Goal: Task Accomplishment & Management: Use online tool/utility

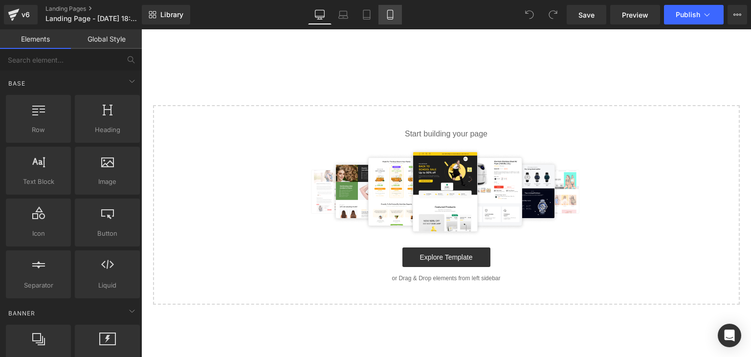
click at [391, 20] on link "Mobile" at bounding box center [390, 15] width 23 height 20
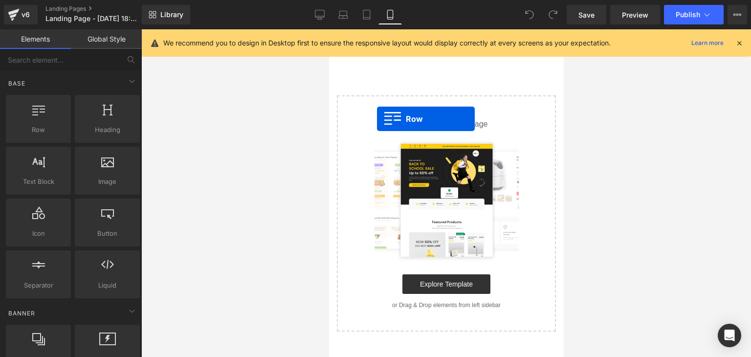
drag, startPoint x: 369, startPoint y: 144, endPoint x: 377, endPoint y: 119, distance: 26.6
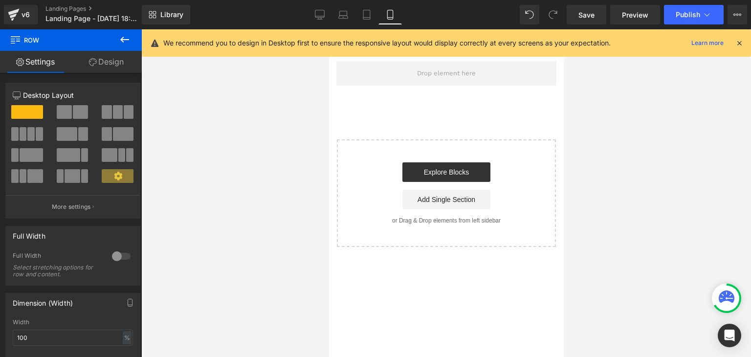
click at [112, 38] on button at bounding box center [125, 40] width 34 height 22
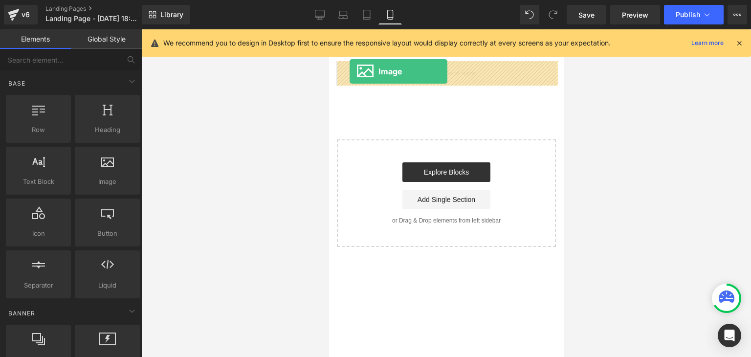
drag, startPoint x: 425, startPoint y: 206, endPoint x: 349, endPoint y: 71, distance: 154.4
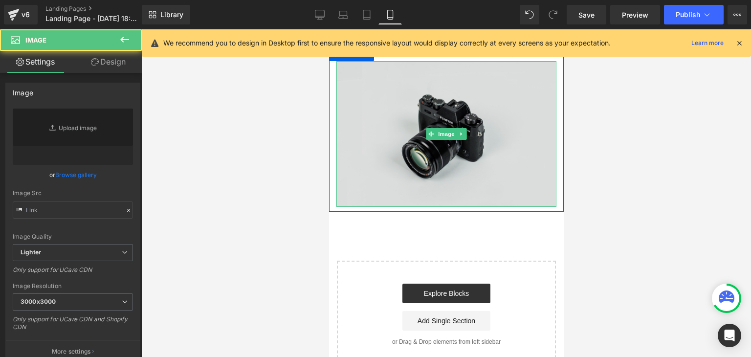
type input "//d1um8515vdn9kb.cloudfront.net/images/parallax.jpg"
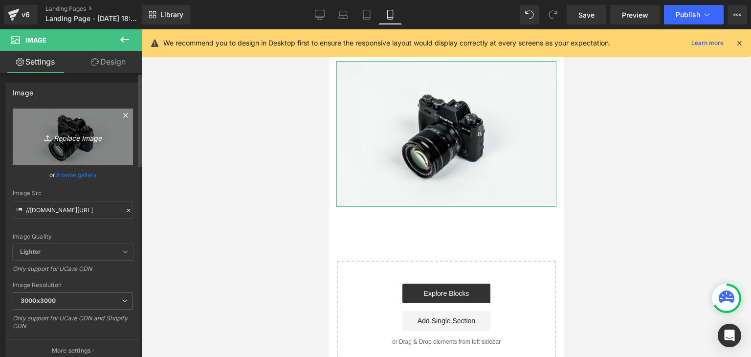
click at [90, 144] on link "Replace Image" at bounding box center [73, 137] width 120 height 56
type input "C:\fakepath\IMAGENES (6).jpg"
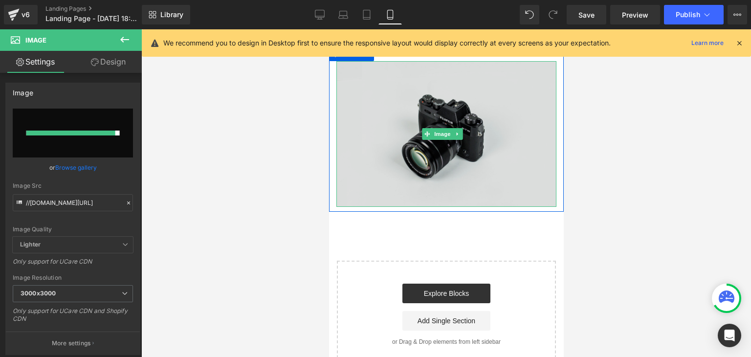
type input "https://ucarecdn.com/8881d772-412c-49f0-98f9-17c4feb7e00f/-/format/auto/-/previ…"
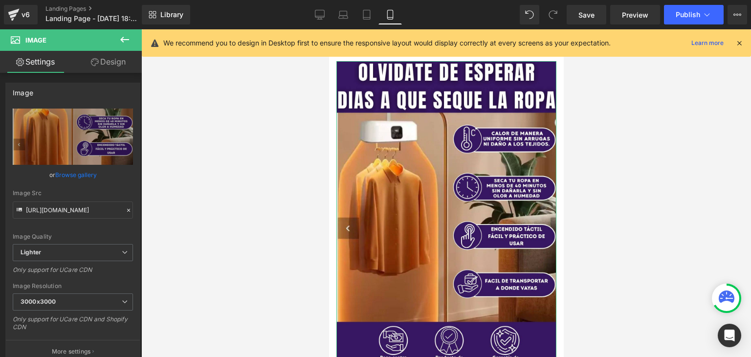
click at [108, 67] on link "Design" at bounding box center [108, 62] width 71 height 22
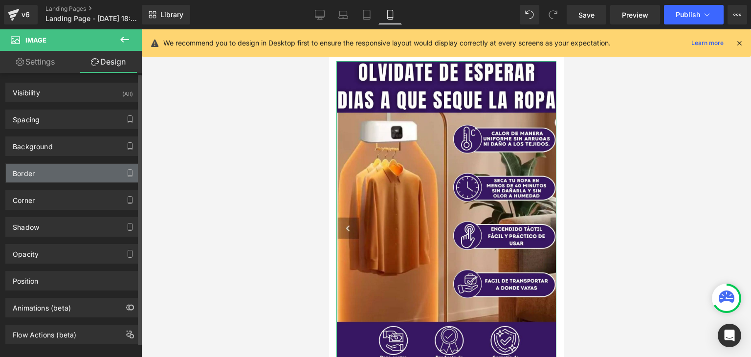
type input "#3d4246"
type input "100"
type input "0"
click at [57, 168] on div "Border" at bounding box center [73, 173] width 134 height 19
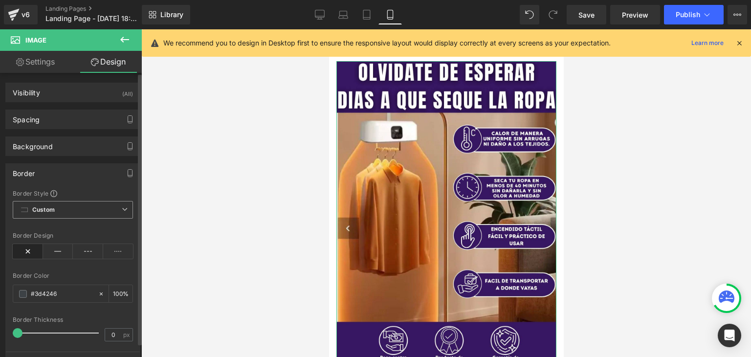
click at [114, 210] on span "Custom Setup Global Style" at bounding box center [73, 210] width 120 height 18
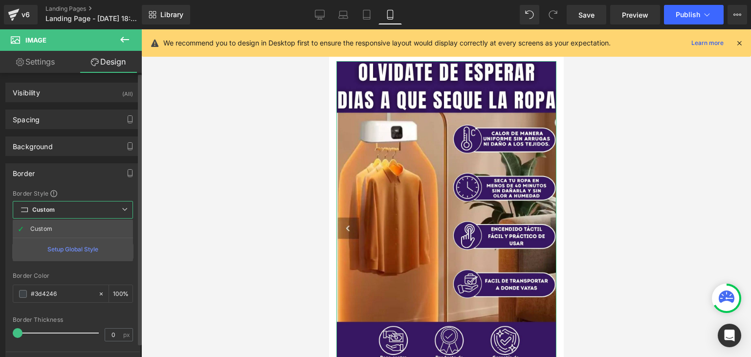
click at [114, 210] on span "Custom Setup Global Style" at bounding box center [73, 210] width 120 height 18
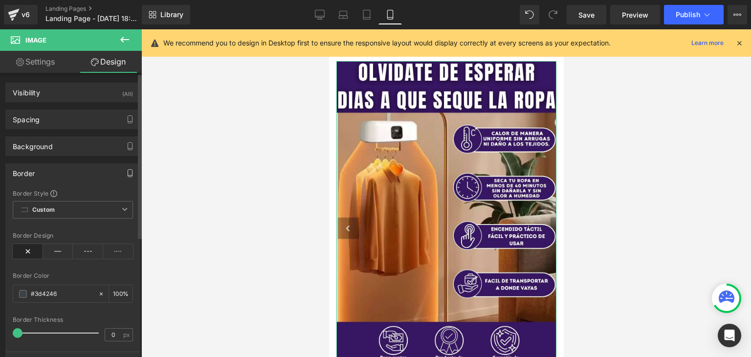
click at [128, 177] on button "button" at bounding box center [130, 173] width 16 height 19
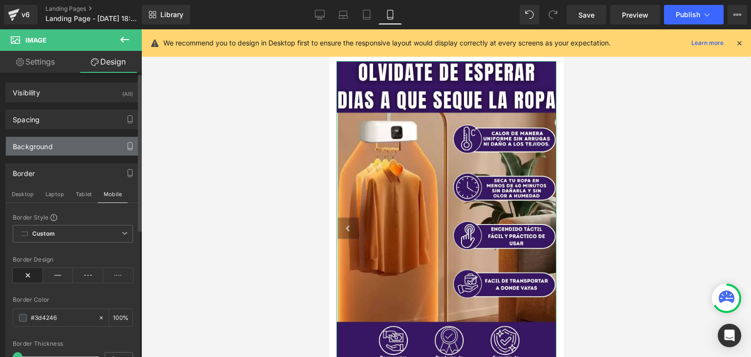
click at [126, 146] on icon "button" at bounding box center [130, 146] width 8 height 8
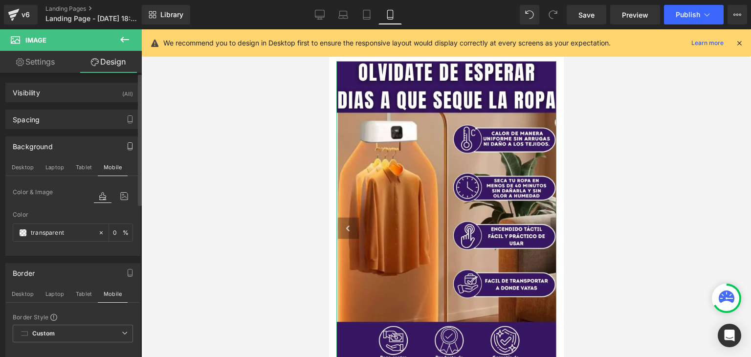
click at [128, 146] on icon "button" at bounding box center [130, 146] width 8 height 8
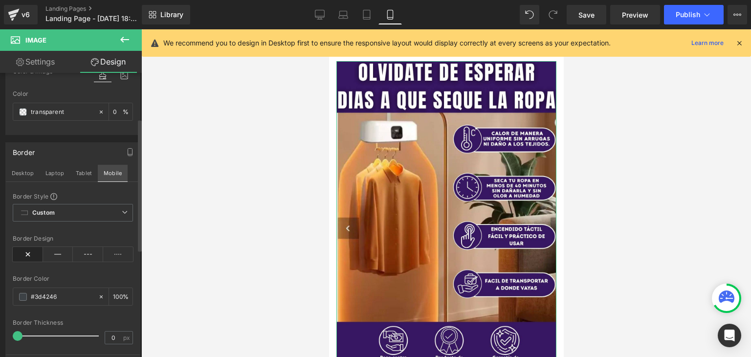
scroll to position [98, 0]
click at [128, 154] on icon "button" at bounding box center [130, 151] width 4 height 7
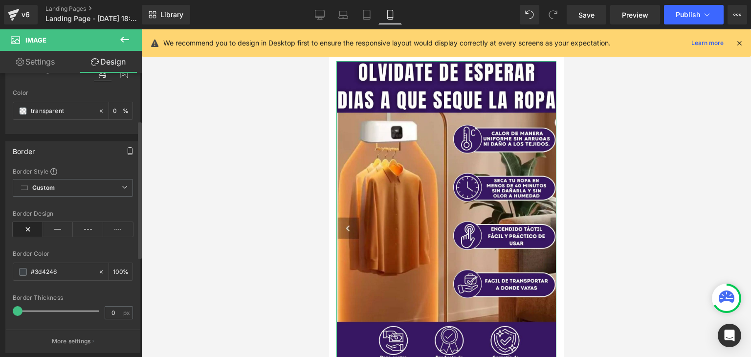
click at [128, 154] on icon "button" at bounding box center [130, 151] width 4 height 7
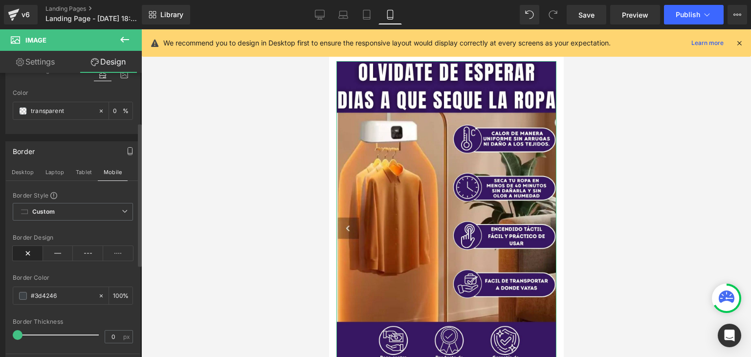
click at [86, 155] on div "Border" at bounding box center [73, 151] width 134 height 19
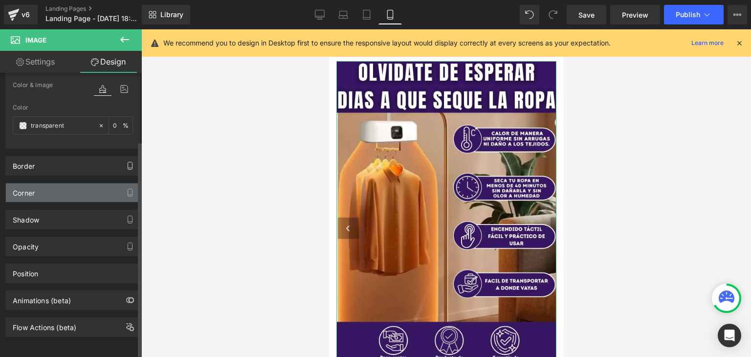
click at [92, 188] on div "Corner" at bounding box center [73, 192] width 134 height 19
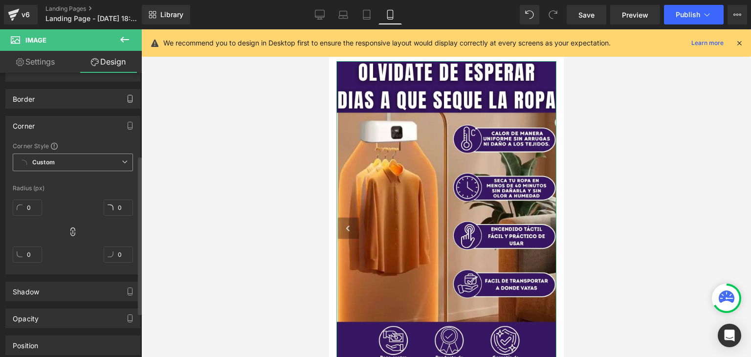
scroll to position [147, 0]
click at [113, 165] on span "Custom Setup Global Style" at bounding box center [73, 166] width 120 height 18
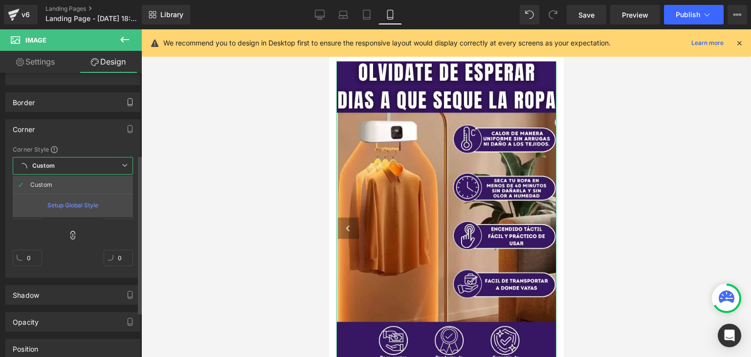
click at [113, 165] on span "Custom Setup Global Style" at bounding box center [73, 166] width 120 height 18
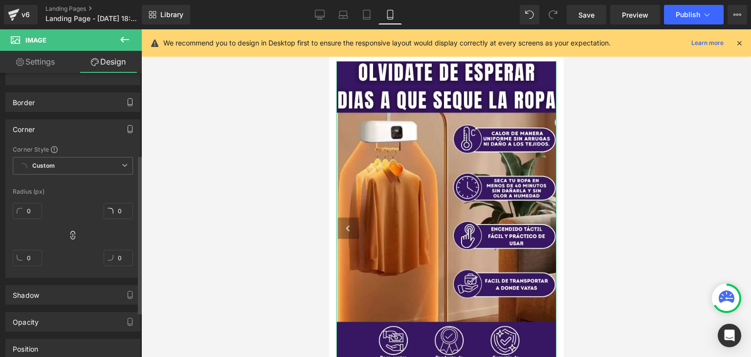
click at [126, 128] on icon "button" at bounding box center [130, 129] width 8 height 8
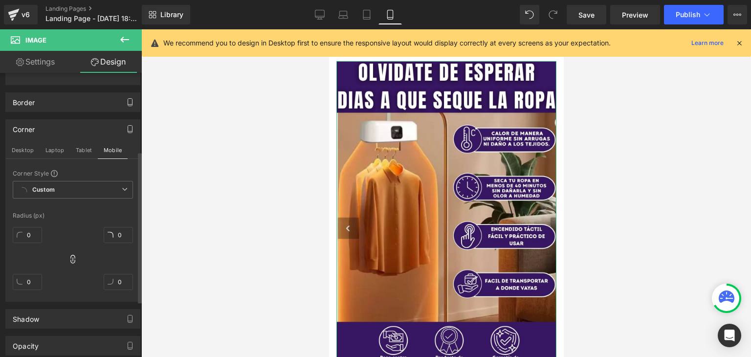
click at [114, 127] on div "Corner" at bounding box center [73, 129] width 134 height 19
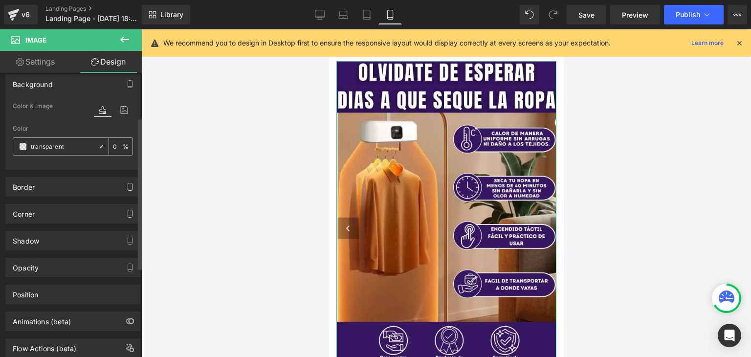
scroll to position [0, 0]
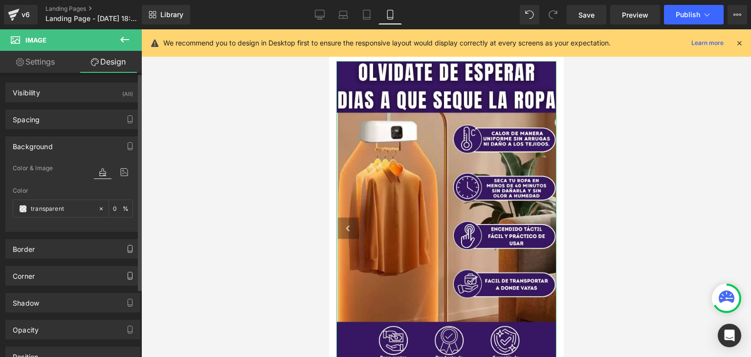
click at [71, 144] on div "Background" at bounding box center [73, 146] width 134 height 19
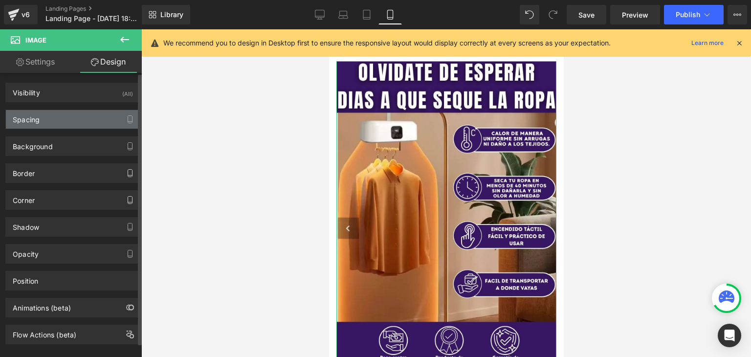
click at [67, 122] on div "Spacing" at bounding box center [73, 119] width 134 height 19
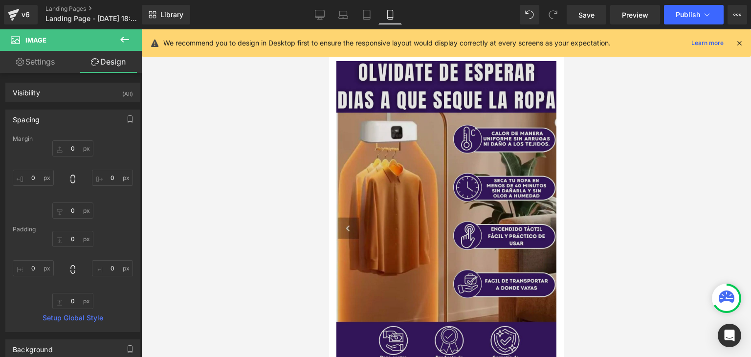
click at [362, 152] on img at bounding box center [446, 214] width 220 height 306
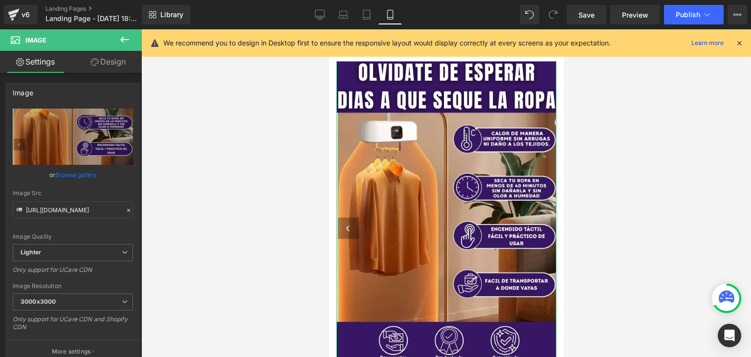
click at [107, 68] on link "Design" at bounding box center [108, 62] width 71 height 22
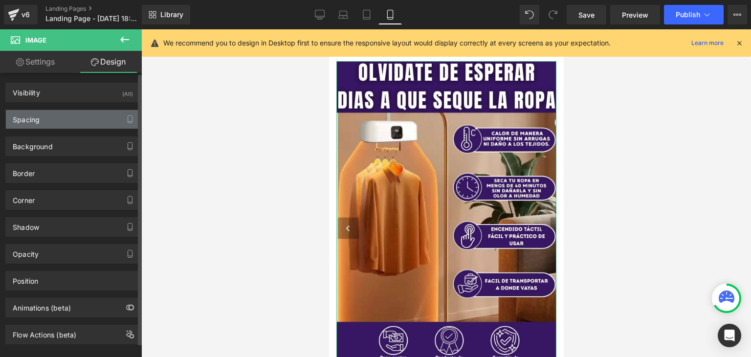
click at [51, 121] on div "Spacing" at bounding box center [73, 119] width 134 height 19
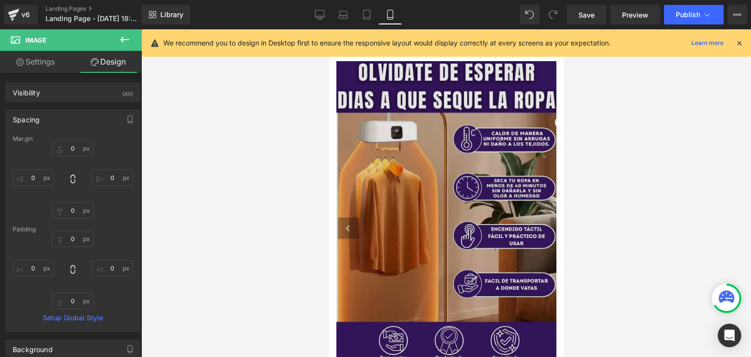
click at [408, 239] on img at bounding box center [446, 214] width 220 height 306
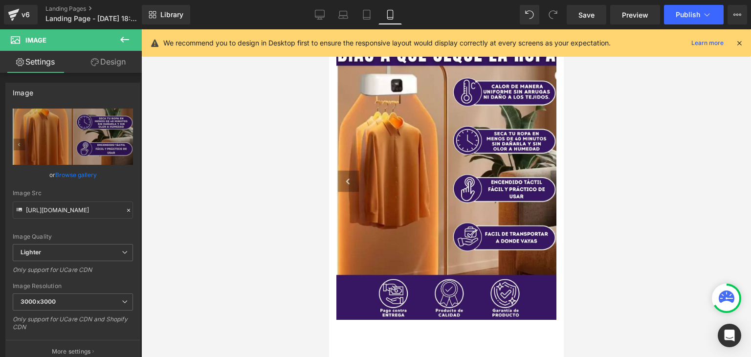
scroll to position [49, 0]
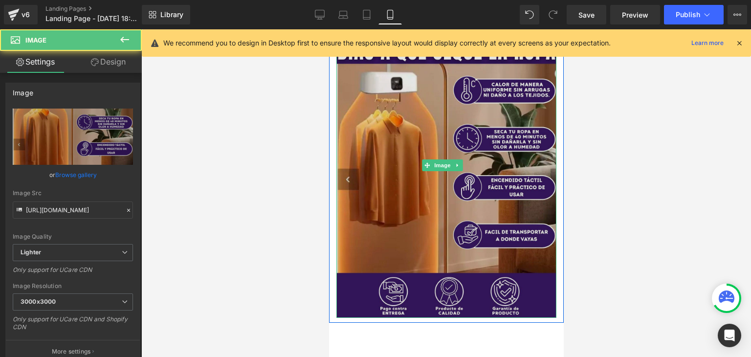
click at [385, 182] on img at bounding box center [446, 165] width 220 height 306
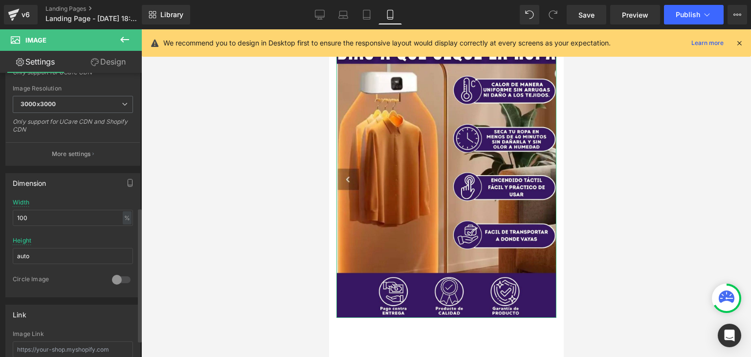
scroll to position [93, 0]
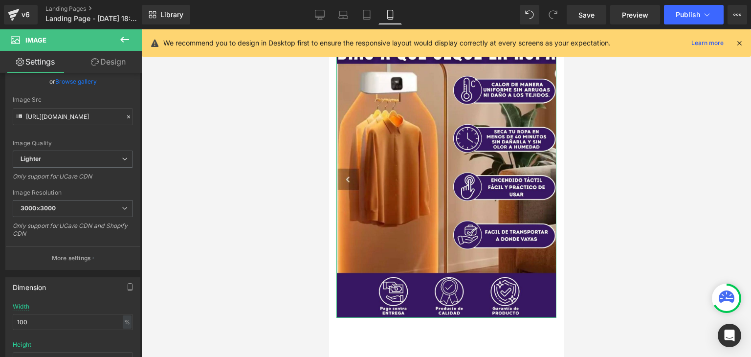
click at [104, 63] on link "Design" at bounding box center [108, 62] width 71 height 22
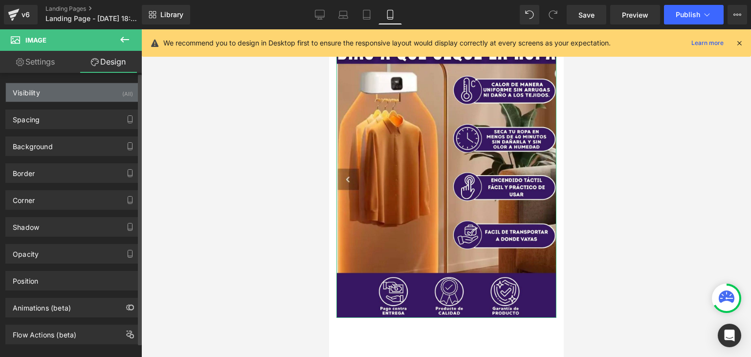
click at [41, 95] on div "Visibility (All)" at bounding box center [73, 92] width 134 height 19
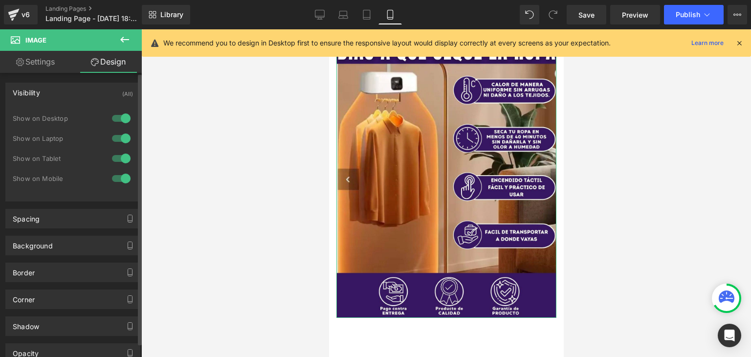
click at [41, 95] on div "Visibility (All)" at bounding box center [73, 92] width 134 height 19
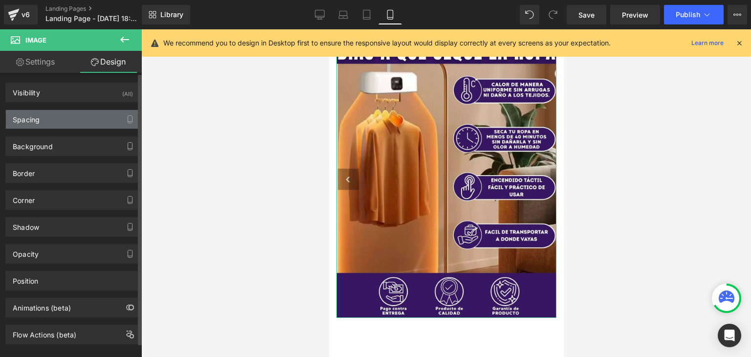
click at [44, 123] on div "Spacing" at bounding box center [73, 119] width 134 height 19
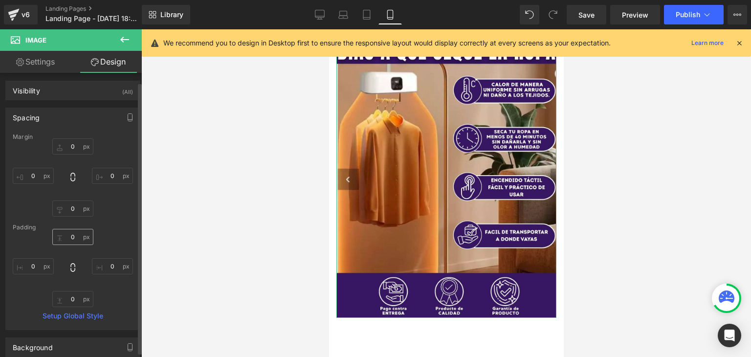
scroll to position [0, 0]
click at [65, 118] on div "Spacing" at bounding box center [73, 119] width 134 height 19
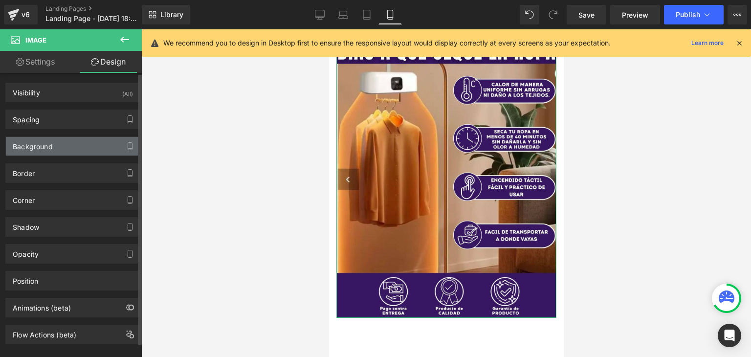
click at [58, 147] on div "Background" at bounding box center [73, 146] width 134 height 19
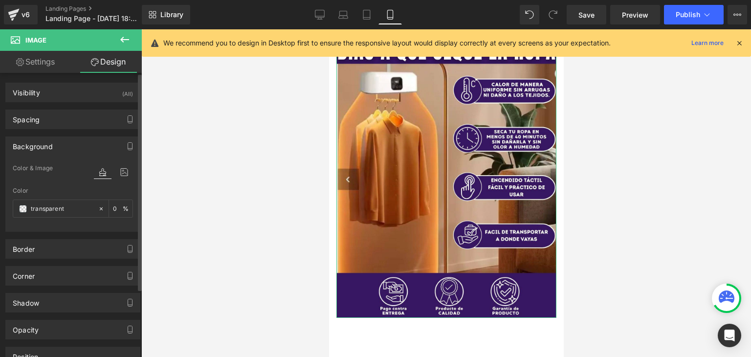
click at [58, 147] on div "Background" at bounding box center [73, 146] width 134 height 19
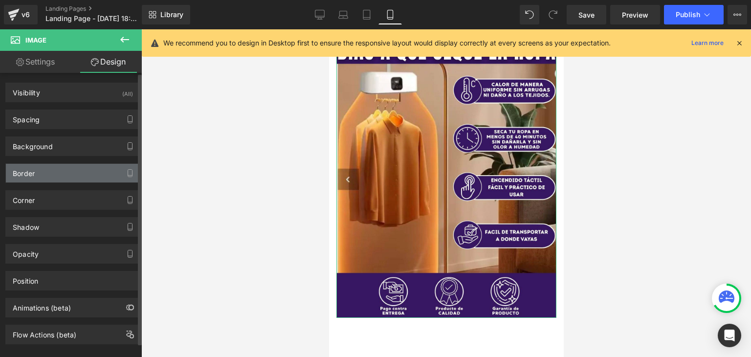
click at [52, 173] on div "Border" at bounding box center [73, 173] width 134 height 19
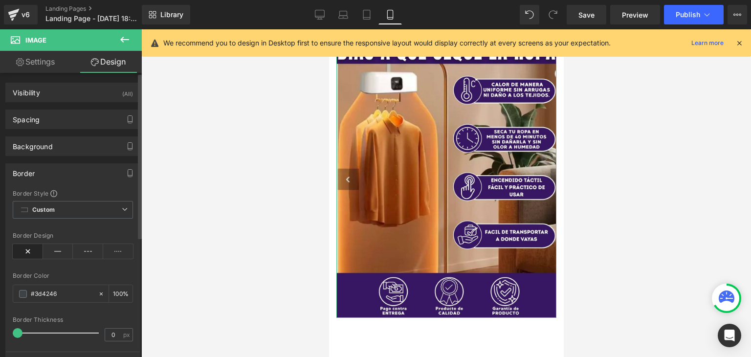
click at [52, 173] on div "Border" at bounding box center [73, 173] width 134 height 19
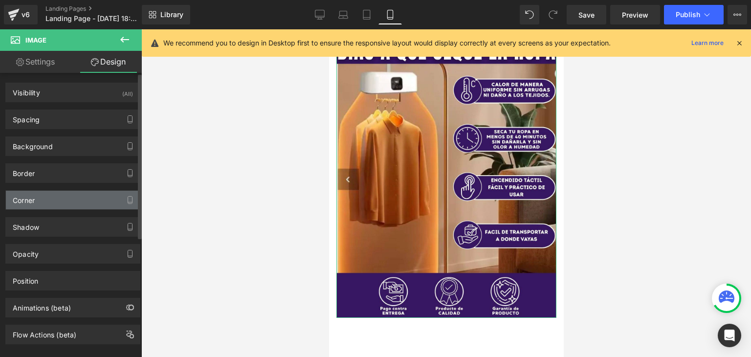
click at [49, 200] on div "Corner" at bounding box center [73, 200] width 134 height 19
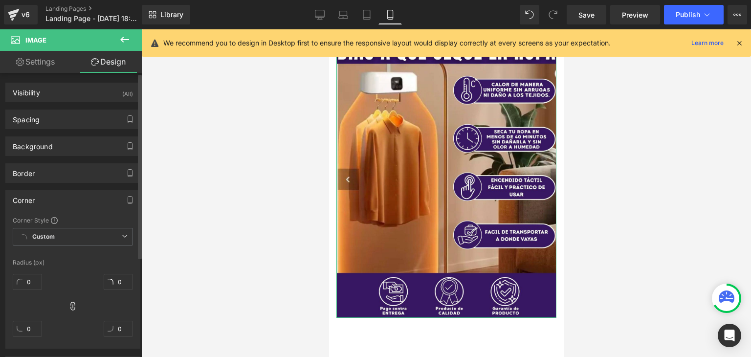
click at [49, 200] on div "Corner" at bounding box center [73, 200] width 134 height 19
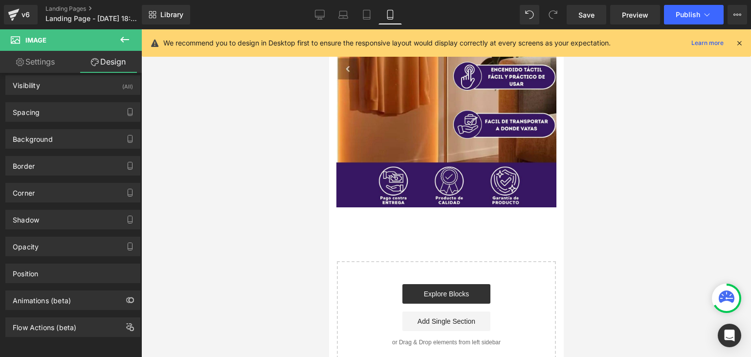
scroll to position [175, 0]
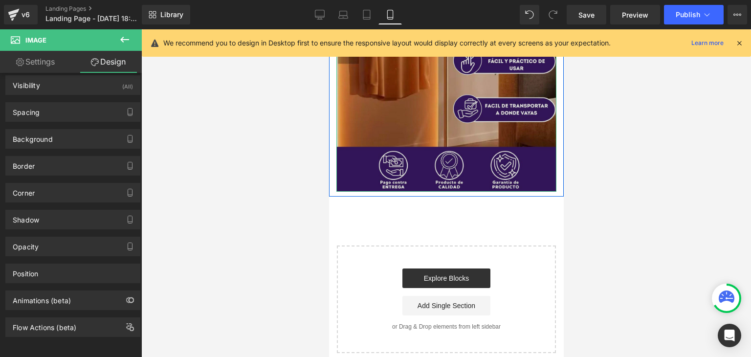
click at [486, 170] on img at bounding box center [446, 39] width 220 height 306
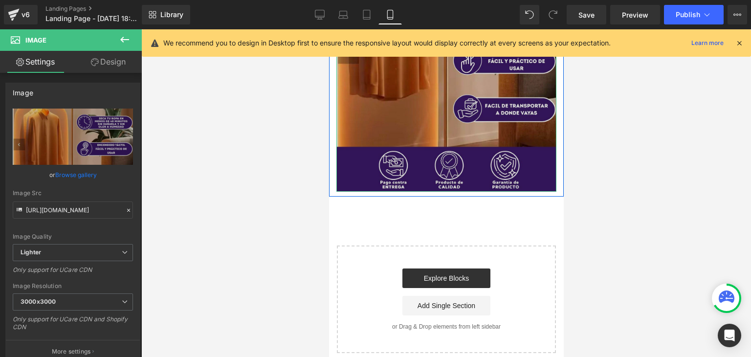
click at [459, 161] on img at bounding box center [446, 39] width 220 height 306
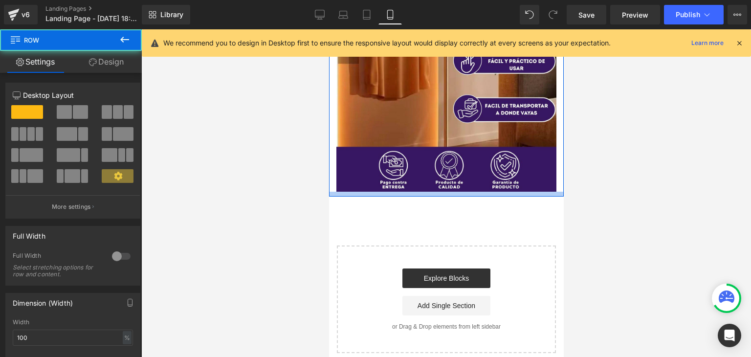
click at [492, 192] on div at bounding box center [446, 194] width 235 height 5
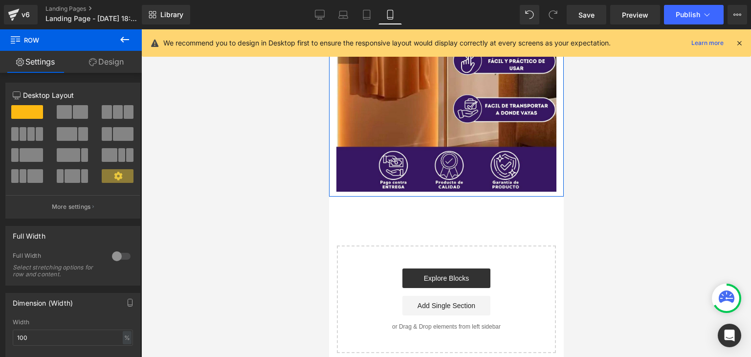
click at [121, 67] on link "Design" at bounding box center [106, 62] width 71 height 22
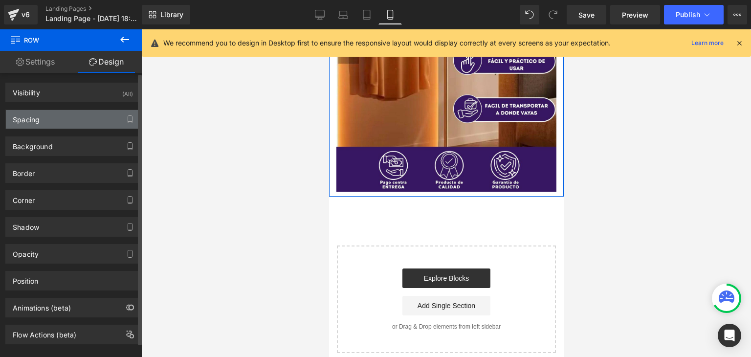
click at [68, 120] on div "Spacing" at bounding box center [73, 119] width 134 height 19
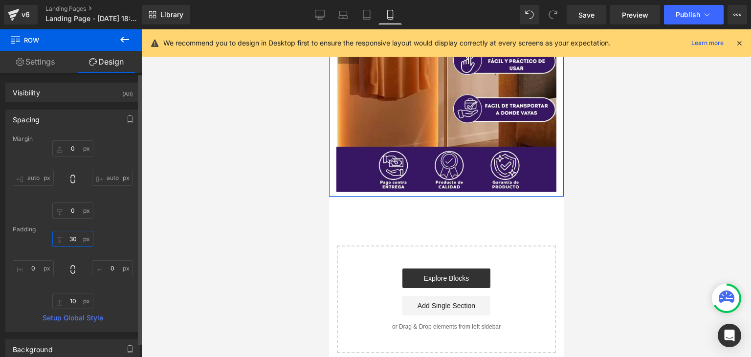
click at [72, 240] on input "30" at bounding box center [72, 239] width 41 height 16
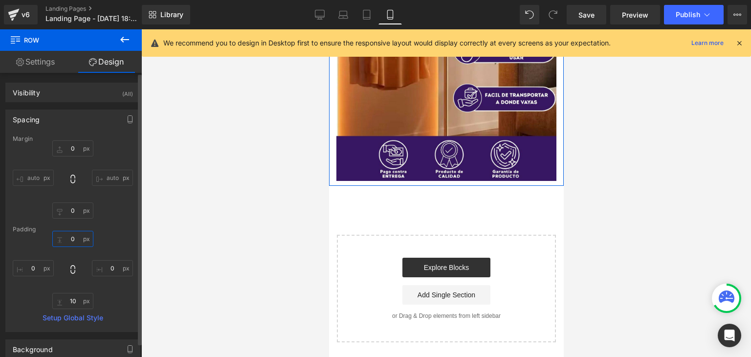
scroll to position [160, 0]
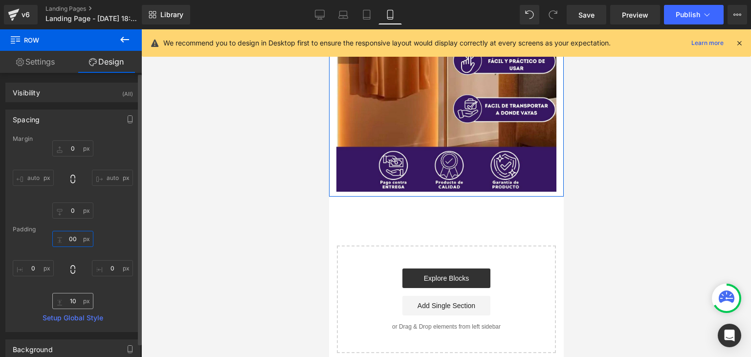
type input "00"
click at [70, 302] on input "10" at bounding box center [72, 301] width 41 height 16
type input "00"
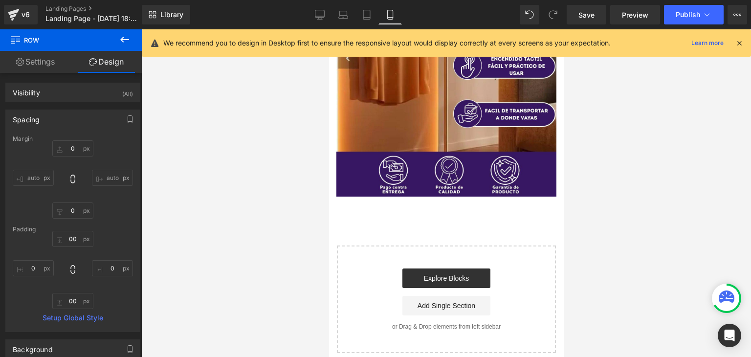
drag, startPoint x: 158, startPoint y: 296, endPoint x: 209, endPoint y: 261, distance: 63.0
click at [159, 296] on div at bounding box center [446, 193] width 610 height 328
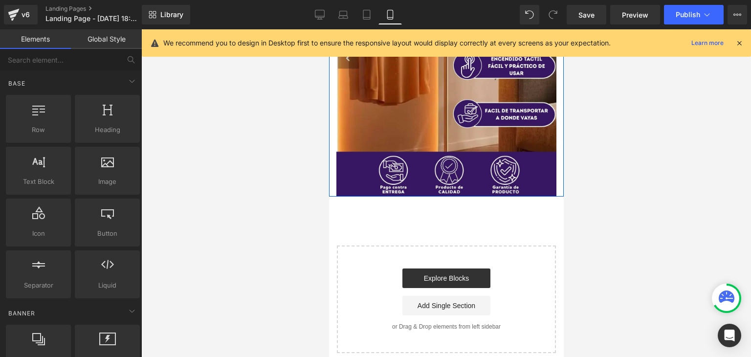
click at [333, 137] on div "Image" at bounding box center [446, 44] width 235 height 306
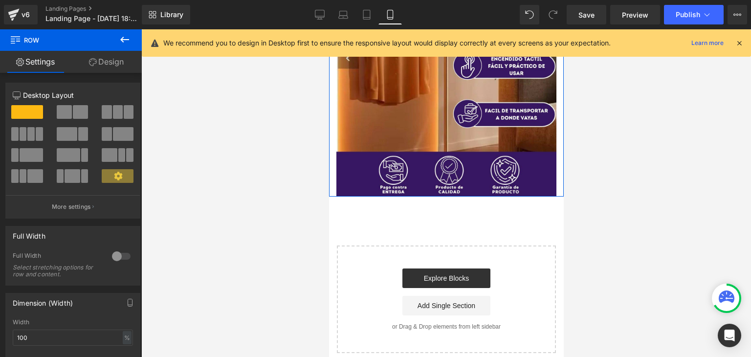
click at [98, 67] on link "Design" at bounding box center [106, 62] width 71 height 22
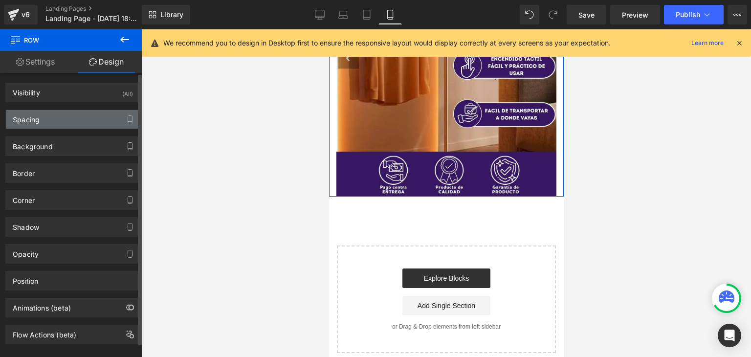
click at [62, 120] on div "Spacing" at bounding box center [73, 119] width 134 height 19
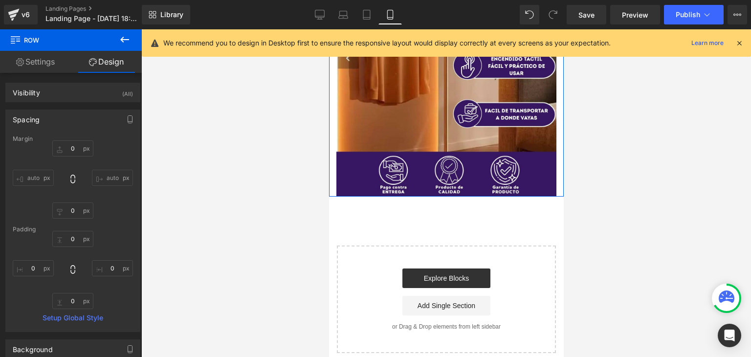
click at [335, 98] on div "Image" at bounding box center [446, 44] width 235 height 306
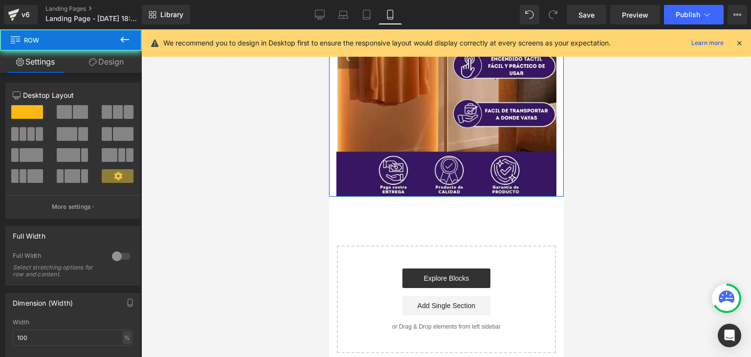
click at [334, 98] on div "Image" at bounding box center [446, 44] width 235 height 306
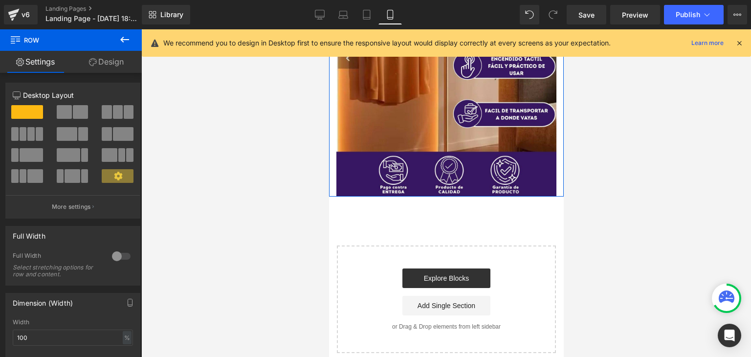
click at [114, 64] on link "Design" at bounding box center [106, 62] width 71 height 22
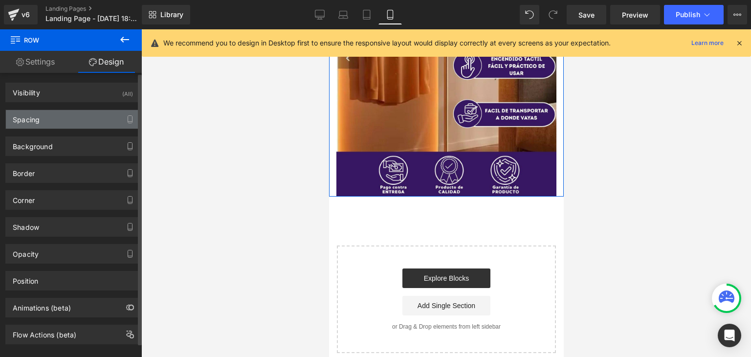
click at [68, 122] on div "Spacing" at bounding box center [73, 119] width 134 height 19
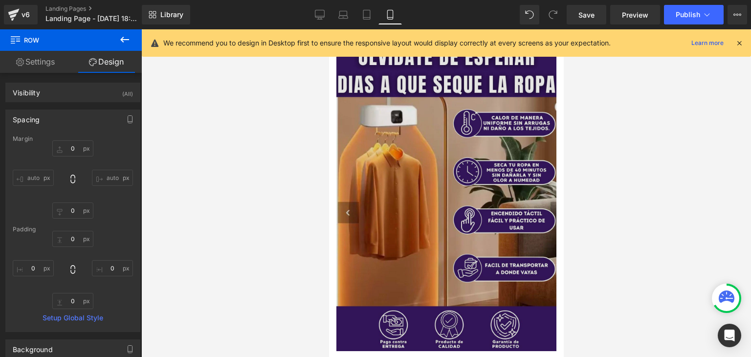
scroll to position [0, 0]
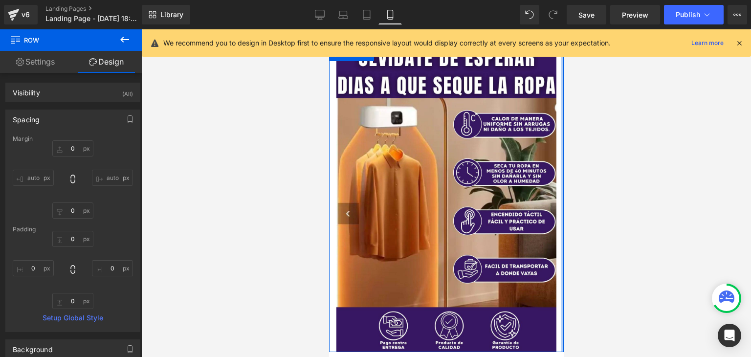
click at [561, 166] on div at bounding box center [562, 199] width 2 height 306
click at [557, 170] on html "Skip to content Submit Close search Home Catalog Image Row Select your layout" at bounding box center [446, 276] width 235 height 494
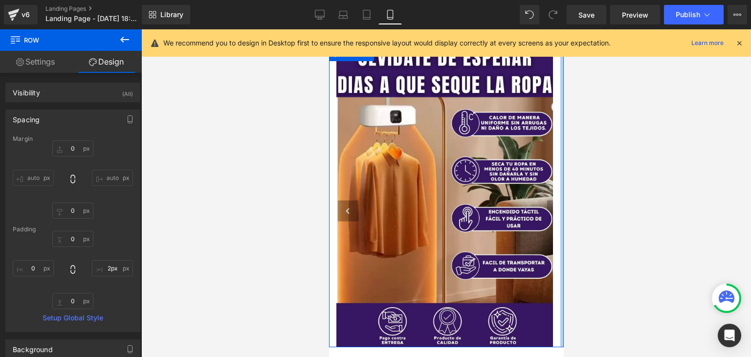
type input "0px"
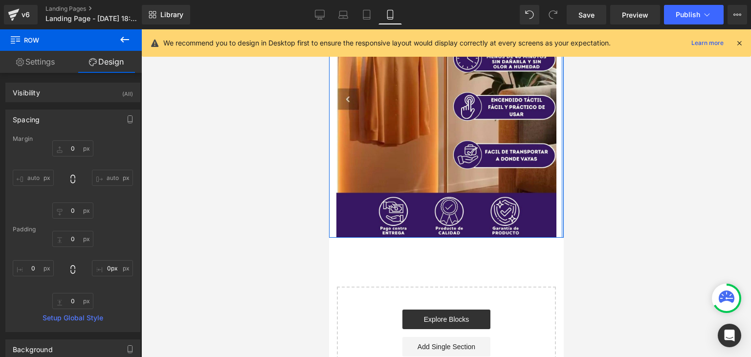
scroll to position [156, 0]
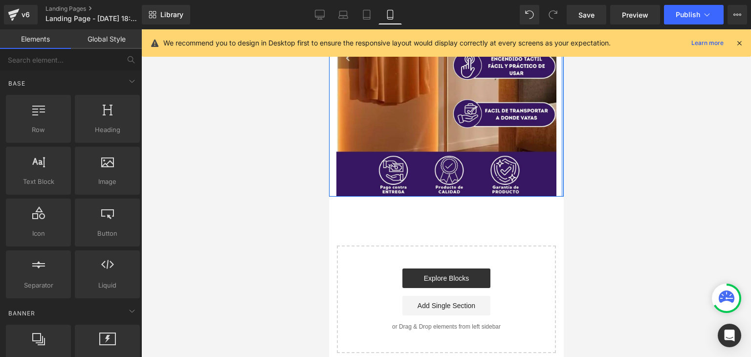
click at [637, 187] on div at bounding box center [446, 193] width 610 height 328
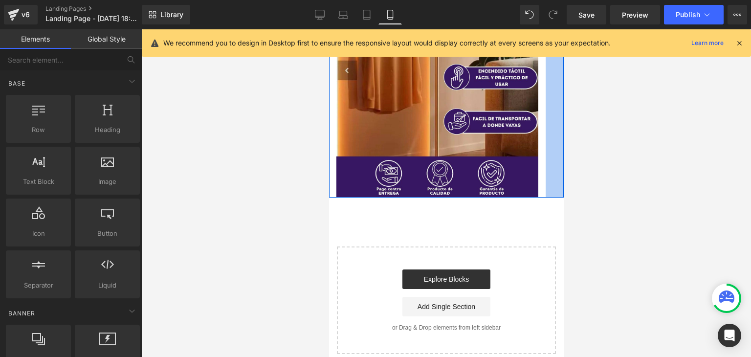
scroll to position [129, 0]
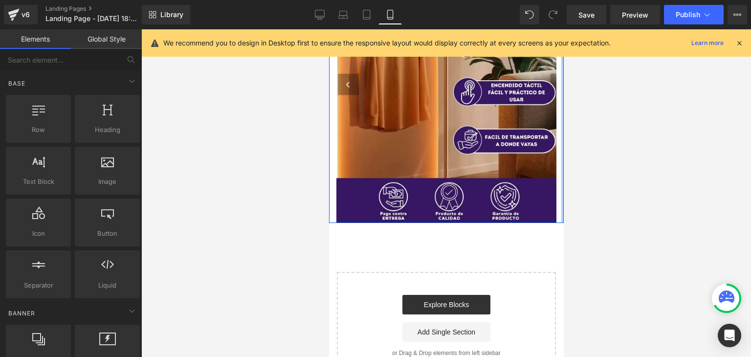
click at [556, 213] on div "Image Row Select your layout" at bounding box center [446, 148] width 235 height 462
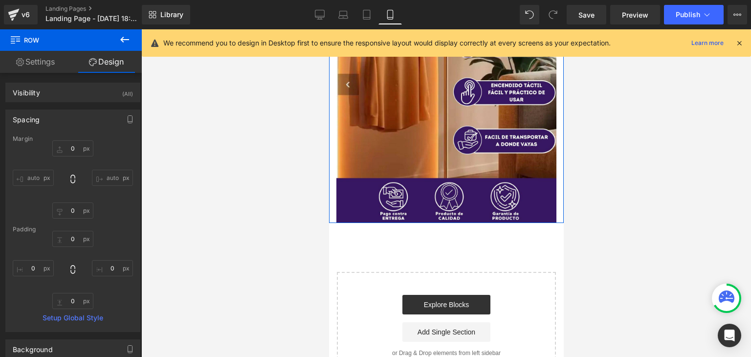
click at [554, 206] on div "Image Row" at bounding box center [446, 70] width 235 height 306
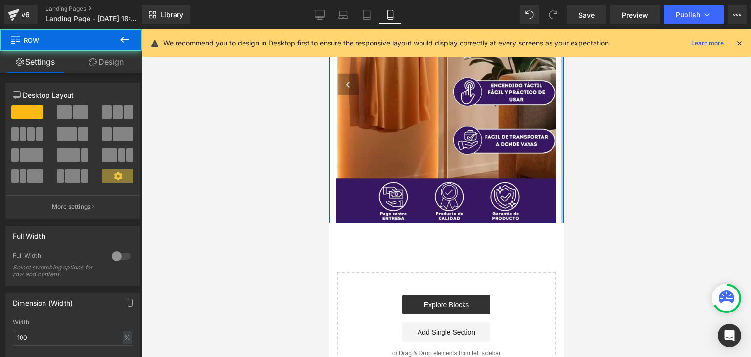
drag, startPoint x: 554, startPoint y: 206, endPoint x: 562, endPoint y: 206, distance: 7.4
click at [562, 206] on html "Skip to content Submit Close search Home Catalog Image Row Select your layout" at bounding box center [446, 147] width 235 height 494
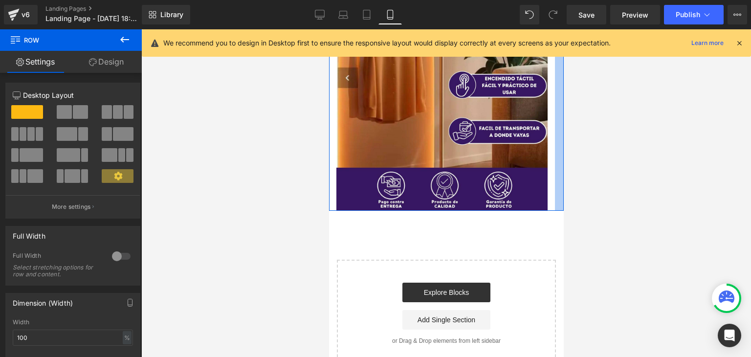
scroll to position [0, 0]
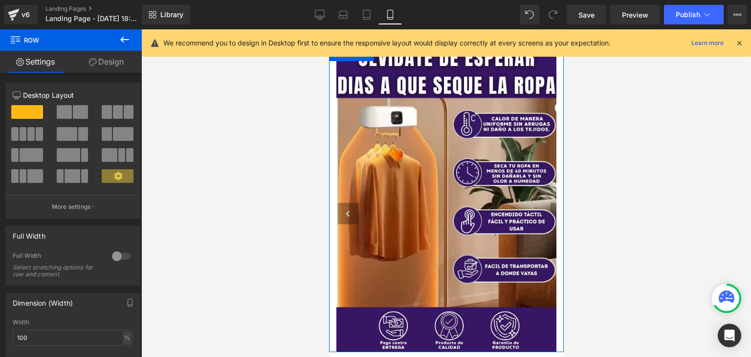
click at [573, 308] on div at bounding box center [446, 193] width 610 height 328
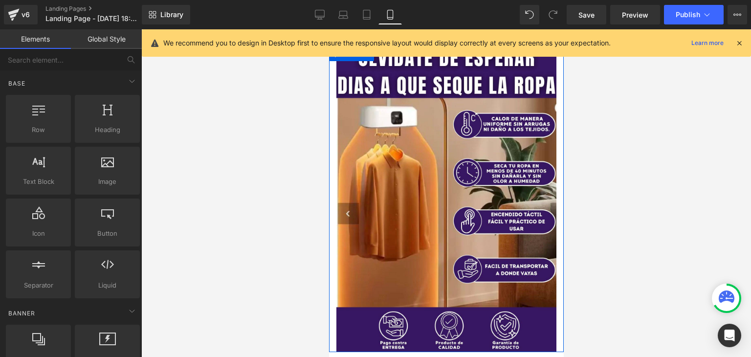
click at [564, 313] on div at bounding box center [446, 193] width 610 height 328
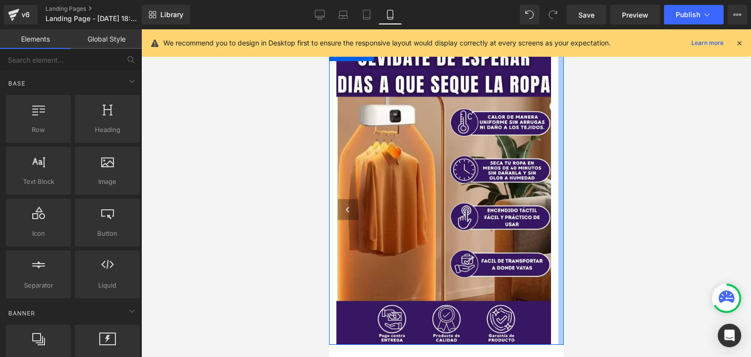
click at [548, 342] on div at bounding box center [446, 343] width 235 height 2
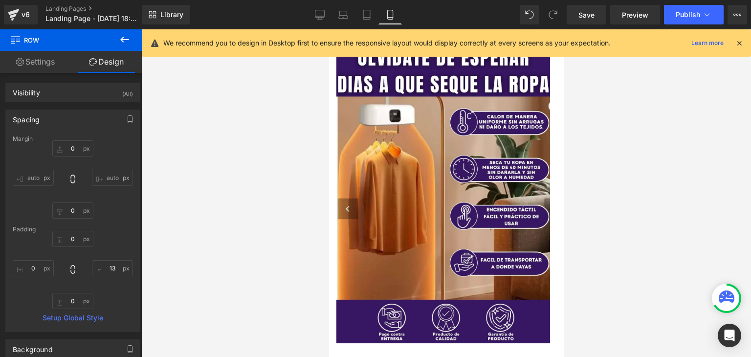
click at [209, 152] on div at bounding box center [446, 193] width 610 height 328
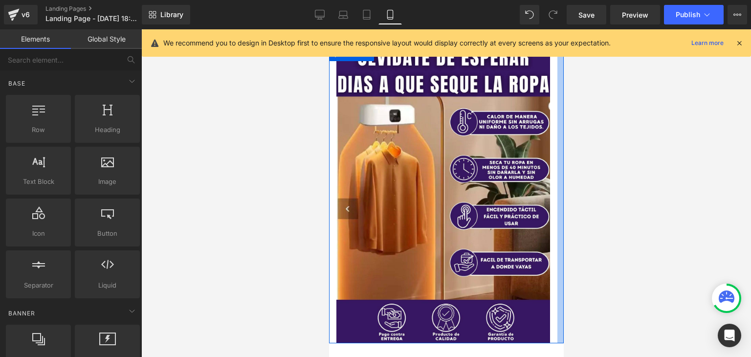
click at [557, 222] on div at bounding box center [560, 194] width 6 height 297
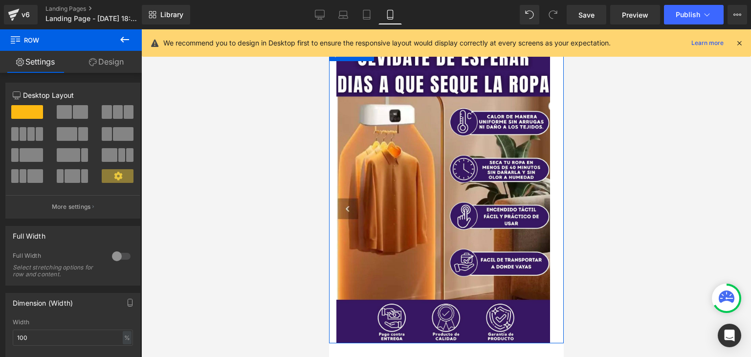
click at [106, 55] on link "Design" at bounding box center [106, 62] width 71 height 22
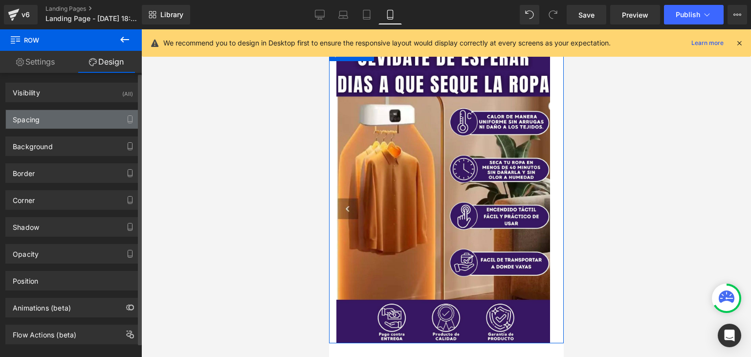
click at [59, 126] on div "Spacing" at bounding box center [73, 119] width 134 height 19
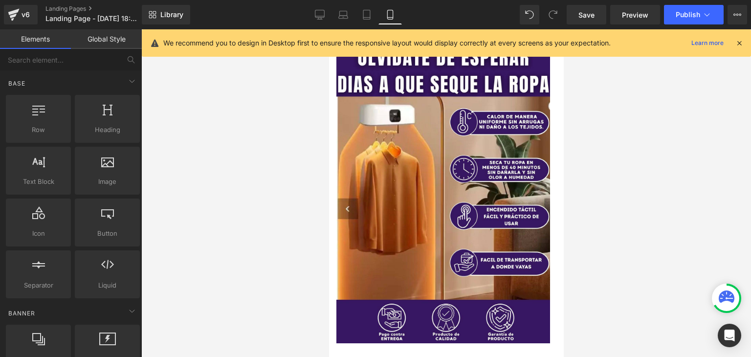
click at [659, 238] on div at bounding box center [446, 193] width 610 height 328
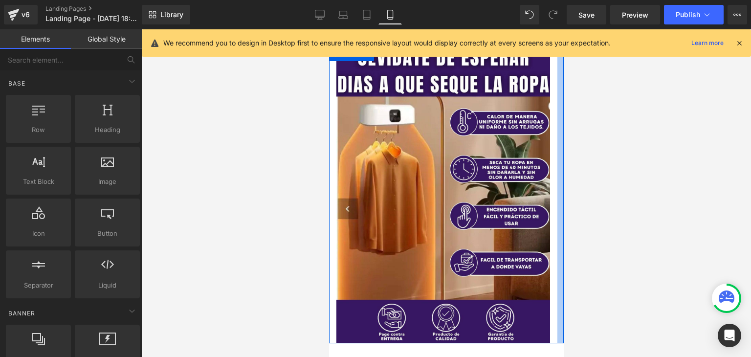
click at [557, 222] on div at bounding box center [560, 194] width 6 height 297
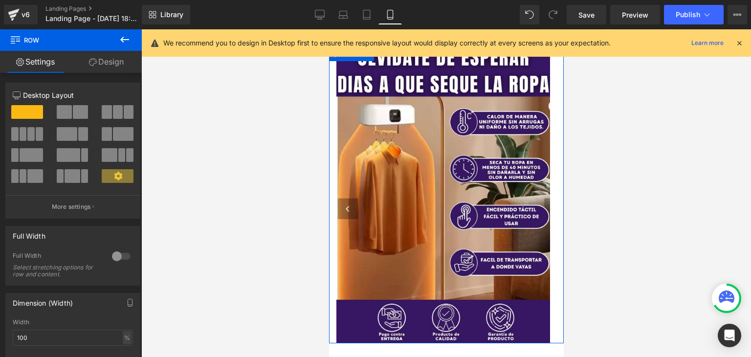
click at [105, 59] on link "Design" at bounding box center [106, 62] width 71 height 22
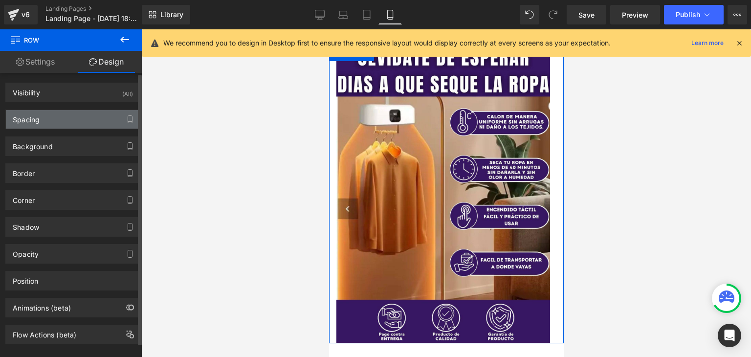
type input "0"
type input "13"
type input "0"
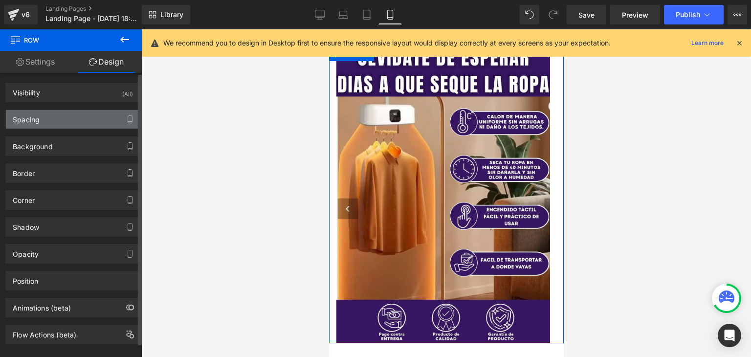
type input "0"
click at [43, 122] on div "Spacing" at bounding box center [73, 119] width 134 height 19
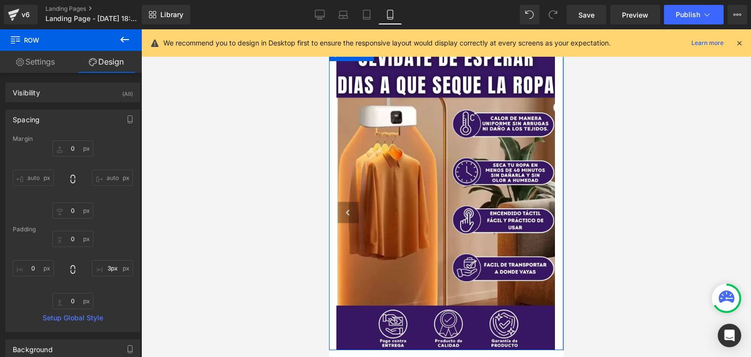
drag, startPoint x: 551, startPoint y: 226, endPoint x: 564, endPoint y: 251, distance: 28.7
click at [564, 251] on html "Skip to content Submit Close search Home Catalog Image Row Select your layout" at bounding box center [446, 275] width 235 height 492
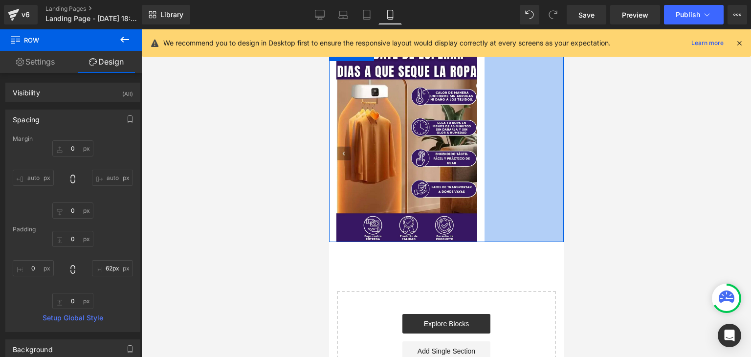
type input "11px"
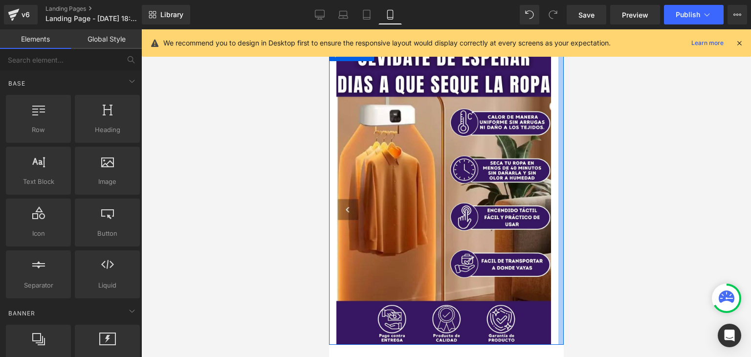
click at [661, 206] on div at bounding box center [446, 193] width 610 height 328
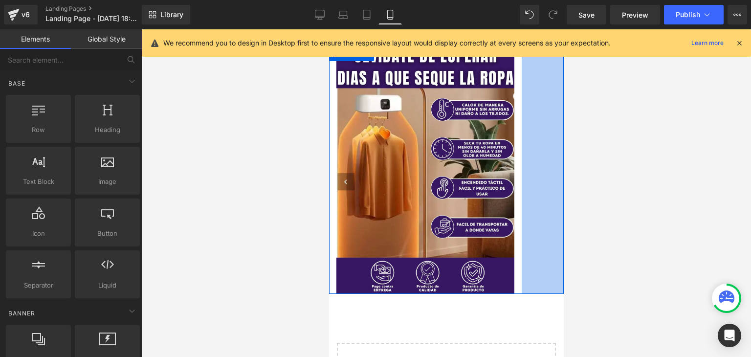
click at [740, 45] on icon at bounding box center [739, 43] width 9 height 9
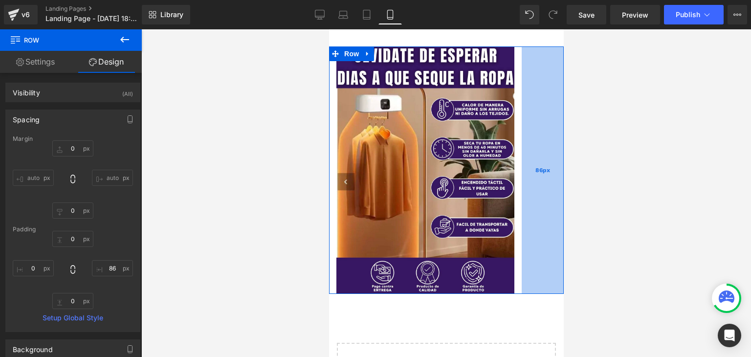
click at [528, 49] on div "86px" at bounding box center [543, 170] width 42 height 248
click at [531, 58] on div "86px" at bounding box center [543, 170] width 42 height 248
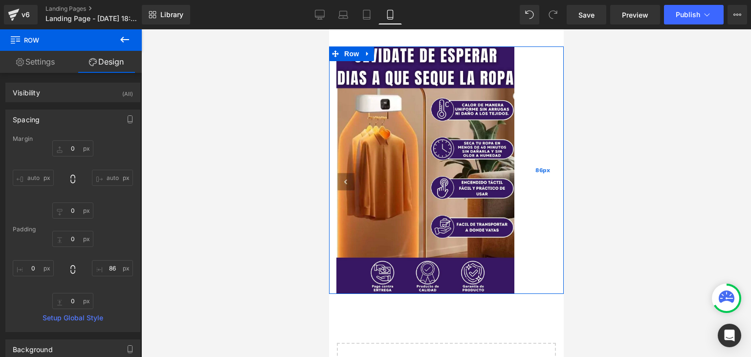
click at [531, 69] on div "86px" at bounding box center [543, 170] width 42 height 248
click at [531, 159] on div "86px" at bounding box center [543, 170] width 42 height 248
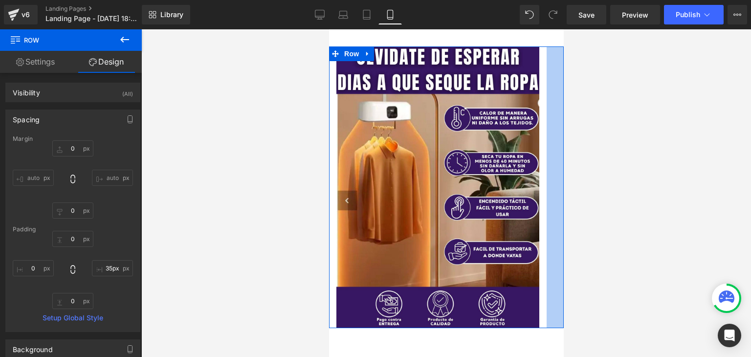
drag, startPoint x: 530, startPoint y: 159, endPoint x: 566, endPoint y: 209, distance: 61.5
click at [564, 209] on html "Skip to content Submit Close search Home Catalog Image Row 35px Select your lay…" at bounding box center [446, 264] width 235 height 470
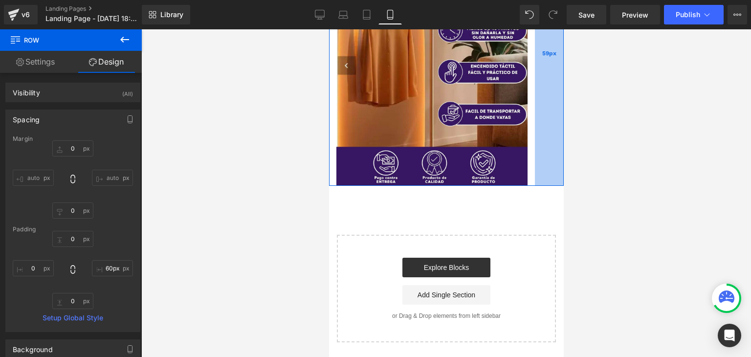
scroll to position [115, 0]
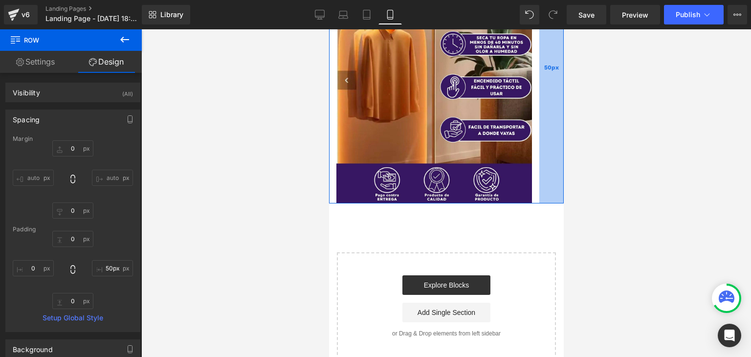
click at [548, 181] on div "50px" at bounding box center [551, 68] width 24 height 272
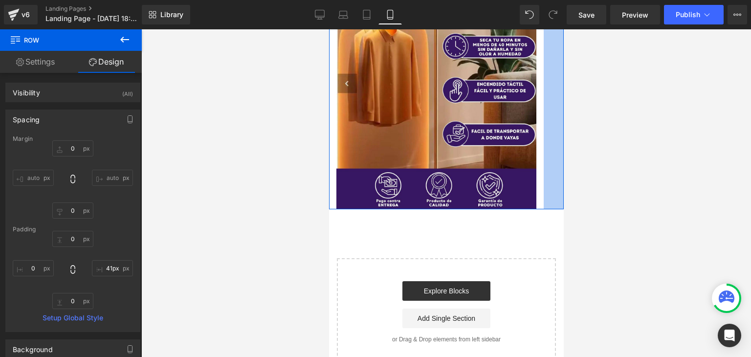
drag, startPoint x: 548, startPoint y: 181, endPoint x: 573, endPoint y: 202, distance: 32.3
click at [564, 202] on html "Skip to content Submit Close search Home Catalog Image Row 41px Select your lay…" at bounding box center [446, 147] width 235 height 466
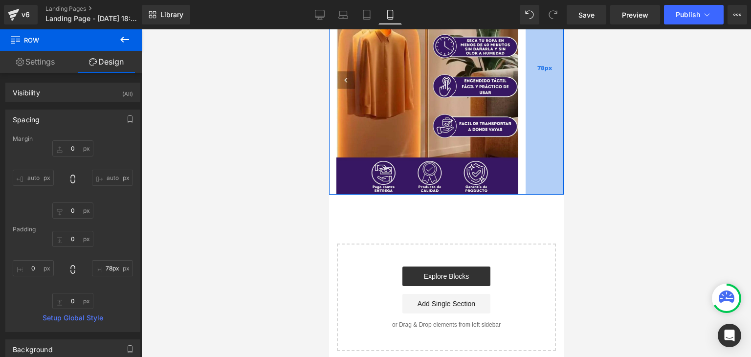
scroll to position [103, 0]
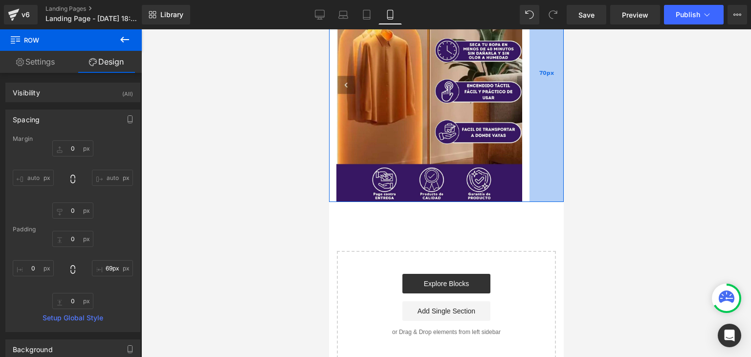
click at [540, 204] on div "Image Row 70px Select your layout" at bounding box center [446, 151] width 235 height 415
type input "68px"
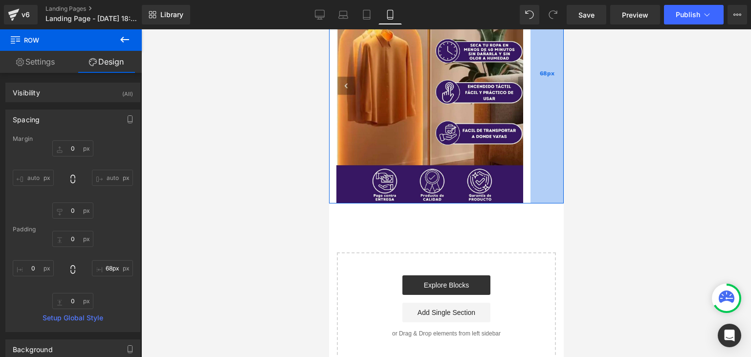
click at [538, 182] on div "68px" at bounding box center [546, 74] width 33 height 260
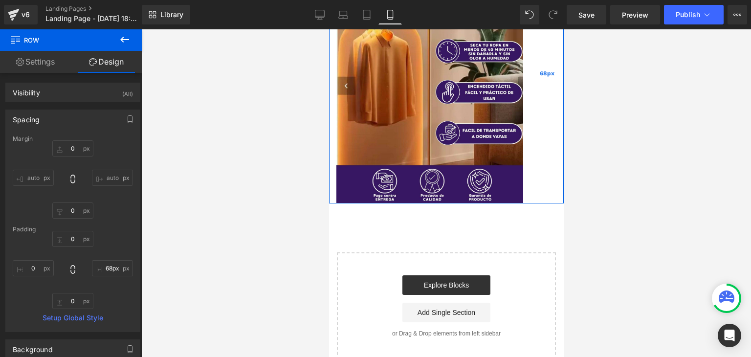
click at [538, 182] on div "68px" at bounding box center [546, 74] width 33 height 260
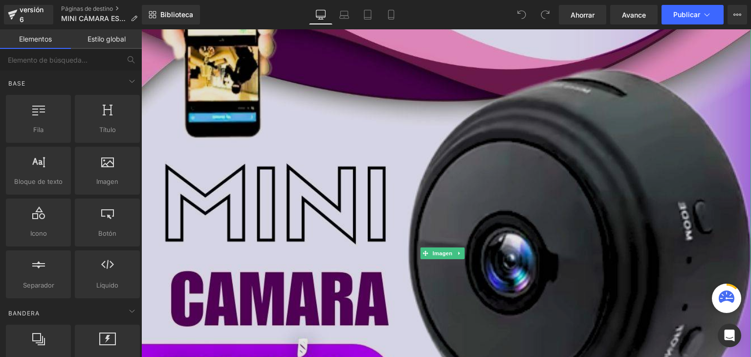
scroll to position [196, 0]
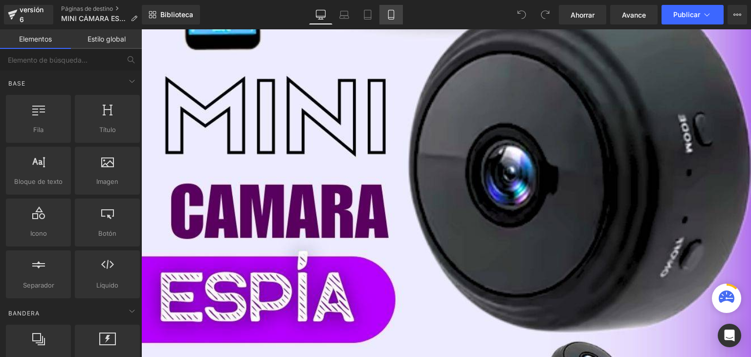
click at [388, 10] on icon at bounding box center [390, 14] width 5 height 9
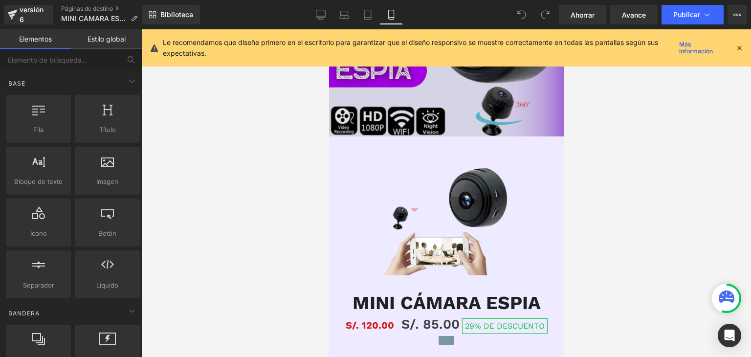
scroll to position [147, 0]
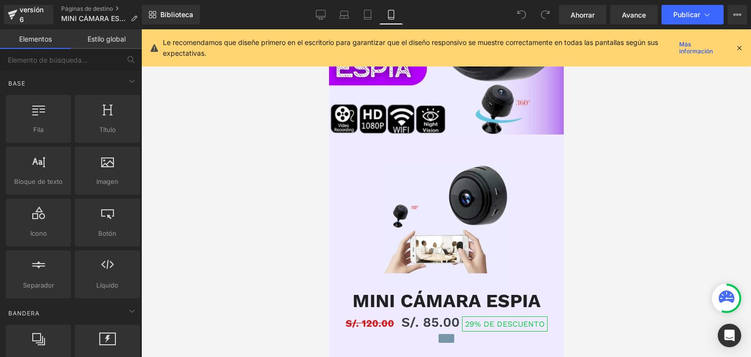
click at [741, 47] on icon at bounding box center [739, 48] width 9 height 9
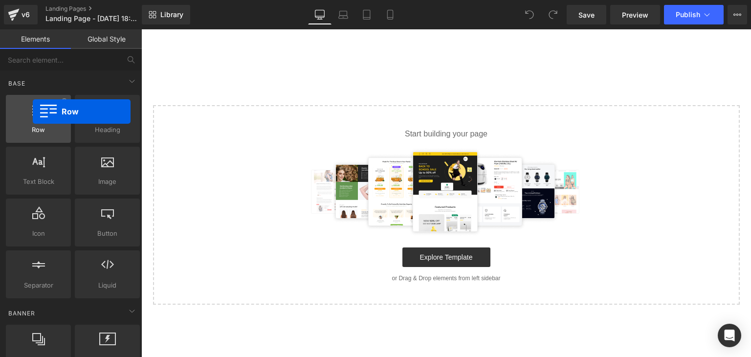
click at [33, 112] on icon at bounding box center [38, 109] width 13 height 13
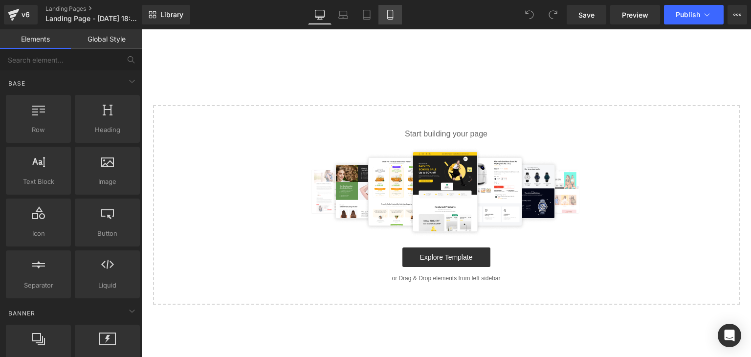
click at [392, 20] on link "Mobile" at bounding box center [390, 15] width 23 height 20
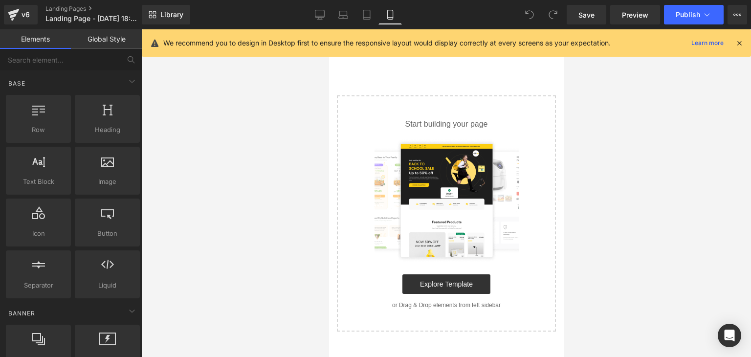
click at [738, 44] on icon at bounding box center [739, 43] width 9 height 9
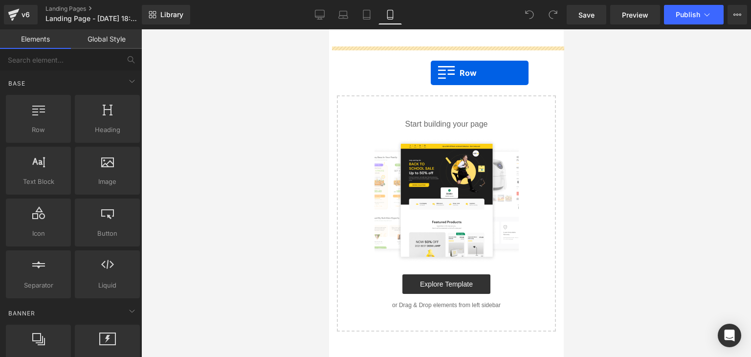
drag, startPoint x: 368, startPoint y: 158, endPoint x: 429, endPoint y: 72, distance: 104.5
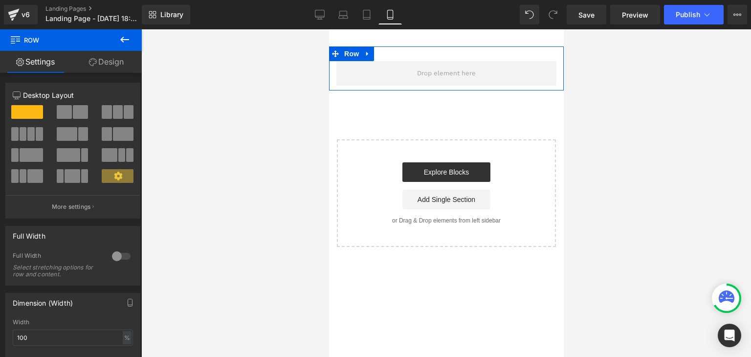
click at [106, 66] on link "Design" at bounding box center [106, 62] width 71 height 22
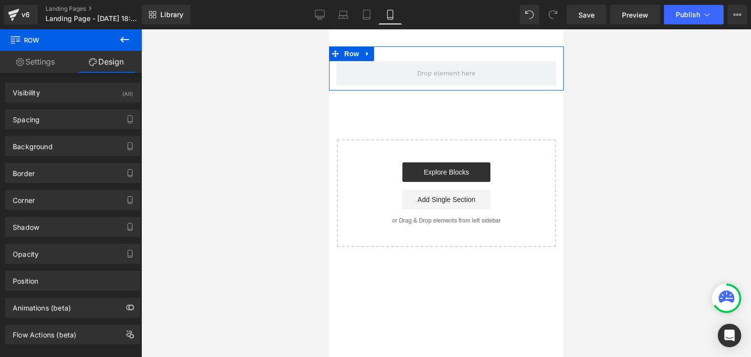
click at [39, 59] on link "Settings" at bounding box center [35, 62] width 71 height 22
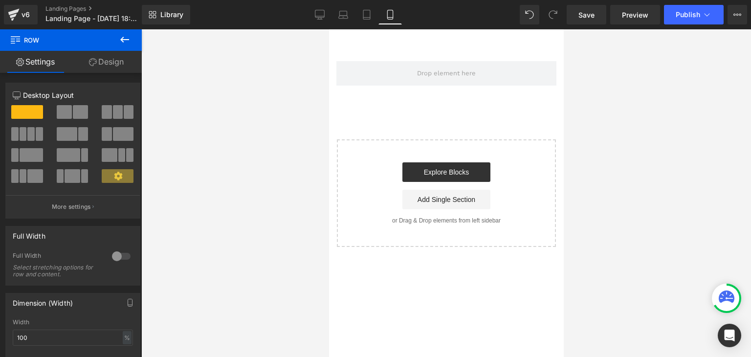
drag, startPoint x: 124, startPoint y: 38, endPoint x: 112, endPoint y: 56, distance: 21.8
click at [124, 38] on icon at bounding box center [125, 40] width 12 height 12
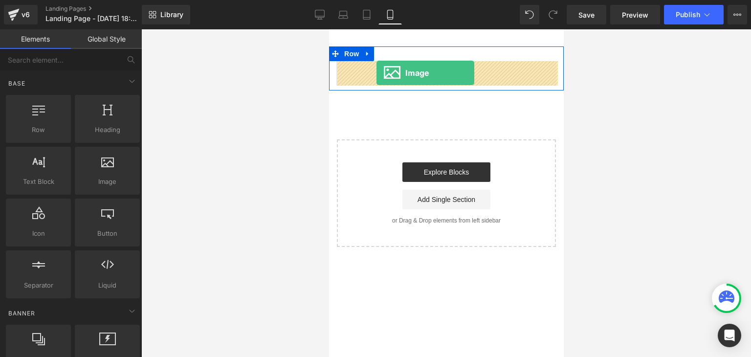
drag, startPoint x: 433, startPoint y: 204, endPoint x: 376, endPoint y: 73, distance: 142.9
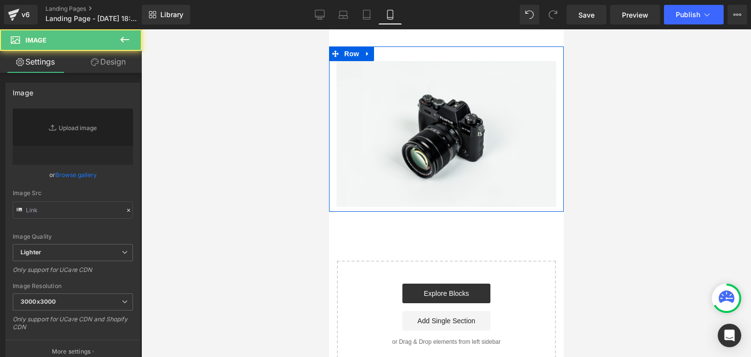
type input "//[DOMAIN_NAME][URL]"
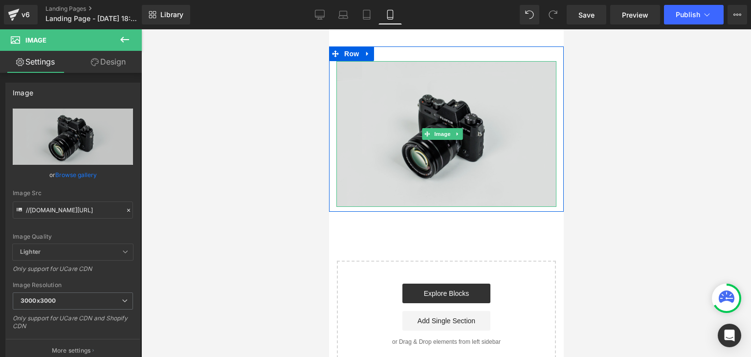
click at [461, 119] on img at bounding box center [446, 134] width 220 height 146
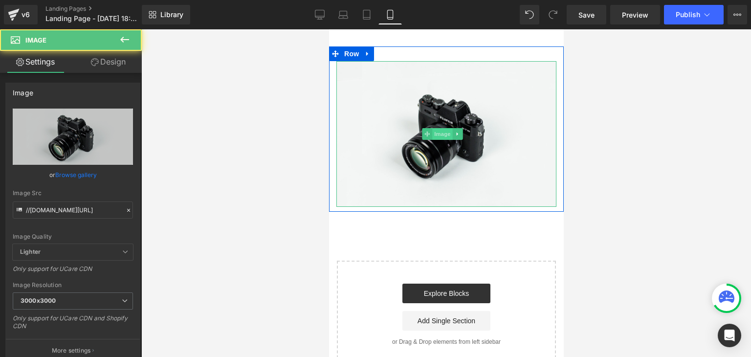
click at [451, 134] on span "Image" at bounding box center [442, 134] width 21 height 12
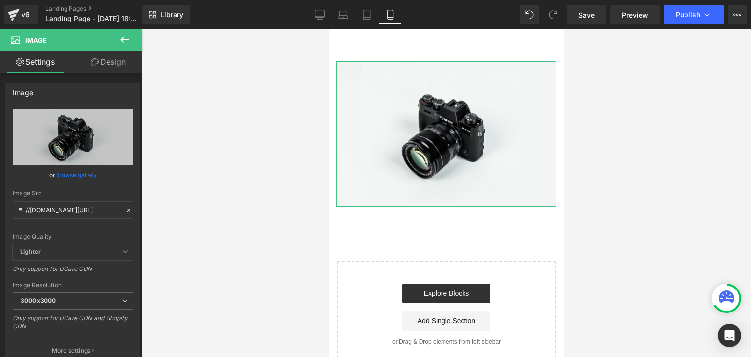
click at [102, 68] on link "Design" at bounding box center [108, 62] width 71 height 22
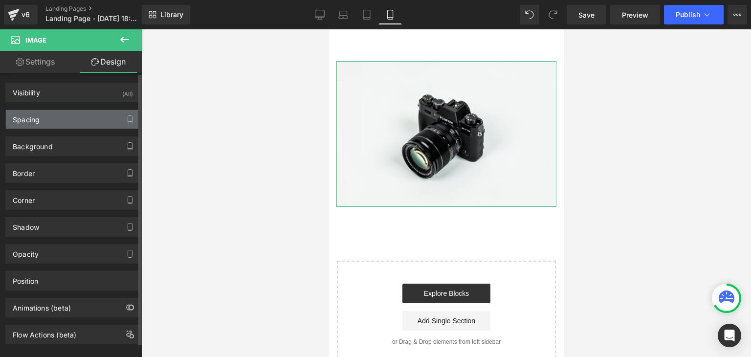
click at [70, 119] on div "Spacing" at bounding box center [73, 119] width 134 height 19
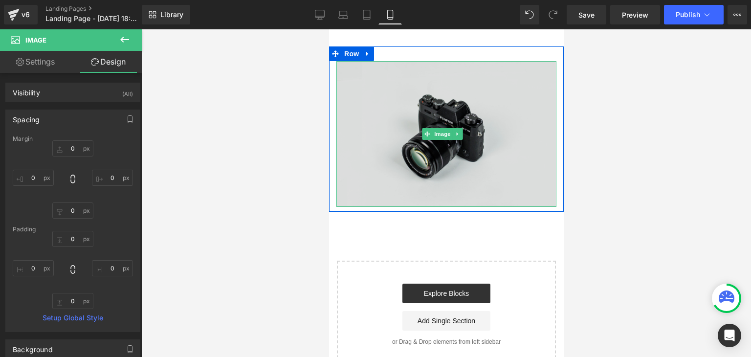
click at [378, 137] on img at bounding box center [446, 134] width 220 height 146
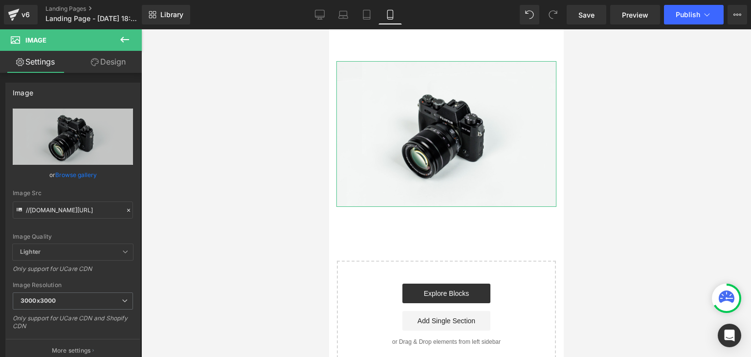
click at [115, 65] on link "Design" at bounding box center [108, 62] width 71 height 22
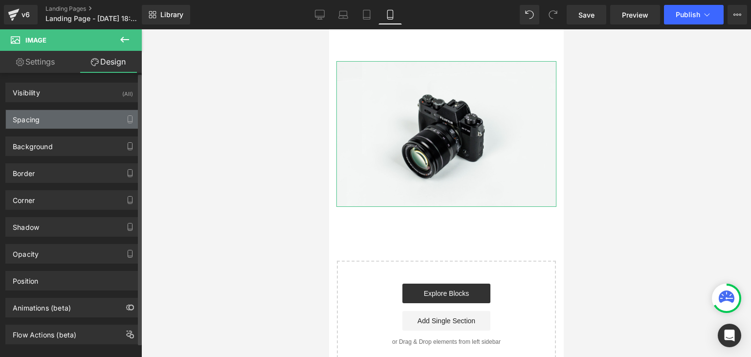
click at [84, 115] on div "Spacing" at bounding box center [73, 119] width 134 height 19
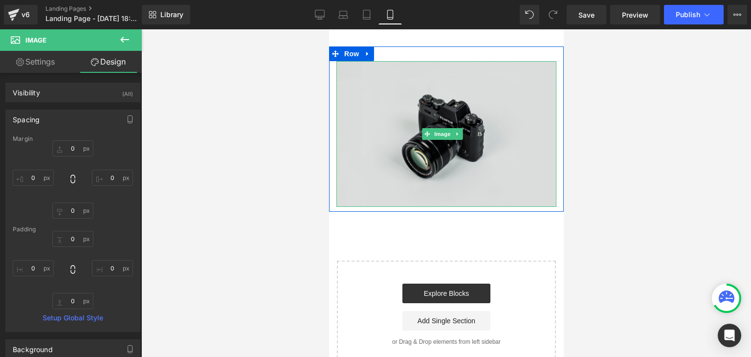
drag, startPoint x: 438, startPoint y: 155, endPoint x: 409, endPoint y: 140, distance: 32.2
click at [438, 155] on img at bounding box center [446, 134] width 220 height 146
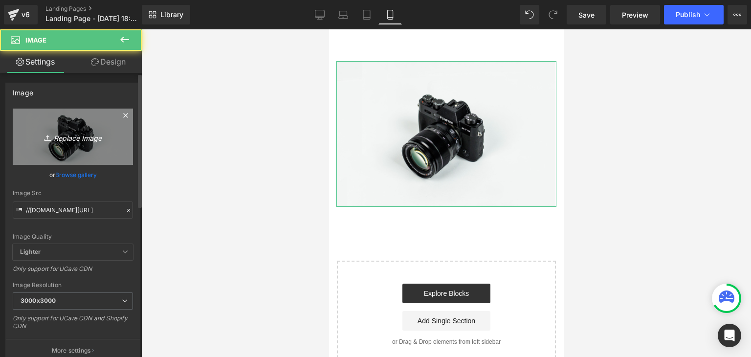
click at [72, 125] on link "Replace Image" at bounding box center [73, 137] width 120 height 56
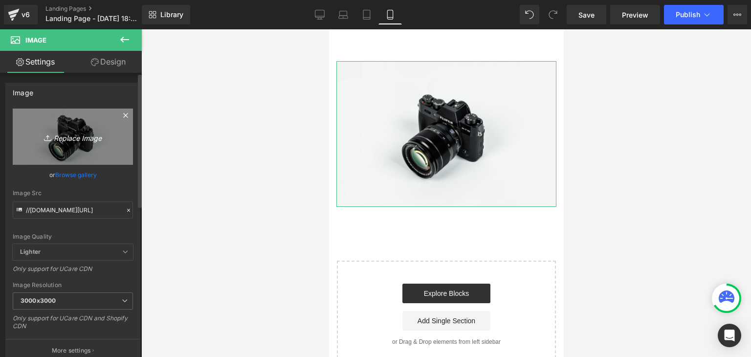
type input "C:\fakepath\IMAGENES (6).jpg"
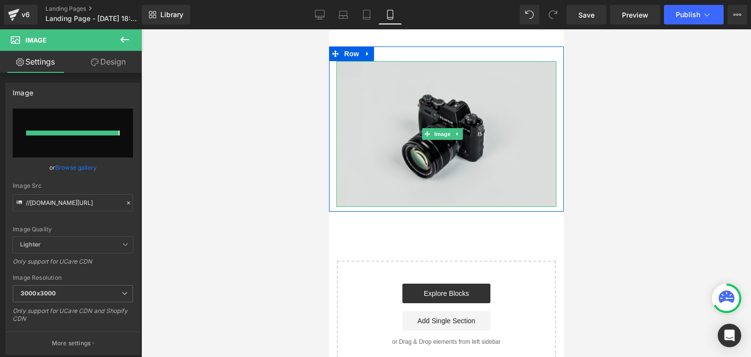
type input "https://ucarecdn.com/071f94b7-9914-4b7a-af73-1c3d6442961f/-/format/auto/-/previ…"
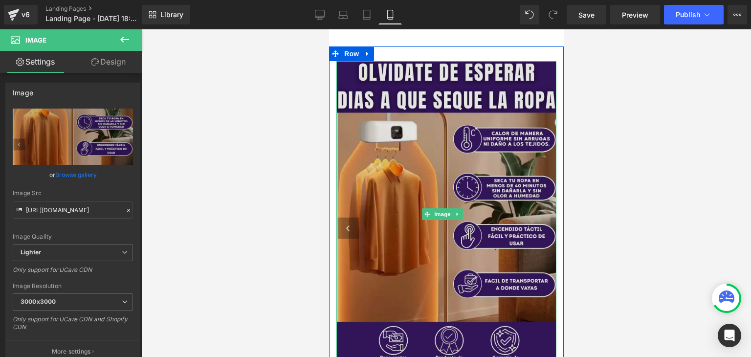
click at [432, 106] on img at bounding box center [446, 214] width 220 height 306
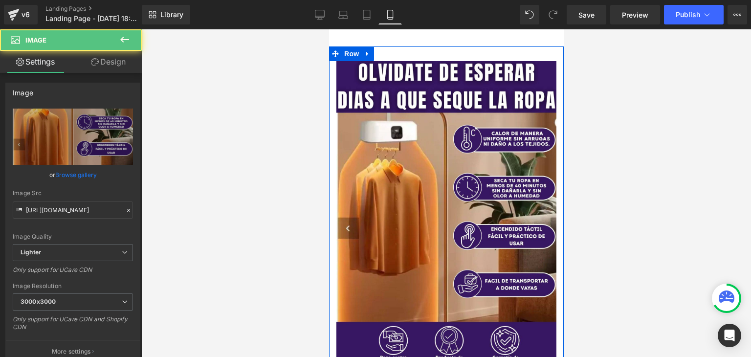
click at [443, 56] on div "Image Row" at bounding box center [446, 208] width 235 height 325
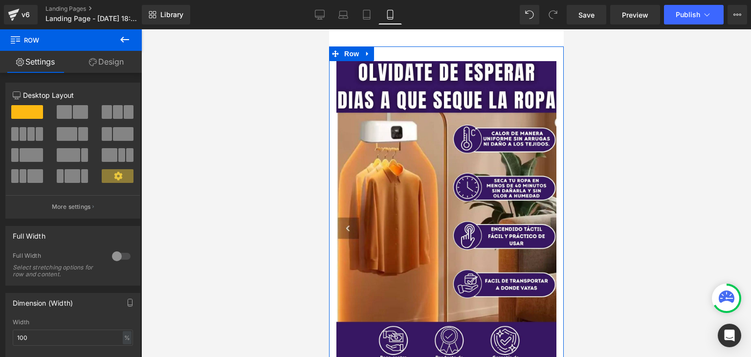
click at [93, 66] on link "Design" at bounding box center [106, 62] width 71 height 22
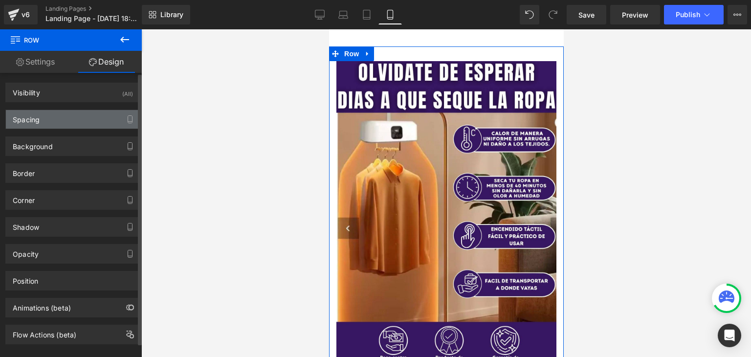
click at [59, 118] on div "Spacing" at bounding box center [73, 119] width 134 height 19
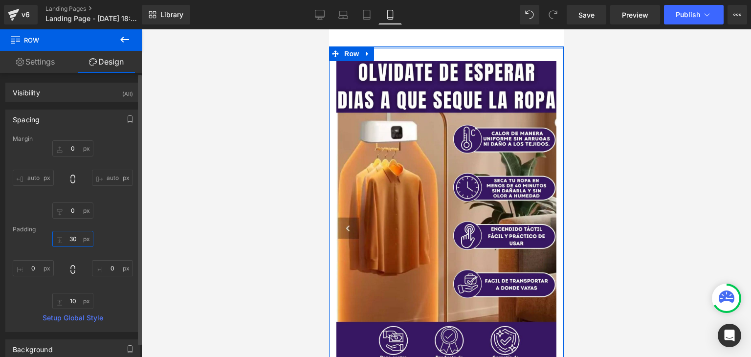
click at [78, 240] on input "30" at bounding box center [72, 239] width 41 height 16
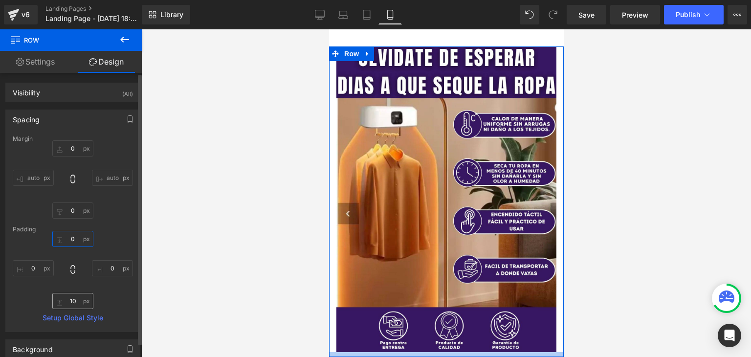
type input "0"
click at [72, 304] on input "10" at bounding box center [72, 301] width 41 height 16
type input "0"
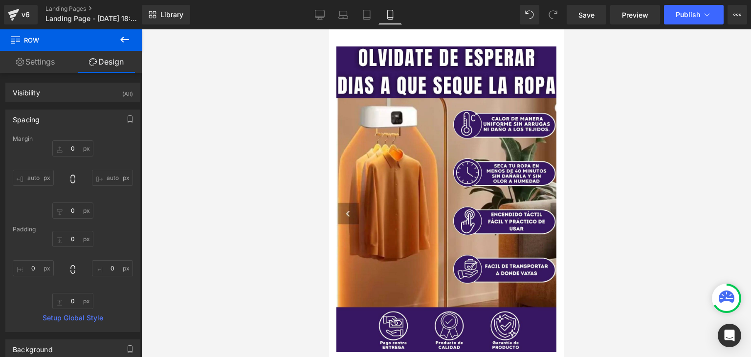
click at [220, 251] on div at bounding box center [446, 193] width 610 height 328
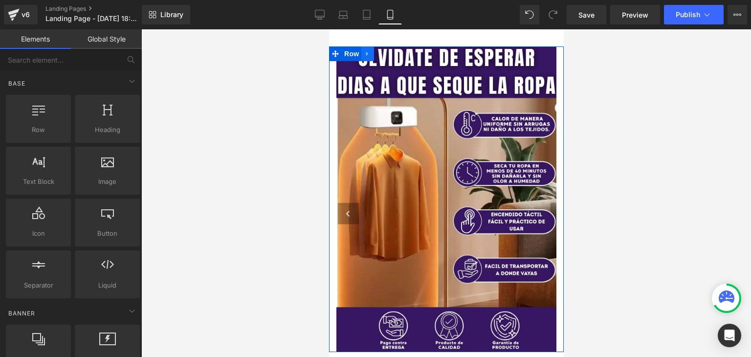
click at [365, 56] on icon at bounding box center [367, 53] width 7 height 7
click at [383, 55] on icon at bounding box center [380, 53] width 7 height 7
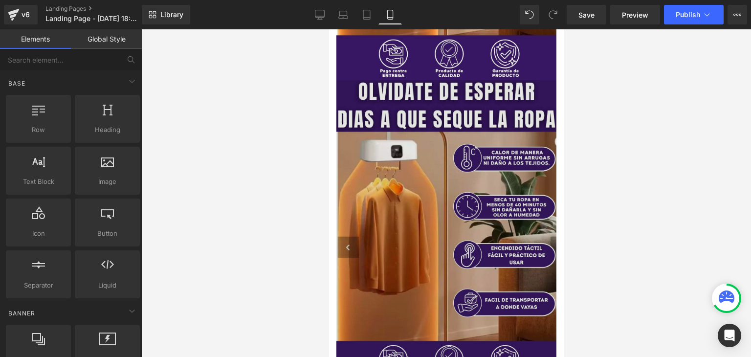
scroll to position [273, 0]
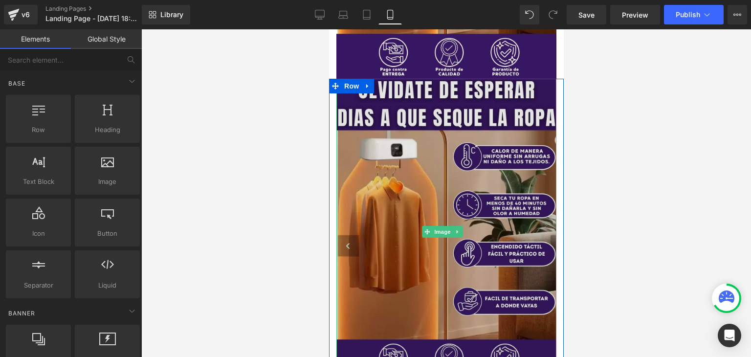
click at [515, 112] on img at bounding box center [446, 232] width 220 height 306
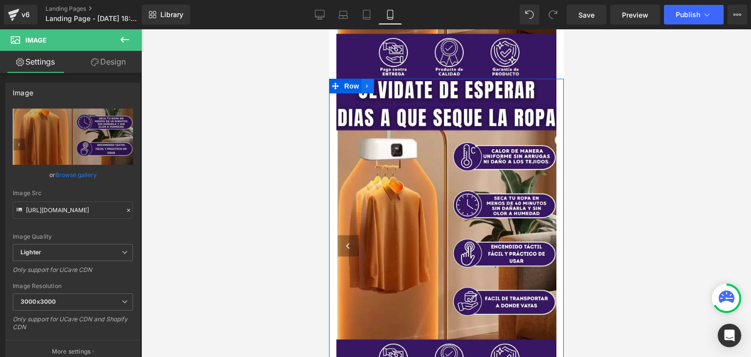
click at [368, 79] on link at bounding box center [367, 86] width 13 height 15
click at [380, 83] on icon at bounding box center [380, 86] width 7 height 7
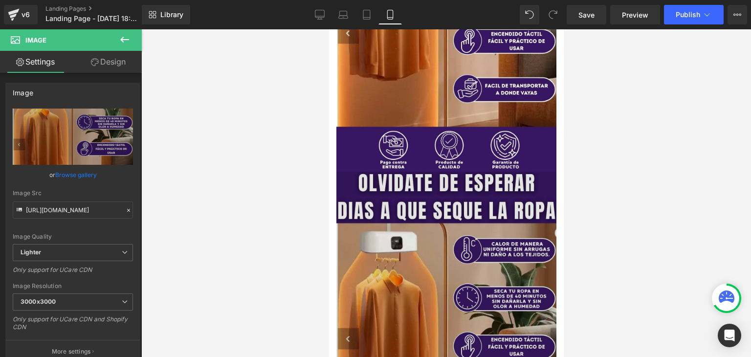
scroll to position [471, 0]
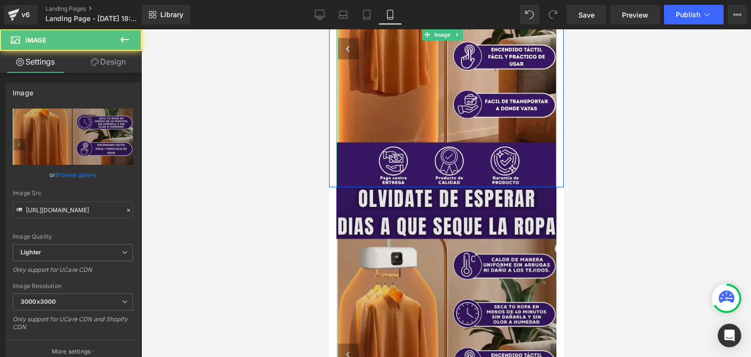
click at [401, 143] on img at bounding box center [446, 35] width 220 height 306
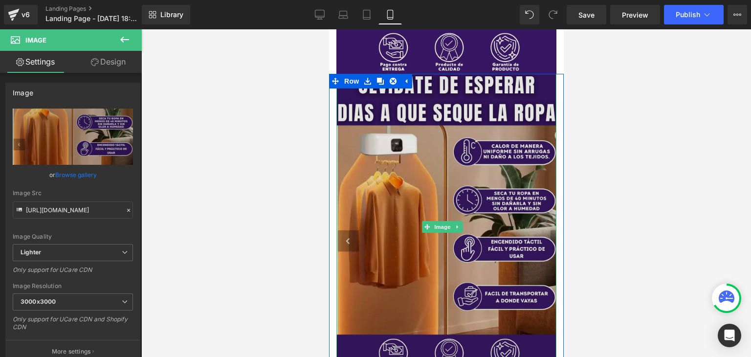
scroll to position [275, 0]
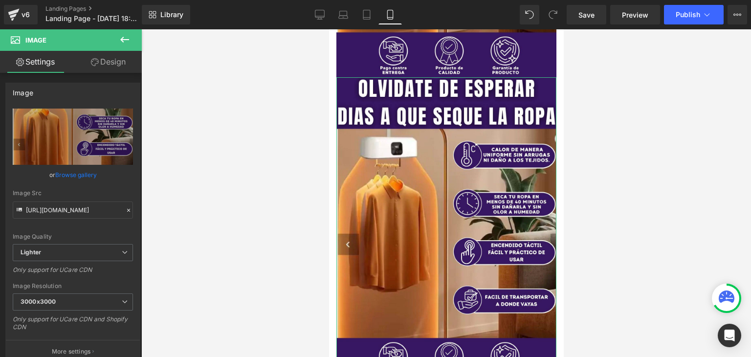
click at [111, 63] on link "Design" at bounding box center [108, 62] width 71 height 22
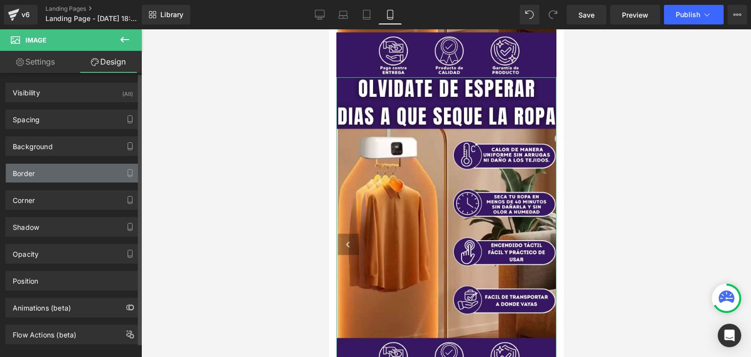
type input "0"
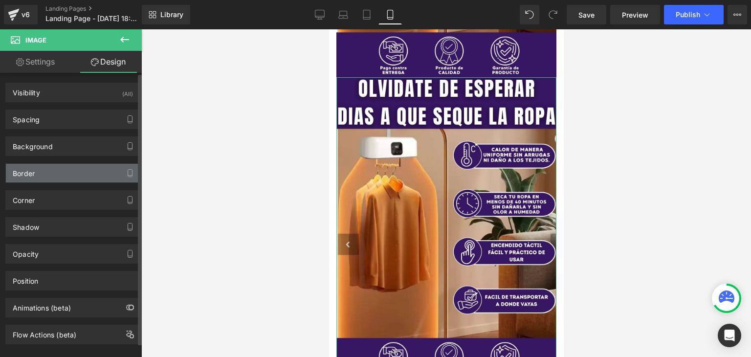
type input "0"
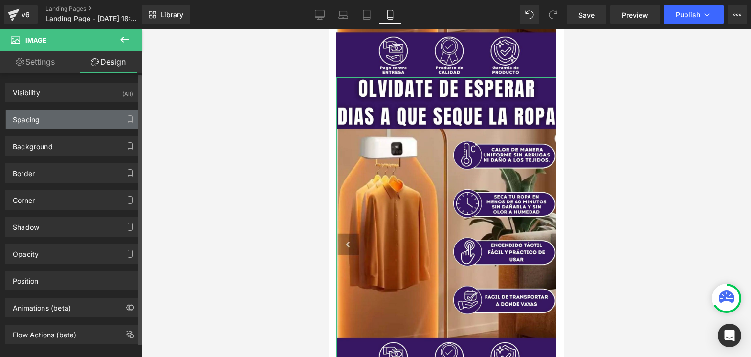
click at [61, 123] on div "Spacing" at bounding box center [73, 119] width 134 height 19
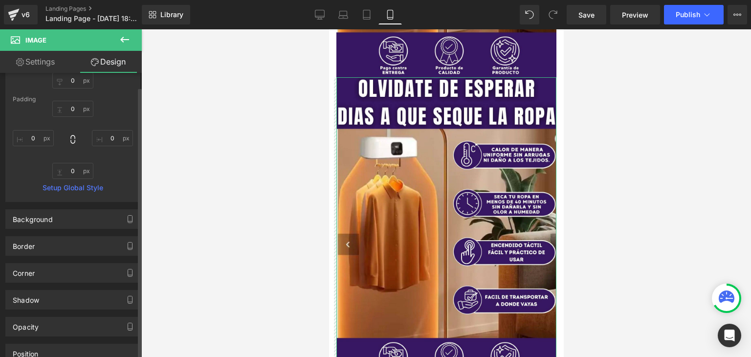
scroll to position [147, 0]
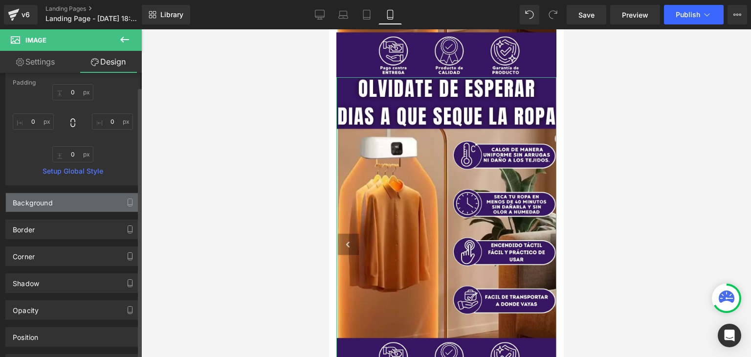
click at [58, 201] on div "Background" at bounding box center [73, 202] width 134 height 19
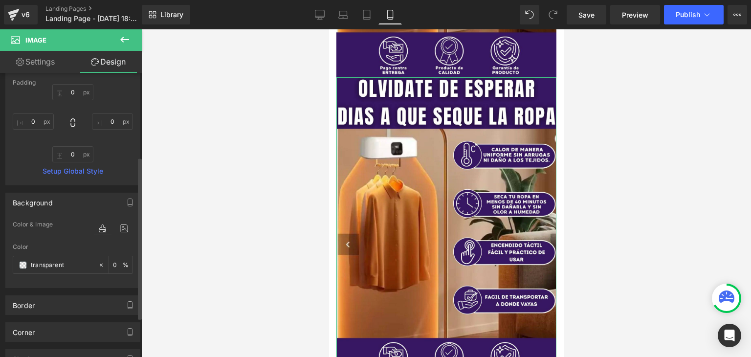
click at [58, 201] on div "Background" at bounding box center [73, 202] width 134 height 19
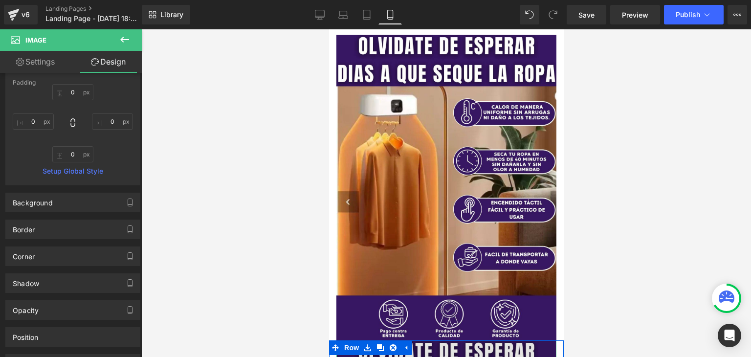
scroll to position [0, 0]
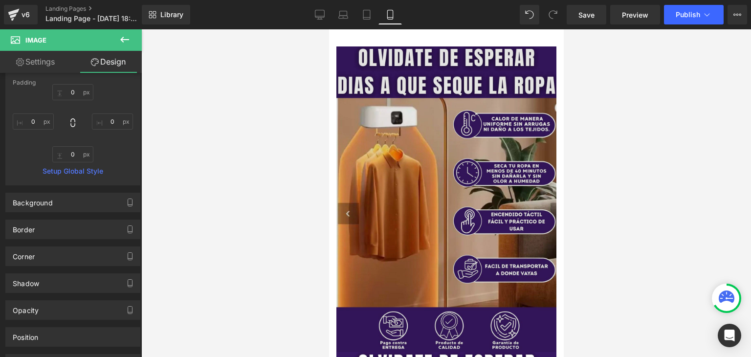
click at [416, 199] on img at bounding box center [446, 199] width 220 height 306
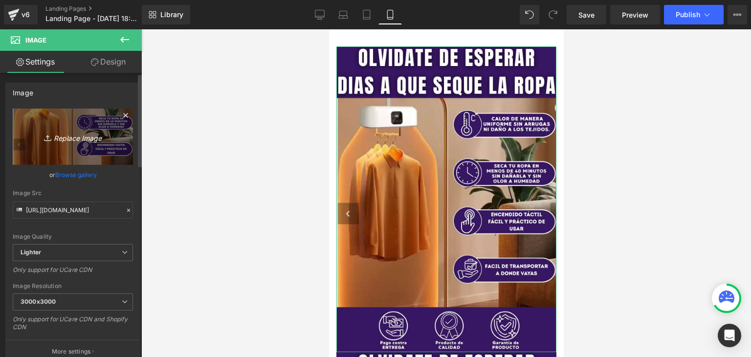
click at [71, 133] on icon "Replace Image" at bounding box center [73, 137] width 78 height 12
click at [120, 114] on icon at bounding box center [126, 116] width 12 height 12
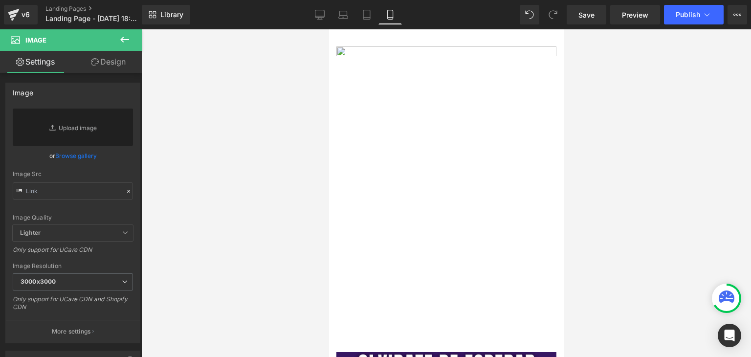
click at [120, 39] on icon at bounding box center [125, 40] width 12 height 12
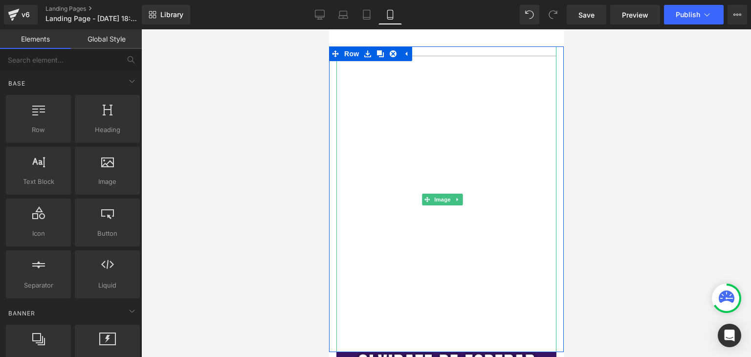
click at [441, 154] on img at bounding box center [446, 199] width 220 height 306
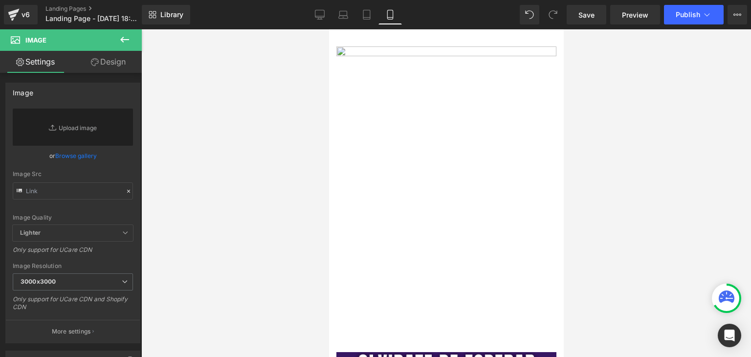
click at [125, 39] on icon at bounding box center [125, 40] width 12 height 12
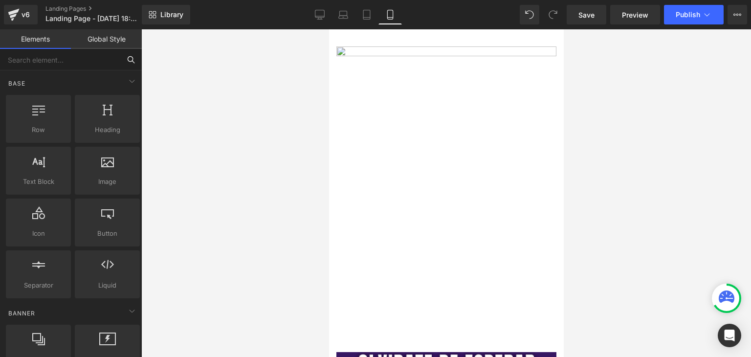
click at [56, 65] on input "text" at bounding box center [60, 60] width 120 height 22
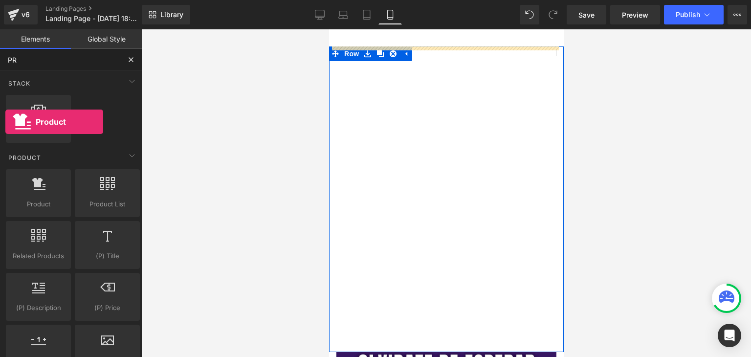
drag, startPoint x: 45, startPoint y: 190, endPoint x: 5, endPoint y: 122, distance: 78.5
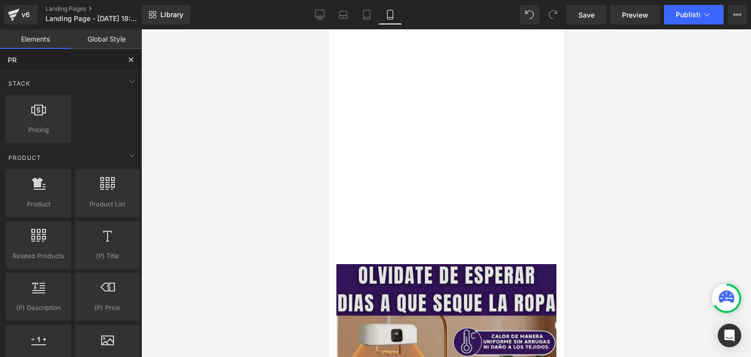
scroll to position [294, 0]
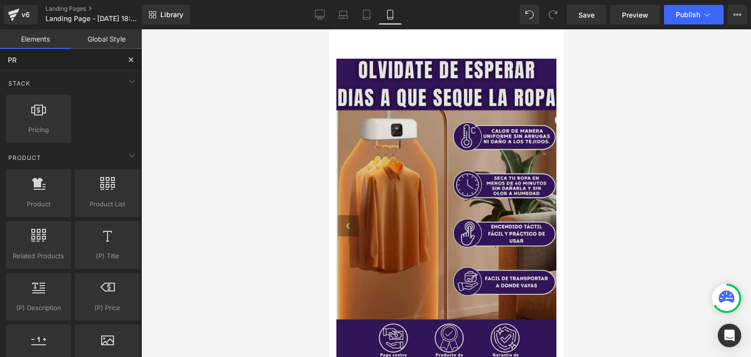
type input "P"
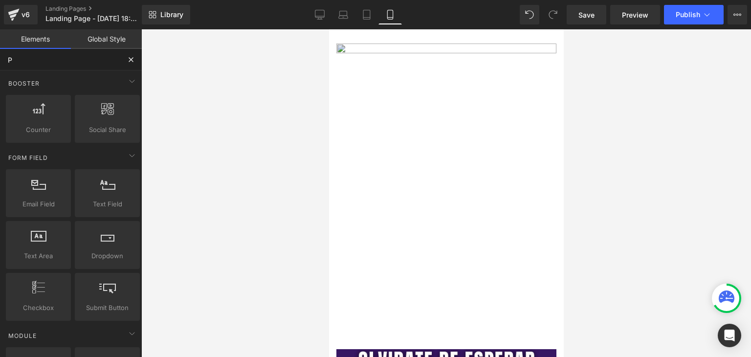
scroll to position [0, 0]
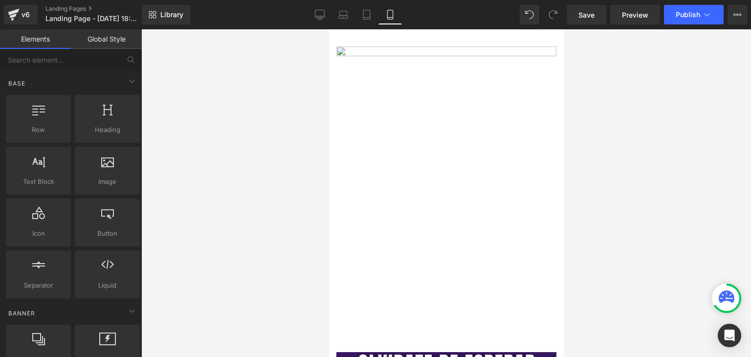
click at [394, 53] on div "Image Row" at bounding box center [446, 199] width 235 height 306
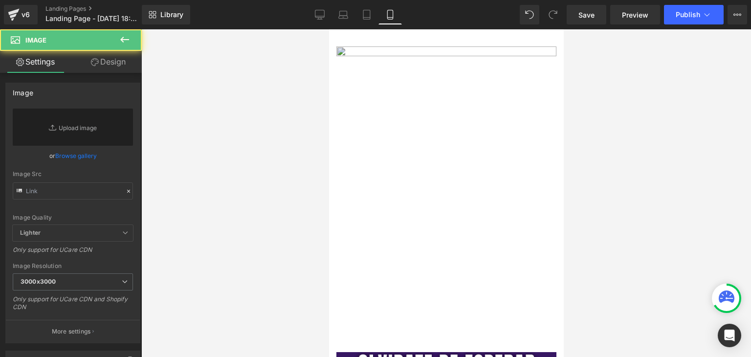
click at [394, 53] on img at bounding box center [446, 199] width 220 height 306
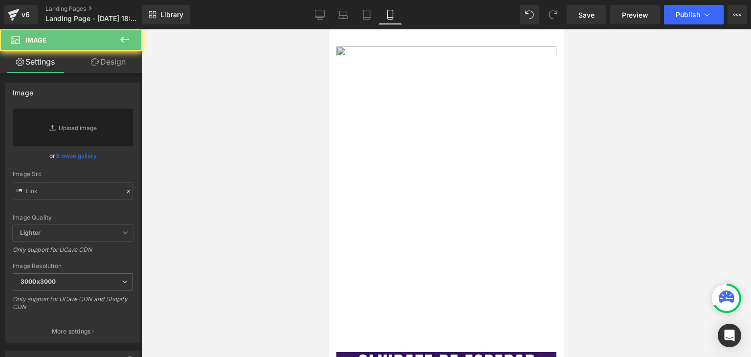
click at [394, 53] on div "Image Row" at bounding box center [446, 199] width 235 height 306
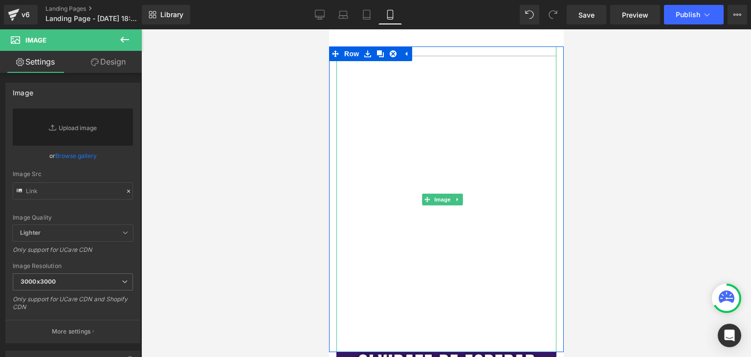
click at [375, 70] on img at bounding box center [446, 199] width 220 height 306
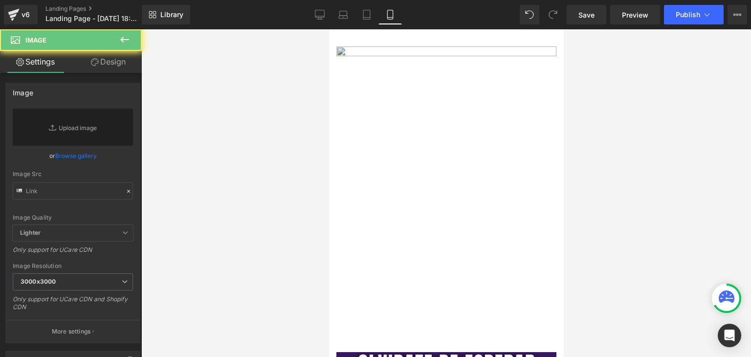
click at [391, 53] on div "Image Row" at bounding box center [446, 199] width 235 height 306
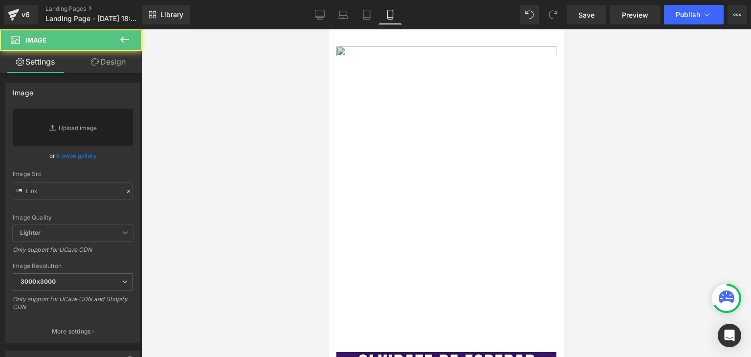
click at [391, 53] on div "Image Row" at bounding box center [446, 199] width 235 height 306
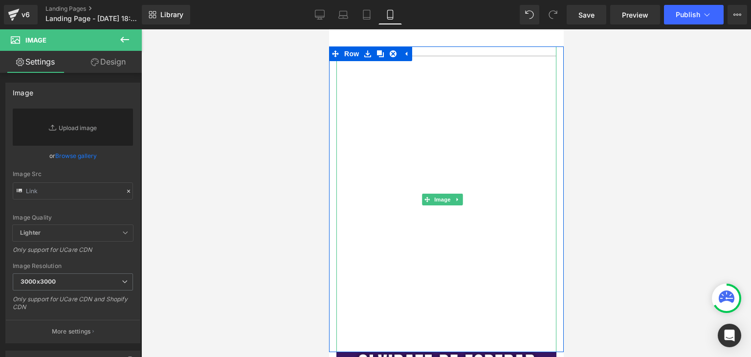
click at [539, 145] on img at bounding box center [446, 199] width 220 height 306
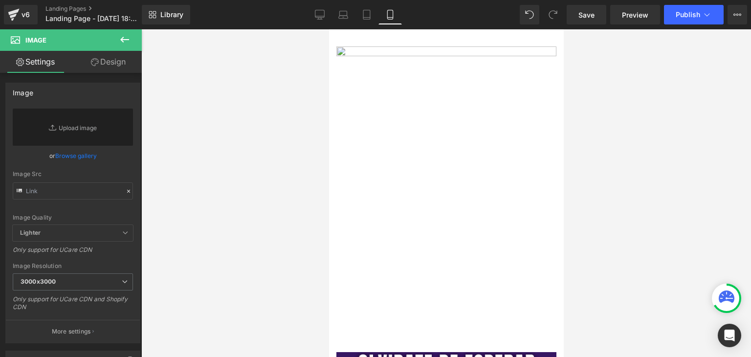
click at [124, 38] on icon at bounding box center [125, 40] width 12 height 12
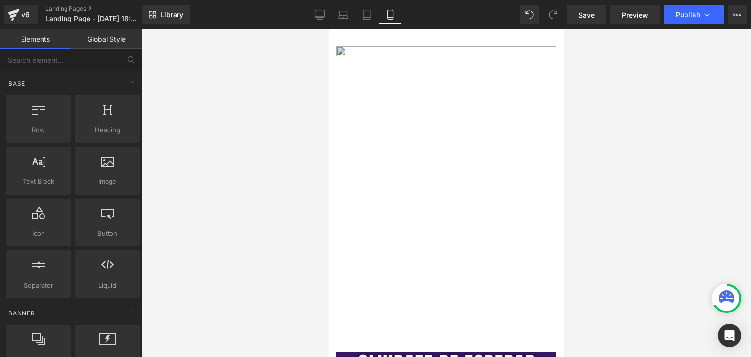
click at [364, 51] on div "Image Row" at bounding box center [446, 199] width 235 height 306
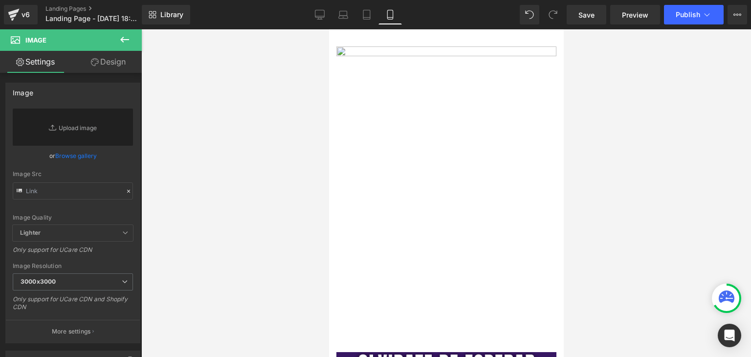
click at [391, 55] on div "Image Row" at bounding box center [446, 199] width 235 height 306
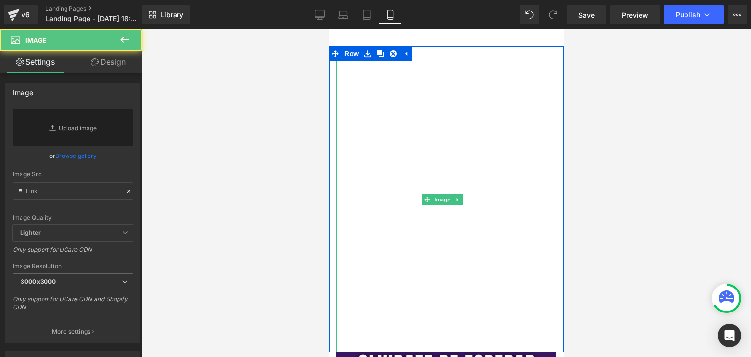
drag, startPoint x: 339, startPoint y: 68, endPoint x: 331, endPoint y: 73, distance: 9.9
click at [339, 68] on img at bounding box center [446, 199] width 220 height 306
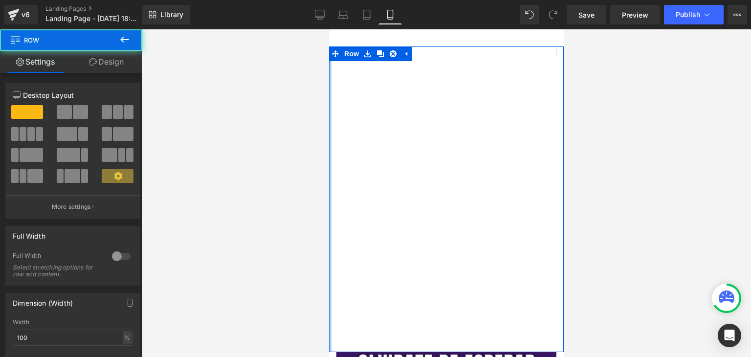
click at [330, 73] on div at bounding box center [330, 199] width 2 height 306
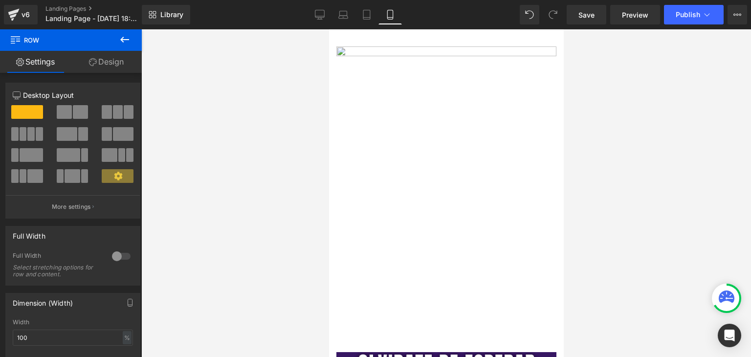
click at [329, 78] on div "Image Row" at bounding box center [446, 199] width 235 height 306
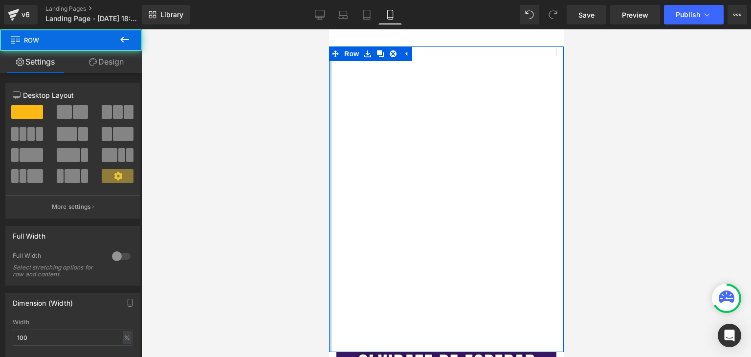
click at [330, 78] on div "Image Row" at bounding box center [446, 199] width 235 height 306
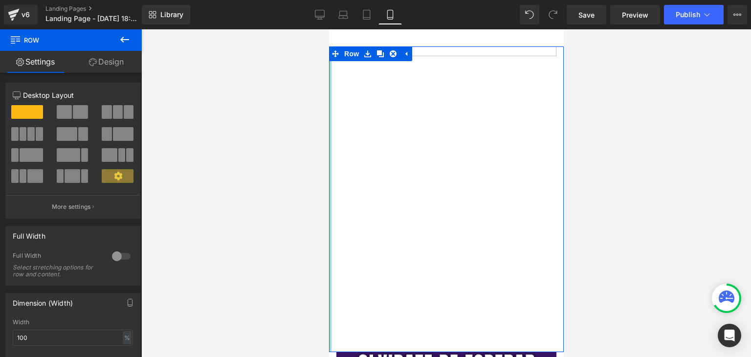
drag, startPoint x: 330, startPoint y: 78, endPoint x: 657, endPoint y: 103, distance: 327.8
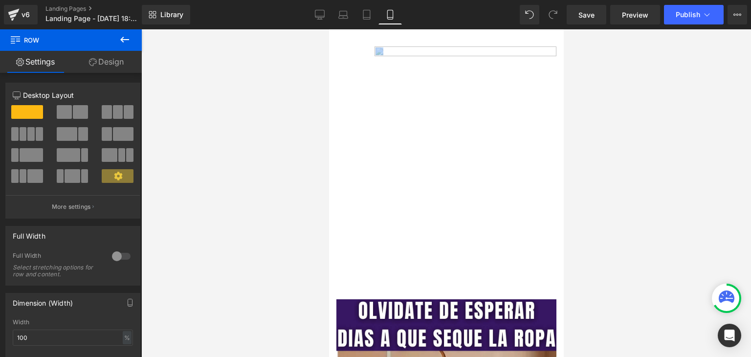
click at [368, 85] on div "Image" at bounding box center [465, 172] width 197 height 253
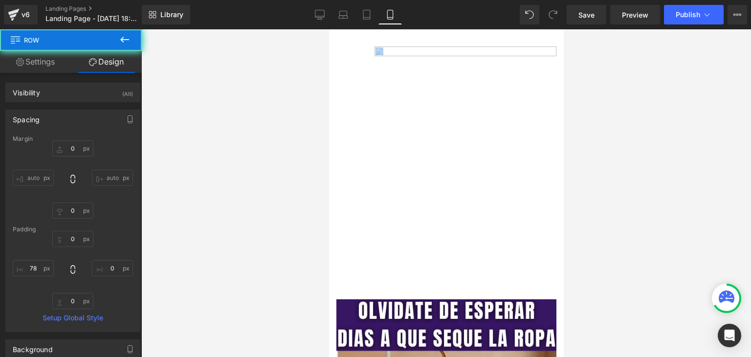
click at [329, 29] on div "78px" at bounding box center [329, 29] width 0 height 0
type input "78px"
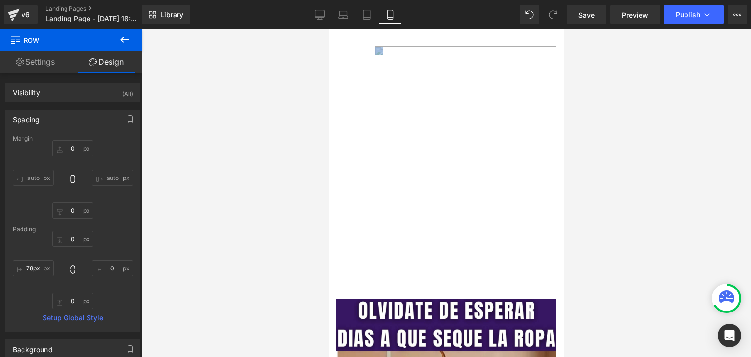
click at [393, 53] on div "Image Row 78px" at bounding box center [446, 172] width 235 height 253
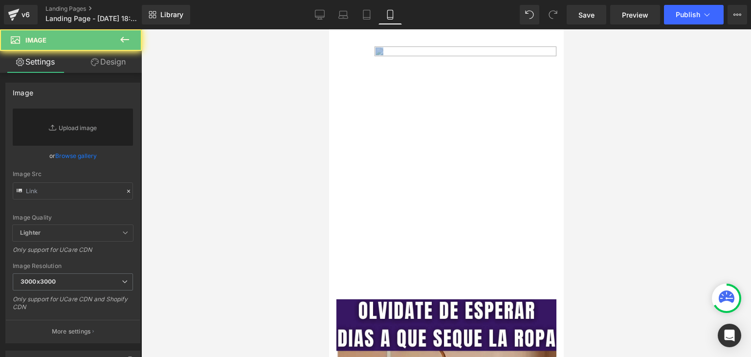
click at [392, 53] on div "Image Row 78px" at bounding box center [446, 172] width 235 height 253
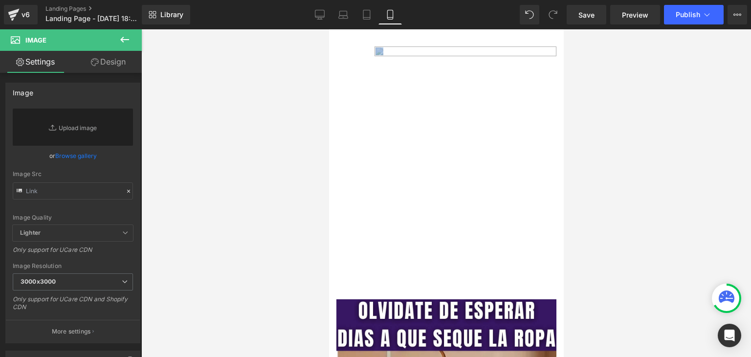
click at [392, 53] on div "Image Row 78px" at bounding box center [446, 172] width 235 height 253
click at [392, 53] on img at bounding box center [465, 172] width 182 height 253
click at [126, 41] on icon at bounding box center [125, 40] width 12 height 12
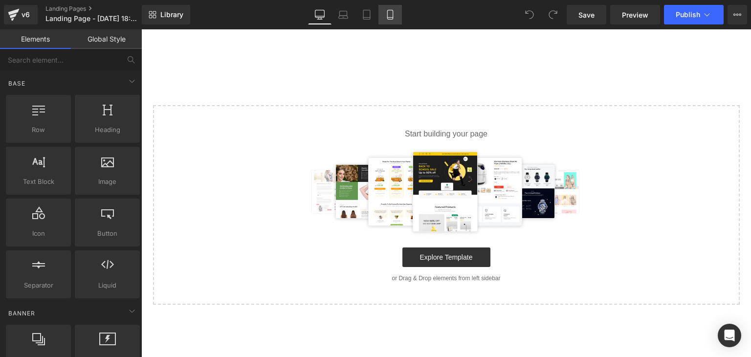
click at [390, 16] on icon at bounding box center [391, 15] width 10 height 10
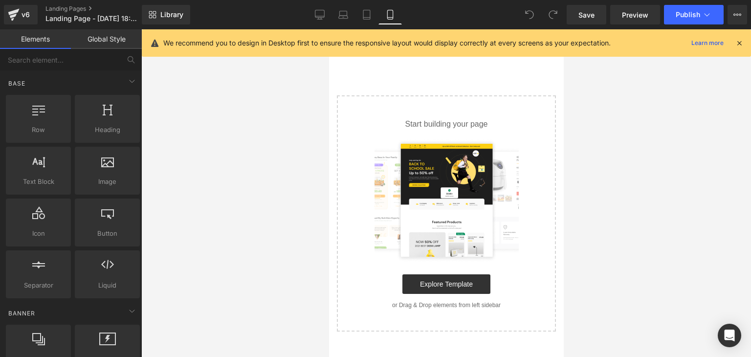
click at [742, 46] on icon at bounding box center [739, 43] width 9 height 9
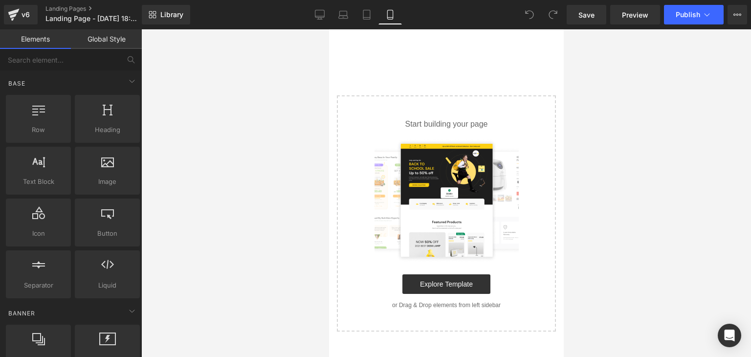
click at [387, 75] on div "Select your layout" at bounding box center [446, 188] width 235 height 285
click at [392, 99] on div "Start building your page Explore Template or Drag & Drop elements from left sid…" at bounding box center [446, 213] width 217 height 234
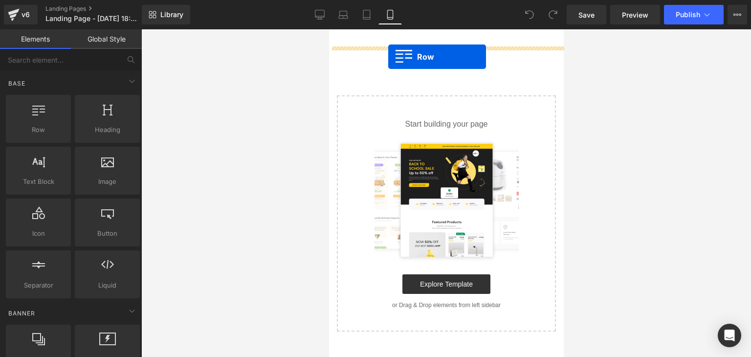
drag, startPoint x: 380, startPoint y: 144, endPoint x: 388, endPoint y: 57, distance: 88.0
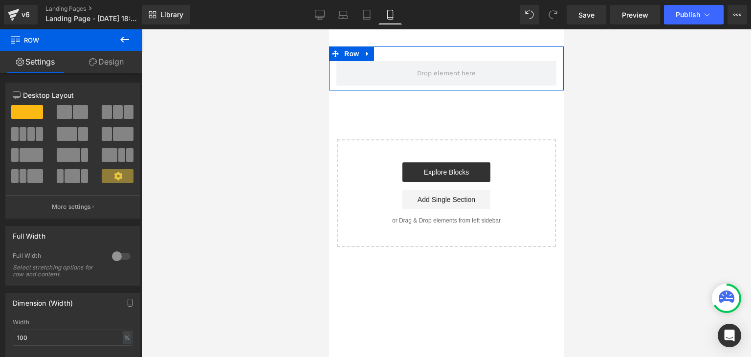
click at [108, 63] on link "Design" at bounding box center [106, 62] width 71 height 22
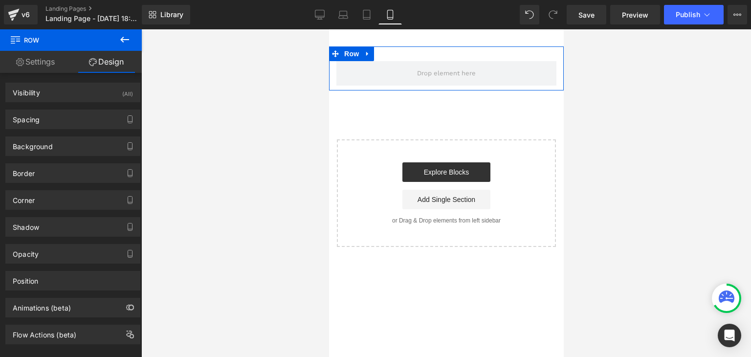
drag, startPoint x: 34, startPoint y: 61, endPoint x: 37, endPoint y: 48, distance: 13.2
click at [34, 61] on link "Settings" at bounding box center [35, 62] width 71 height 22
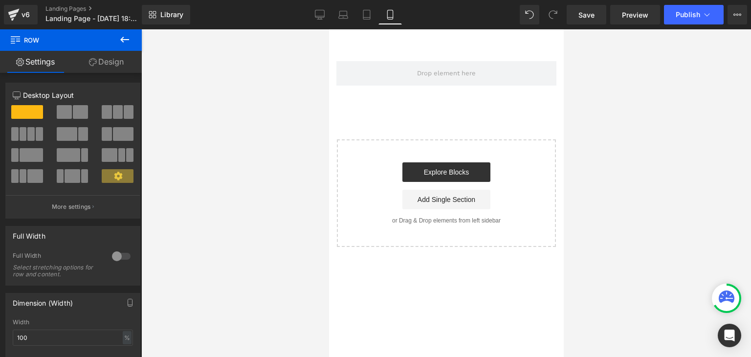
click at [40, 38] on span "Row" at bounding box center [59, 40] width 98 height 22
click at [118, 38] on button at bounding box center [125, 40] width 34 height 22
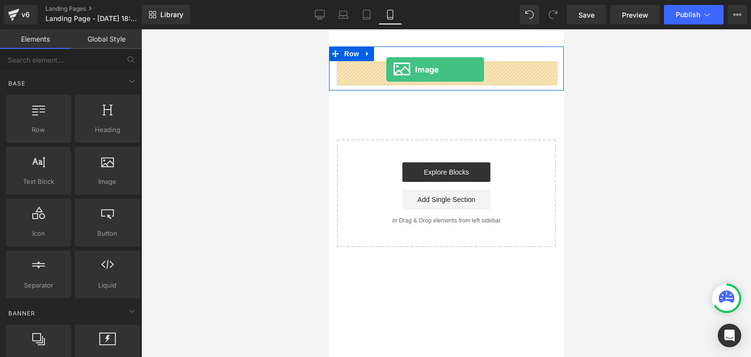
drag, startPoint x: 432, startPoint y: 204, endPoint x: 386, endPoint y: 69, distance: 142.3
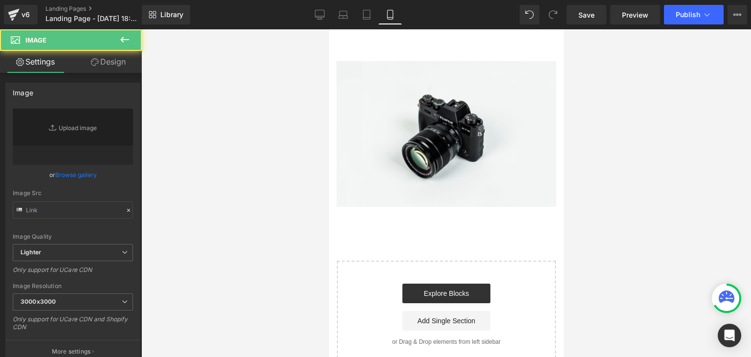
type input "//[DOMAIN_NAME][URL]"
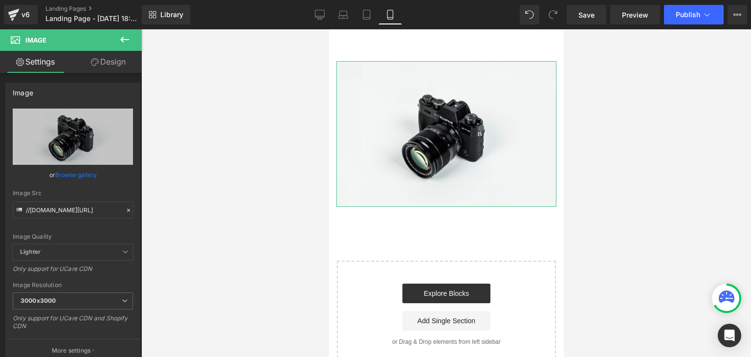
click at [103, 62] on link "Design" at bounding box center [108, 62] width 71 height 22
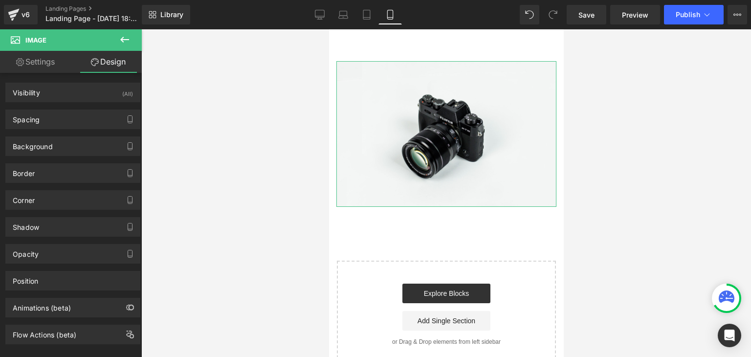
click at [33, 65] on link "Settings" at bounding box center [35, 62] width 71 height 22
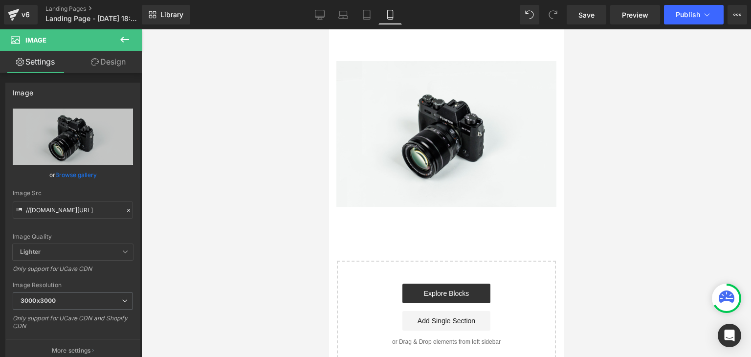
click at [101, 35] on span "Image" at bounding box center [59, 40] width 98 height 22
click at [127, 42] on icon at bounding box center [125, 40] width 12 height 12
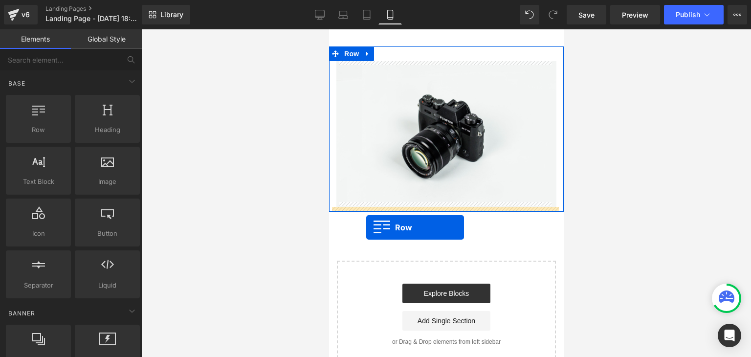
drag, startPoint x: 358, startPoint y: 152, endPoint x: 366, endPoint y: 228, distance: 76.3
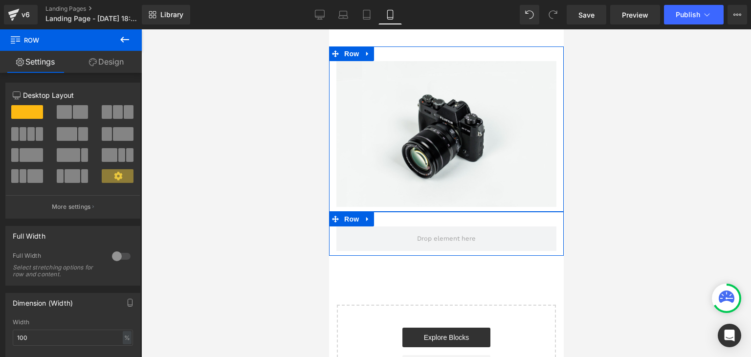
click at [98, 58] on link "Design" at bounding box center [106, 62] width 71 height 22
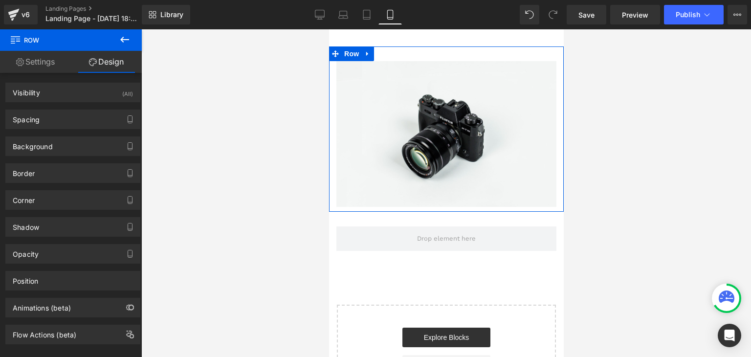
click at [122, 36] on icon at bounding box center [125, 40] width 12 height 12
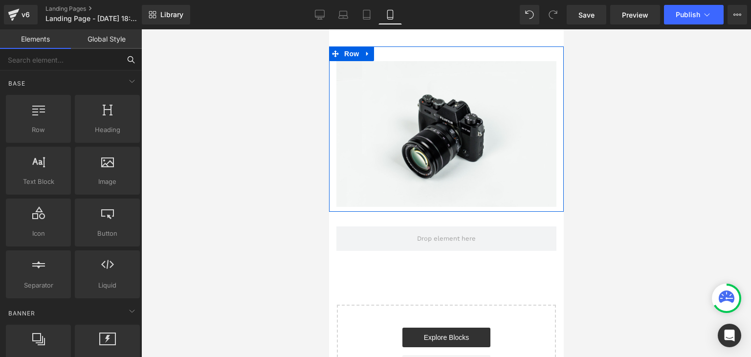
click at [36, 64] on input "text" at bounding box center [60, 60] width 120 height 22
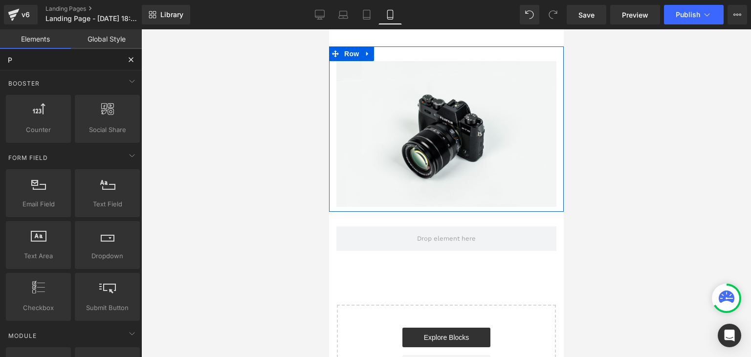
type input "PR"
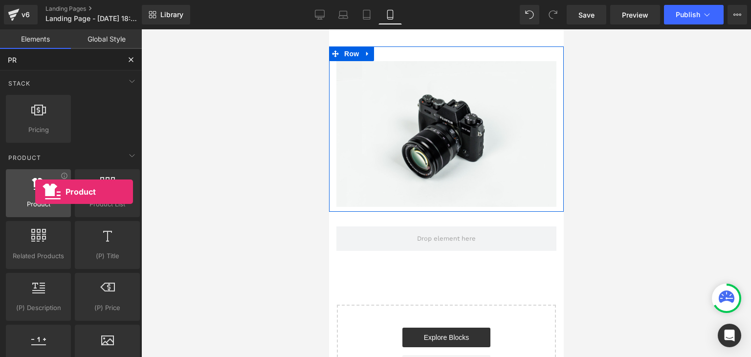
click at [35, 192] on div at bounding box center [38, 188] width 59 height 22
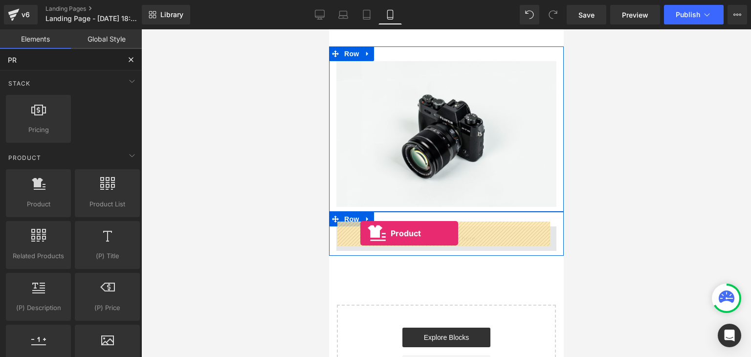
drag, startPoint x: 362, startPoint y: 228, endPoint x: 360, endPoint y: 233, distance: 5.6
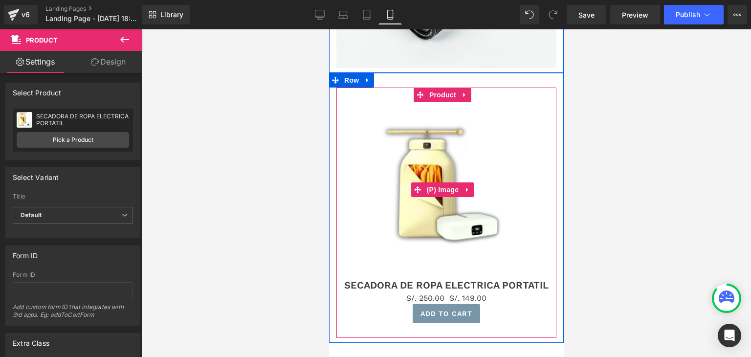
scroll to position [147, 0]
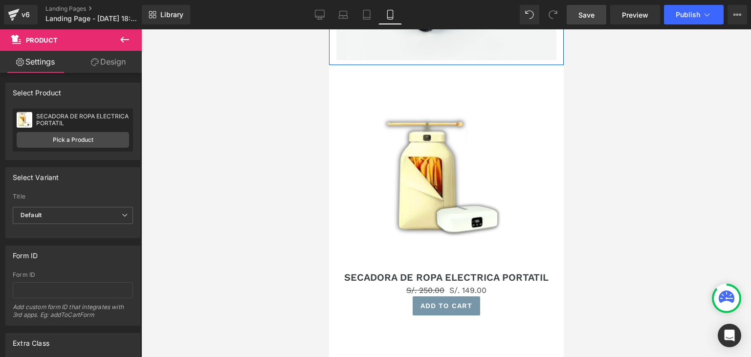
click at [593, 16] on span "Save" at bounding box center [587, 15] width 16 height 10
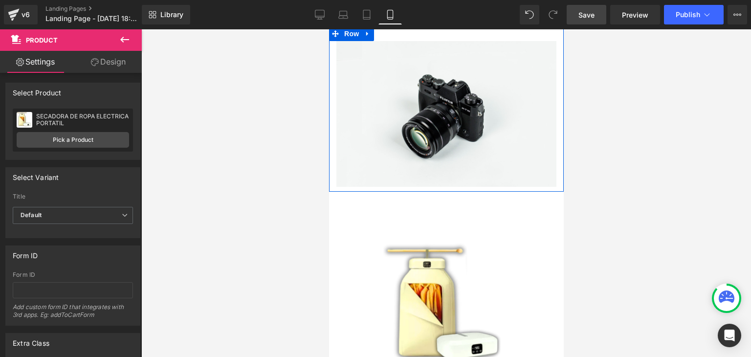
scroll to position [0, 0]
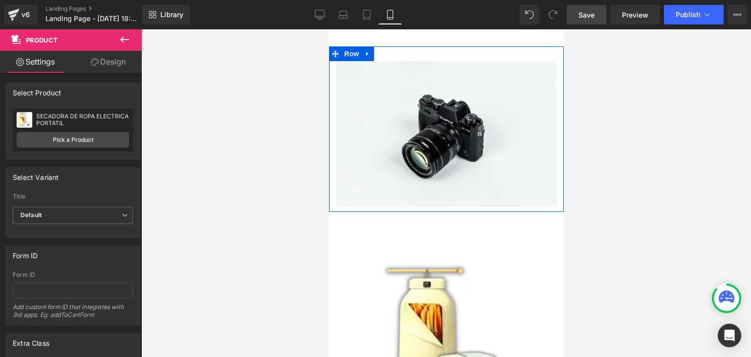
click at [580, 18] on span "Save" at bounding box center [587, 15] width 16 height 10
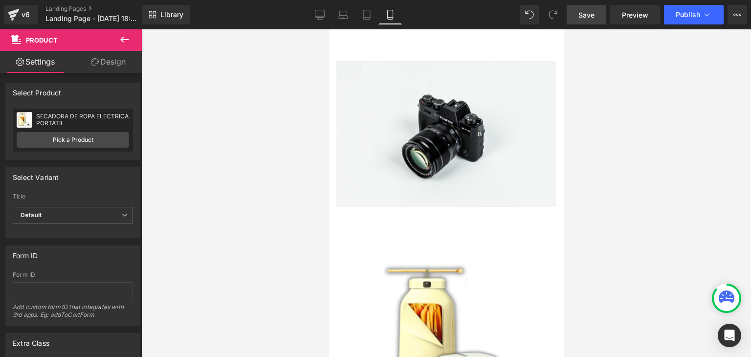
click at [478, 51] on div at bounding box center [402, 50] width 172 height 27
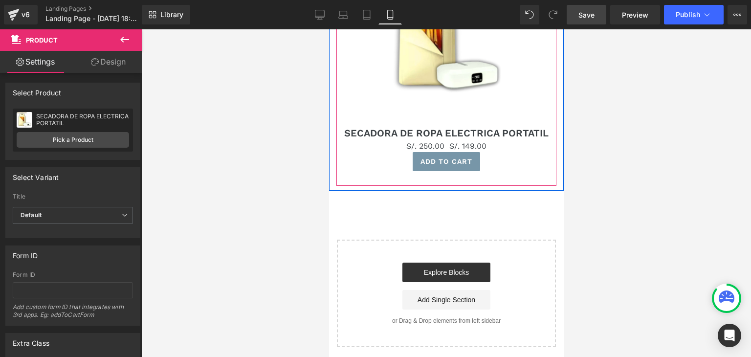
scroll to position [294, 0]
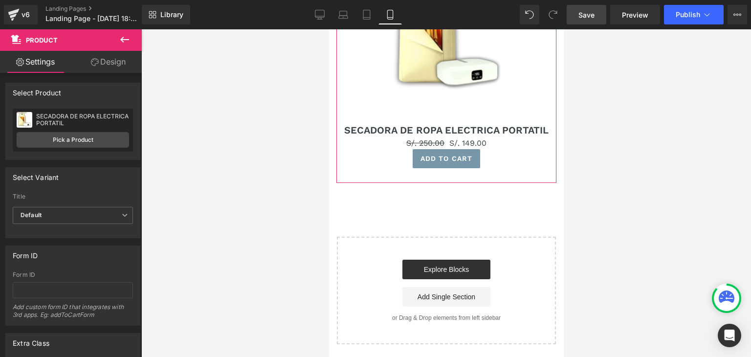
click at [100, 64] on link "Design" at bounding box center [108, 62] width 71 height 22
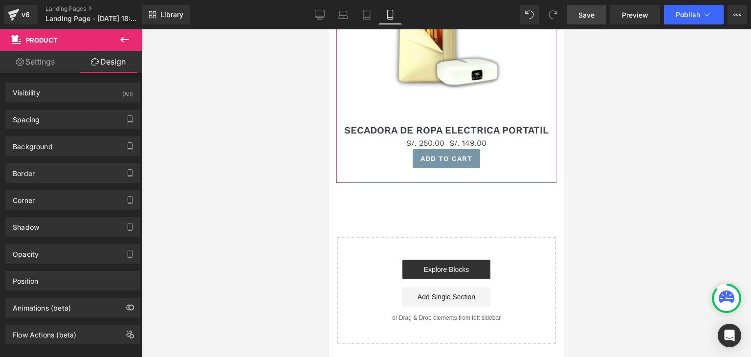
click at [46, 63] on link "Settings" at bounding box center [35, 62] width 71 height 22
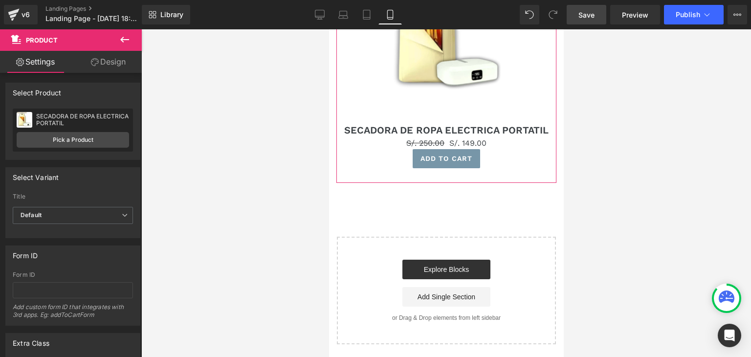
click at [105, 63] on link "Design" at bounding box center [108, 62] width 71 height 22
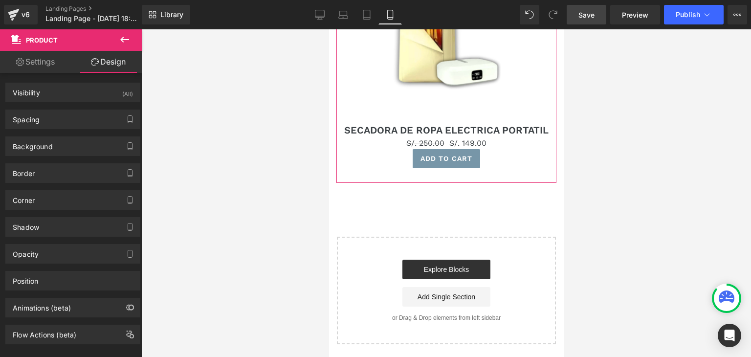
click at [44, 67] on link "Settings" at bounding box center [35, 62] width 71 height 22
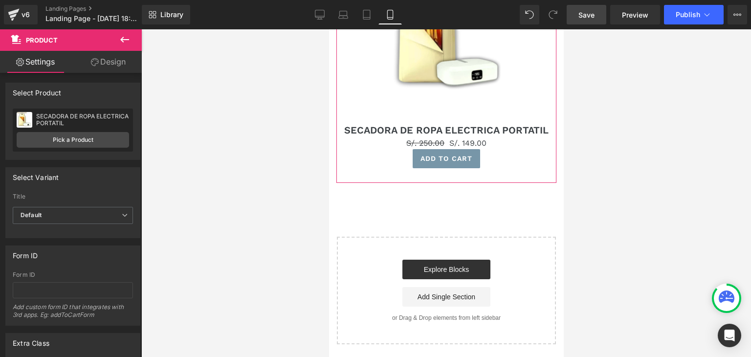
click at [93, 65] on icon at bounding box center [95, 62] width 8 height 8
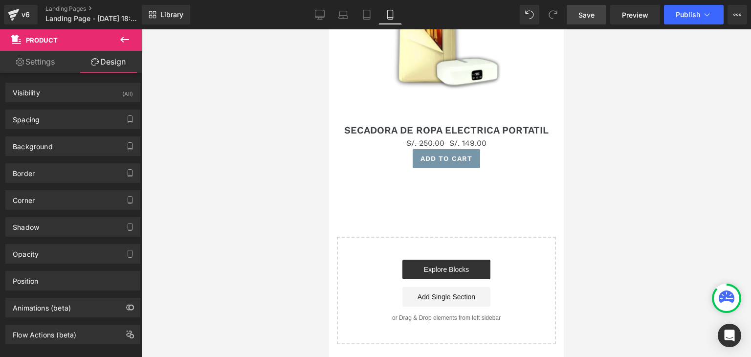
click at [66, 46] on span "Product" at bounding box center [59, 40] width 98 height 22
click at [114, 45] on button at bounding box center [125, 40] width 34 height 22
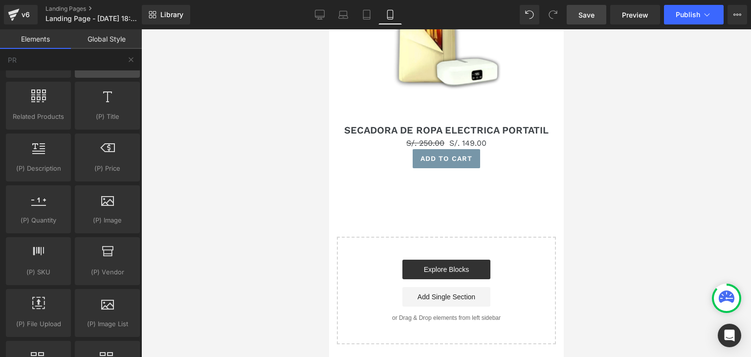
scroll to position [0, 0]
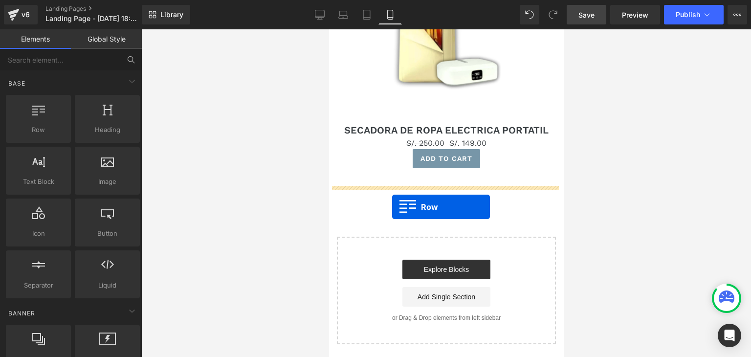
drag, startPoint x: 372, startPoint y: 154, endPoint x: 392, endPoint y: 207, distance: 57.3
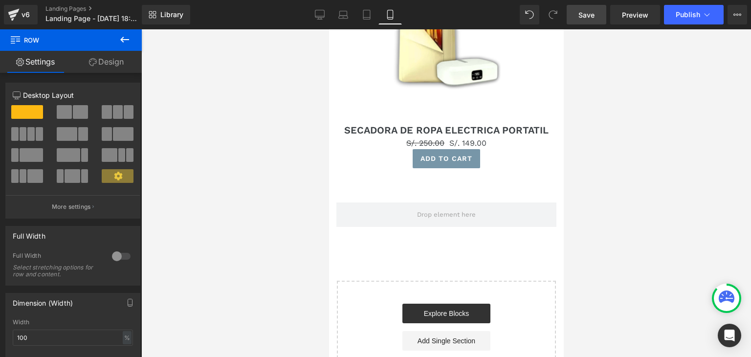
click at [134, 40] on button at bounding box center [125, 40] width 34 height 22
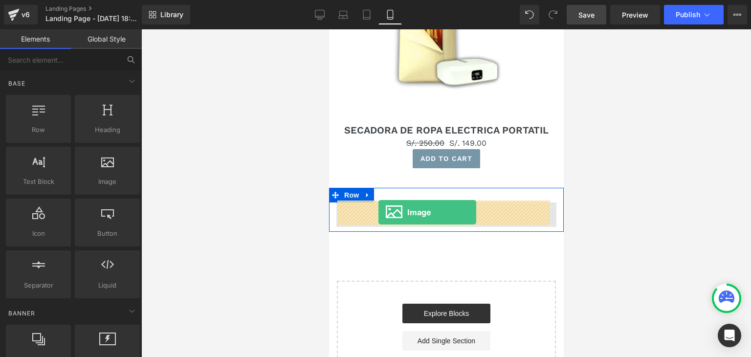
drag, startPoint x: 436, startPoint y: 198, endPoint x: 380, endPoint y: 212, distance: 57.9
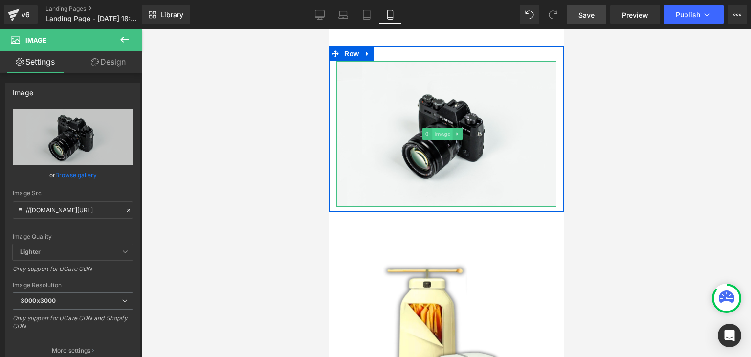
click at [442, 129] on span "Image" at bounding box center [442, 134] width 21 height 12
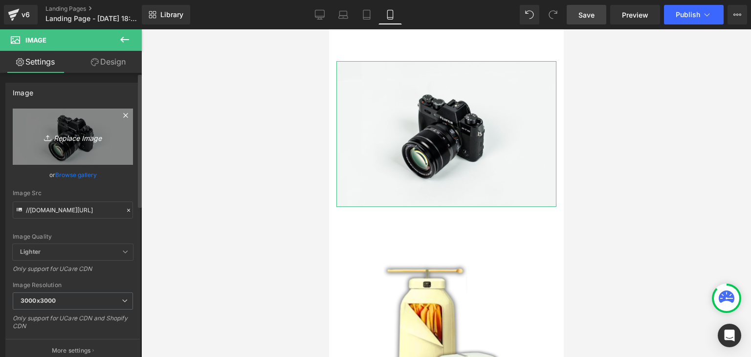
click at [68, 136] on icon "Replace Image" at bounding box center [73, 137] width 78 height 12
type input "C:\fakepath\IMAGENES (6).jpg"
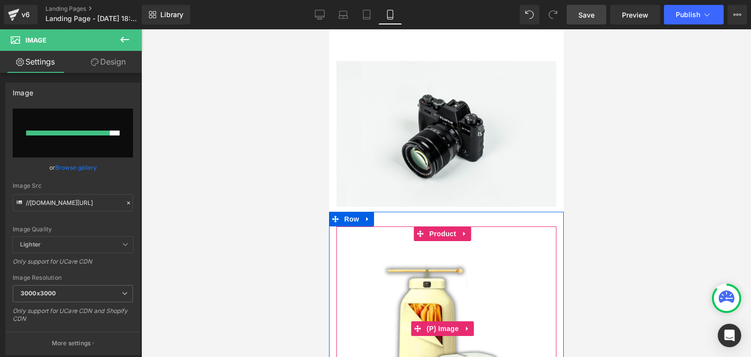
click at [384, 257] on img at bounding box center [446, 328] width 126 height 175
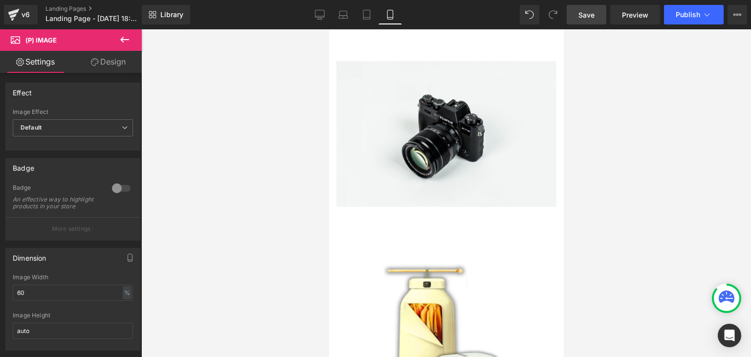
click at [110, 60] on link "Design" at bounding box center [108, 62] width 71 height 22
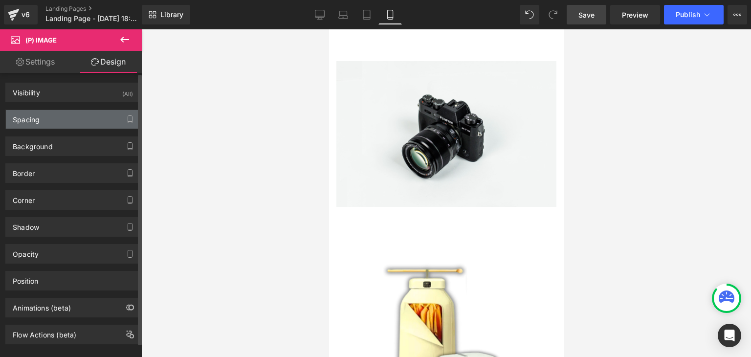
click at [50, 119] on div "Spacing" at bounding box center [73, 119] width 134 height 19
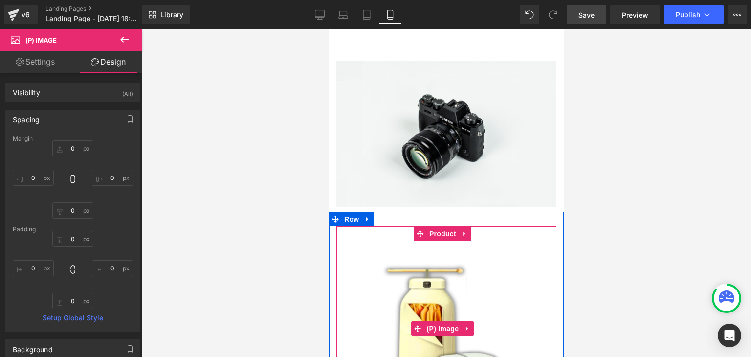
click at [381, 254] on div "Sale Off" at bounding box center [446, 328] width 210 height 175
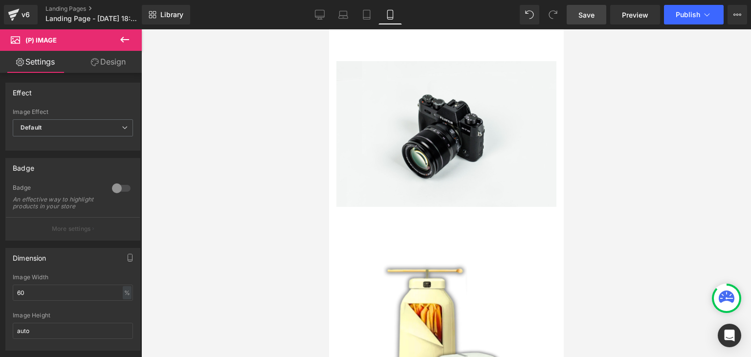
click at [103, 65] on link "Design" at bounding box center [108, 62] width 71 height 22
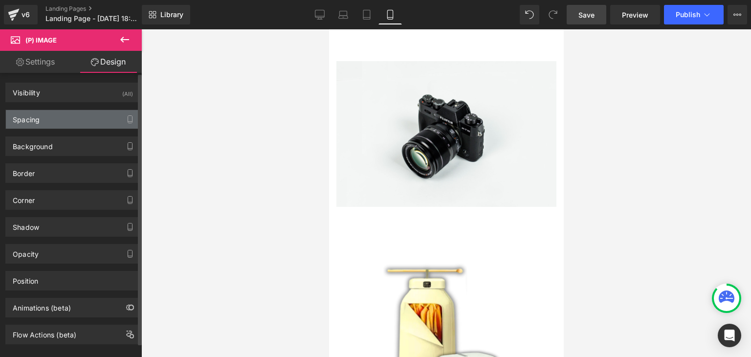
click at [58, 114] on div "Spacing" at bounding box center [73, 119] width 134 height 19
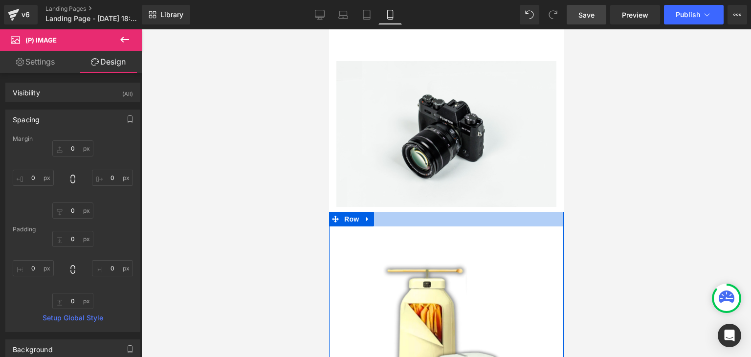
click at [517, 219] on div at bounding box center [446, 219] width 235 height 15
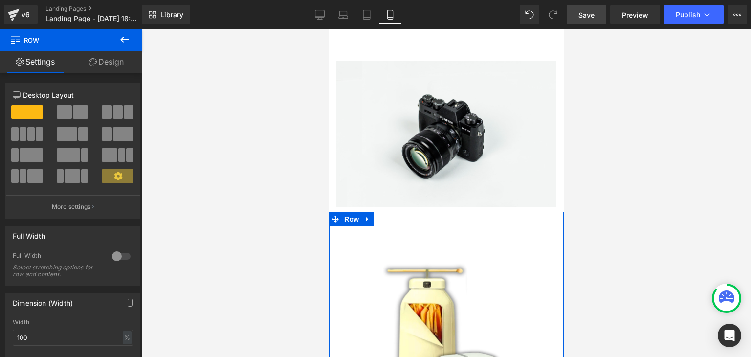
click at [104, 59] on link "Design" at bounding box center [106, 62] width 71 height 22
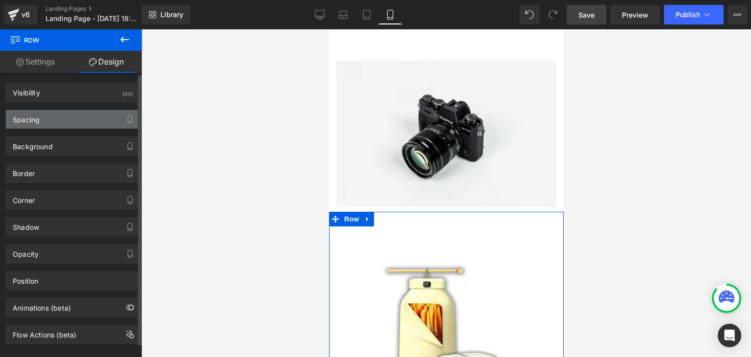
click at [67, 122] on div "Spacing" at bounding box center [73, 119] width 134 height 19
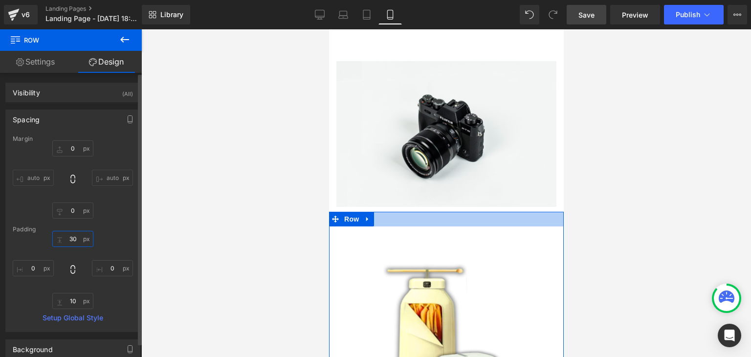
click at [69, 241] on input "30" at bounding box center [72, 239] width 41 height 16
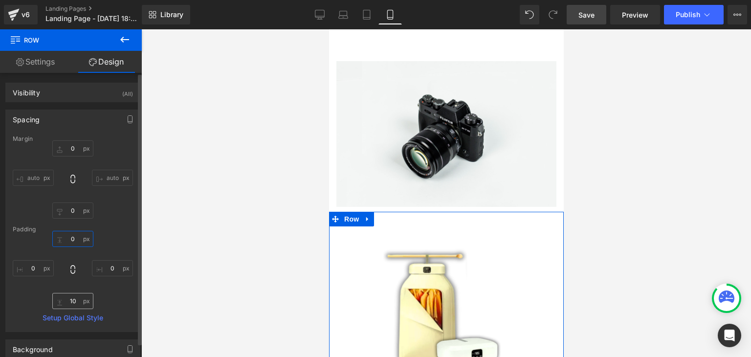
type input "0"
click at [74, 305] on input "10" at bounding box center [72, 301] width 41 height 16
type input "0"
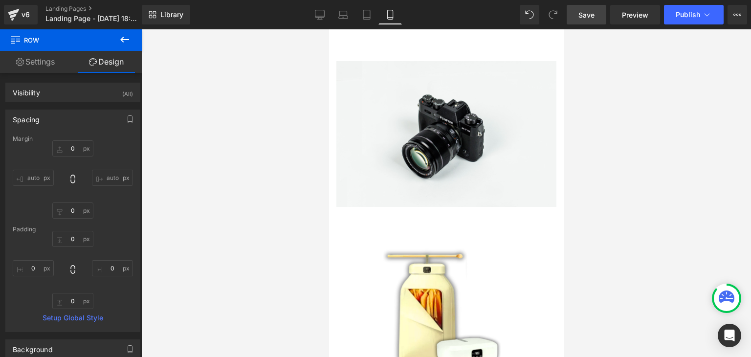
click at [181, 248] on div at bounding box center [446, 193] width 610 height 328
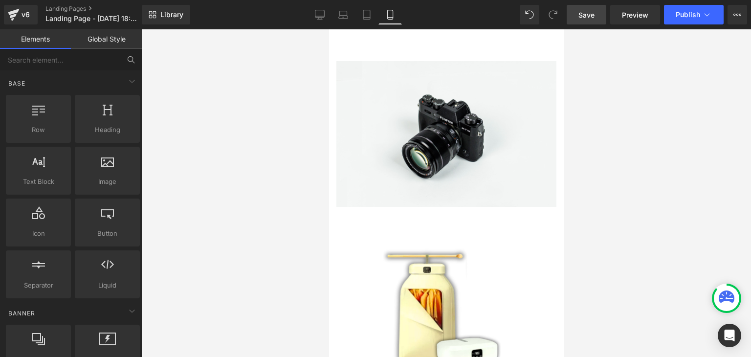
click at [404, 252] on img at bounding box center [446, 314] width 126 height 175
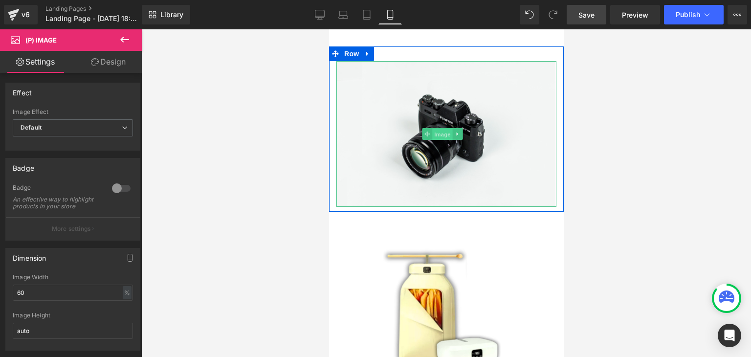
click at [441, 129] on span "Image" at bounding box center [442, 135] width 21 height 12
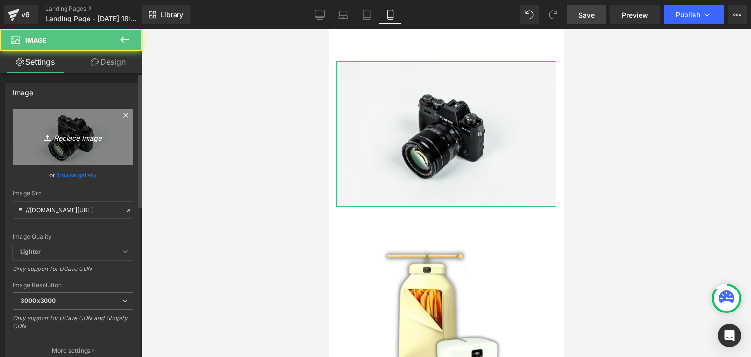
click at [70, 135] on icon "Replace Image" at bounding box center [73, 137] width 78 height 12
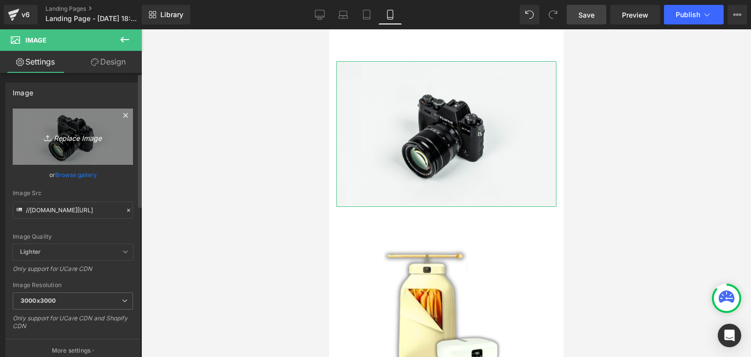
type input "C:\fakepath\IMAGENES (6).jpg"
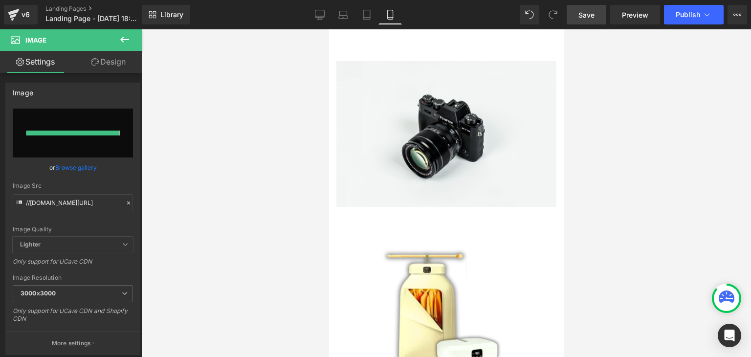
type input "https://ucarecdn.com/a5a37f51-0f7e-4221-b8bf-76e0704f6872/-/format/auto/-/previ…"
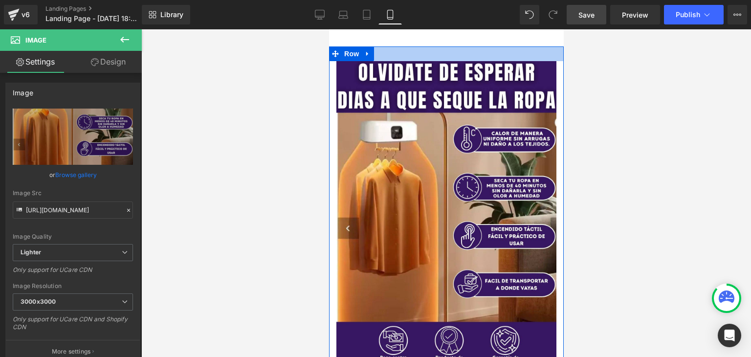
click at [410, 53] on div at bounding box center [446, 53] width 235 height 15
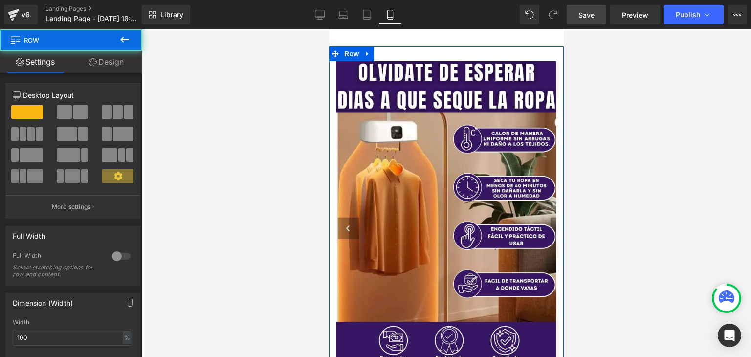
click at [92, 63] on icon at bounding box center [93, 62] width 8 height 8
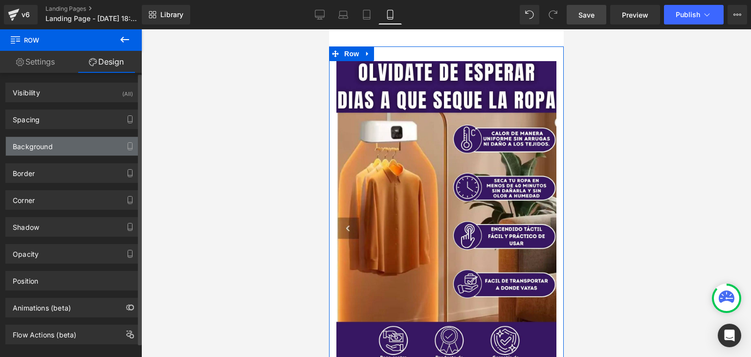
type input "0"
type input "30"
type input "0"
type input "10"
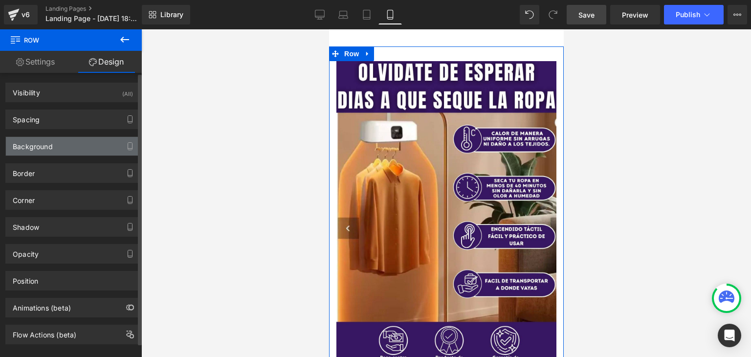
type input "0"
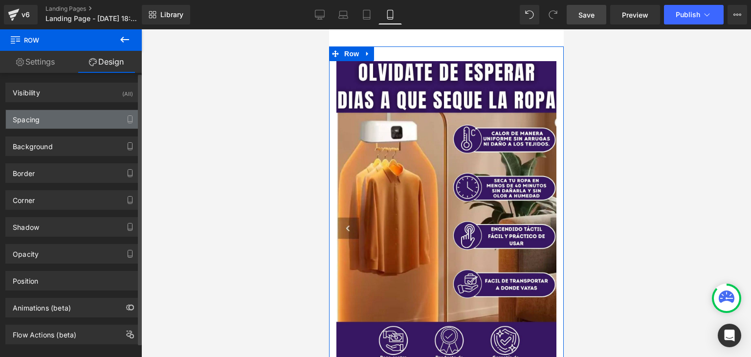
click at [44, 123] on div "Spacing" at bounding box center [73, 119] width 134 height 19
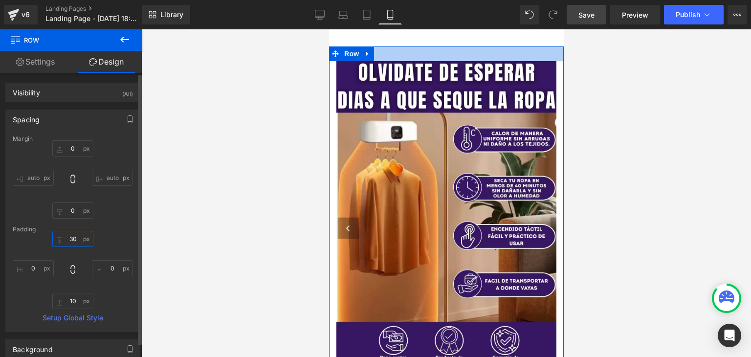
click at [68, 239] on input "30" at bounding box center [72, 239] width 41 height 16
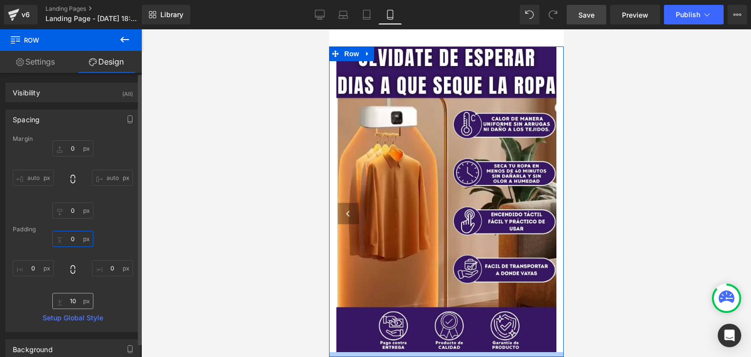
type input "0"
click at [73, 301] on input "10" at bounding box center [72, 301] width 41 height 16
type input "0"
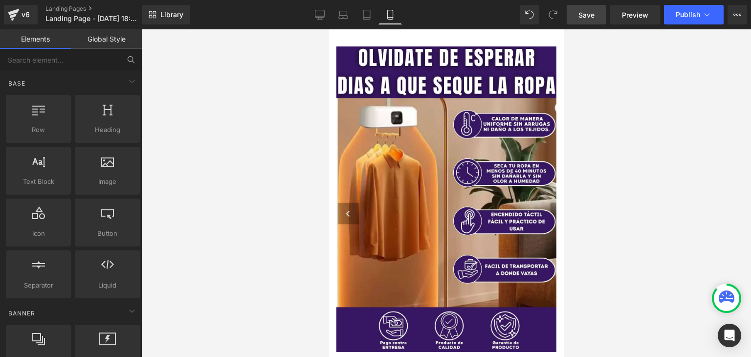
click at [203, 224] on div at bounding box center [446, 193] width 610 height 328
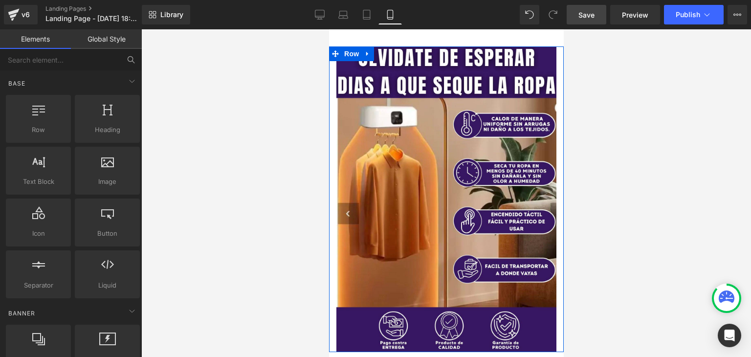
click at [333, 191] on div "Image" at bounding box center [446, 199] width 235 height 306
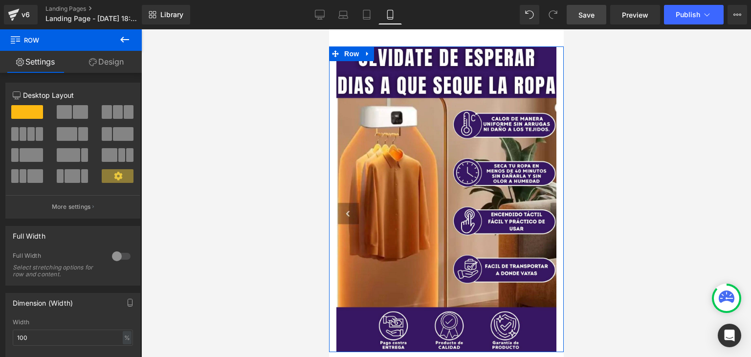
click at [100, 65] on link "Design" at bounding box center [106, 62] width 71 height 22
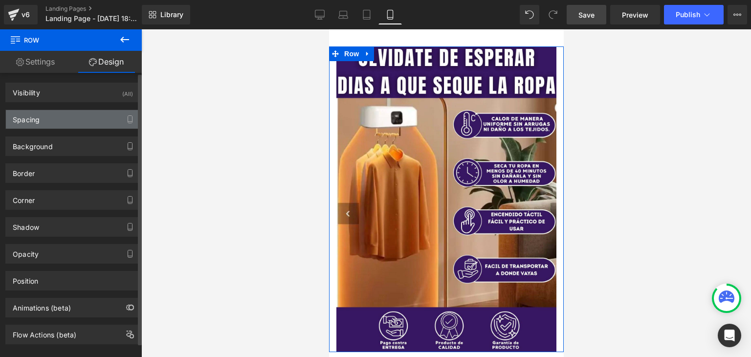
click at [58, 127] on div "Spacing" at bounding box center [73, 119] width 134 height 19
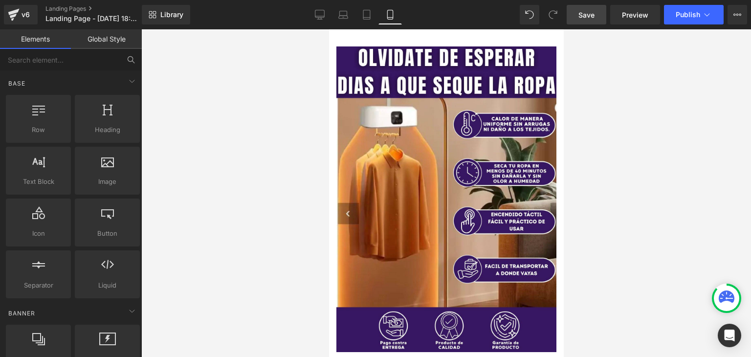
click at [249, 171] on div at bounding box center [446, 193] width 610 height 328
click at [575, 12] on link "Save" at bounding box center [587, 15] width 40 height 20
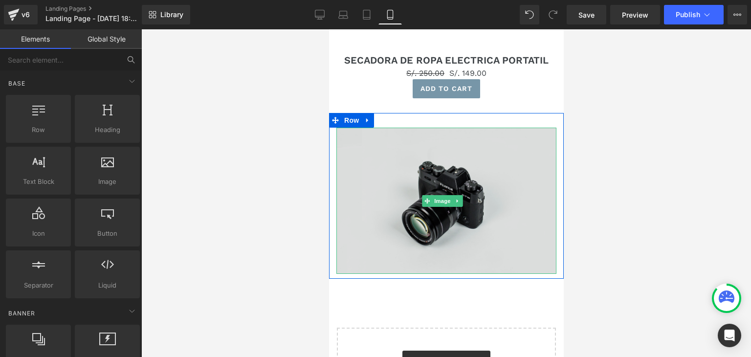
scroll to position [440, 0]
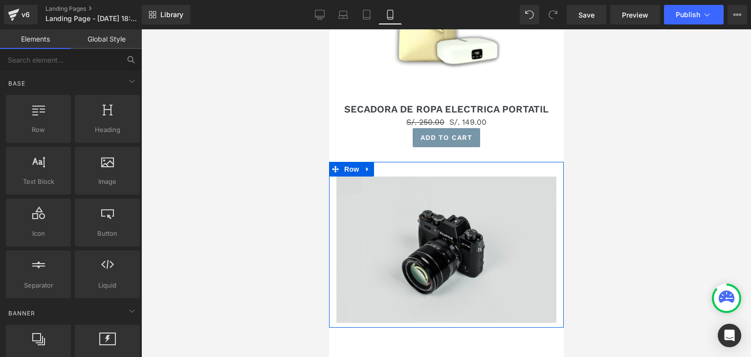
click at [439, 248] on img at bounding box center [446, 250] width 220 height 146
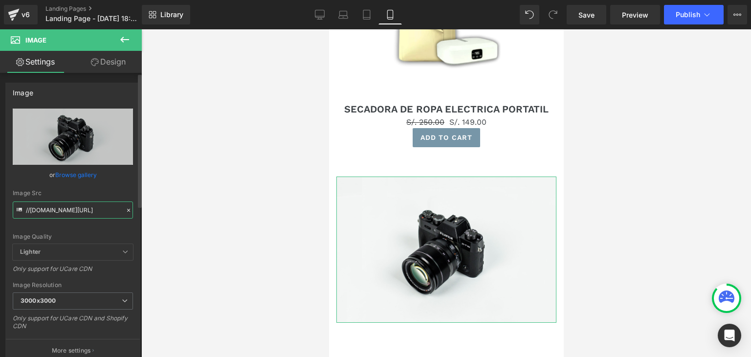
click at [65, 212] on input "//[DOMAIN_NAME][URL]" at bounding box center [73, 210] width 120 height 17
click at [69, 210] on input "//[DOMAIN_NAME][URL]" at bounding box center [73, 210] width 120 height 17
click at [125, 210] on icon at bounding box center [128, 210] width 7 height 7
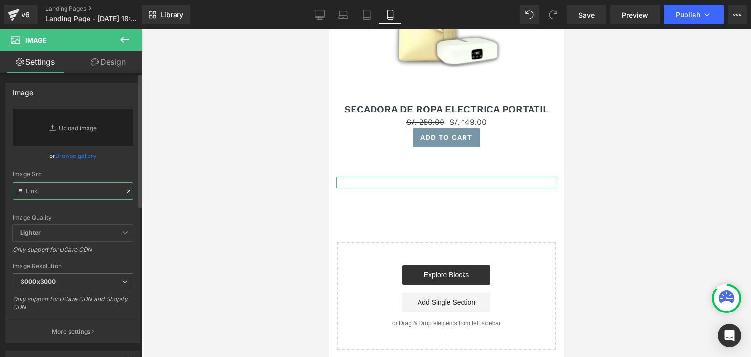
click at [70, 193] on input "text" at bounding box center [73, 190] width 120 height 17
paste input "https://media3.giphy.com/media/v1.Y2lkPTc5MGI3NjExMnA2d3FkcXkyMDZ6NHExcGY1cXo5O…"
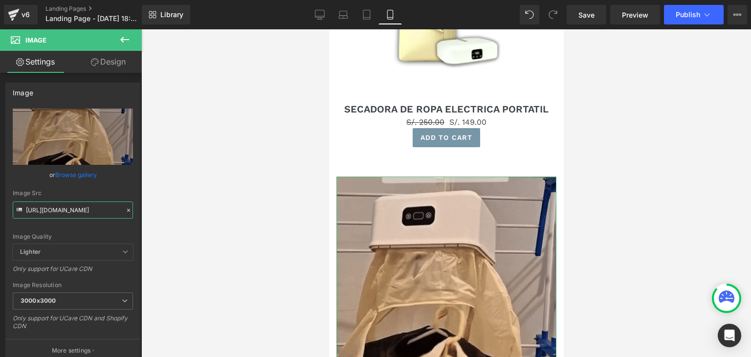
type input "https://media3.giphy.com/media/v1.Y2lkPTc5MGI3NjExMnA2d3FkcXkyMDZ6NHExcGY1cXo5O…"
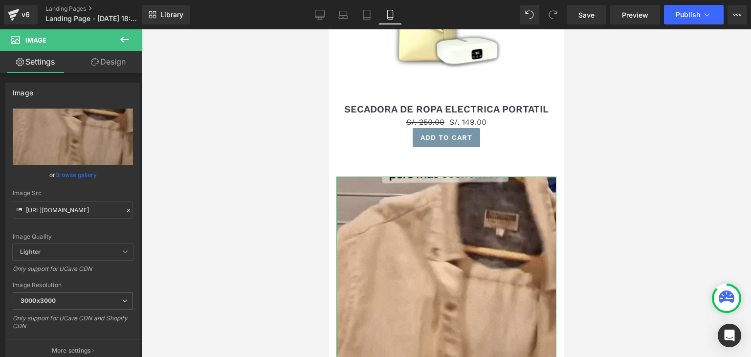
scroll to position [0, 0]
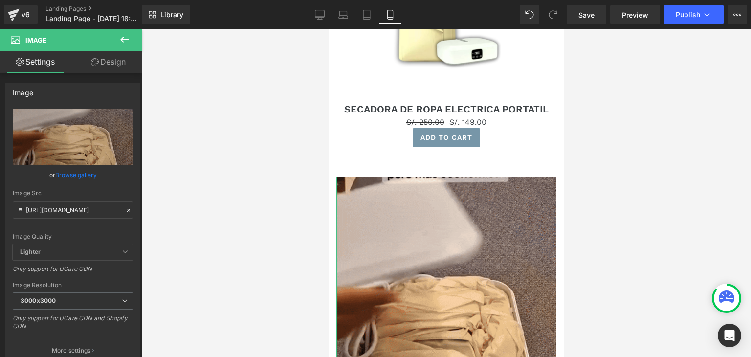
click at [118, 63] on link "Design" at bounding box center [108, 62] width 71 height 22
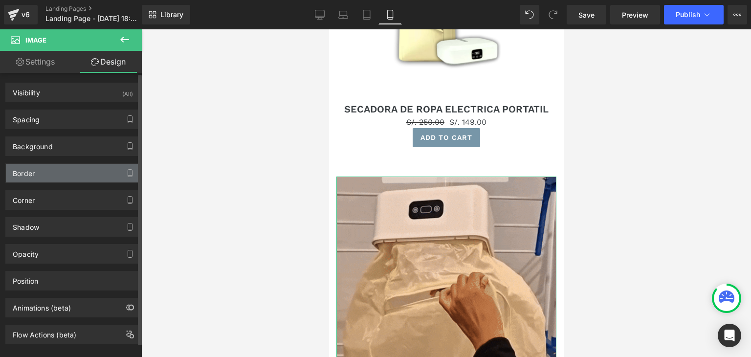
click at [57, 170] on div "Border" at bounding box center [73, 173] width 134 height 19
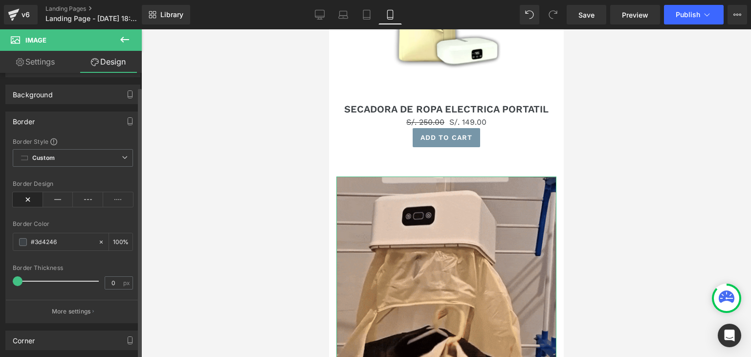
scroll to position [98, 0]
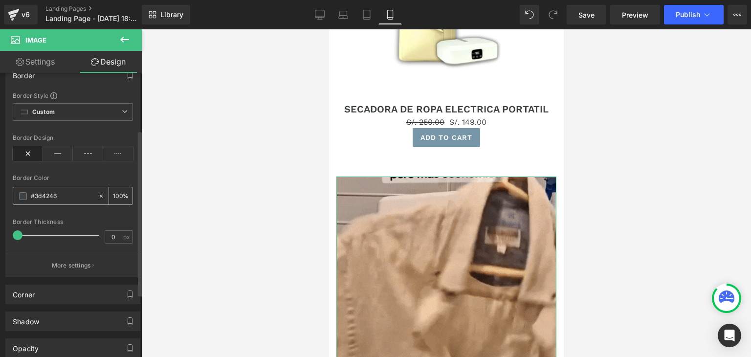
click at [23, 192] on span at bounding box center [23, 196] width 8 height 8
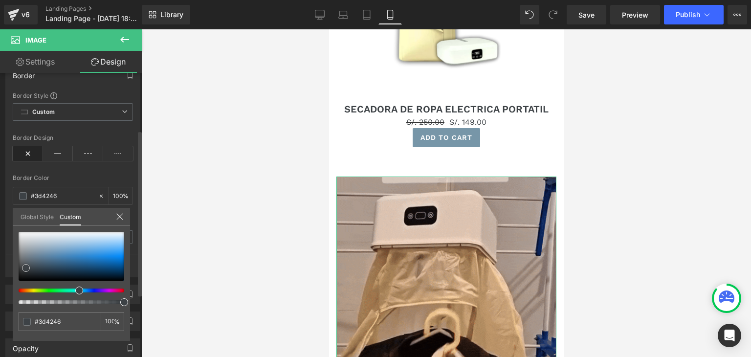
type input "#388cd0"
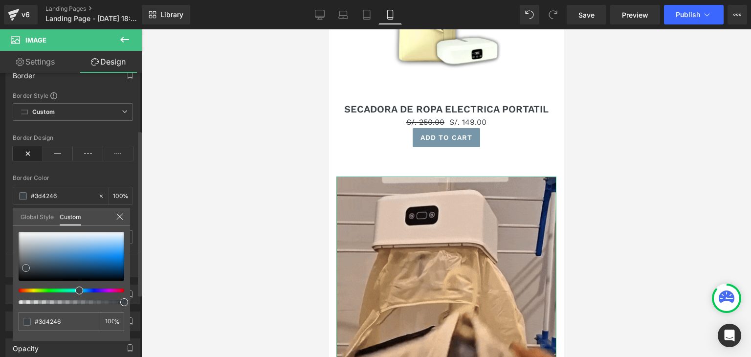
type input "#388cd0"
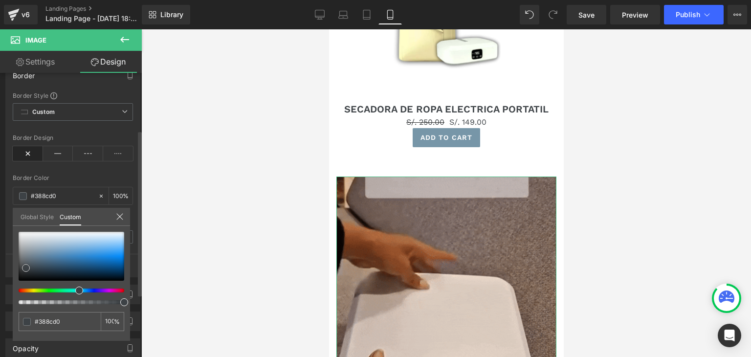
click at [84, 255] on div at bounding box center [72, 256] width 106 height 49
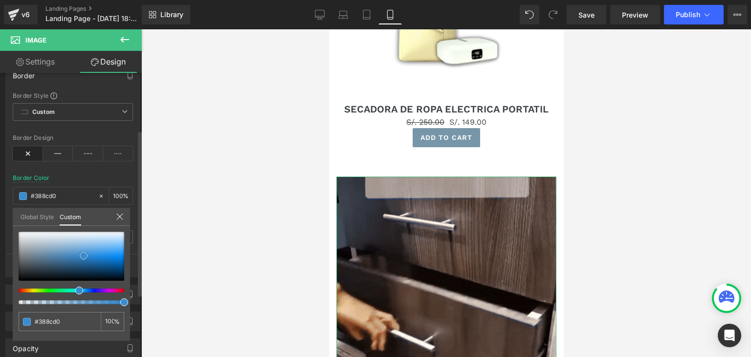
type input "#228ee6"
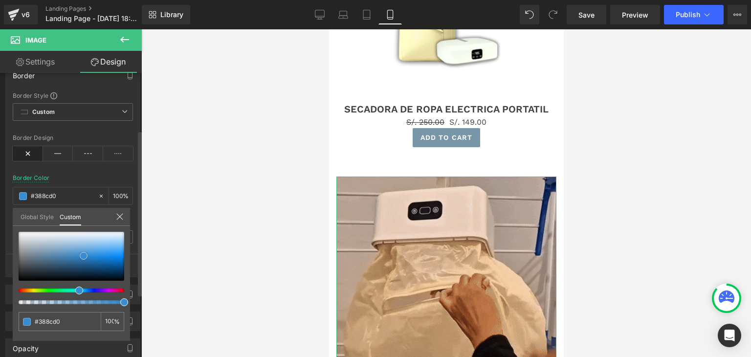
type input "#228ee6"
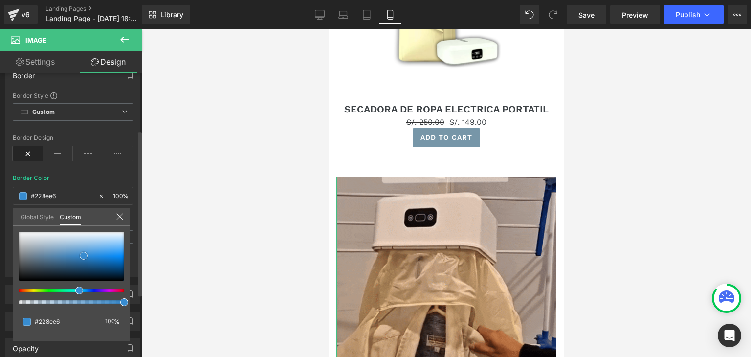
click at [104, 255] on div at bounding box center [72, 256] width 106 height 49
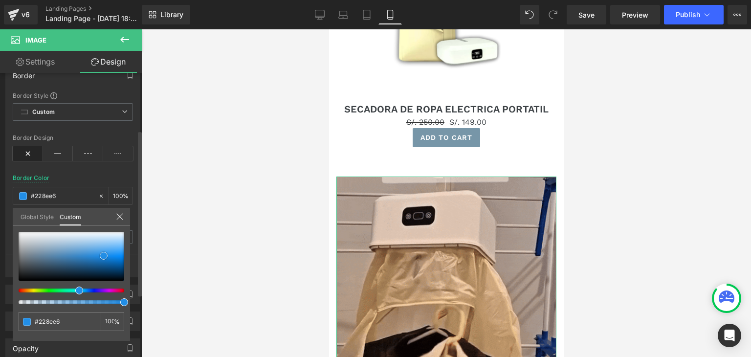
type input "#3c89c8"
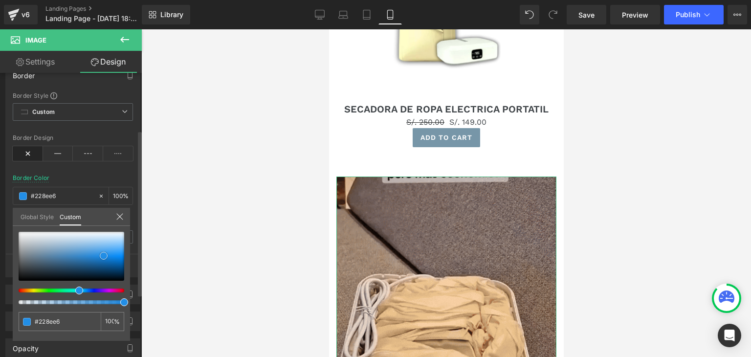
type input "#3c89c8"
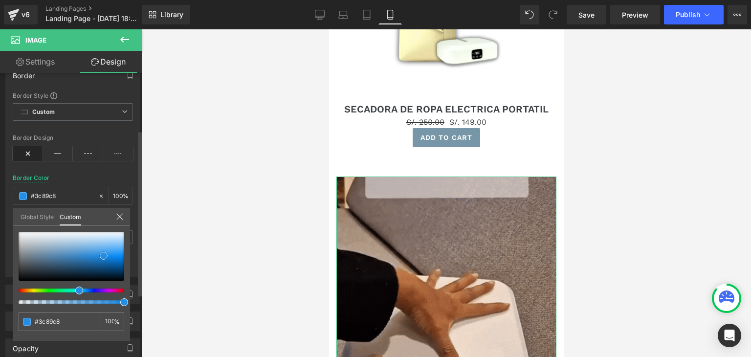
click at [78, 256] on div at bounding box center [72, 256] width 106 height 49
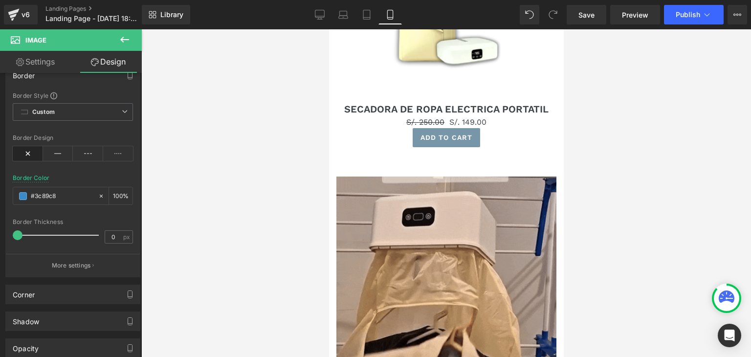
click at [163, 151] on div at bounding box center [446, 193] width 610 height 328
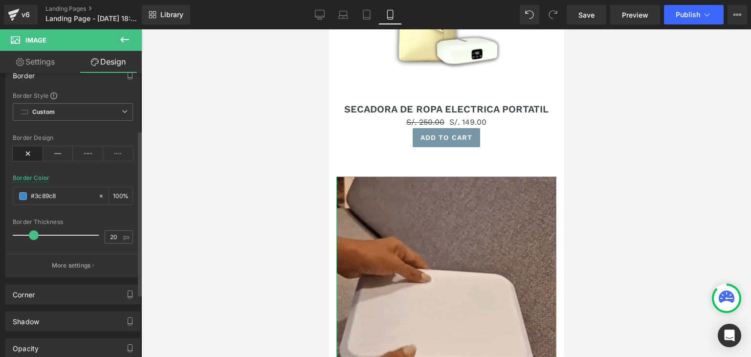
click at [33, 231] on div at bounding box center [58, 236] width 81 height 20
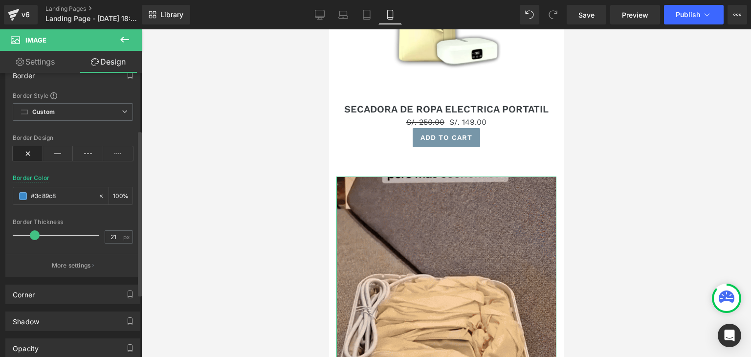
click at [37, 234] on span at bounding box center [35, 235] width 10 height 10
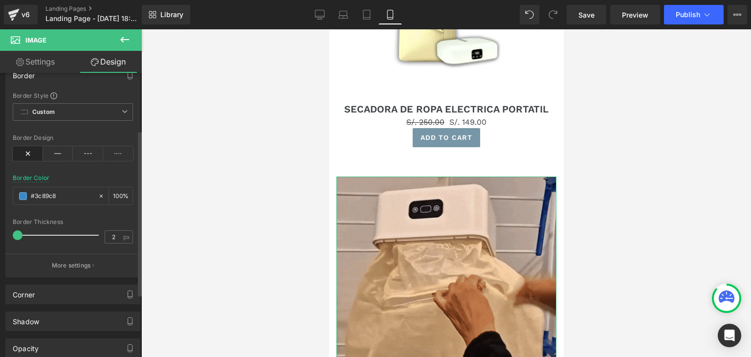
type input "3"
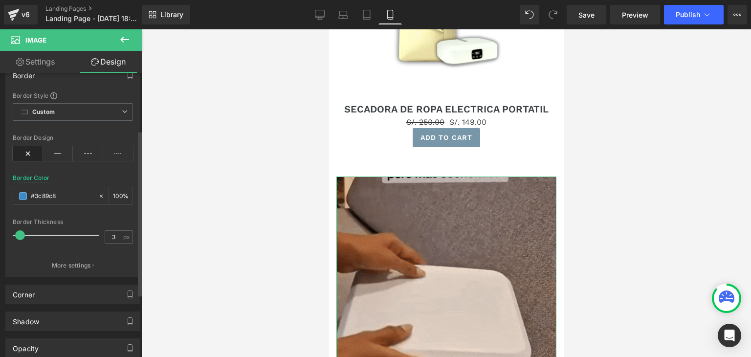
drag, startPoint x: 37, startPoint y: 234, endPoint x: 23, endPoint y: 233, distance: 13.7
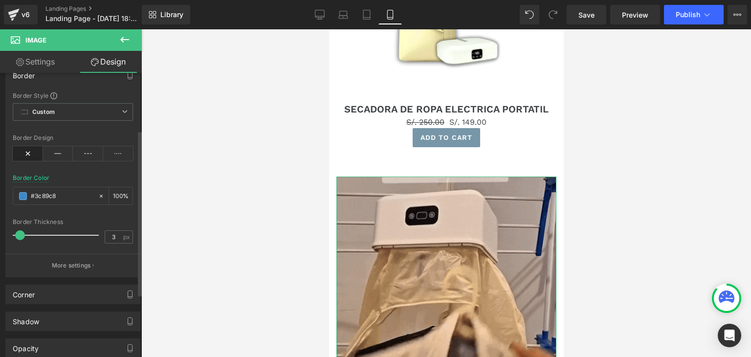
click at [23, 233] on span at bounding box center [20, 235] width 10 height 10
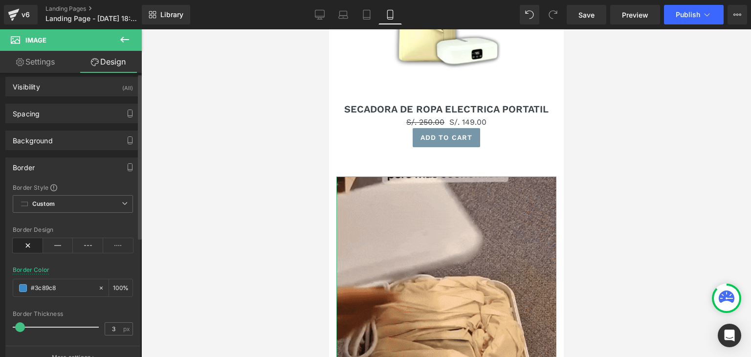
scroll to position [0, 0]
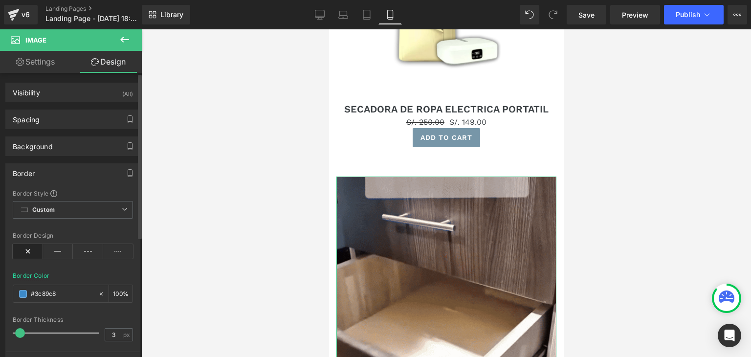
click at [33, 174] on div "Border" at bounding box center [24, 171] width 22 height 14
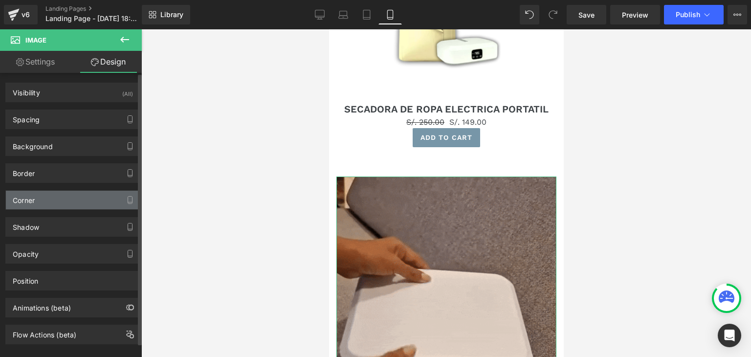
click at [29, 199] on div "Corner" at bounding box center [24, 198] width 22 height 14
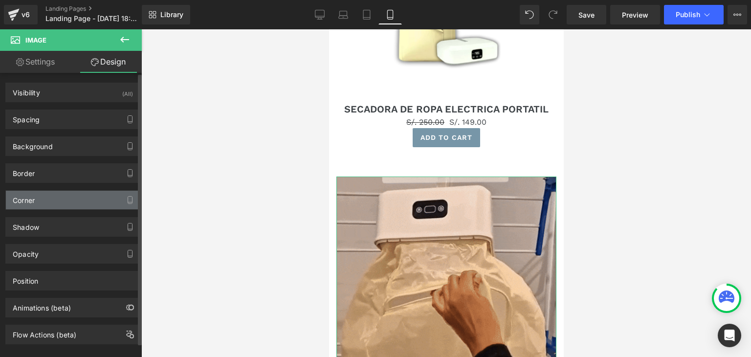
click at [35, 199] on div "Corner" at bounding box center [24, 198] width 22 height 14
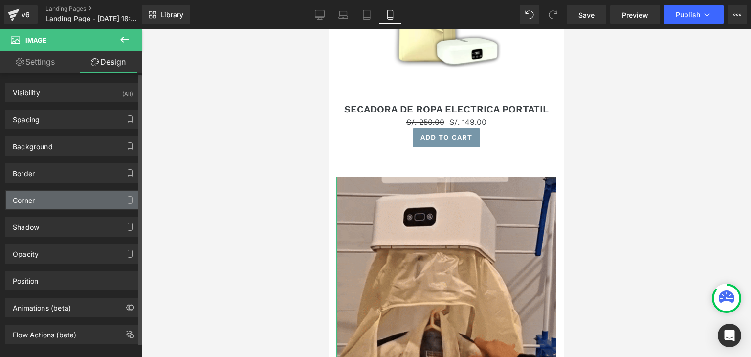
click at [108, 199] on div "Corner" at bounding box center [73, 200] width 134 height 19
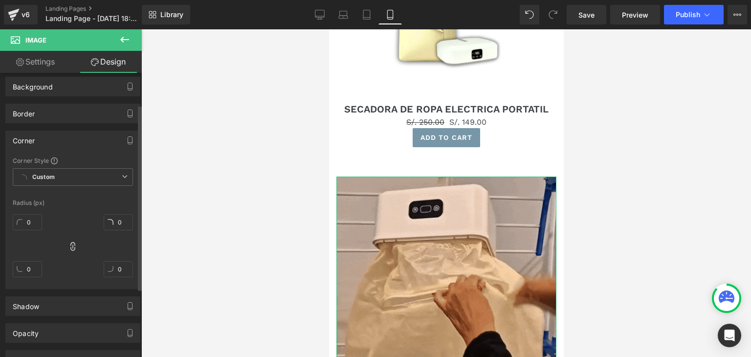
scroll to position [98, 0]
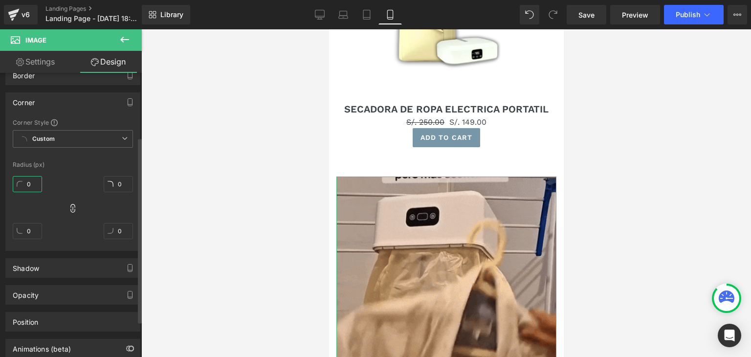
click at [29, 182] on input "0" at bounding box center [27, 184] width 29 height 16
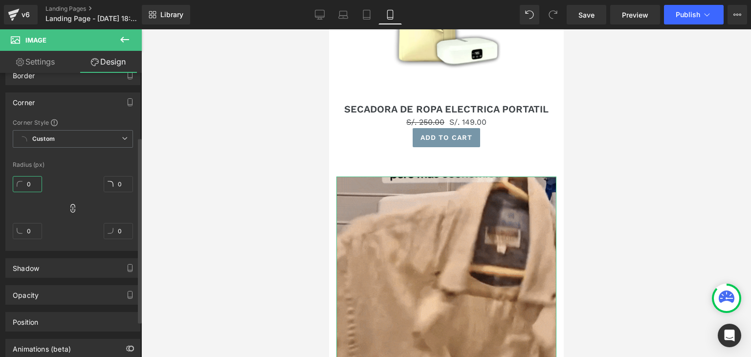
type input "1"
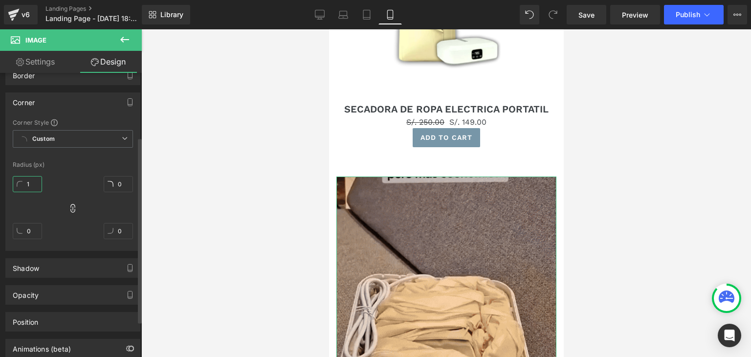
type input "1"
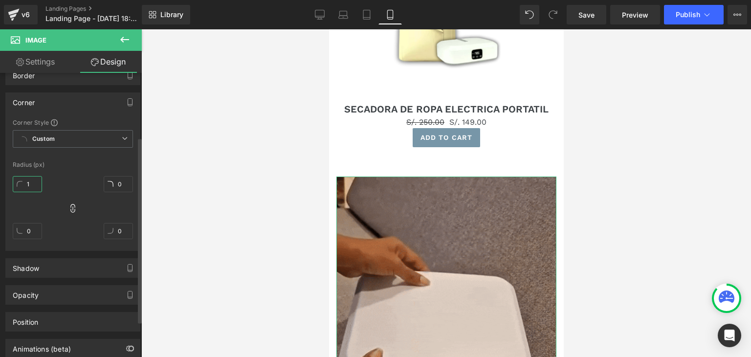
type input "1"
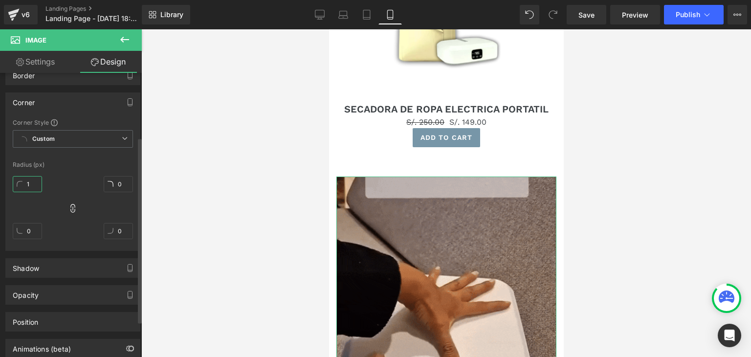
type input "1"
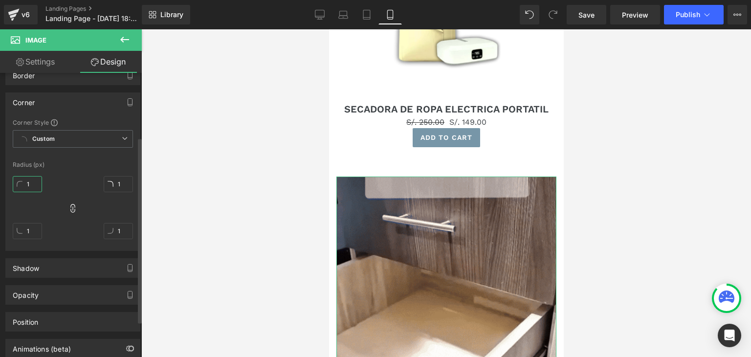
type input "10"
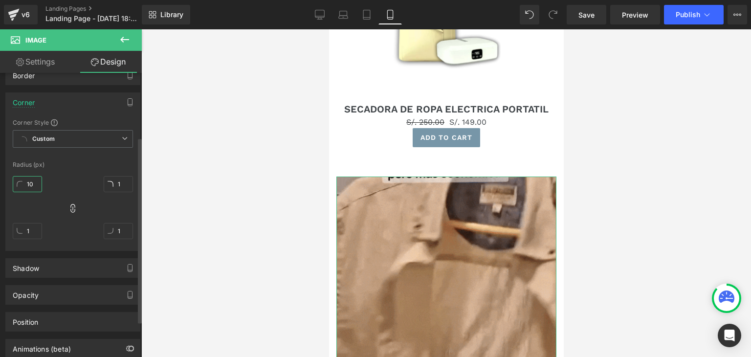
type input "10"
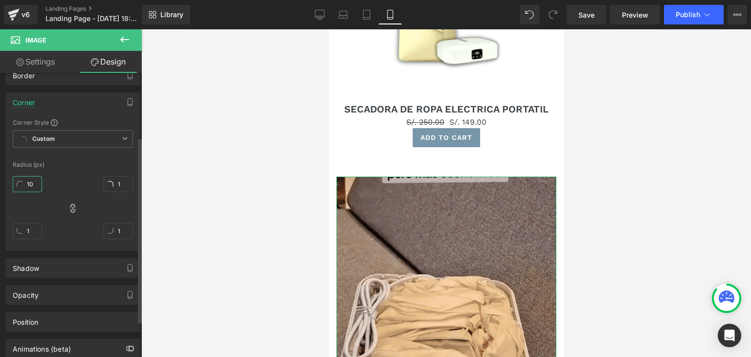
type input "10"
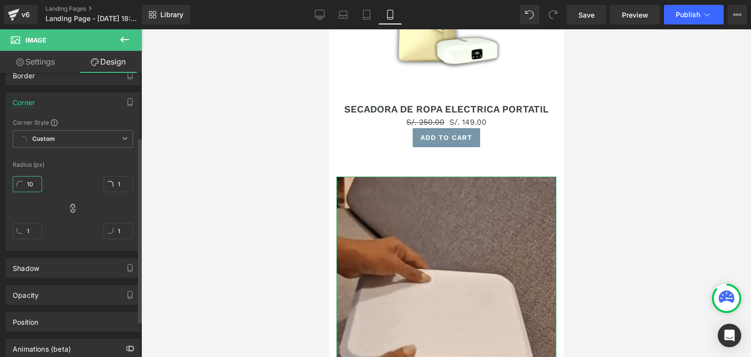
type input "10"
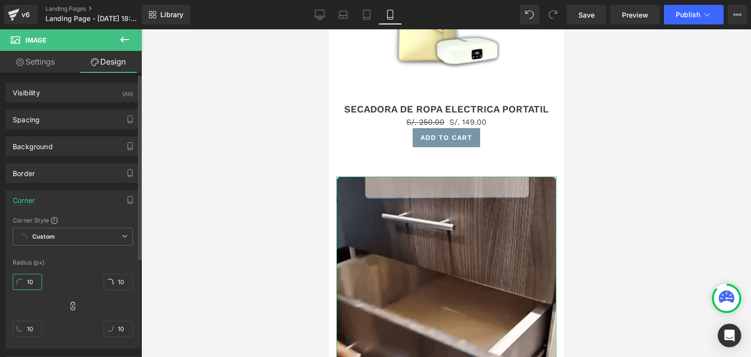
scroll to position [0, 0]
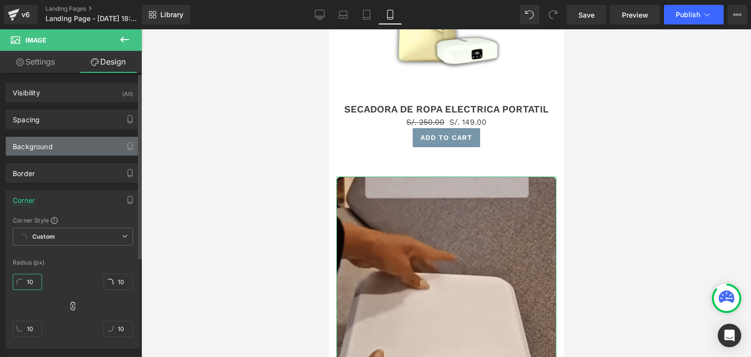
type input "10"
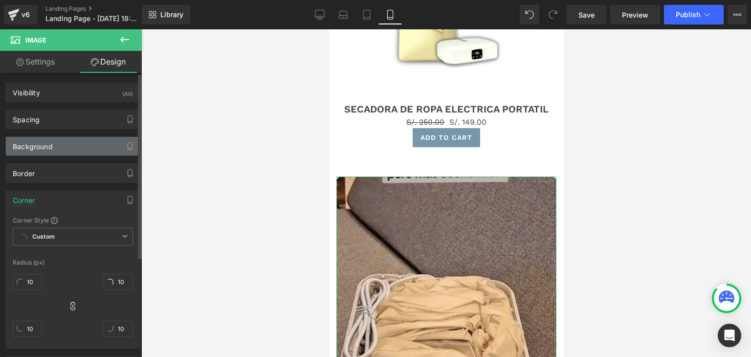
click at [45, 147] on div "Background" at bounding box center [33, 144] width 40 height 14
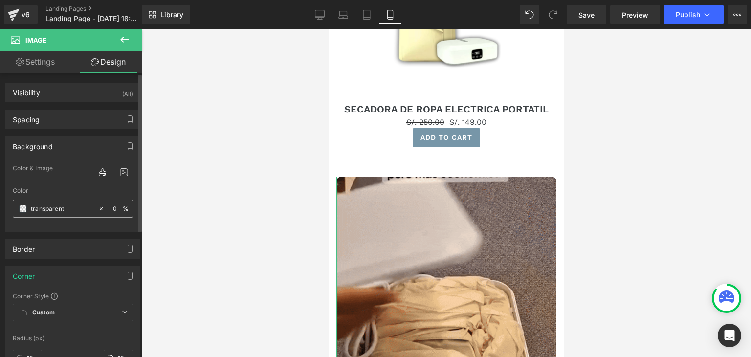
click at [41, 210] on input "transparent" at bounding box center [62, 209] width 63 height 11
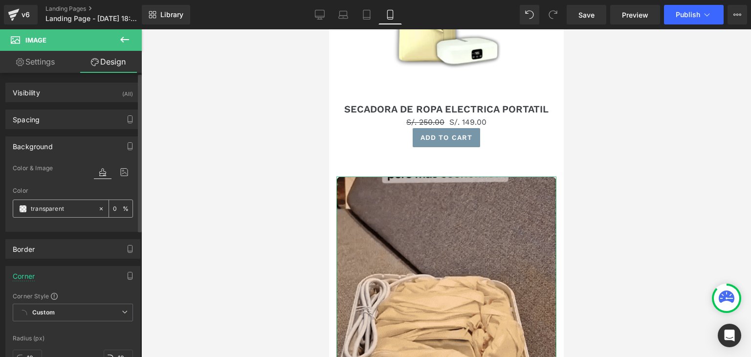
click at [23, 208] on span at bounding box center [23, 209] width 8 height 8
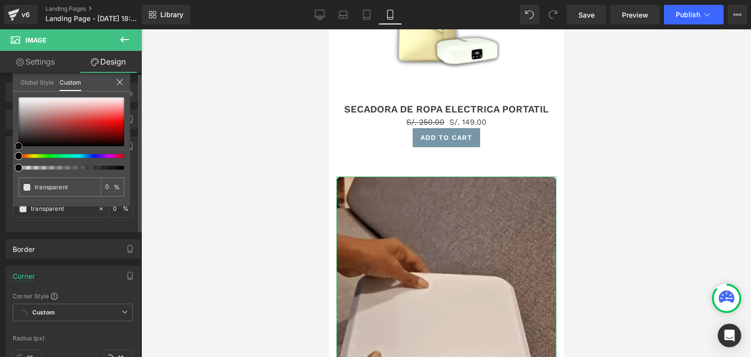
type input "#d21c1c"
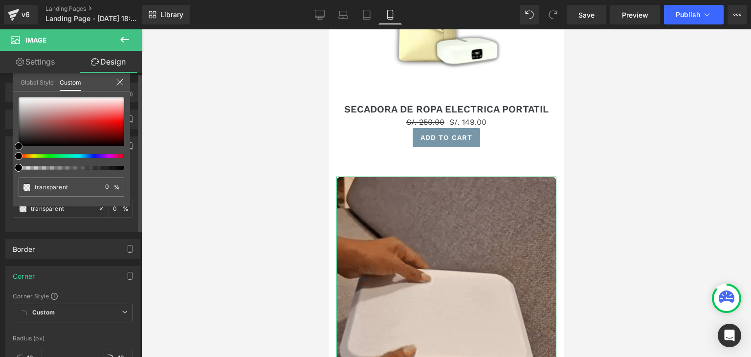
type input "100"
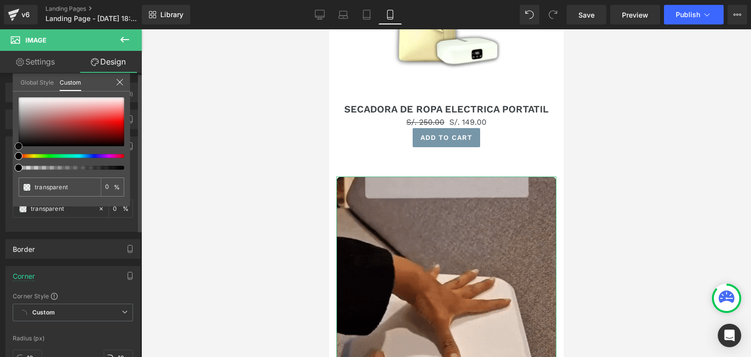
type input "#d21c1c"
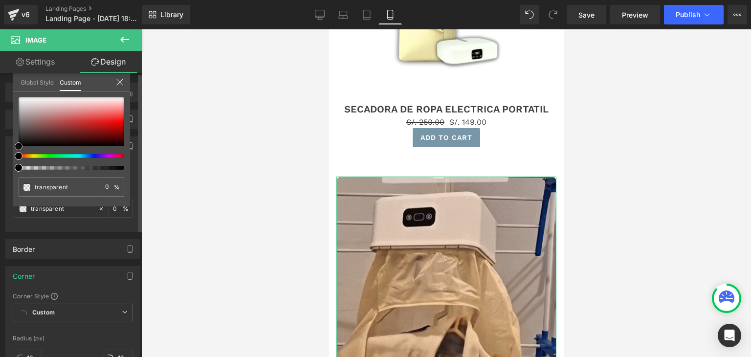
type input "100"
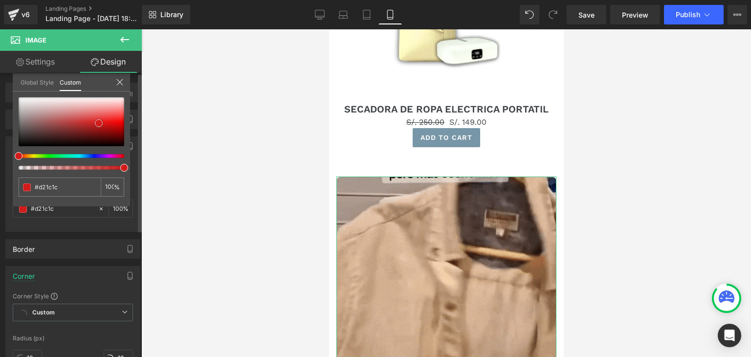
click at [99, 123] on div at bounding box center [72, 121] width 106 height 49
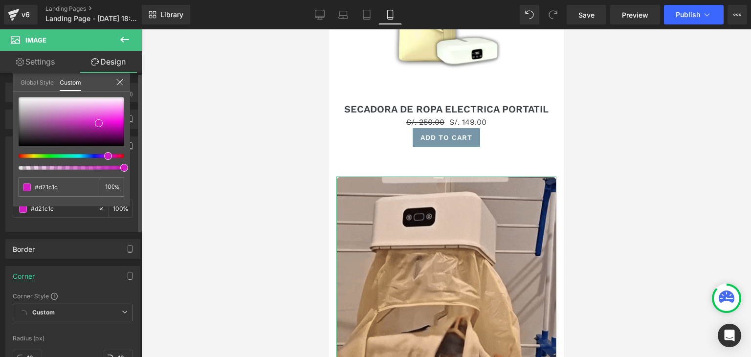
type input "#d21cc3"
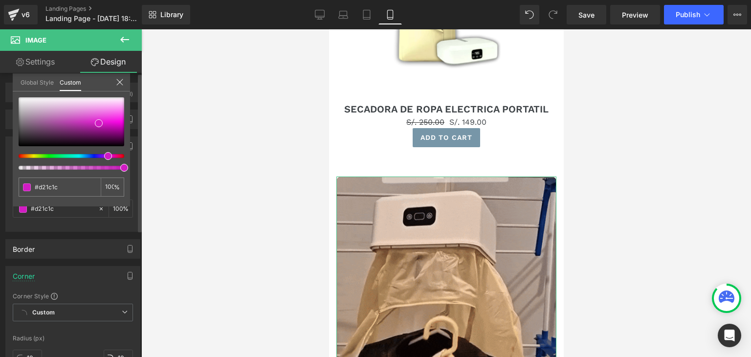
type input "#d21cc3"
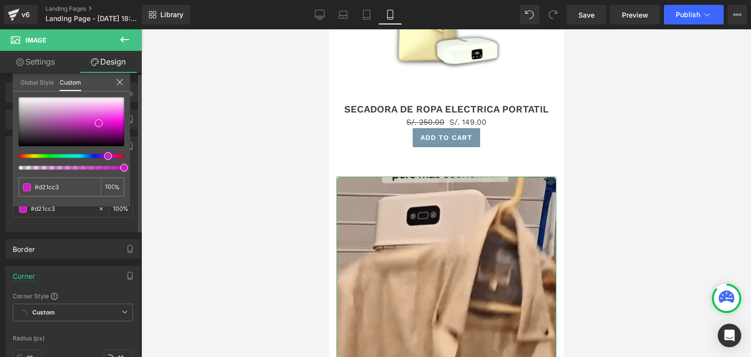
click at [104, 155] on div at bounding box center [68, 156] width 106 height 4
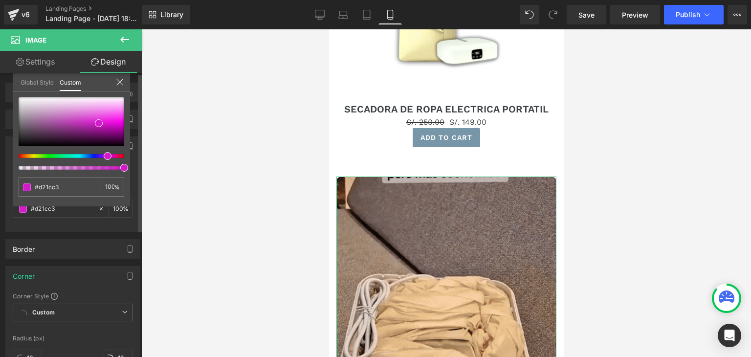
type input "#d21c9f"
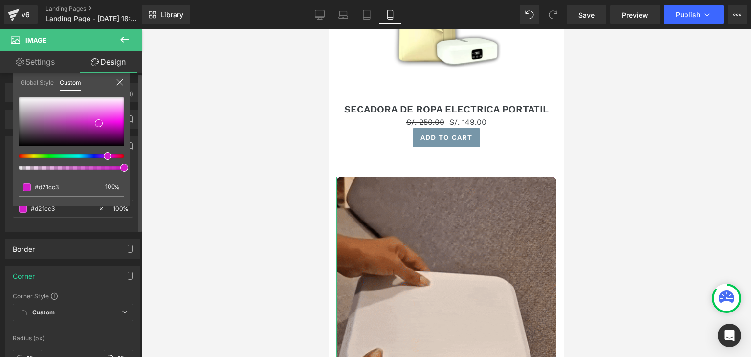
type input "#d21c9f"
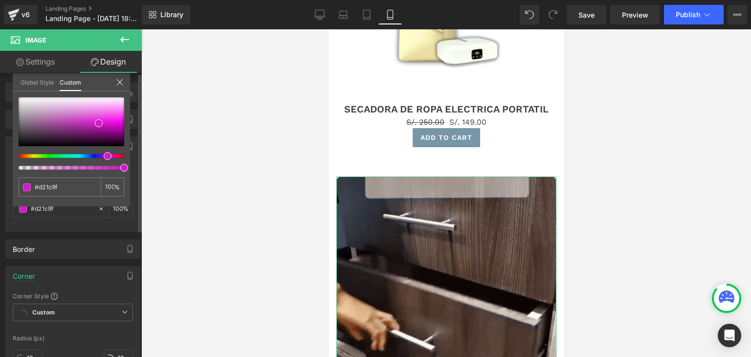
type input "#d21cc3"
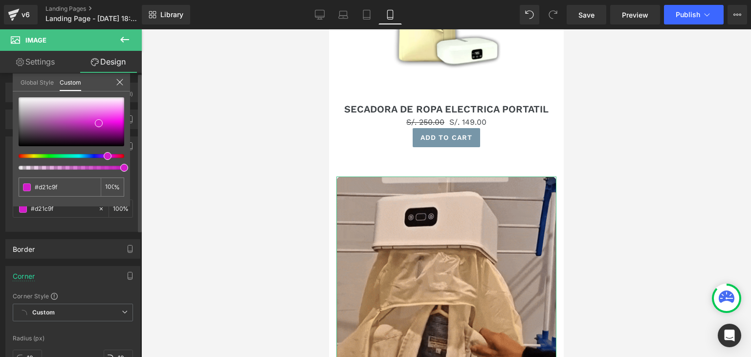
type input "#d21cc3"
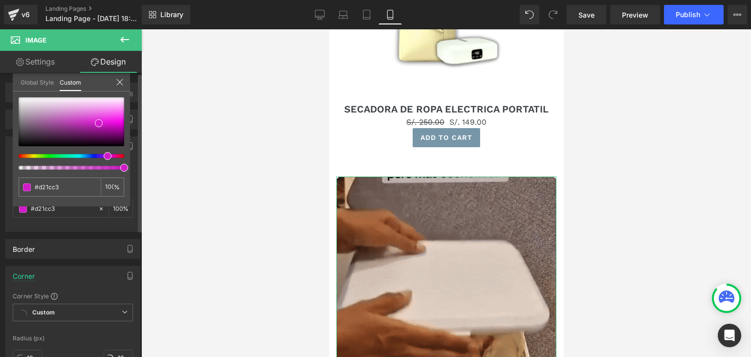
type input "#d21ccc"
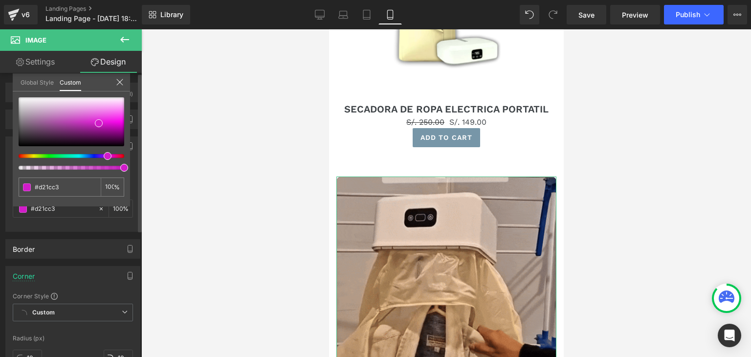
type input "#d21ccc"
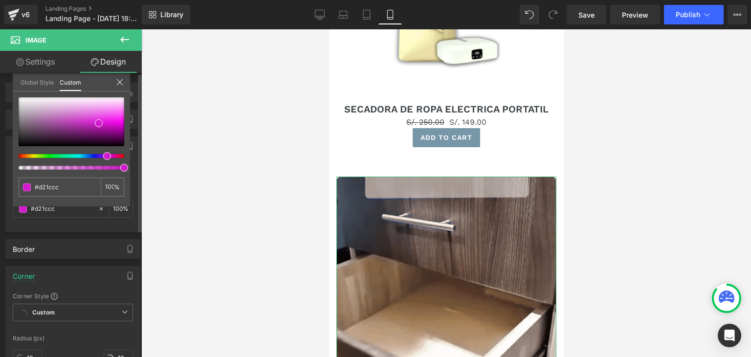
type input "#d21cd2"
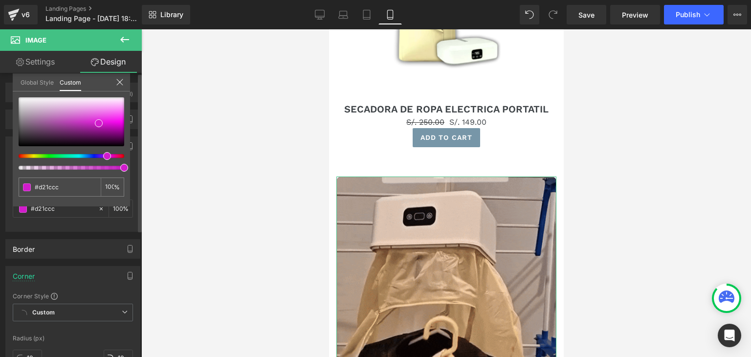
type input "#d21cd2"
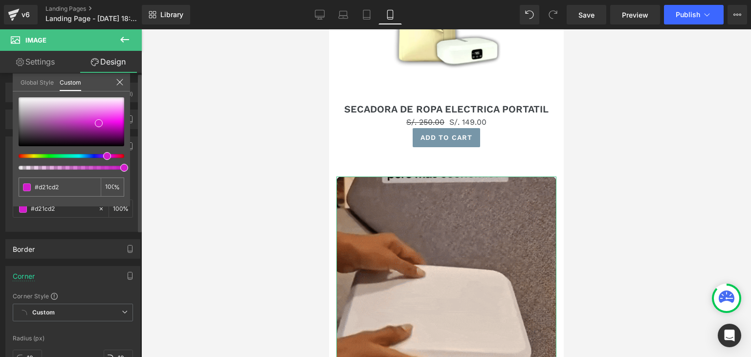
type input "#c91cd2"
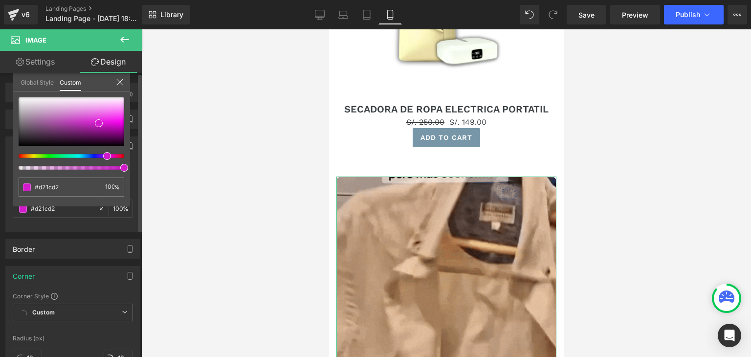
type input "#c91cd2"
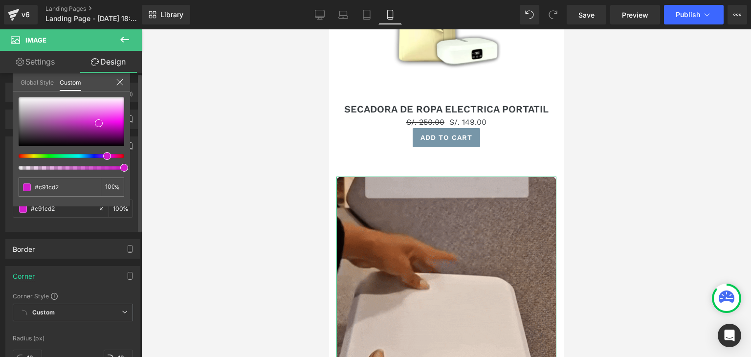
type input "#c31cd2"
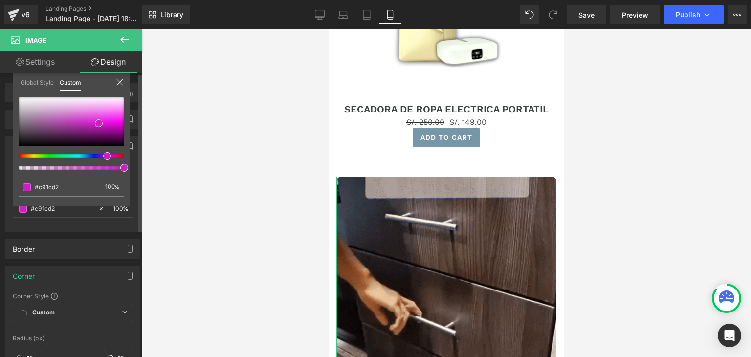
type input "#c31cd2"
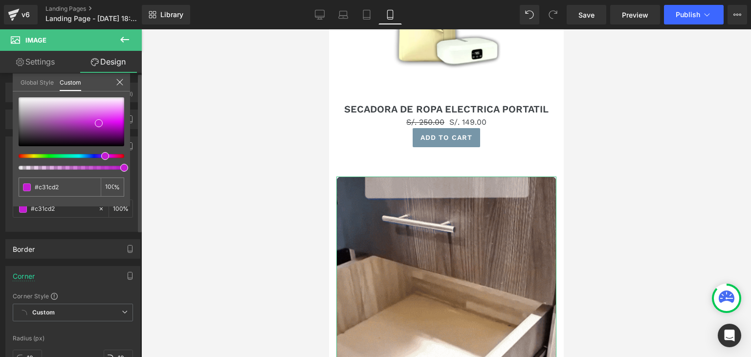
type input "#bd1cd2"
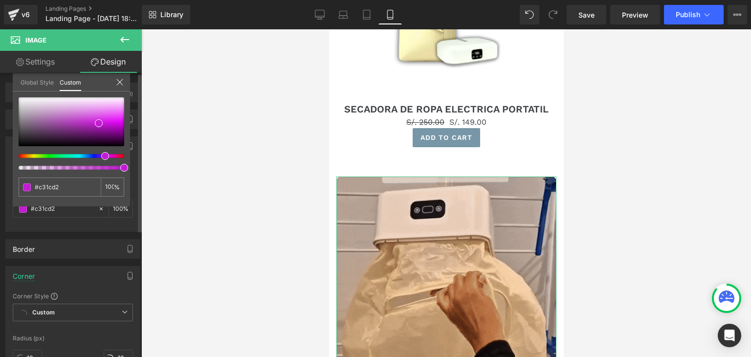
type input "#bd1cd2"
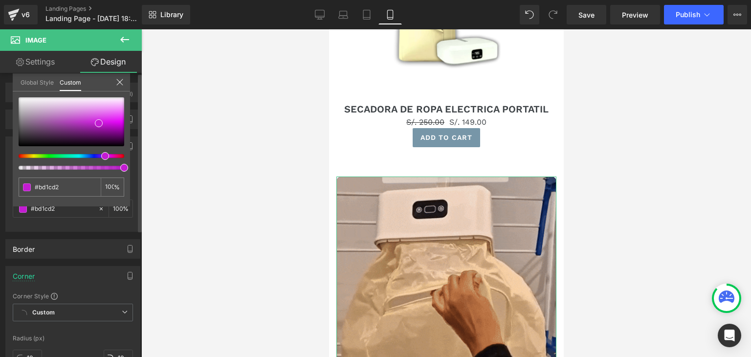
type input "#b41cd2"
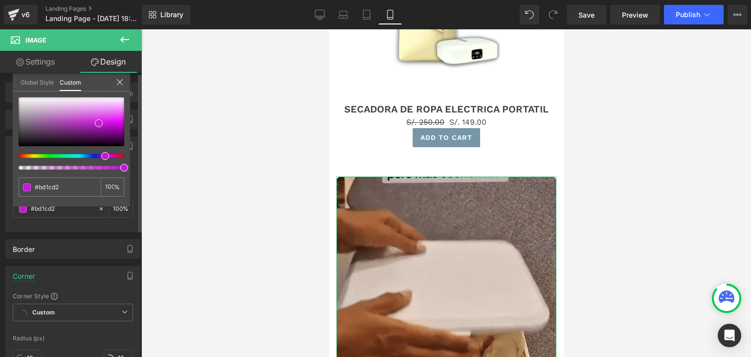
type input "#b41cd2"
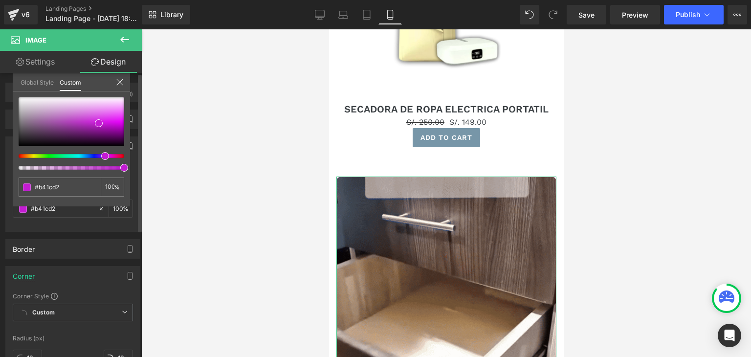
type input "#ae1cd2"
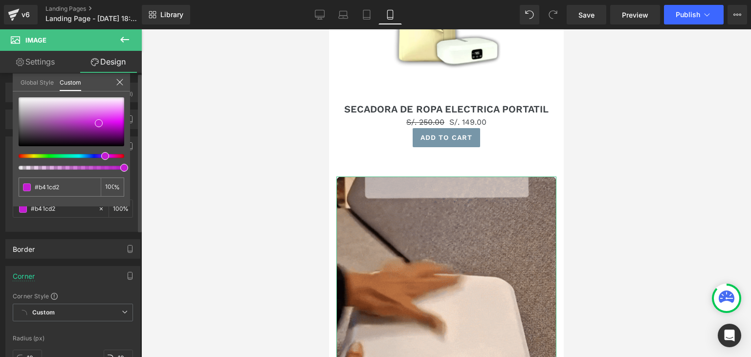
type input "#ae1cd2"
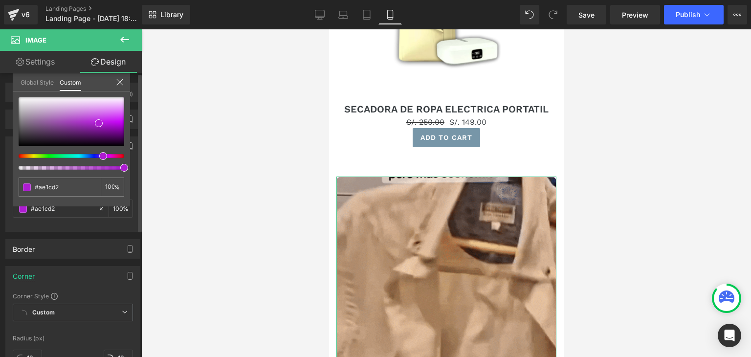
type input "#ab1cd2"
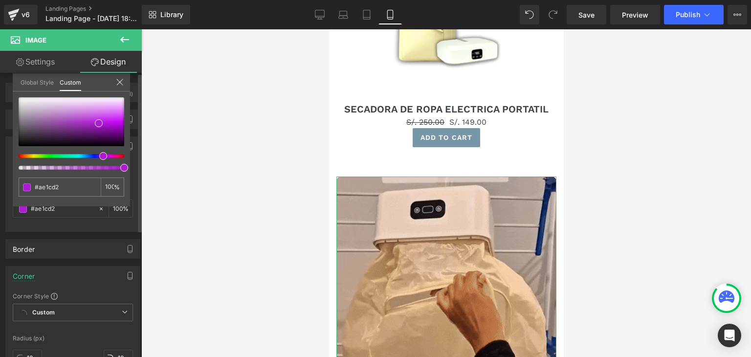
type input "#ab1cd2"
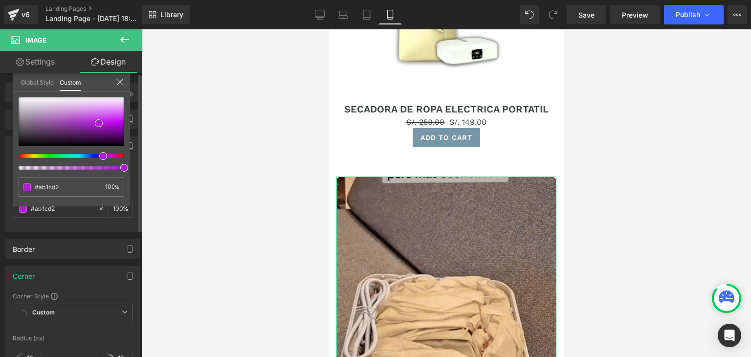
type input "#a51cd2"
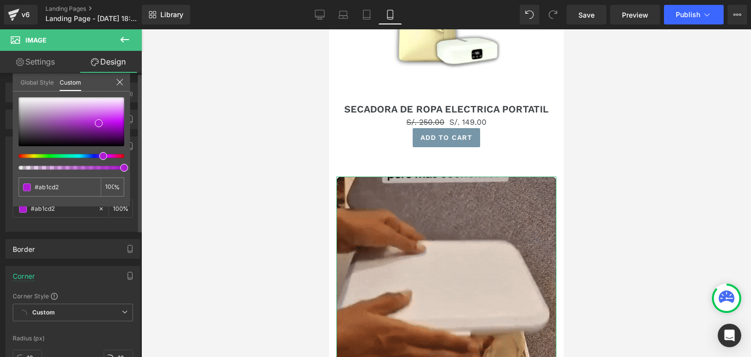
type input "#a51cd2"
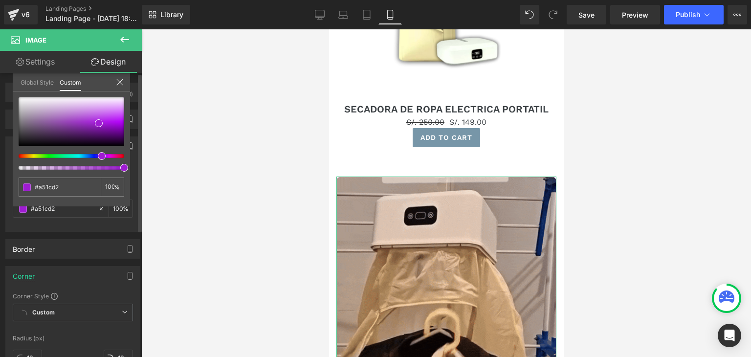
type input "#9f1cd2"
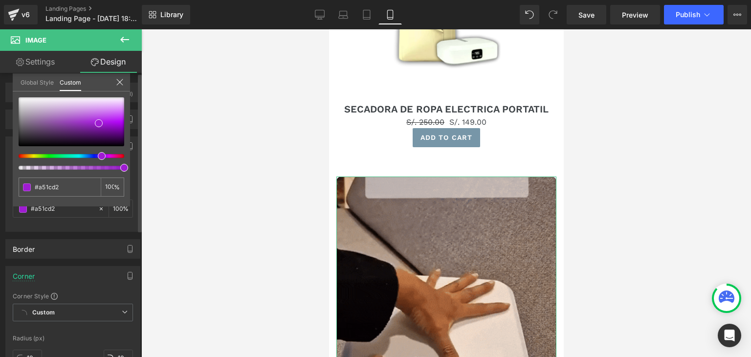
type input "#9f1cd2"
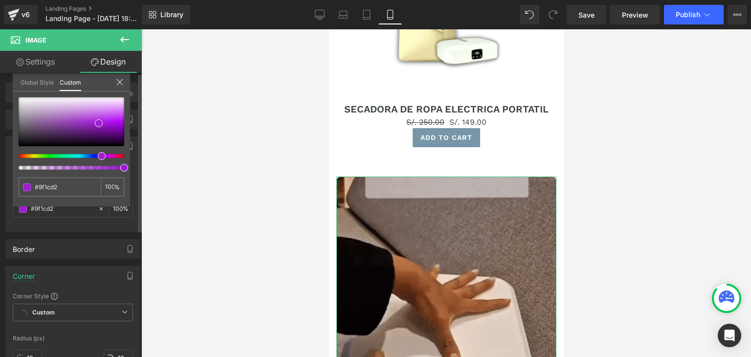
type input "#9c1cd2"
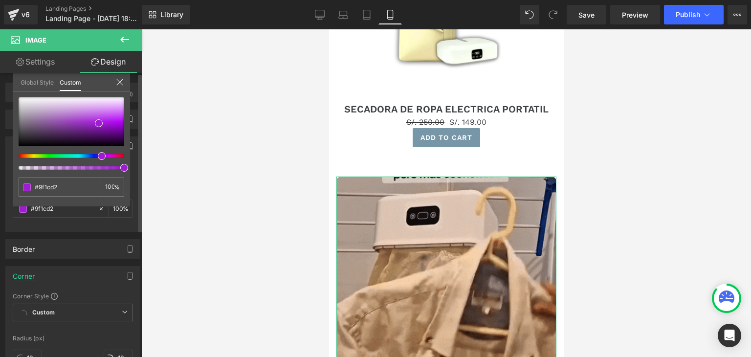
type input "#9c1cd2"
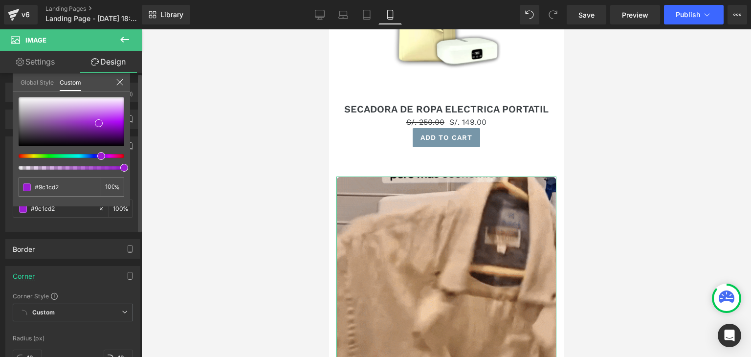
type input "#961cd2"
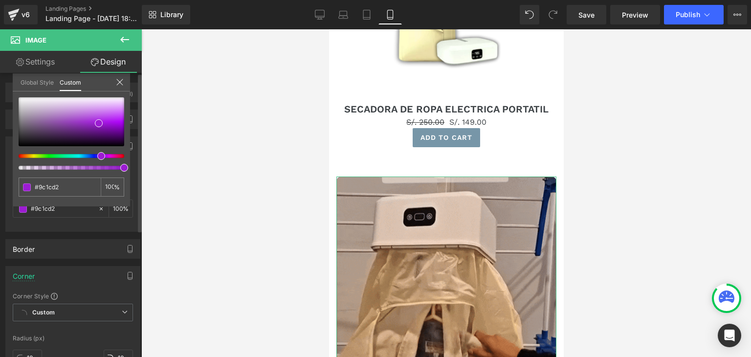
type input "#961cd2"
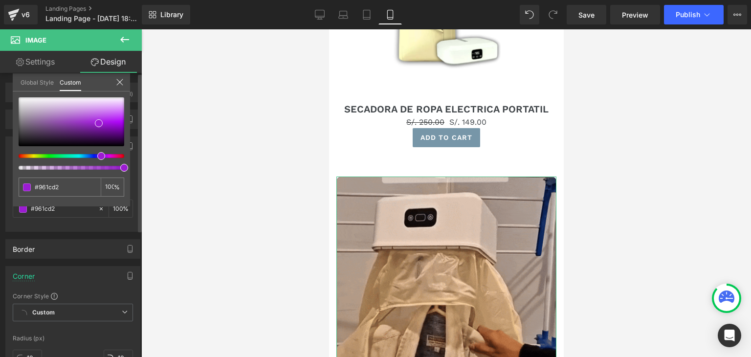
type input "#8d1cd2"
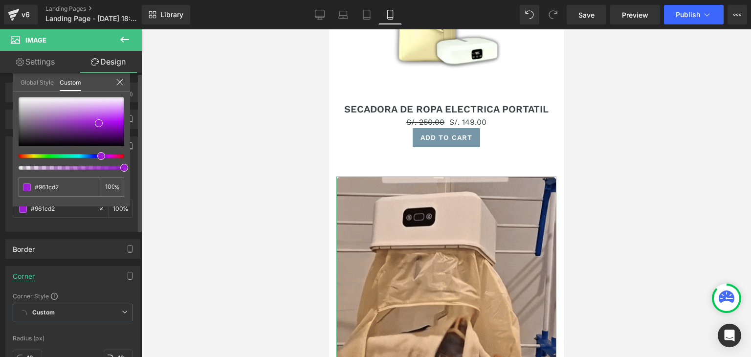
type input "#8d1cd2"
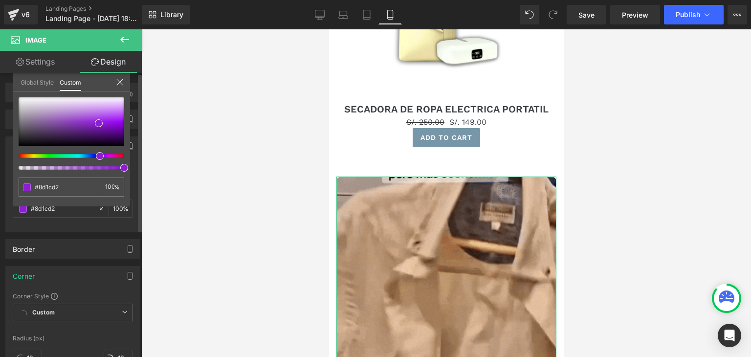
type input "#871cd2"
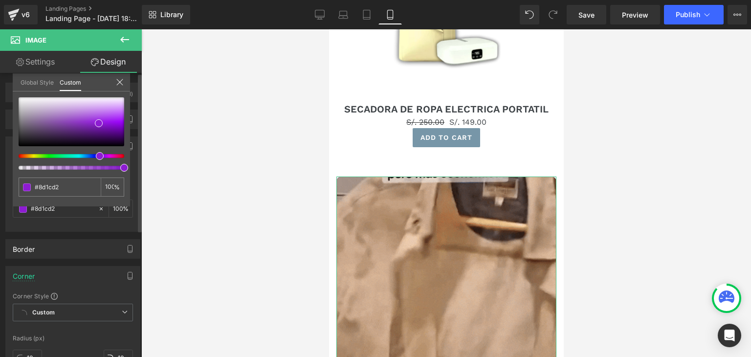
type input "#871cd2"
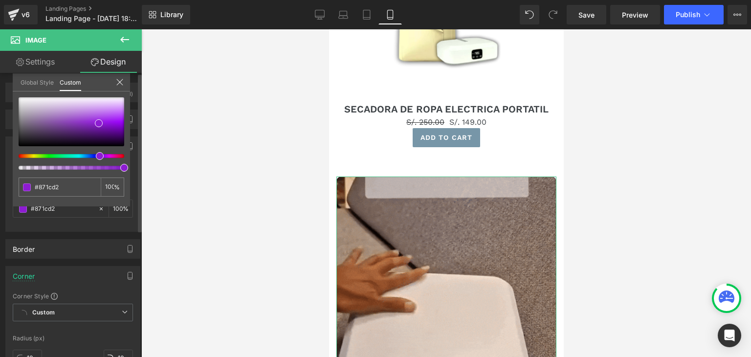
drag, startPoint x: 104, startPoint y: 155, endPoint x: 91, endPoint y: 155, distance: 12.2
click at [91, 155] on div at bounding box center [68, 156] width 106 height 4
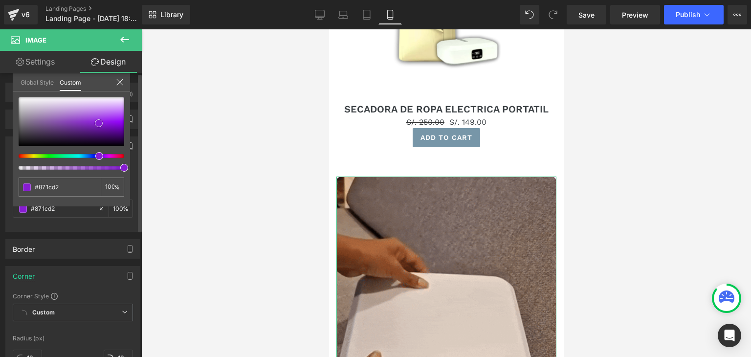
type input "#891dd7"
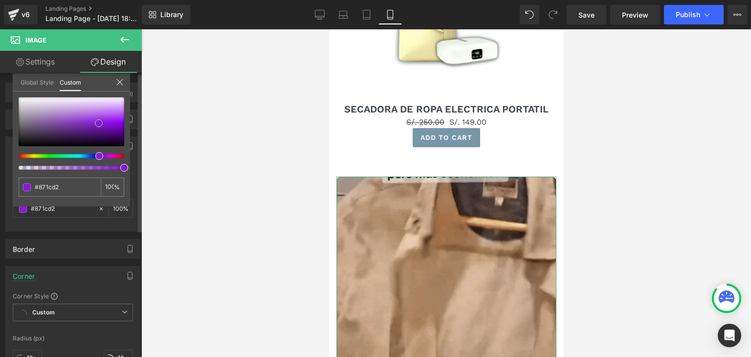
type input "#891dd7"
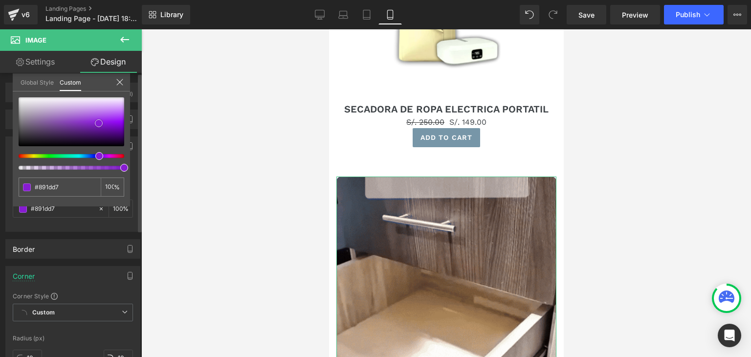
type input "#992be7"
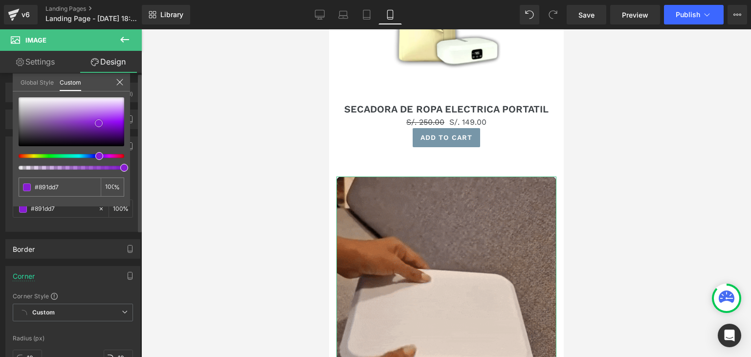
type input "#992be7"
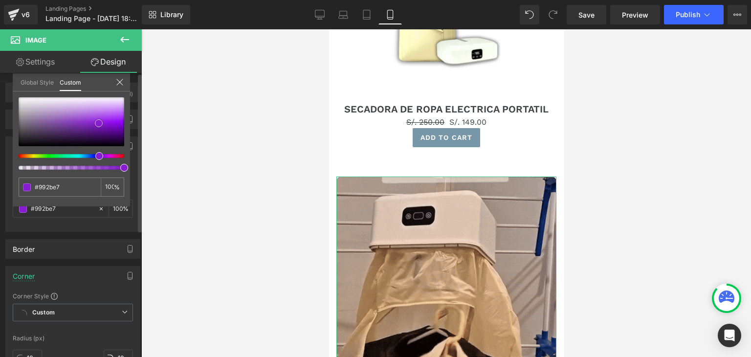
type input "#a23ceb"
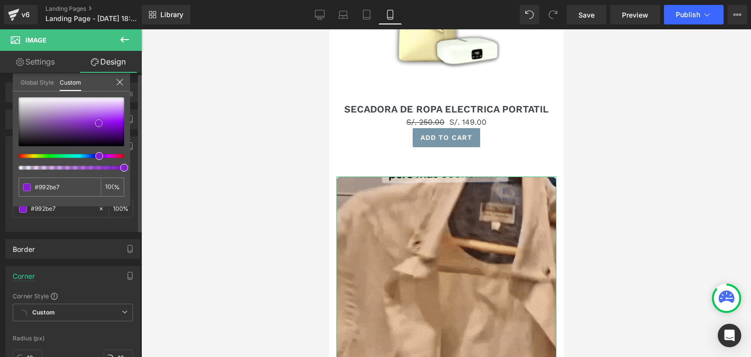
type input "#a23ceb"
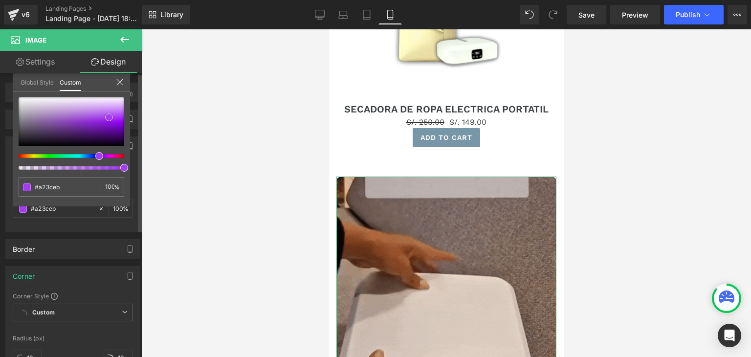
type input "#a53cf0"
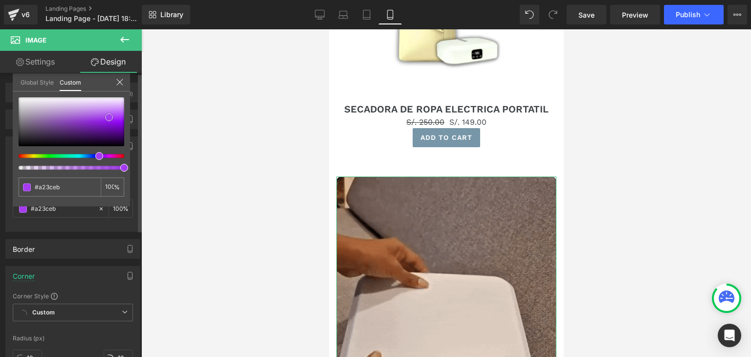
type input "#a53cf0"
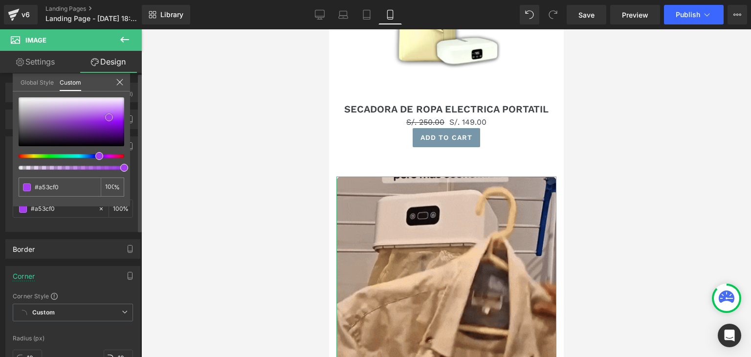
type input "#a741f0"
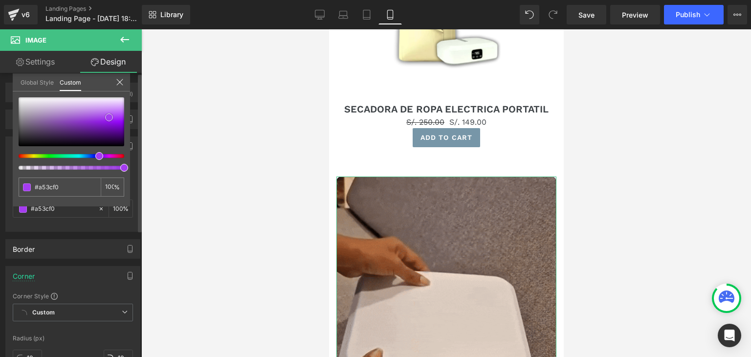
type input "#a741f0"
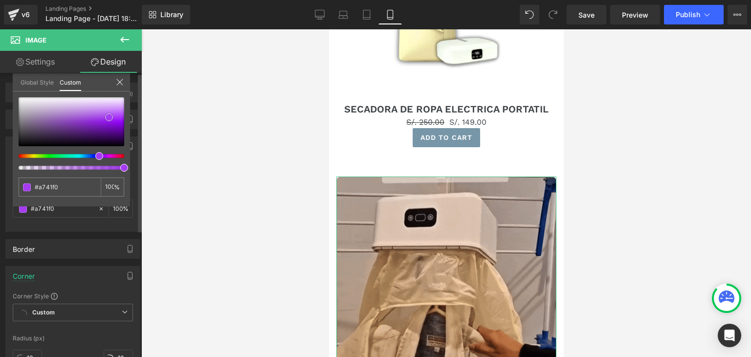
type input "#ac48f3"
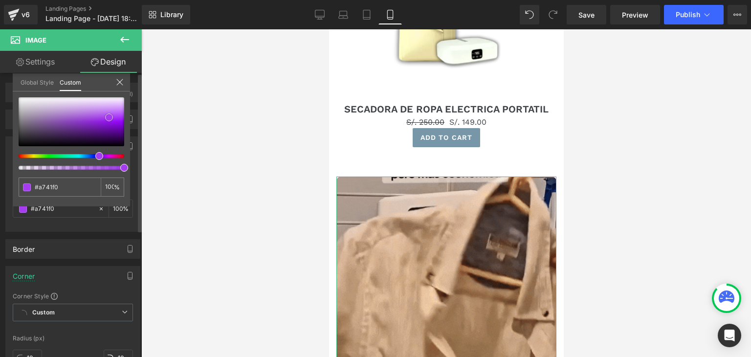
type input "#ac48f3"
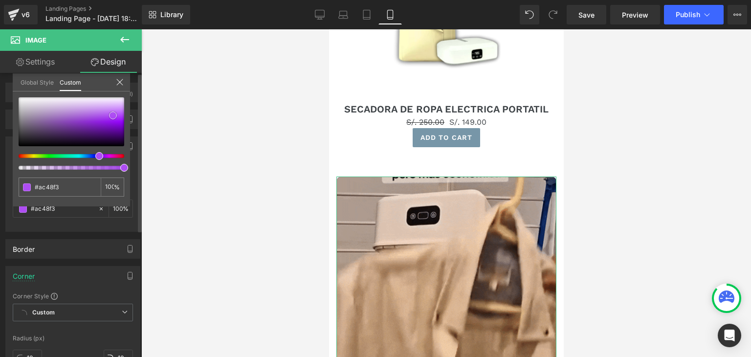
type input "#ae4df3"
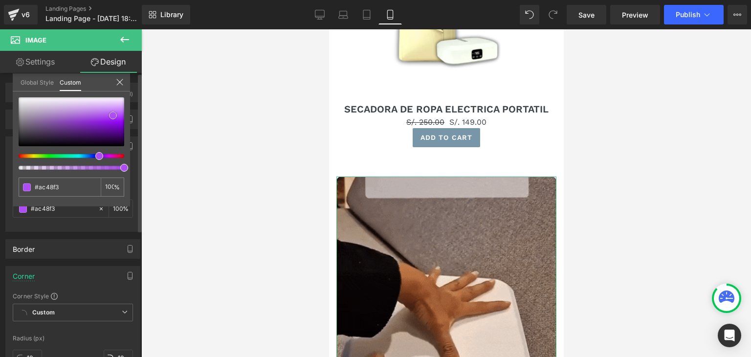
type input "#ae4df3"
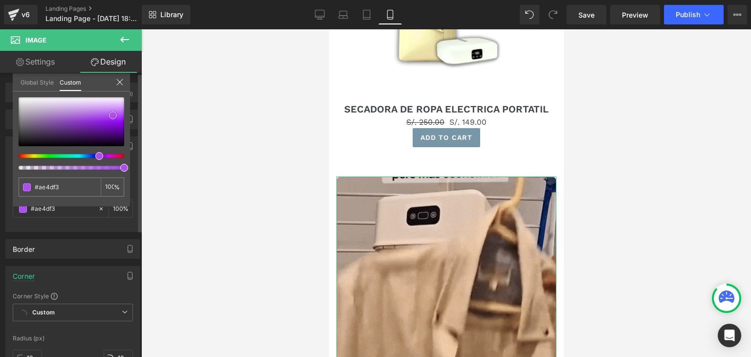
type input "#ae4cf4"
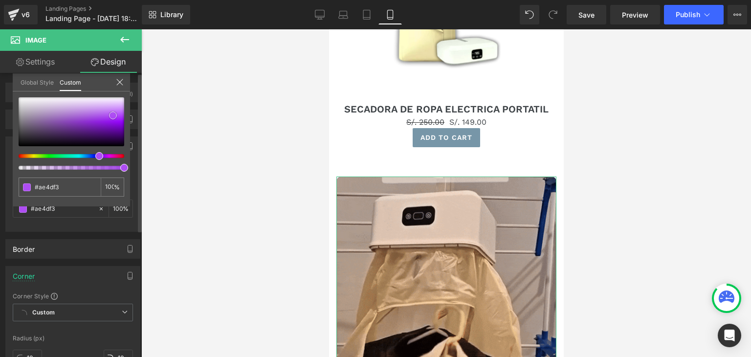
type input "#ae4cf4"
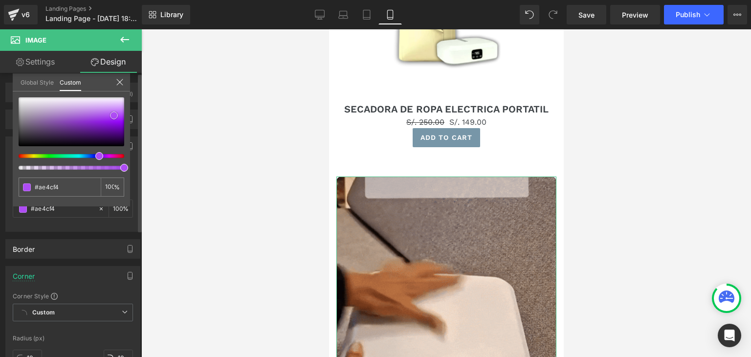
type input "#ae4af6"
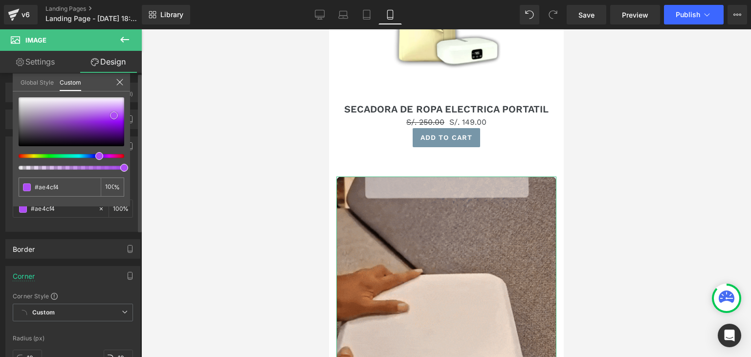
type input "#ae4af6"
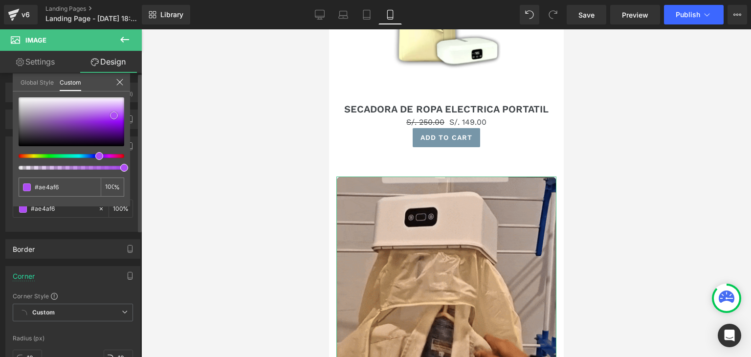
type input "#af49f7"
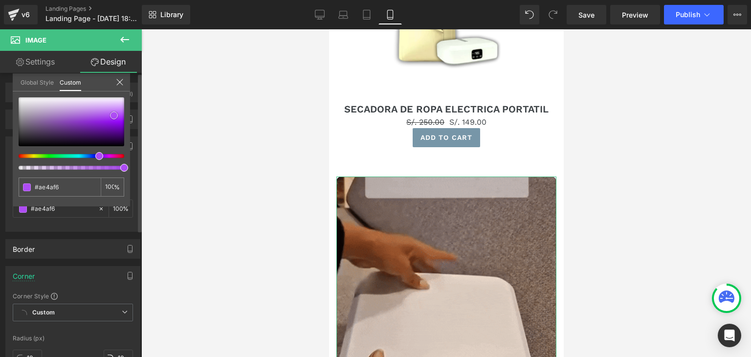
type input "#af49f7"
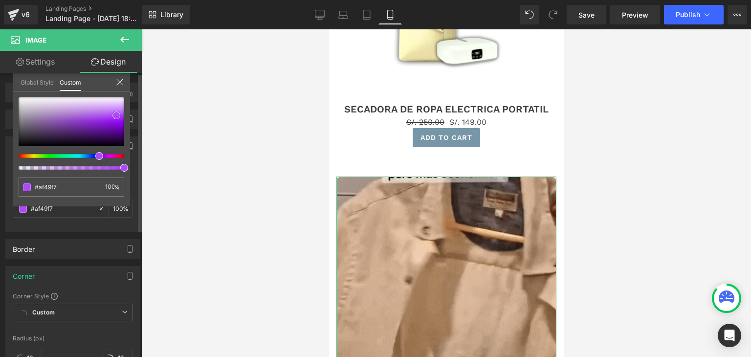
type input "#af48f8"
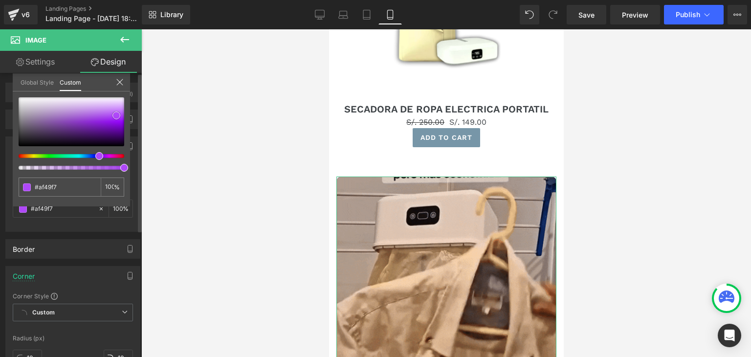
type input "#af48f8"
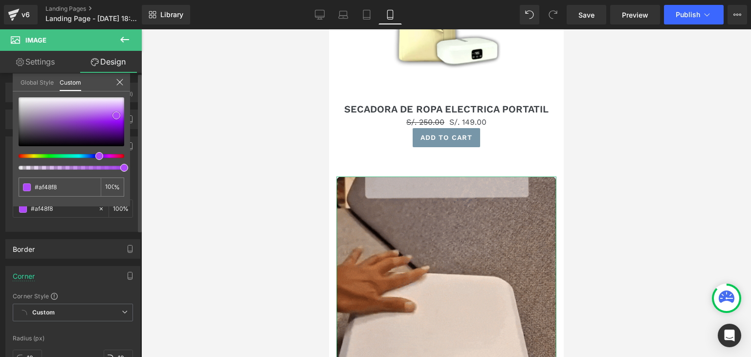
type input "#a839f8"
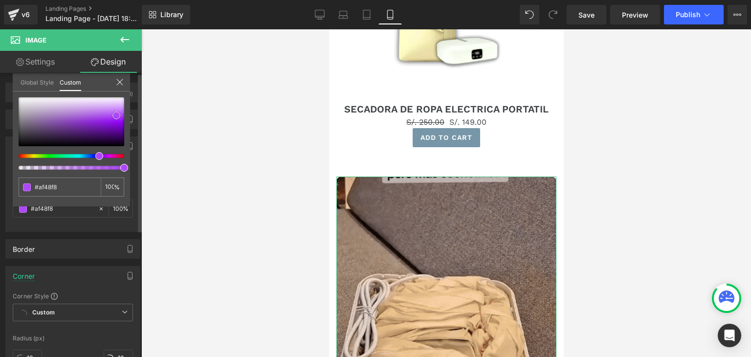
type input "#a839f8"
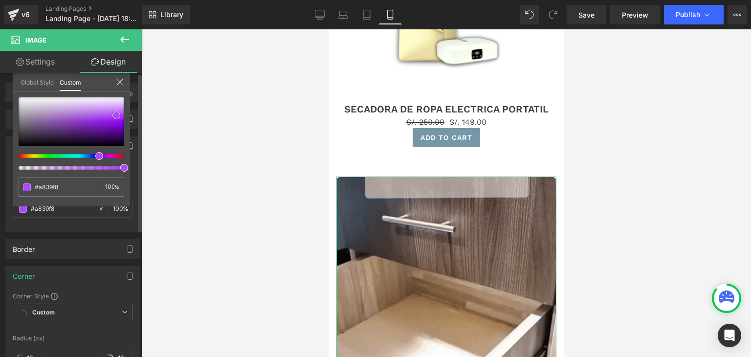
type input "#a635f7"
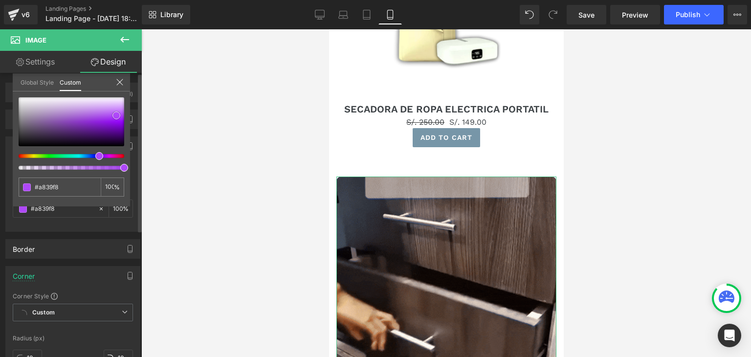
type input "#a635f7"
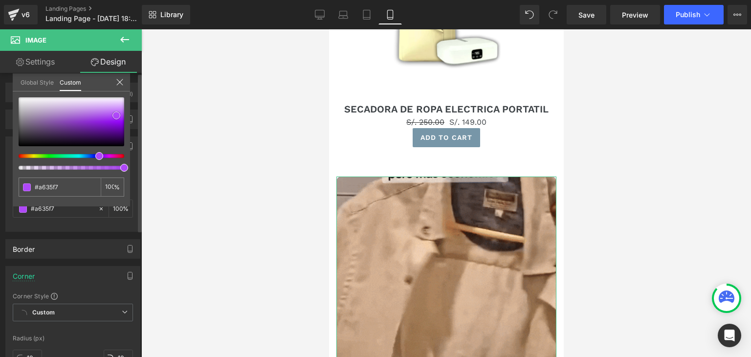
type input "#a22bf7"
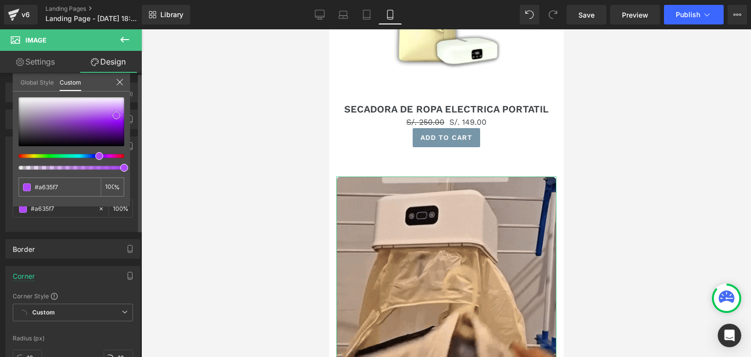
type input "#a22bf7"
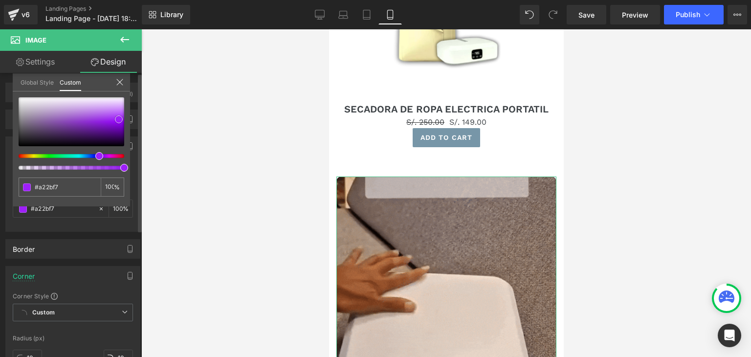
type input "#9e1ff9"
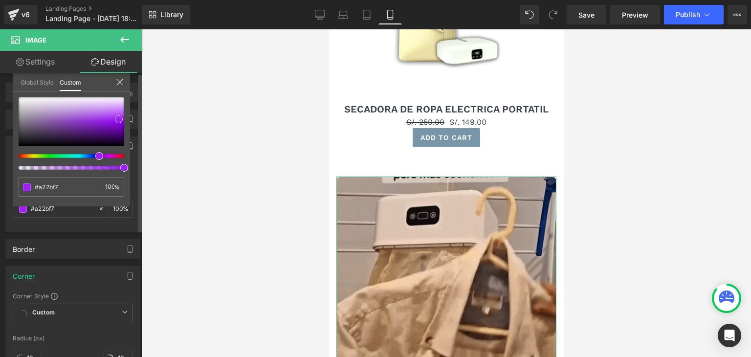
type input "#9e1ff9"
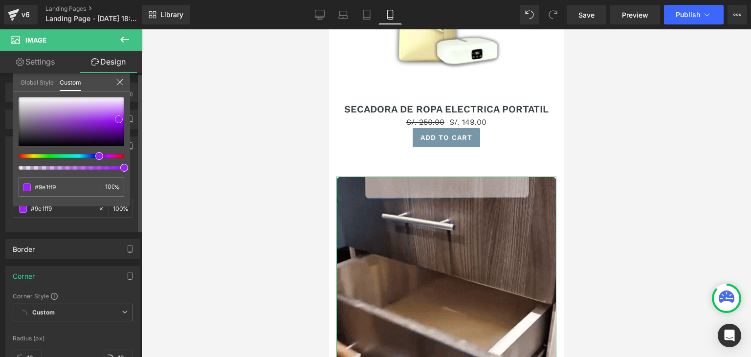
type input "#9c1af9"
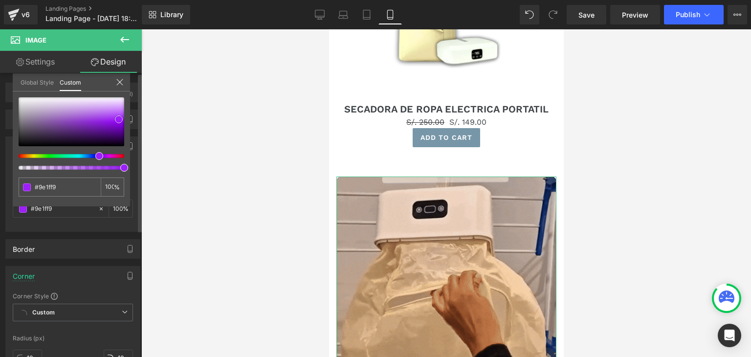
type input "#9c1af9"
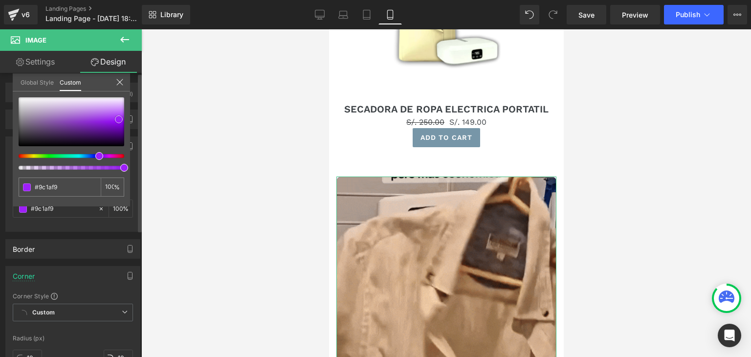
type input "#9710f8"
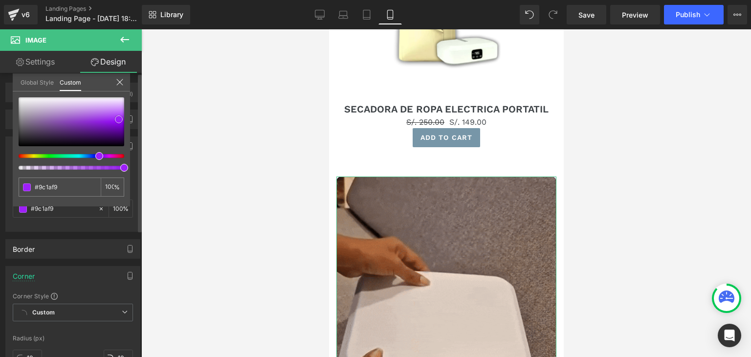
type input "#9710f8"
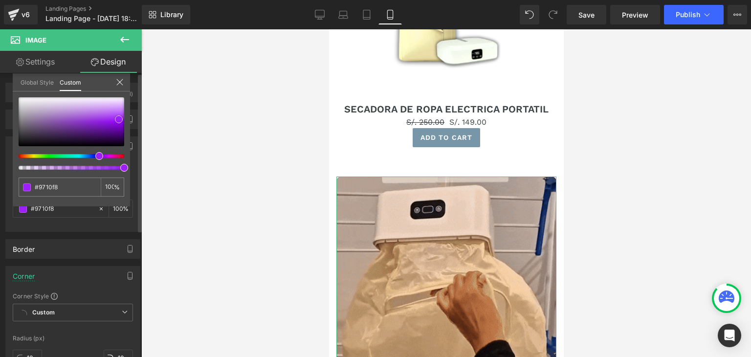
type input "#9305f9"
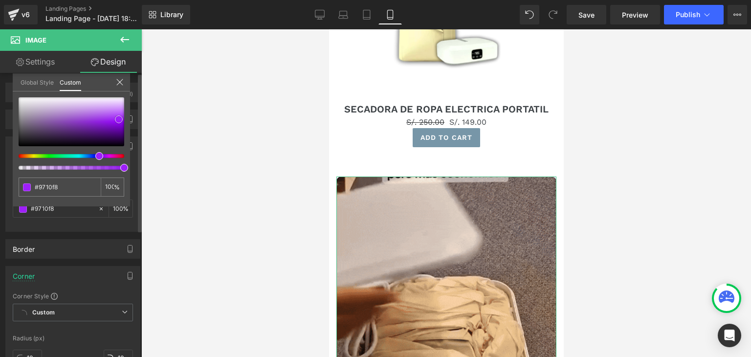
type input "#9305f9"
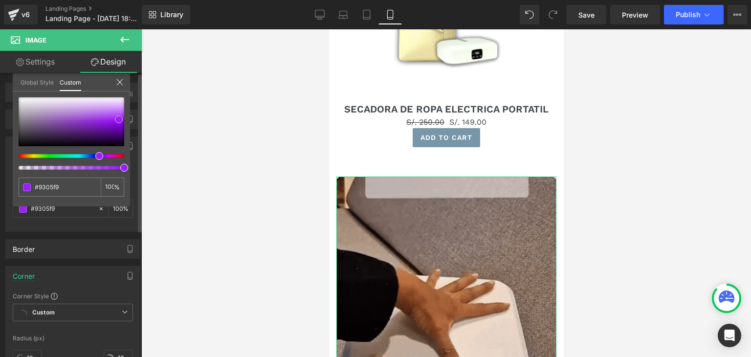
type input "#8d04ef"
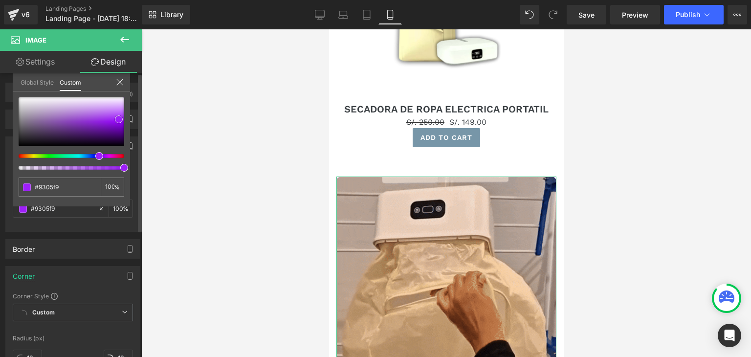
type input "#8d04ef"
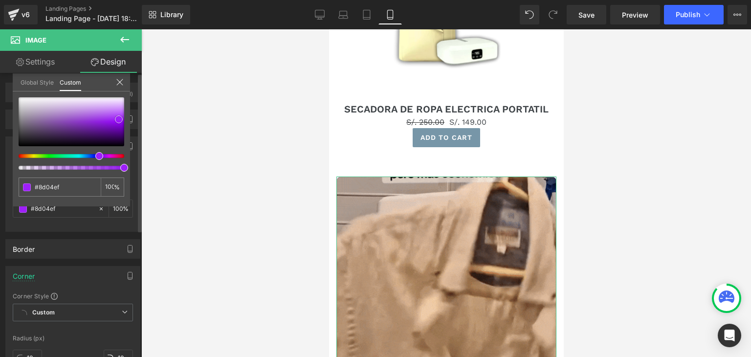
type input "#8b03ec"
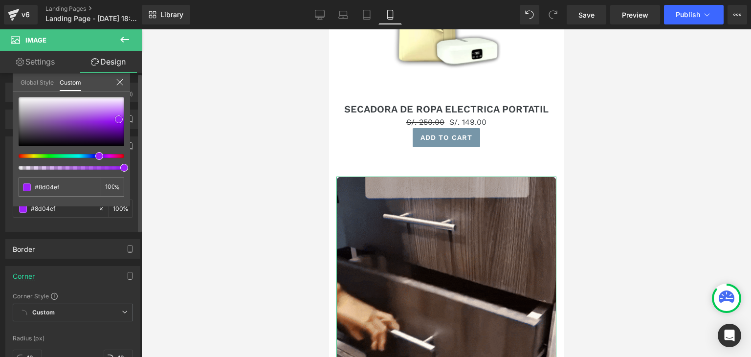
type input "#8b03ec"
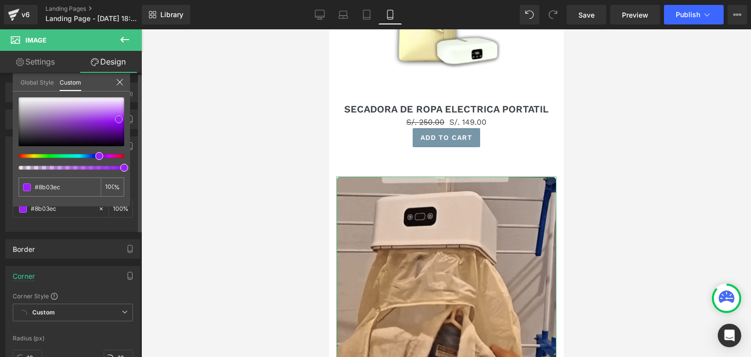
type input "#8803e7"
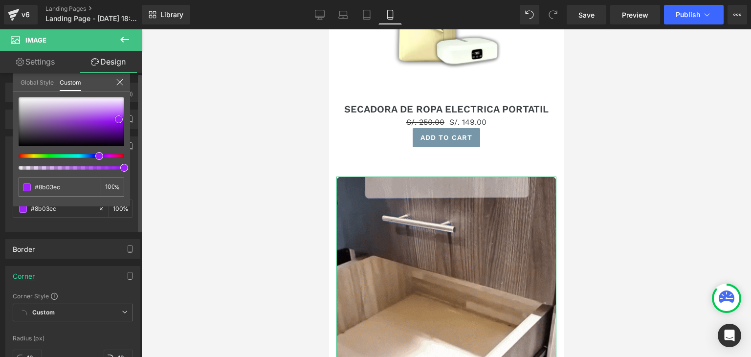
type input "#8803e7"
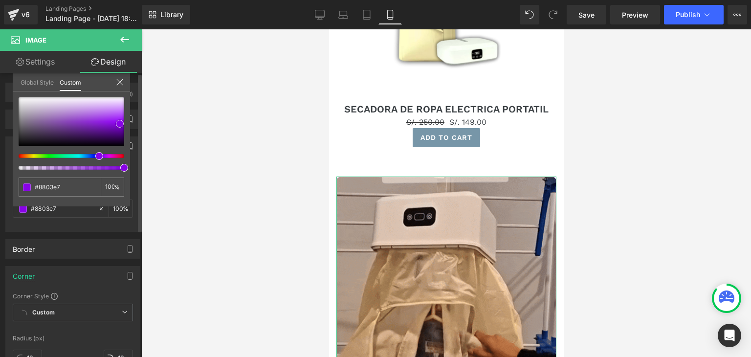
type input "#8503e2"
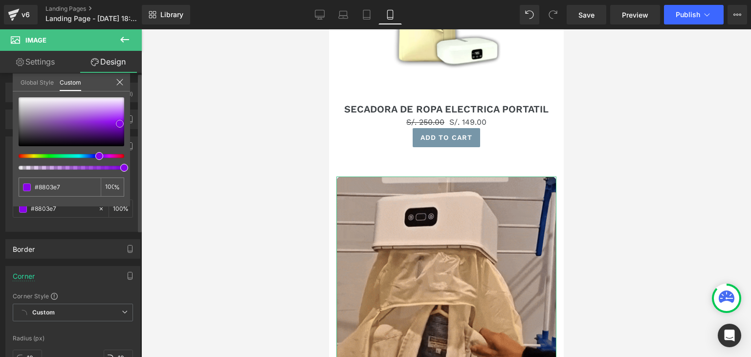
type input "#8503e2"
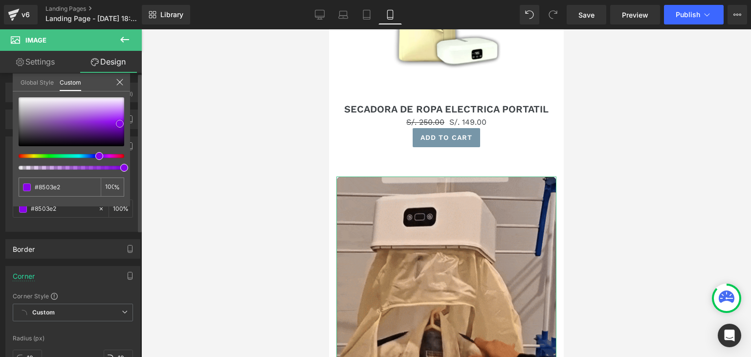
type input "#7f04d6"
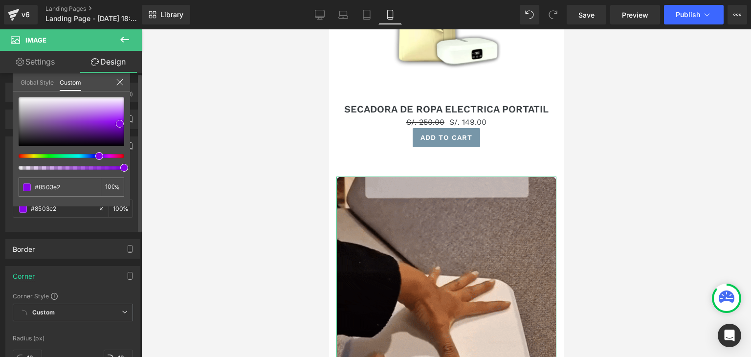
type input "#7f04d6"
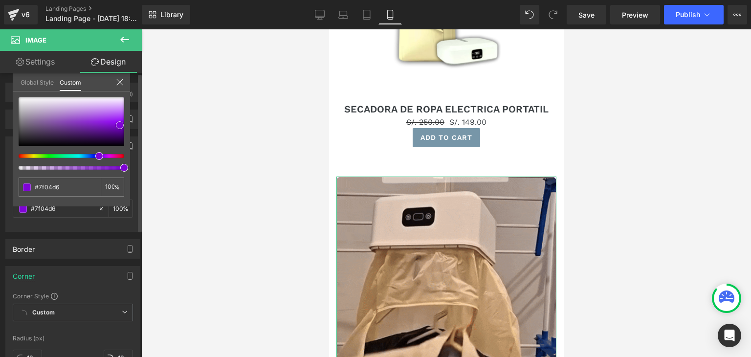
drag, startPoint x: 101, startPoint y: 124, endPoint x: 122, endPoint y: 126, distance: 21.1
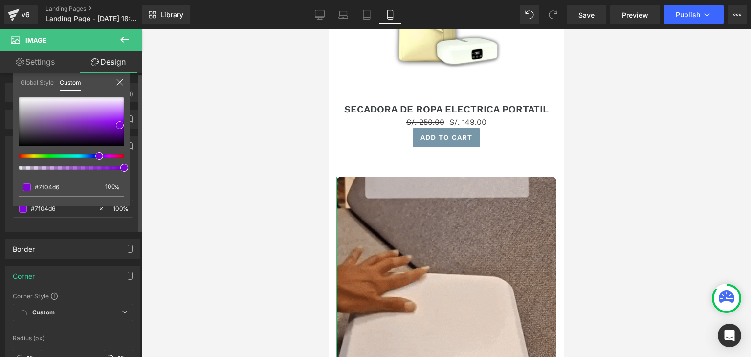
click at [122, 126] on span at bounding box center [120, 125] width 8 height 8
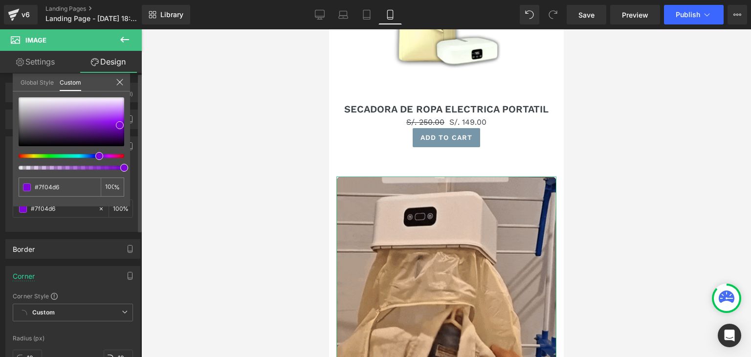
click at [115, 83] on div "Global Style Custom" at bounding box center [71, 82] width 117 height 18
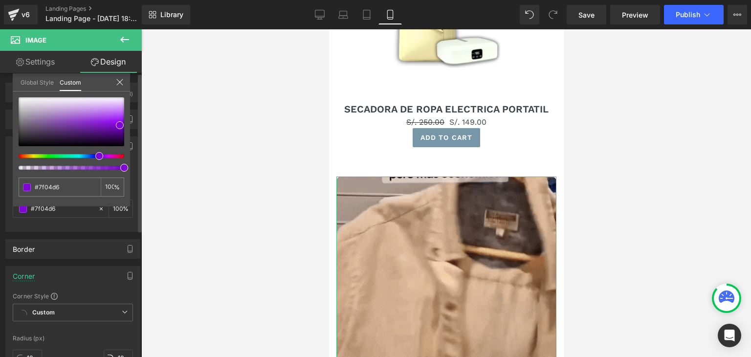
click at [119, 83] on icon at bounding box center [120, 82] width 8 height 8
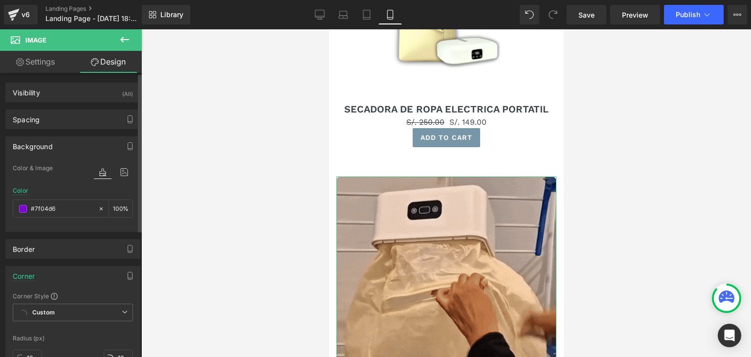
click at [38, 150] on div "Background" at bounding box center [73, 146] width 134 height 19
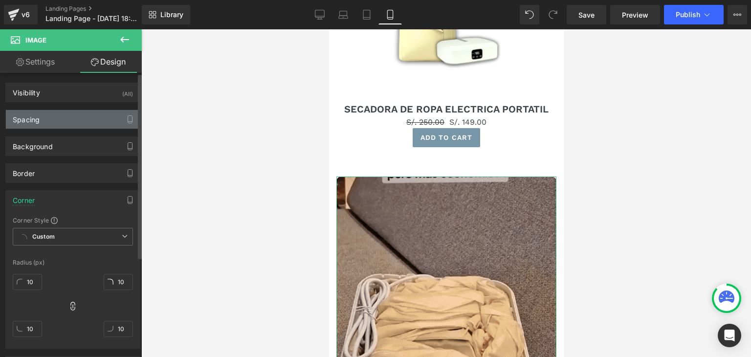
click at [42, 117] on div "Spacing" at bounding box center [73, 119] width 134 height 19
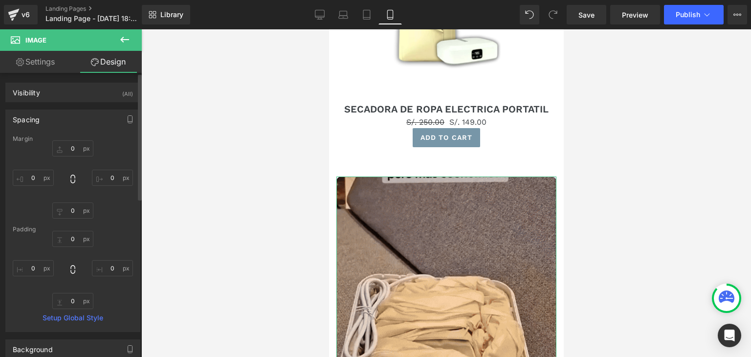
click at [40, 120] on div "Spacing" at bounding box center [73, 119] width 134 height 19
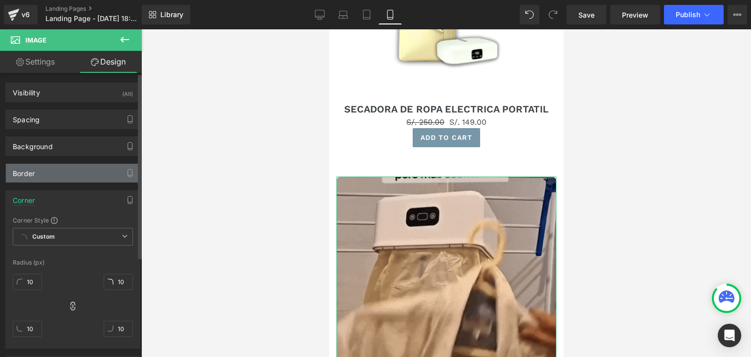
click at [40, 177] on div "Border" at bounding box center [73, 173] width 134 height 19
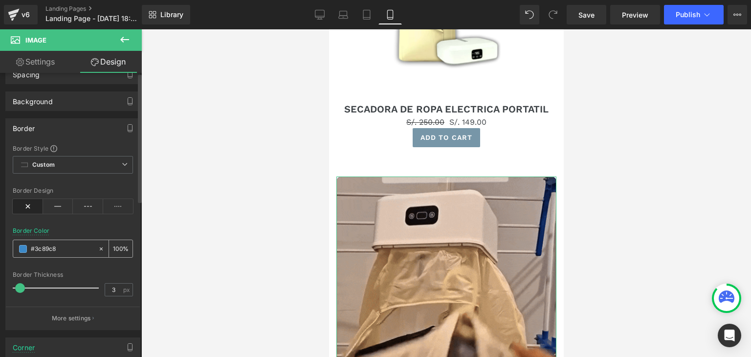
scroll to position [49, 0]
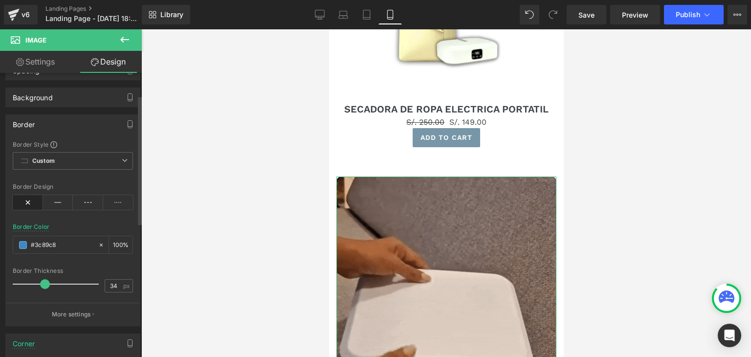
click at [44, 281] on div at bounding box center [58, 284] width 81 height 20
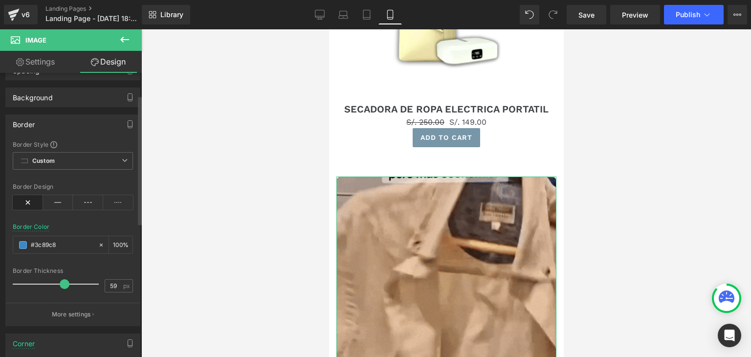
drag, startPoint x: 62, startPoint y: 286, endPoint x: 67, endPoint y: 283, distance: 6.0
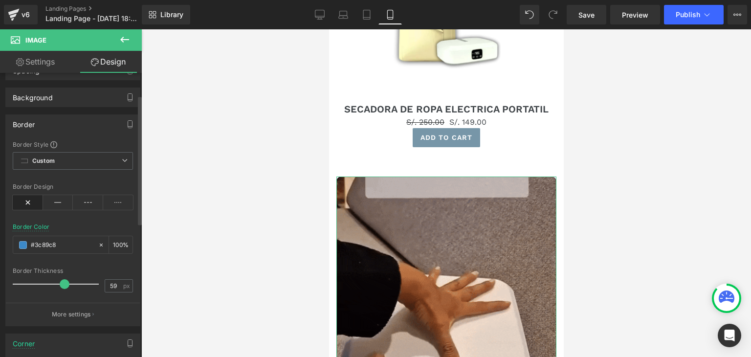
click at [64, 284] on div at bounding box center [58, 284] width 81 height 20
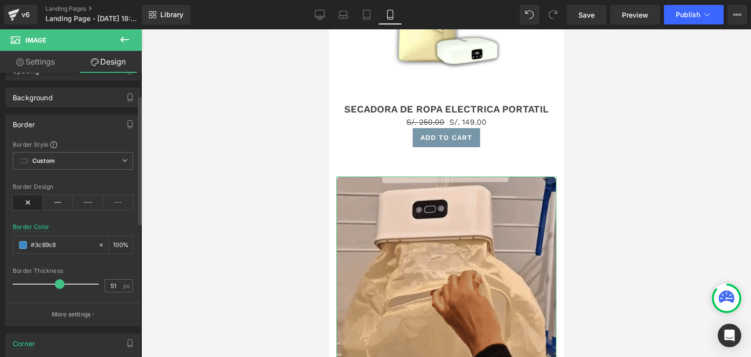
drag, startPoint x: 58, startPoint y: 284, endPoint x: 53, endPoint y: 280, distance: 6.0
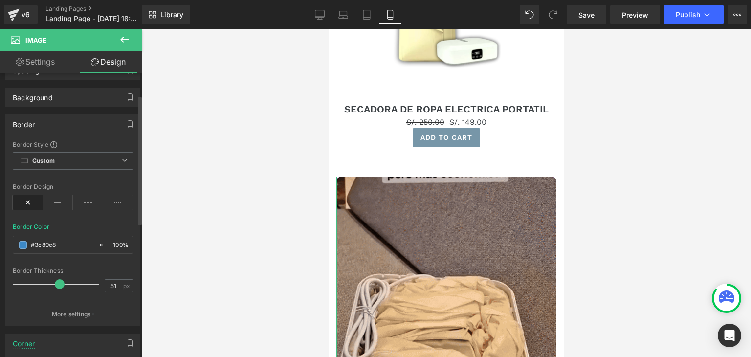
click at [56, 283] on div at bounding box center [58, 284] width 81 height 20
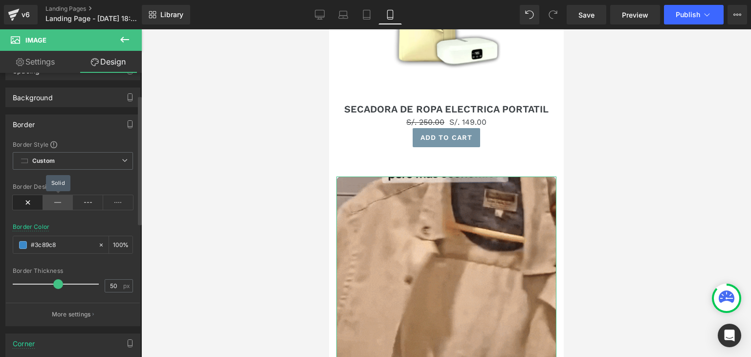
click at [50, 205] on icon at bounding box center [58, 202] width 30 height 15
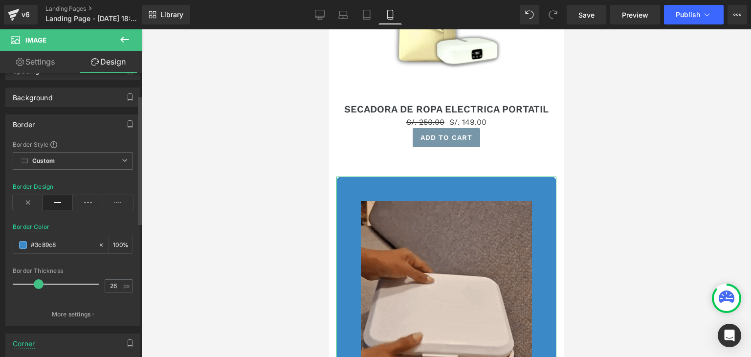
click at [38, 281] on div at bounding box center [58, 284] width 81 height 20
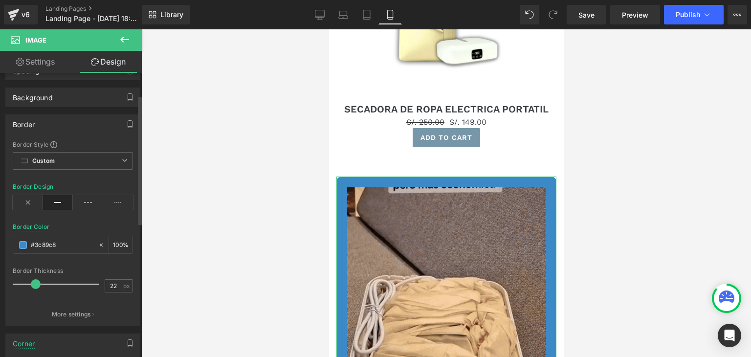
type input "23"
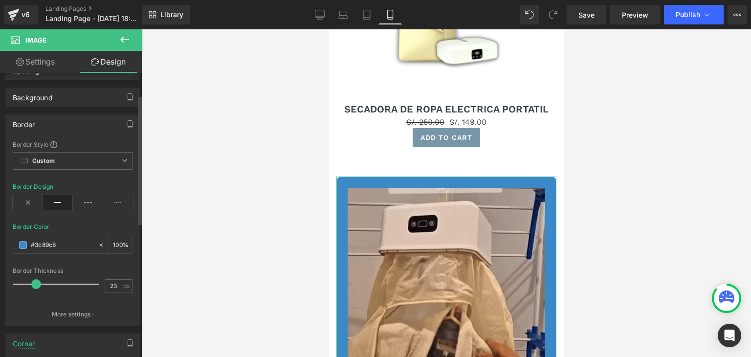
click at [36, 281] on span at bounding box center [36, 284] width 10 height 10
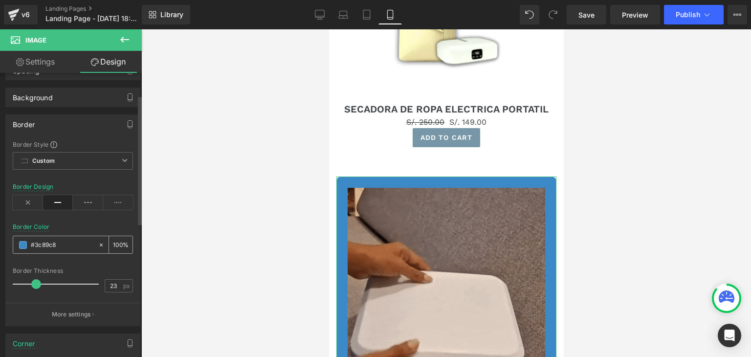
click at [21, 243] on span at bounding box center [23, 245] width 8 height 8
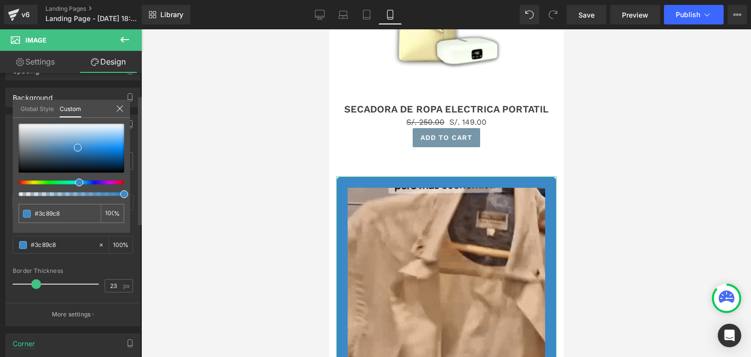
type input "#3c66c8"
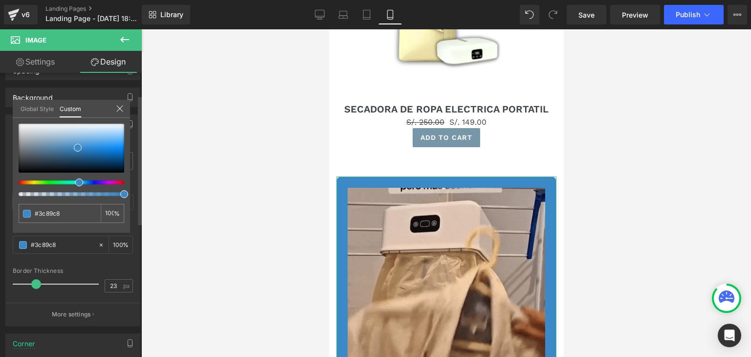
type input "#3c66c8"
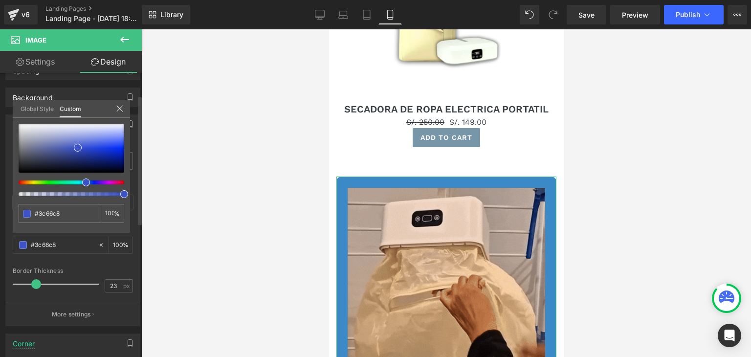
type input "#3c53c8"
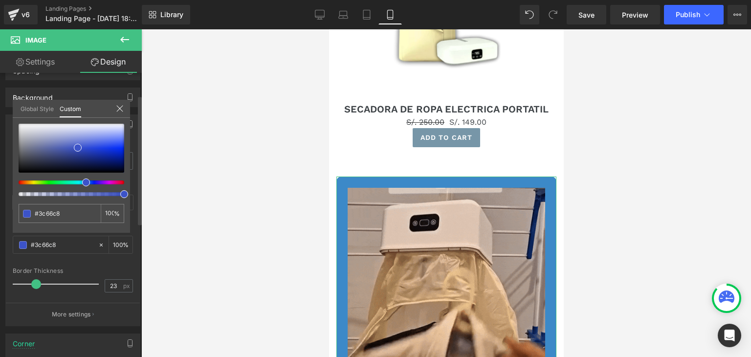
type input "#3c53c8"
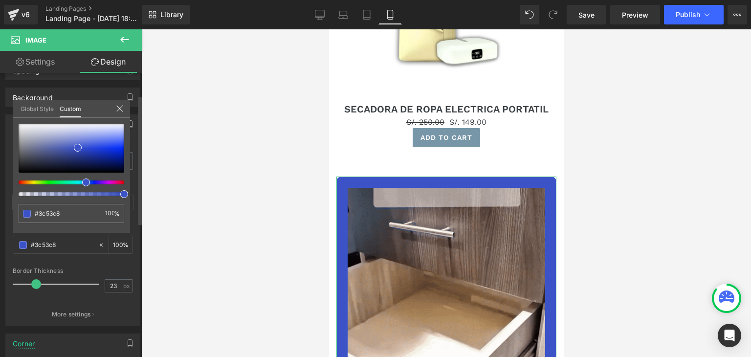
type input "#3c4ec8"
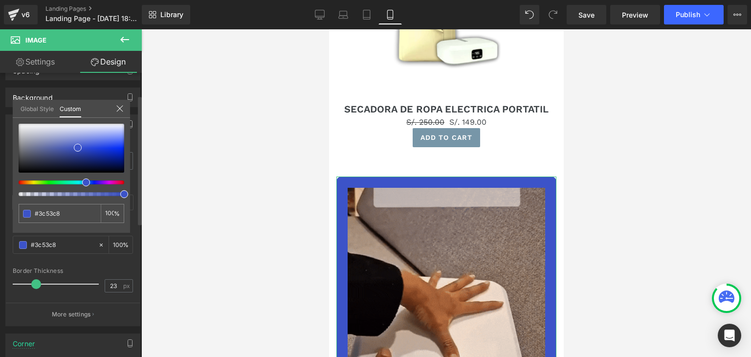
type input "#3c4ec8"
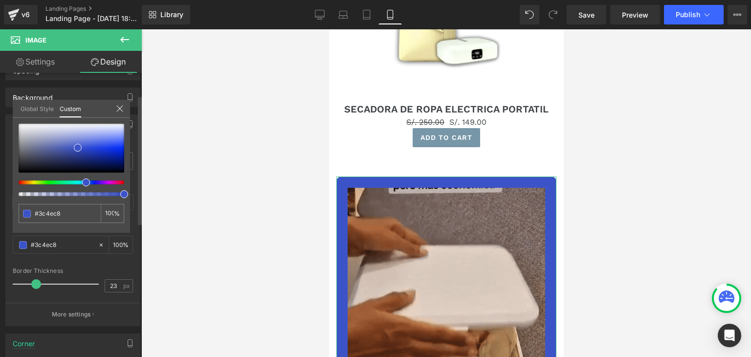
type input "#3c47c8"
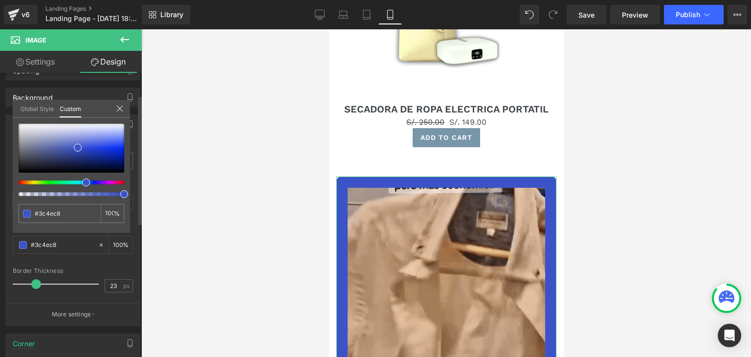
type input "#3c47c8"
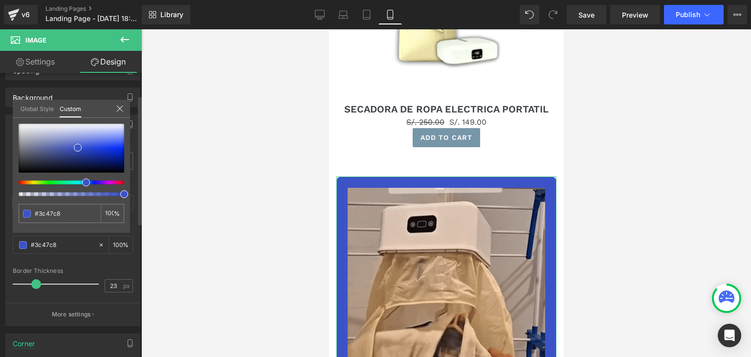
type input "#3c3ec8"
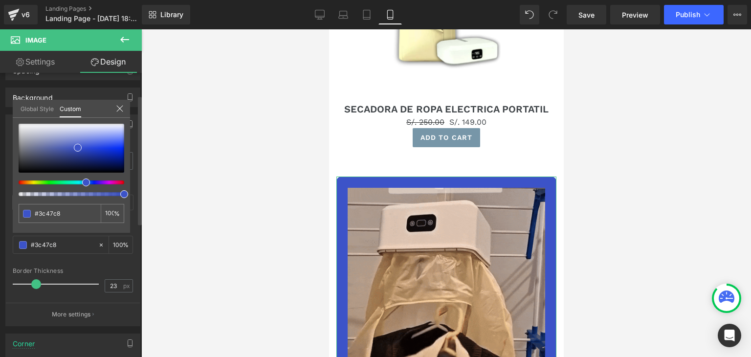
type input "#3c3ec8"
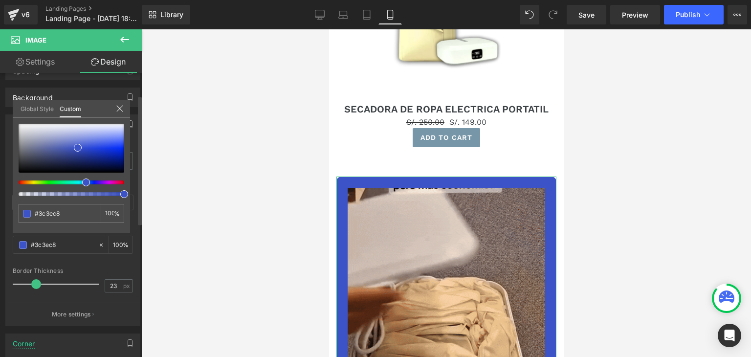
type input "#403cc8"
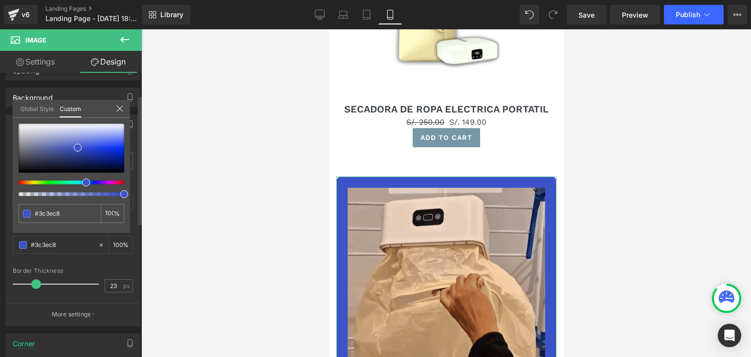
type input "#403cc8"
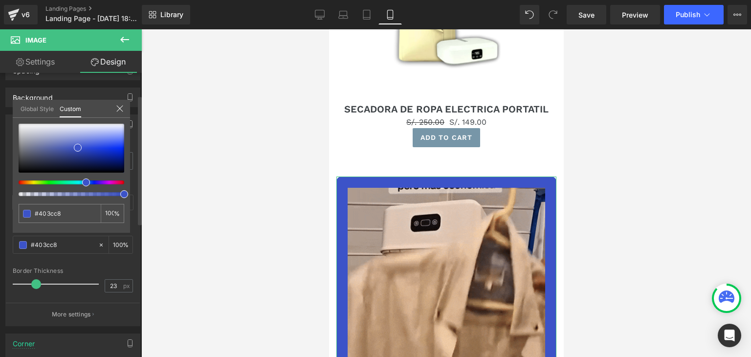
type input "#473cc8"
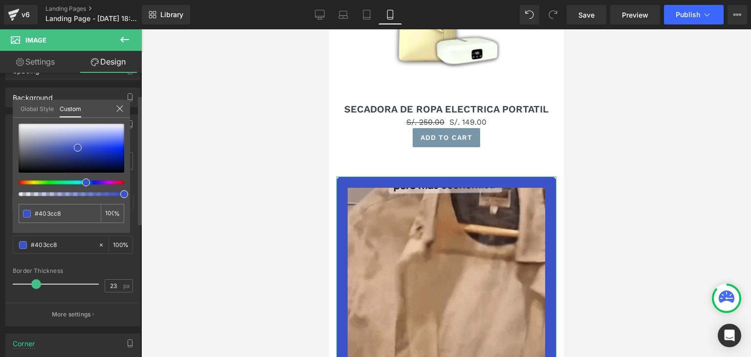
type input "#473cc8"
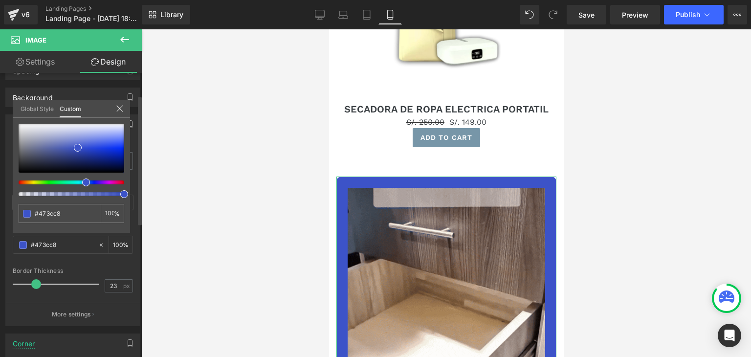
type input "#513cc8"
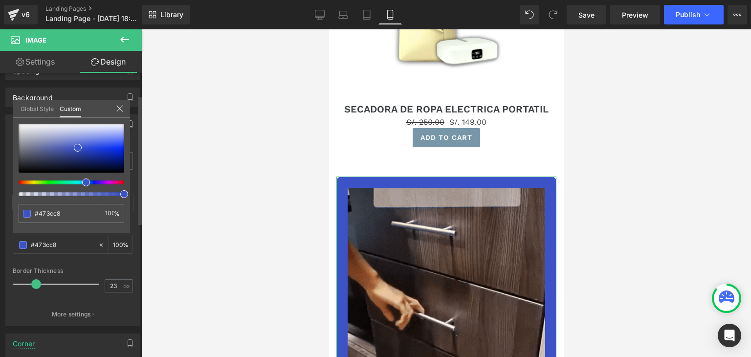
type input "#513cc8"
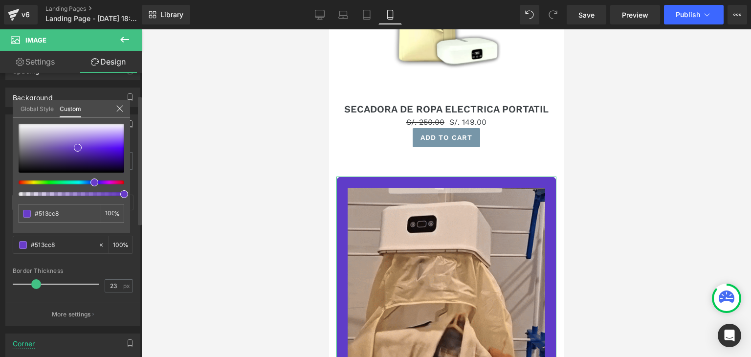
type input "#5f3cc8"
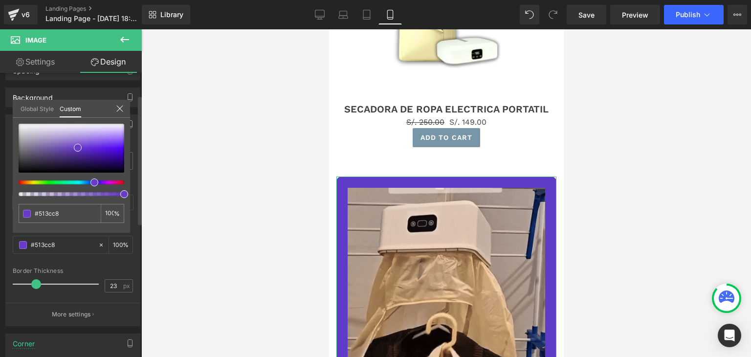
type input "#5f3cc8"
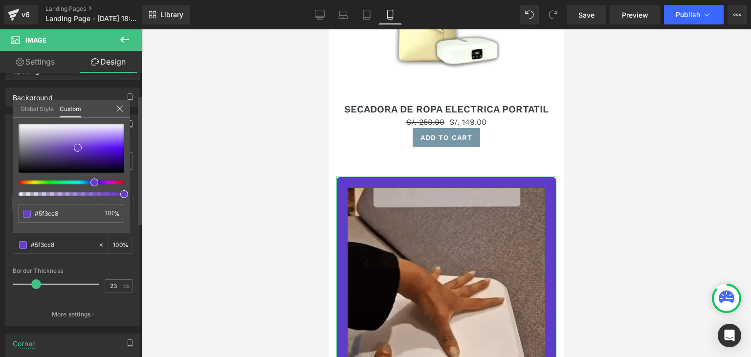
type input "#7b3cc8"
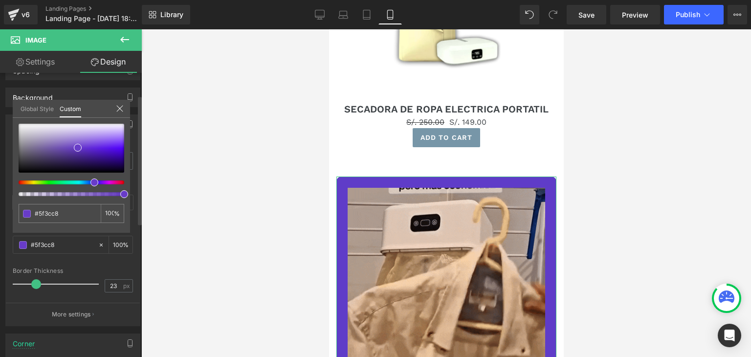
type input "#7b3cc8"
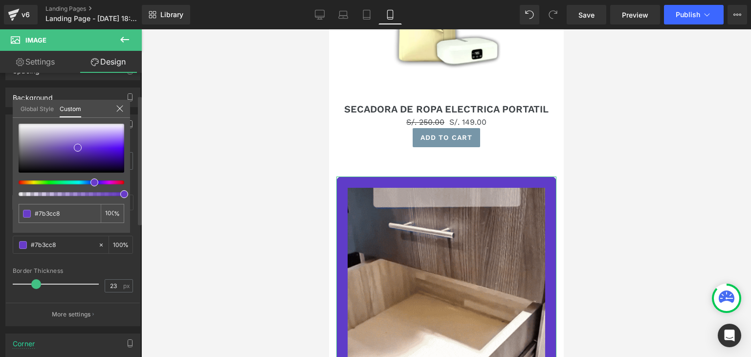
type input "#8b3cc8"
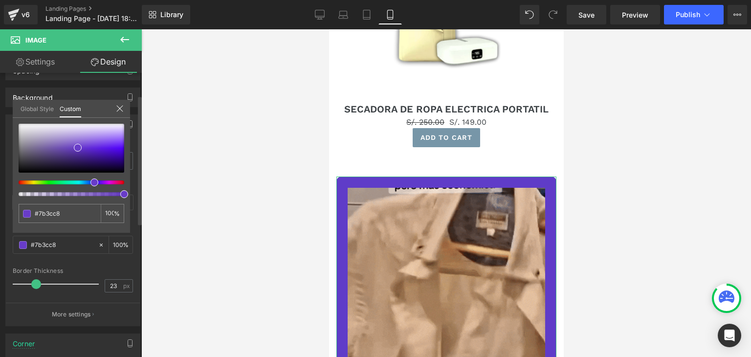
type input "#8b3cc8"
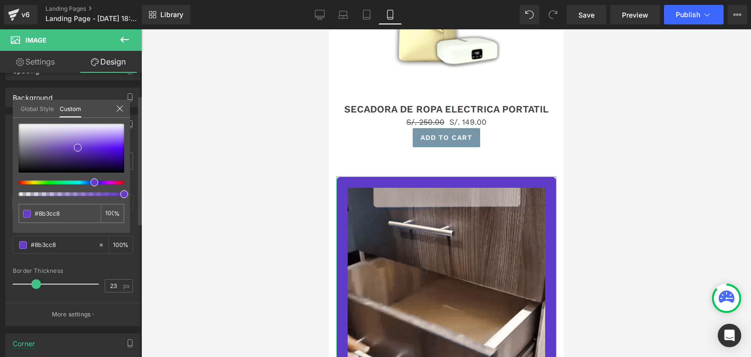
type input "#973cc8"
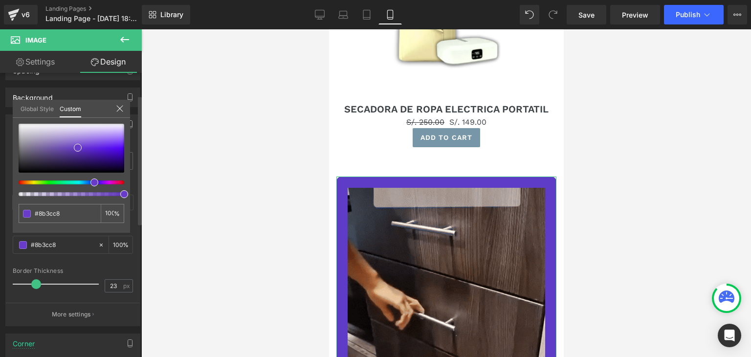
type input "#973cc8"
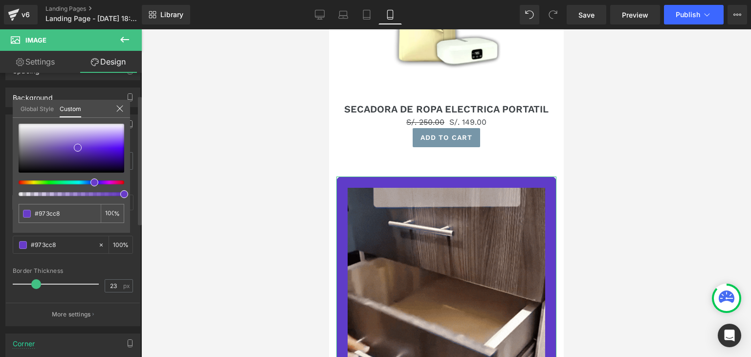
type input "#9e3cc8"
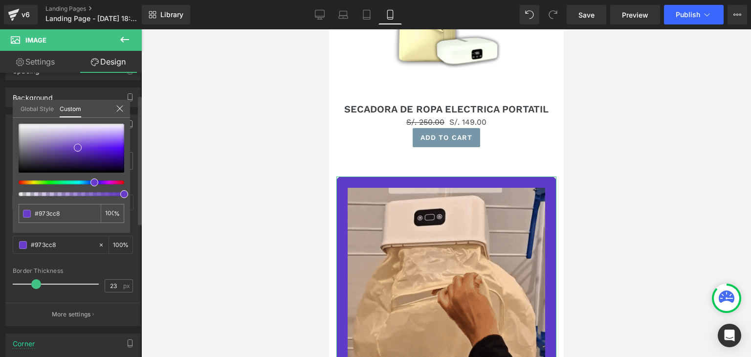
type input "#9e3cc8"
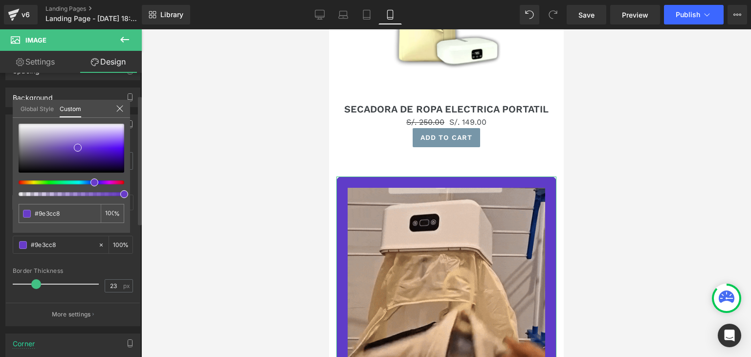
type input "#a53cc8"
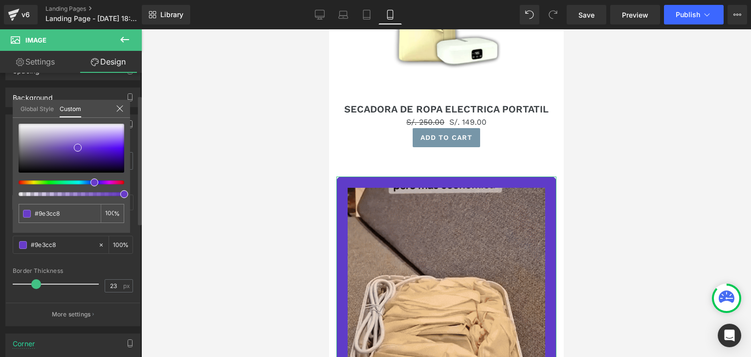
type input "#a53cc8"
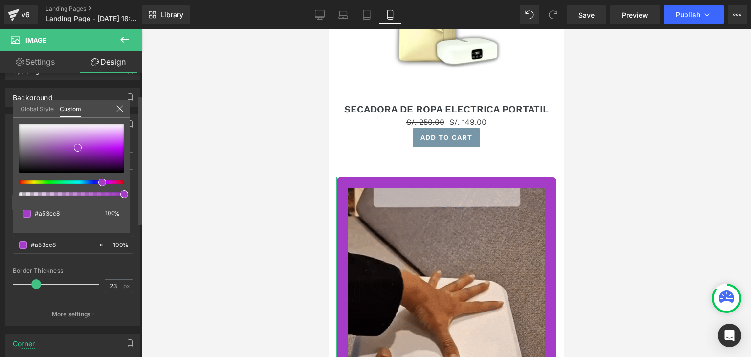
type input "#a93cc8"
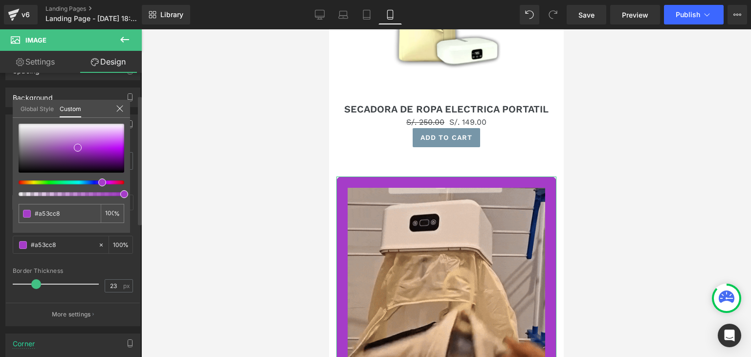
type input "#a93cc8"
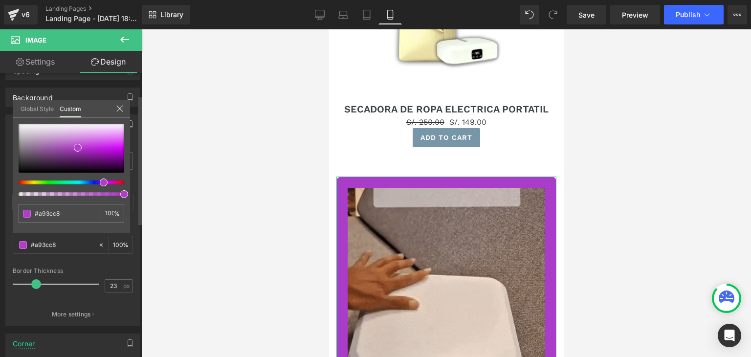
type input "#b53cc8"
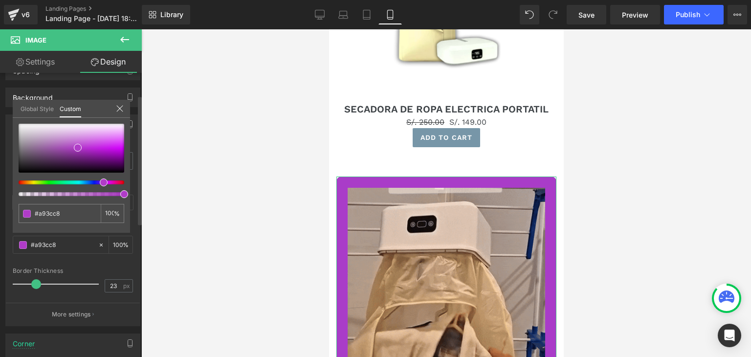
type input "#b53cc8"
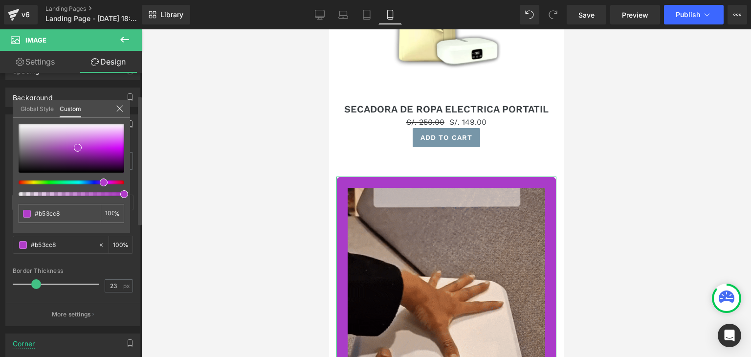
type input "#ba3cc8"
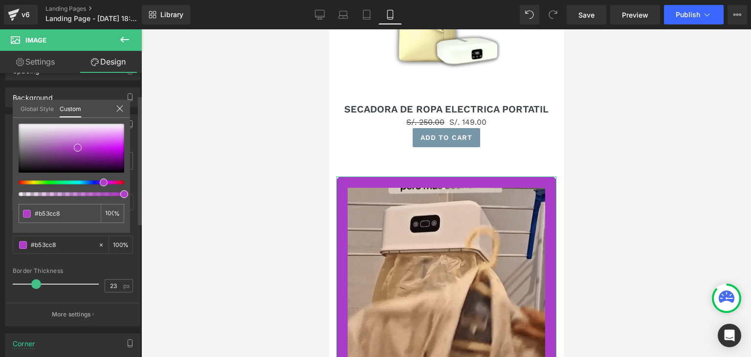
type input "#ba3cc8"
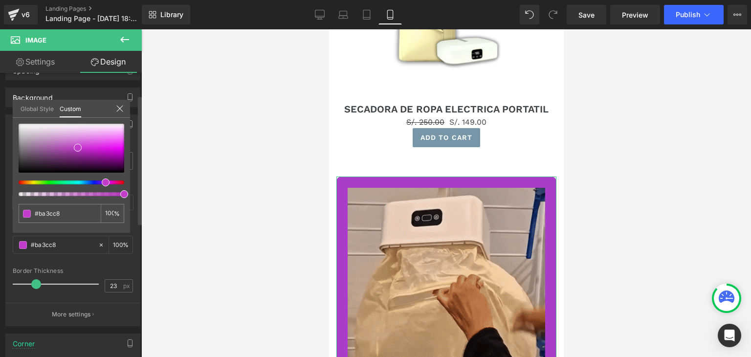
type input "#bc3cc8"
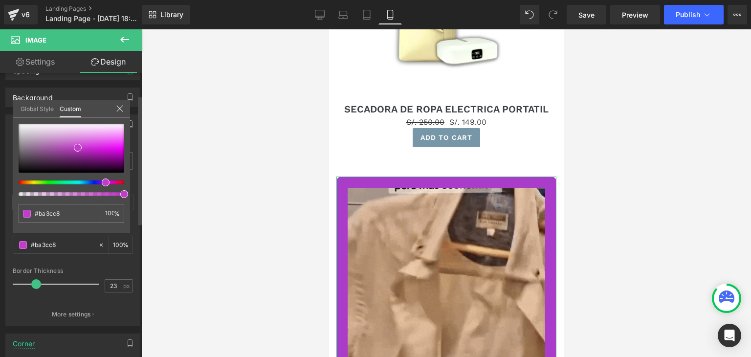
type input "#bc3cc8"
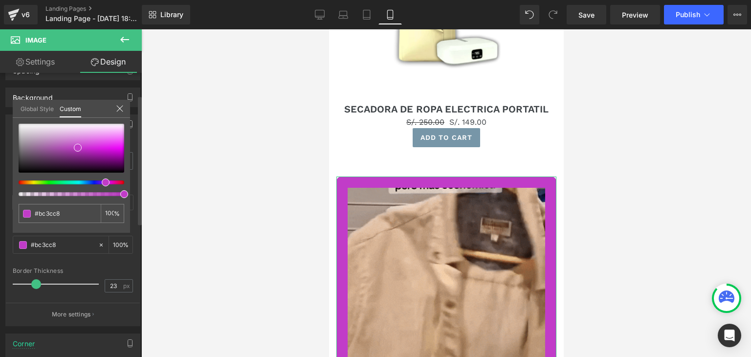
type input "#c13cc8"
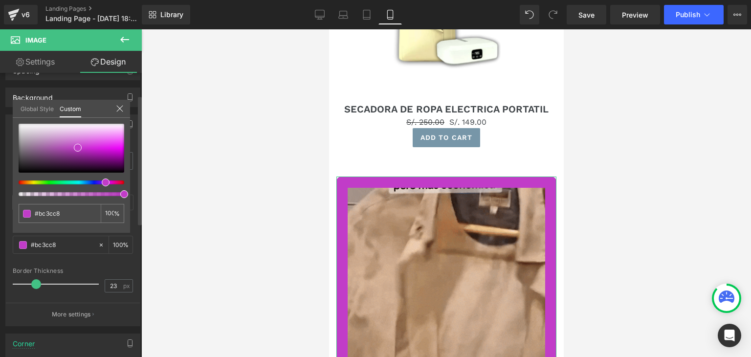
type input "#c13cc8"
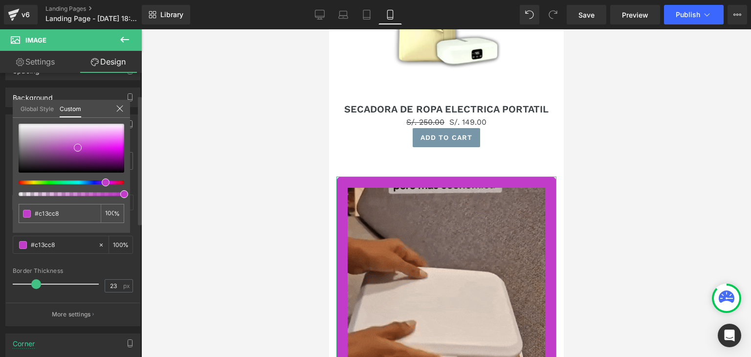
type input "#c53cc8"
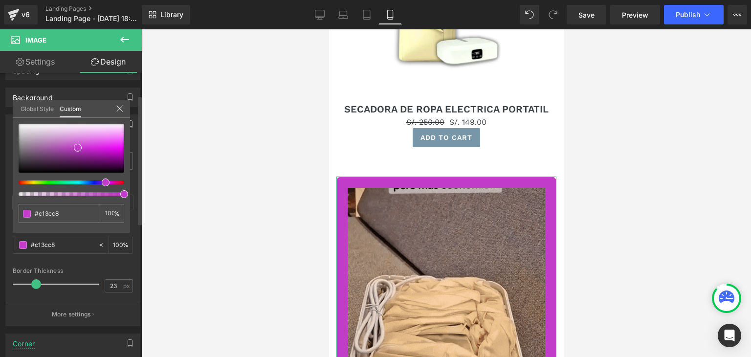
type input "#c53cc8"
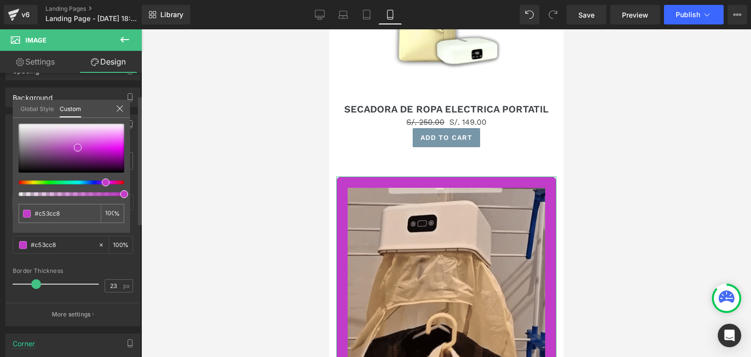
type input "#c83cc8"
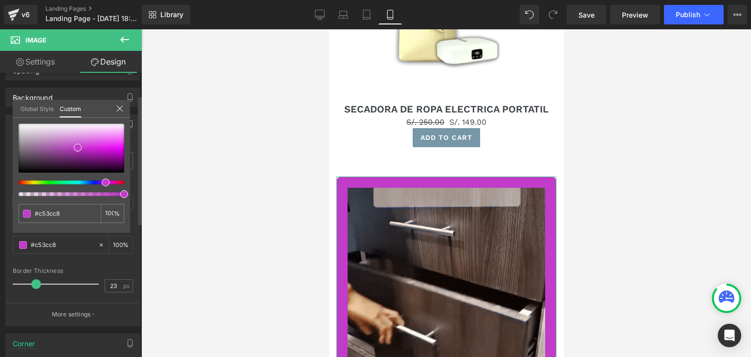
type input "#c83cc8"
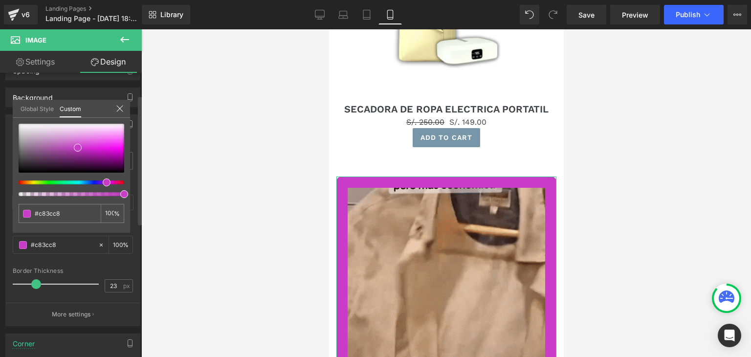
type input "#c53cc8"
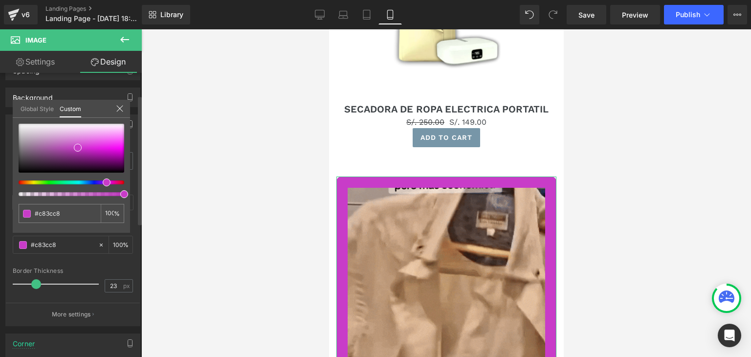
type input "#c53cc8"
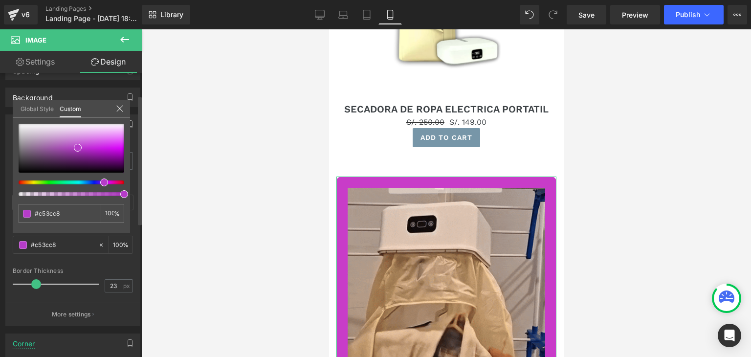
type input "#bc3cc8"
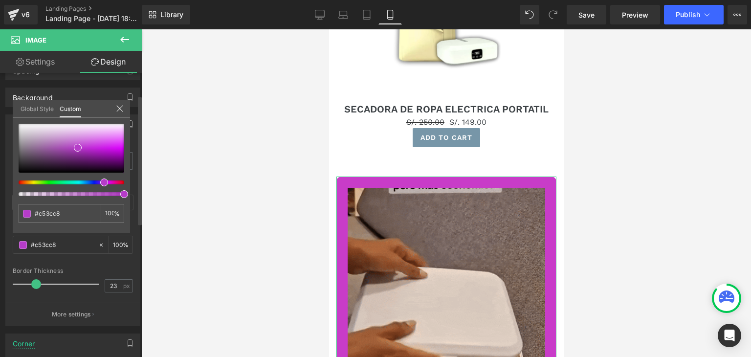
type input "#bc3cc8"
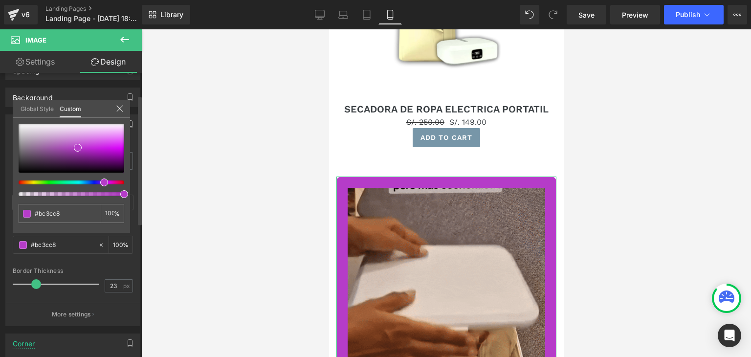
type input "#b53cc8"
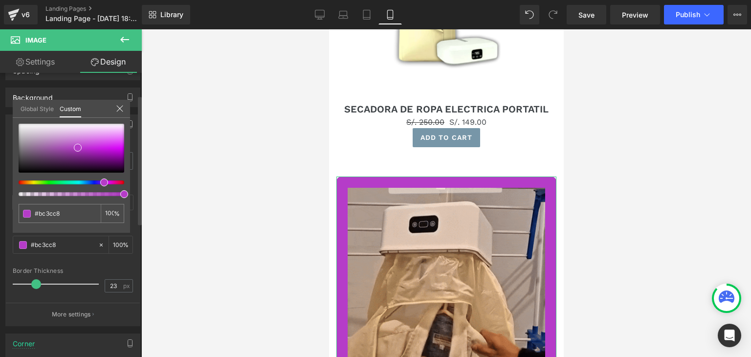
type input "#b53cc8"
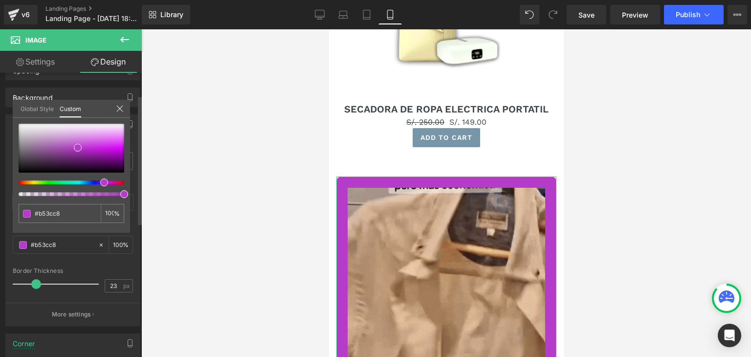
type input "#ae3cc8"
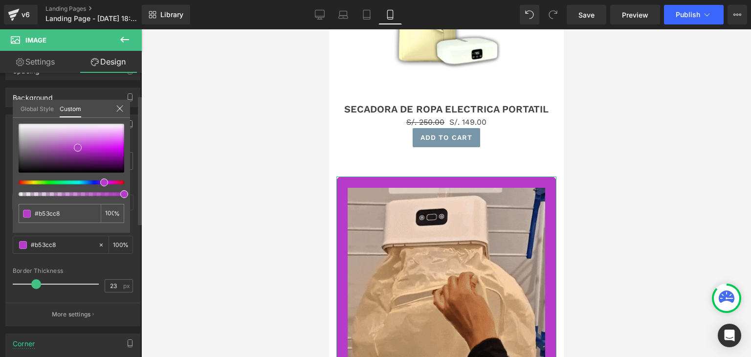
type input "#ae3cc8"
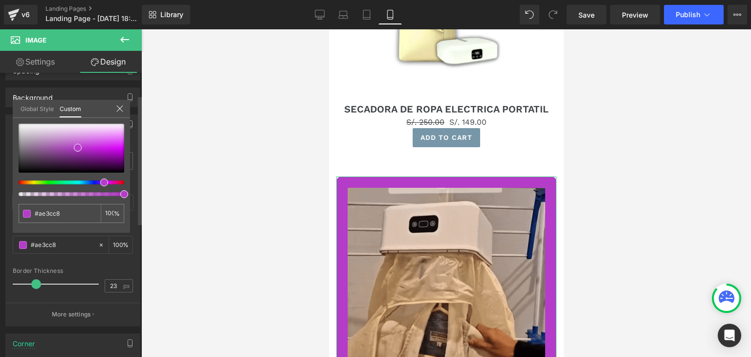
type input "#a93cc8"
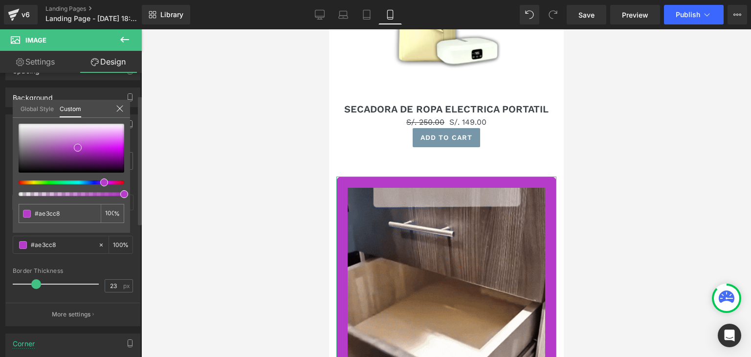
type input "#a93cc8"
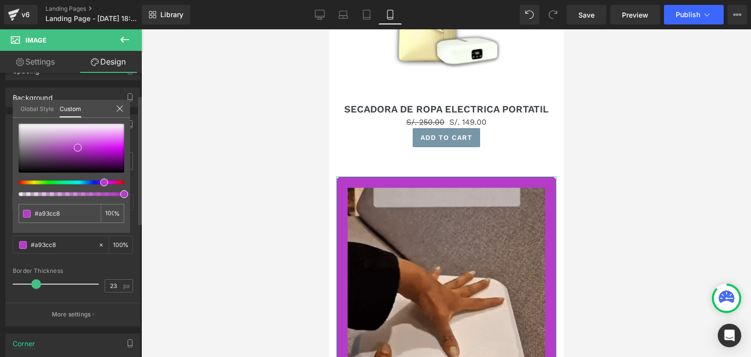
type input "#a53cc8"
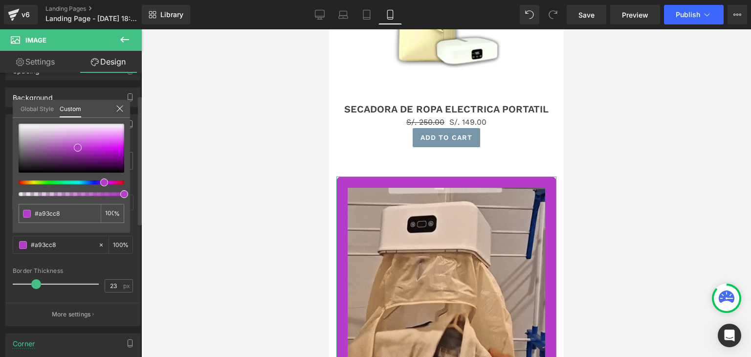
type input "#a53cc8"
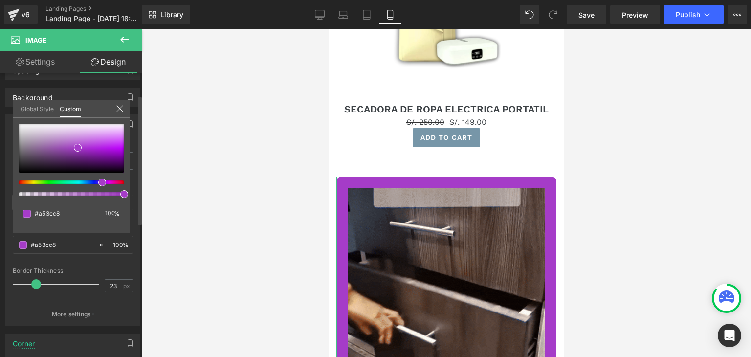
type input "#a23cc8"
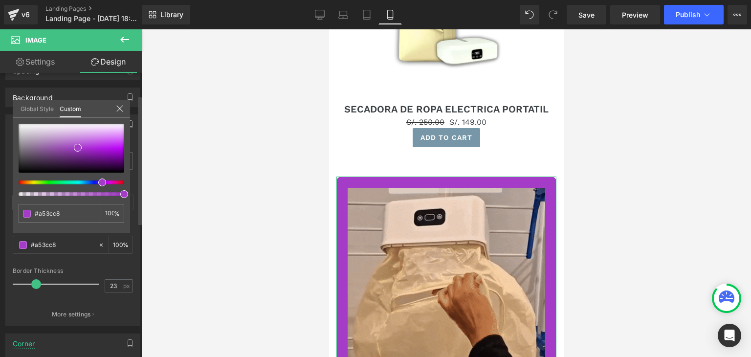
type input "#a23cc8"
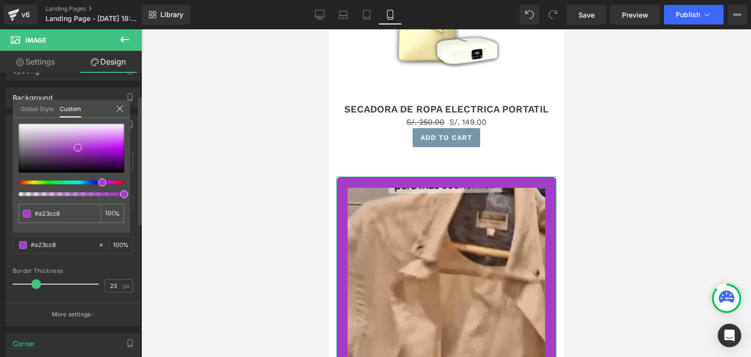
type input "#993cc8"
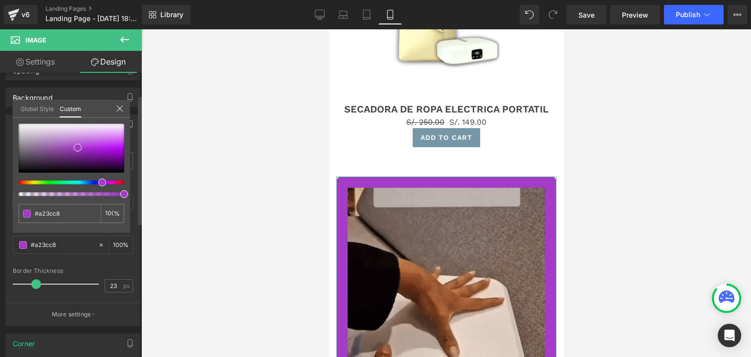
type input "#993cc8"
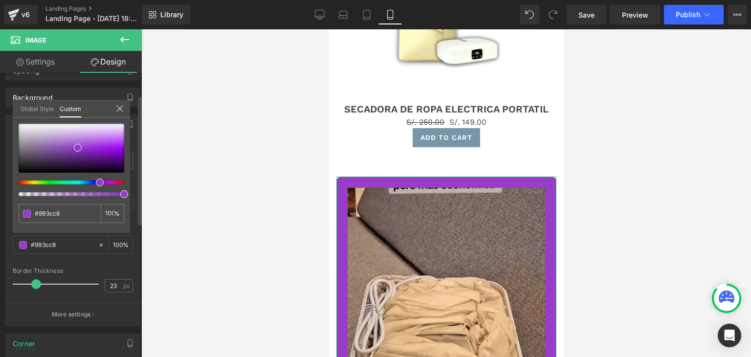
type input "#8d3cc8"
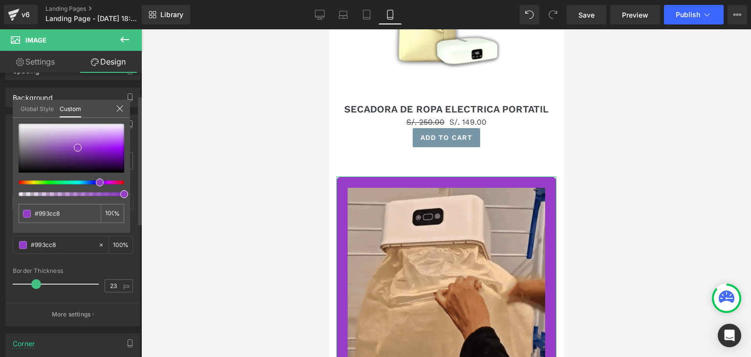
type input "#8d3cc8"
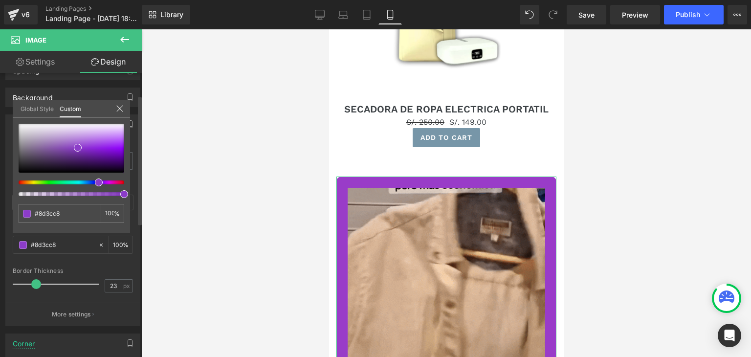
type input "#8b3cc8"
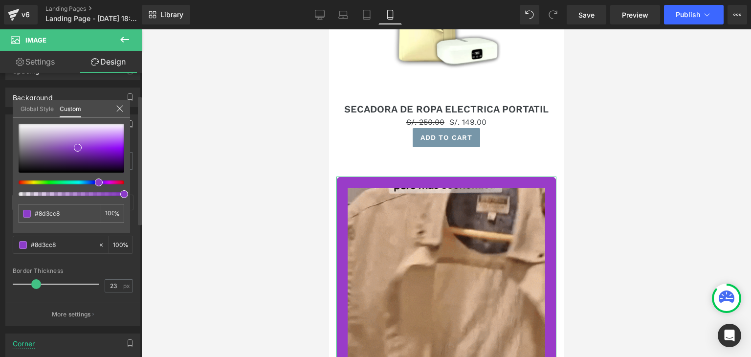
type input "#8b3cc8"
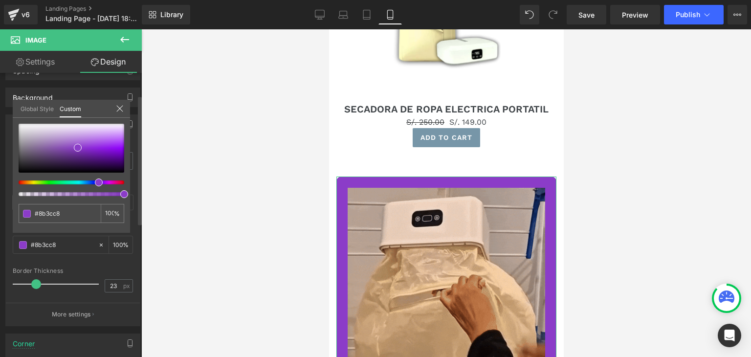
drag, startPoint x: 79, startPoint y: 183, endPoint x: 95, endPoint y: 183, distance: 16.1
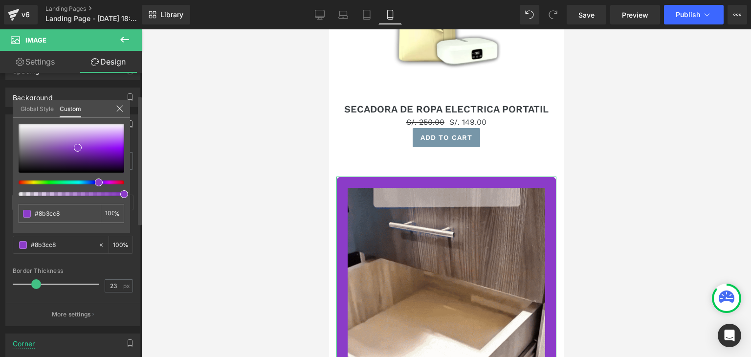
click at [95, 183] on span at bounding box center [99, 183] width 8 height 8
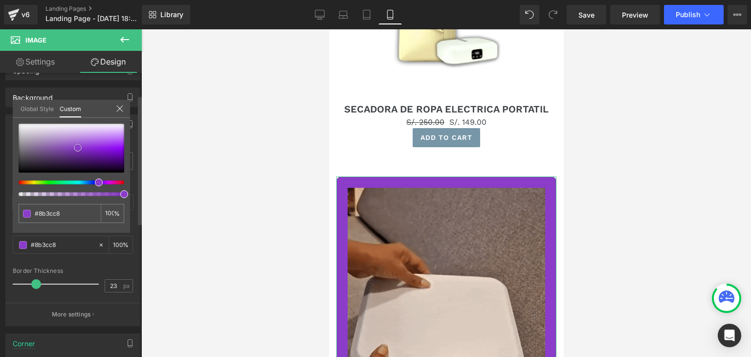
type input "#8b38cb"
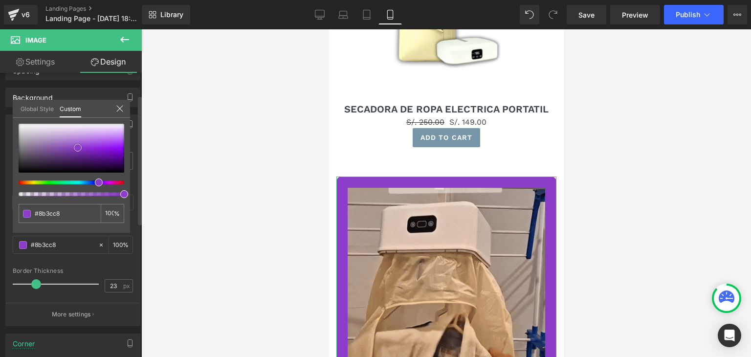
type input "#8b38cb"
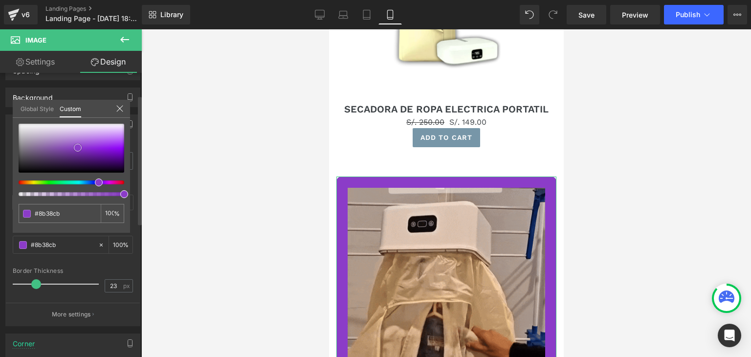
type input "#8c35ce"
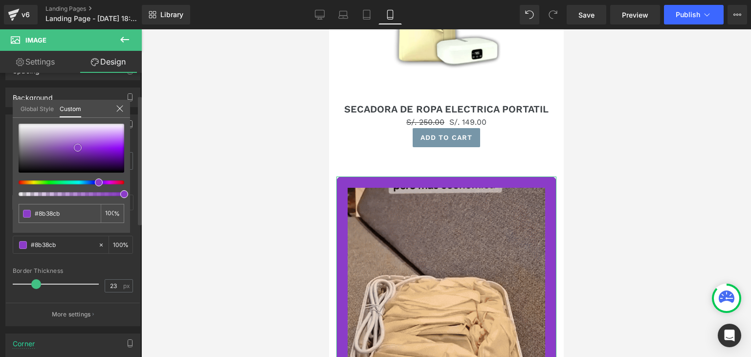
type input "#8c35ce"
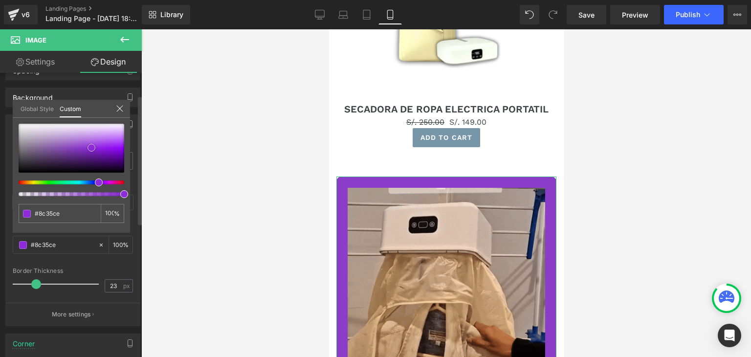
type input "#8c33d0"
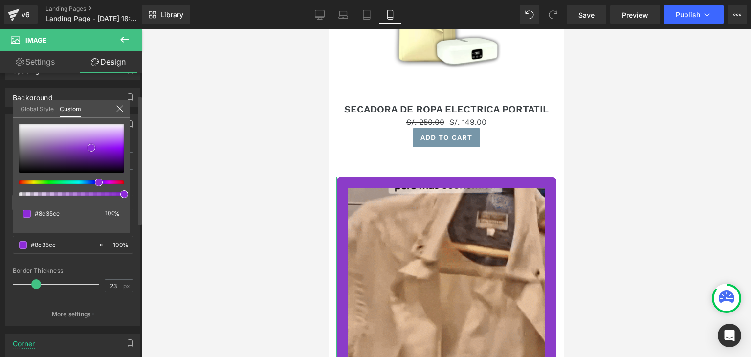
type input "#8c33d0"
type input "#8d29da"
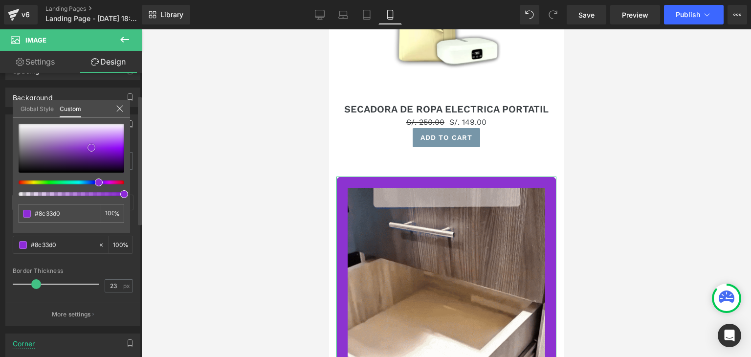
type input "#8d29da"
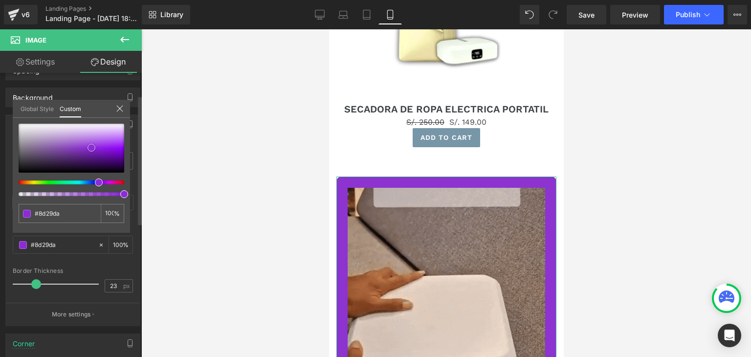
type input "#8e26dd"
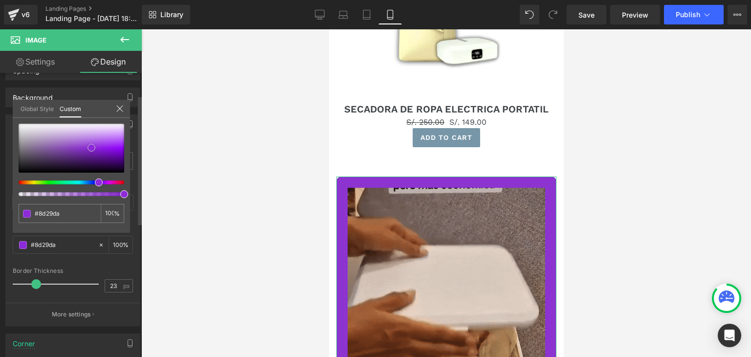
type input "#8e26dd"
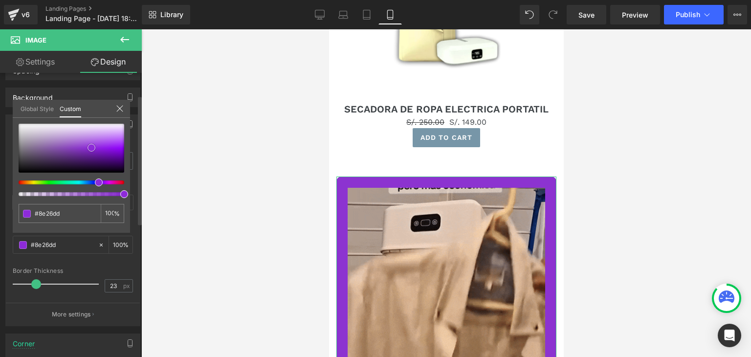
type input "#8e24df"
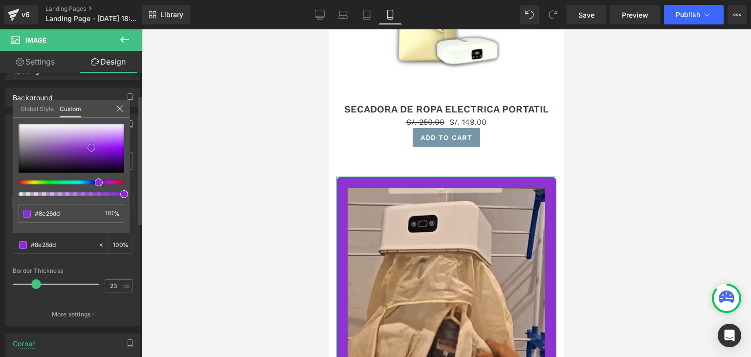
type input "#8e24df"
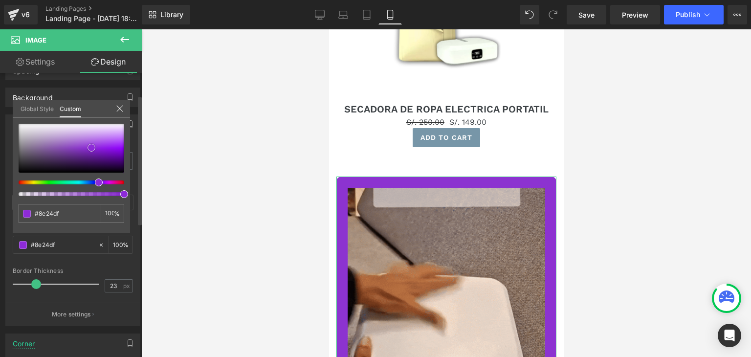
type input "#9328e5"
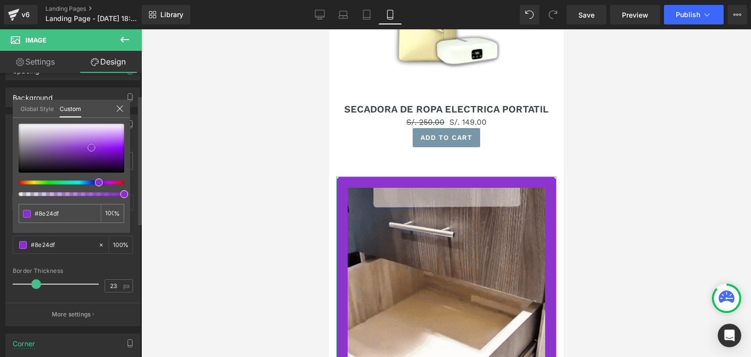
type input "#9328e5"
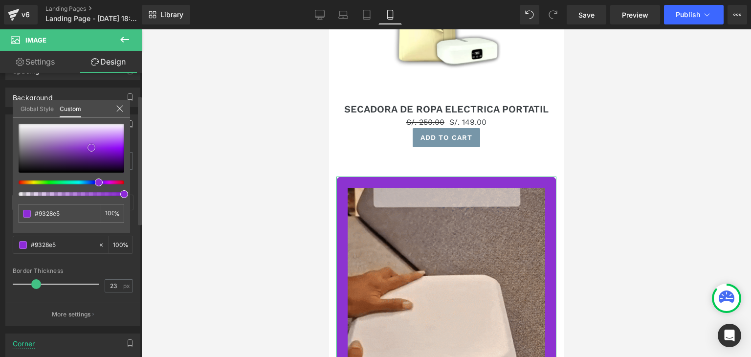
type input "#962ae8"
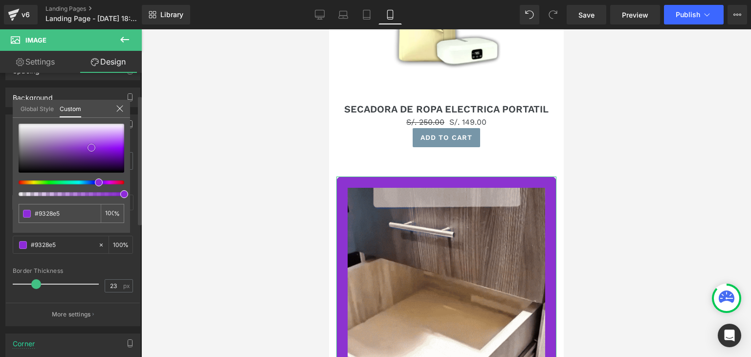
type input "#962ae8"
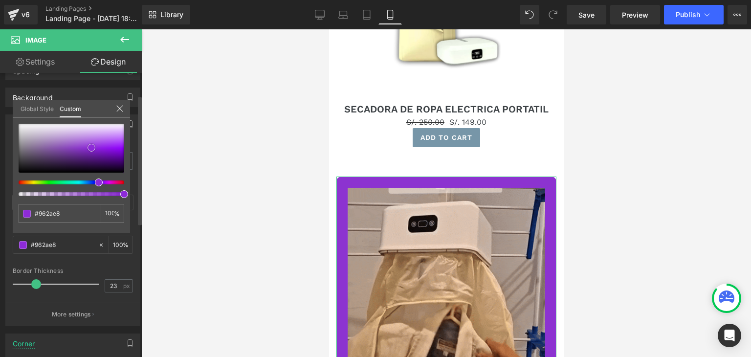
type input "#9627ec"
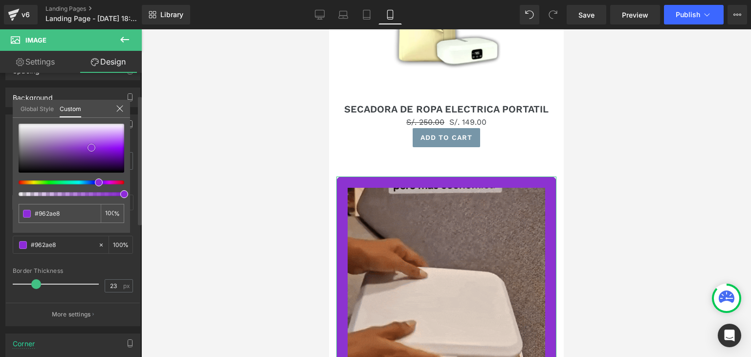
type input "#9627ec"
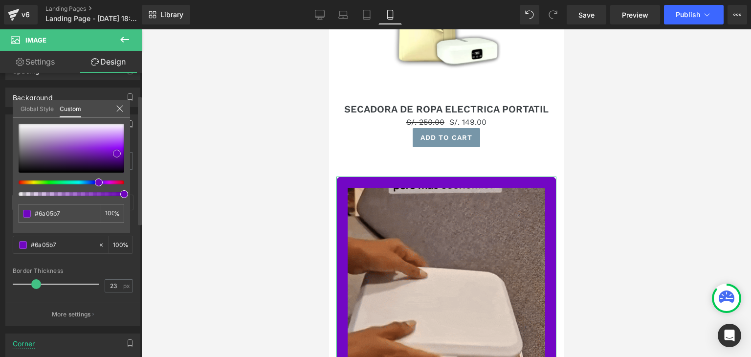
drag, startPoint x: 78, startPoint y: 147, endPoint x: 118, endPoint y: 154, distance: 40.2
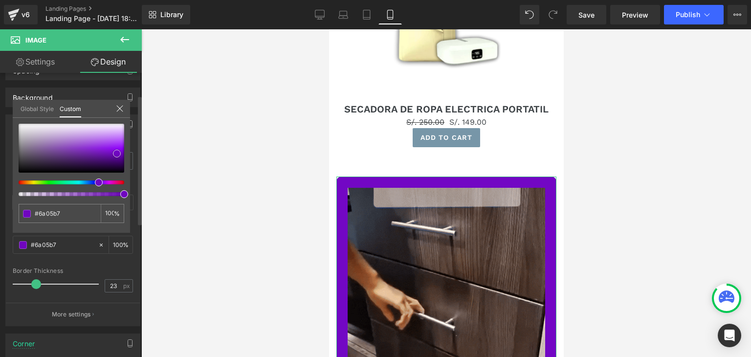
click at [118, 154] on span at bounding box center [117, 154] width 8 height 8
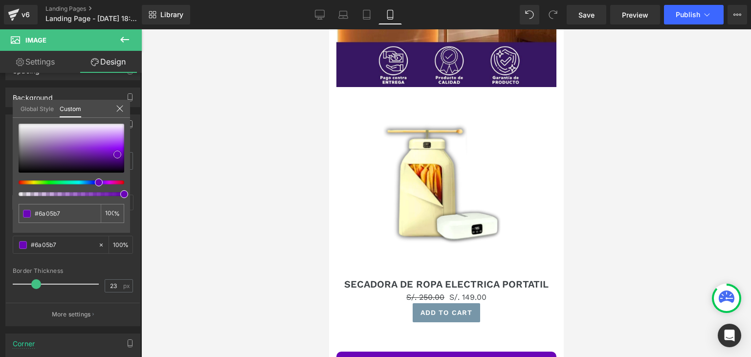
scroll to position [294, 0]
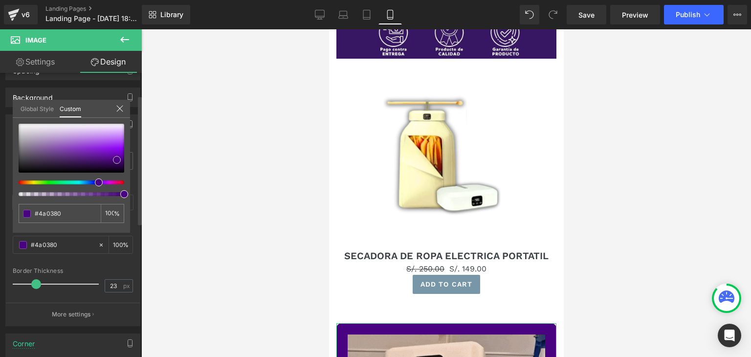
drag, startPoint x: 119, startPoint y: 154, endPoint x: 118, endPoint y: 159, distance: 5.4
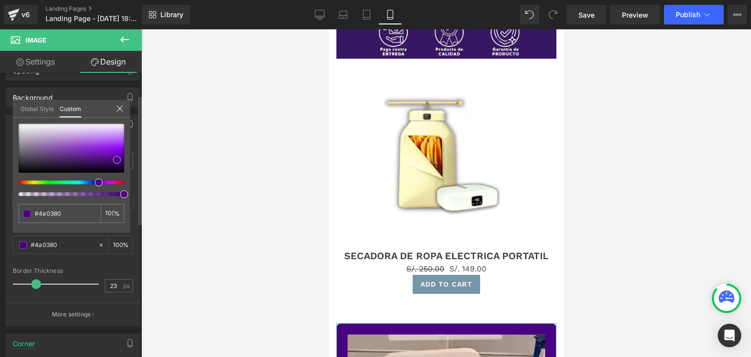
click at [118, 159] on span at bounding box center [117, 160] width 8 height 8
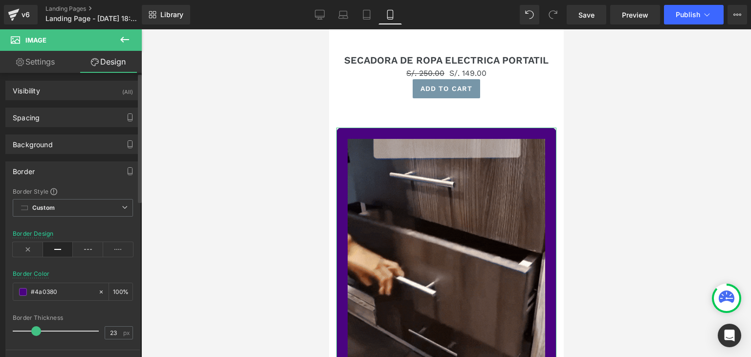
scroll to position [0, 0]
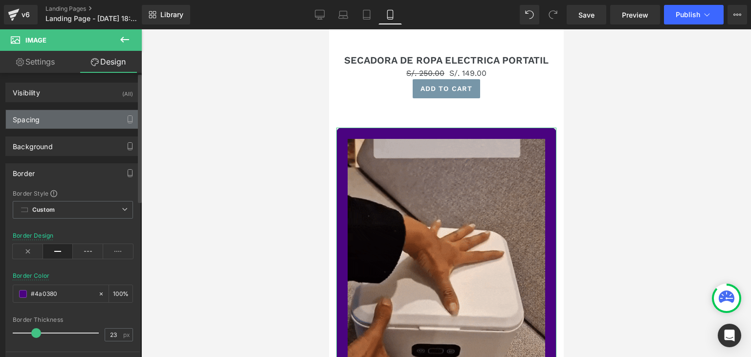
click at [60, 122] on div "Spacing" at bounding box center [73, 119] width 134 height 19
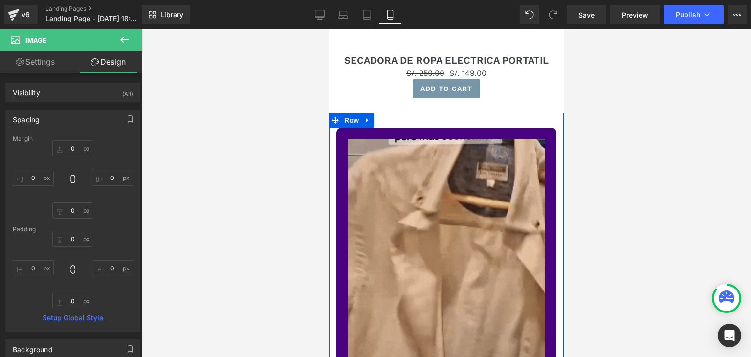
click at [333, 173] on body "Skip to content Submit Close search Home Catalog Image Row Sale Off (P) Image S…" at bounding box center [446, 42] width 235 height 1005
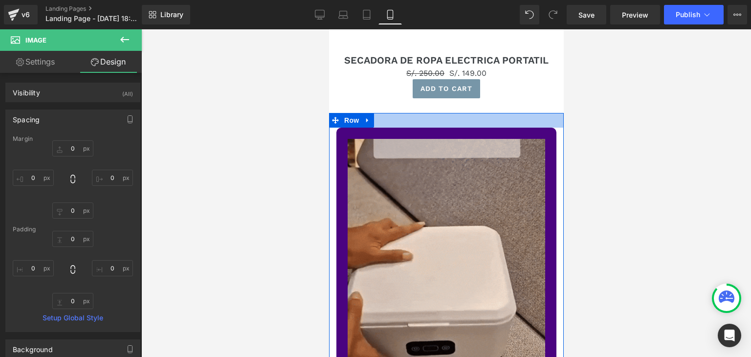
click at [416, 117] on div at bounding box center [446, 120] width 235 height 15
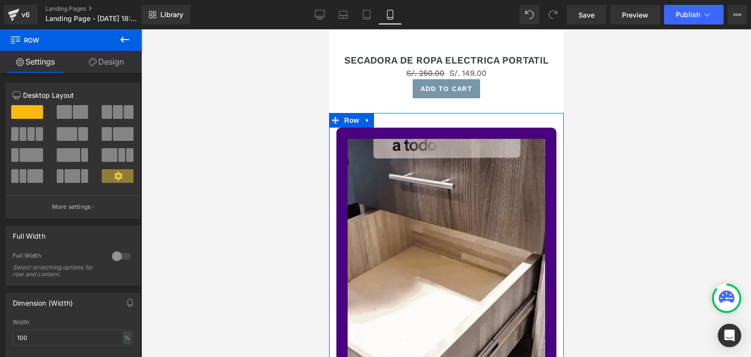
click at [118, 66] on link "Design" at bounding box center [106, 62] width 71 height 22
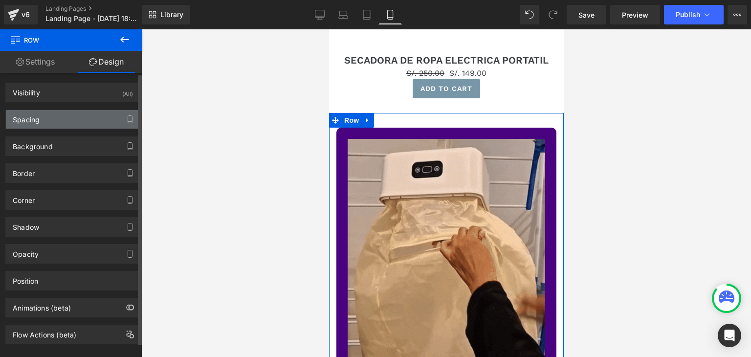
click at [62, 120] on div "Spacing" at bounding box center [73, 119] width 134 height 19
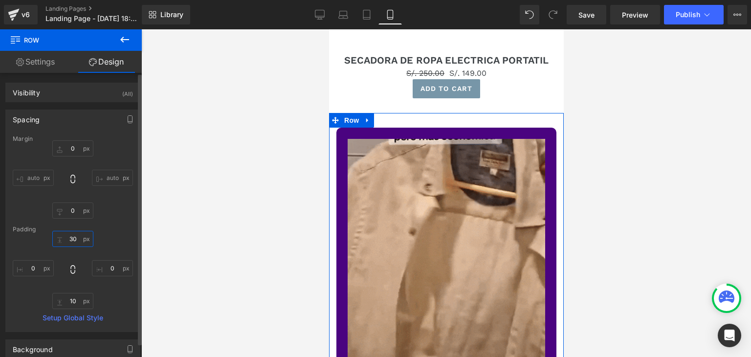
click at [72, 242] on input "30" at bounding box center [72, 239] width 41 height 16
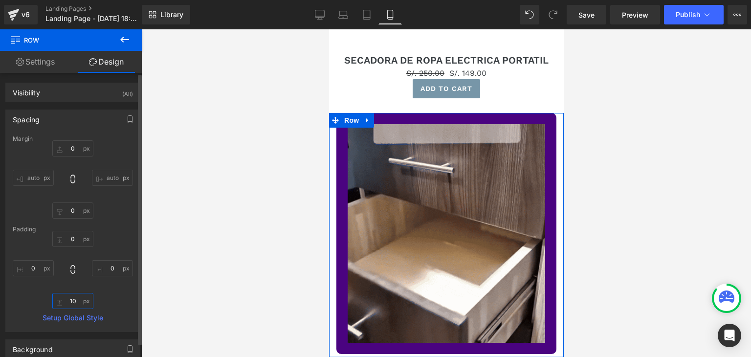
click at [70, 304] on input "10" at bounding box center [72, 301] width 41 height 16
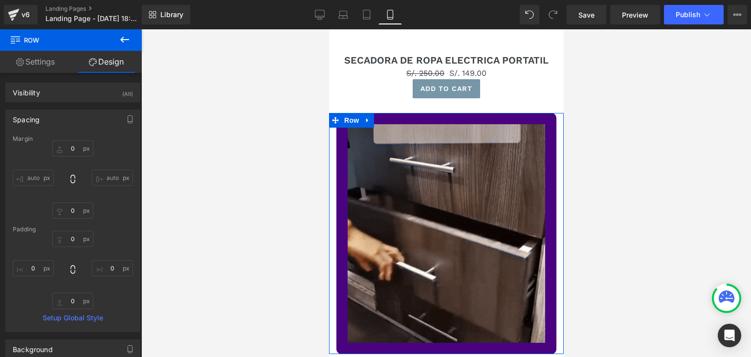
click at [552, 155] on div "Image" at bounding box center [446, 233] width 235 height 241
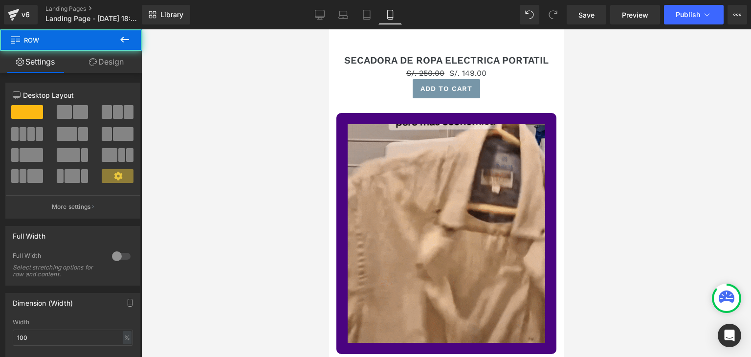
click at [630, 140] on div at bounding box center [446, 193] width 610 height 328
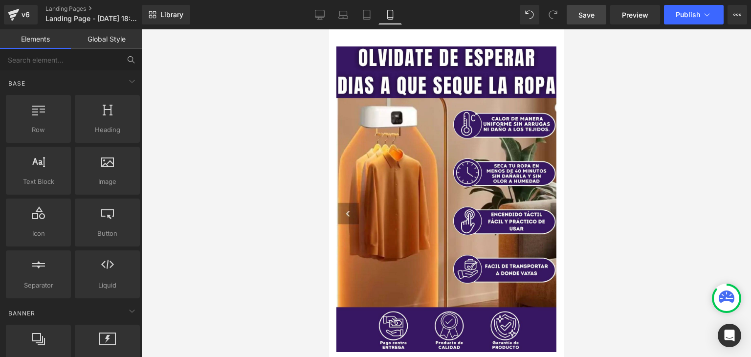
click at [588, 16] on span "Save" at bounding box center [587, 15] width 16 height 10
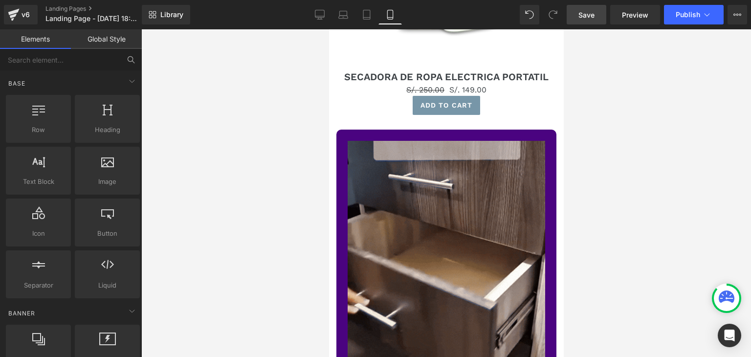
scroll to position [642, 0]
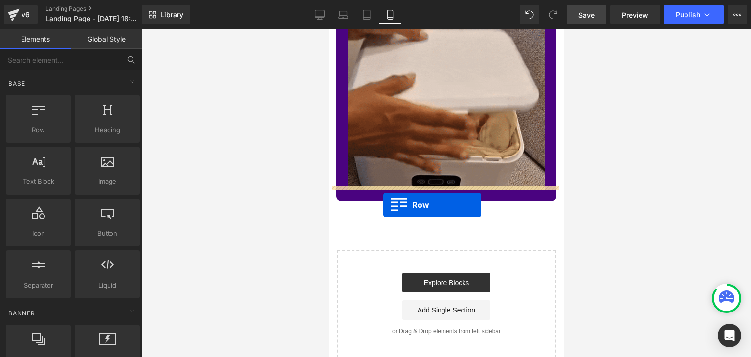
drag, startPoint x: 374, startPoint y: 150, endPoint x: 383, endPoint y: 205, distance: 56.5
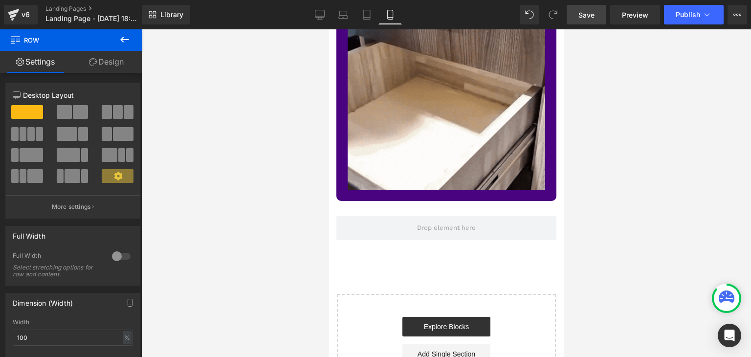
click at [123, 37] on icon at bounding box center [124, 40] width 9 height 6
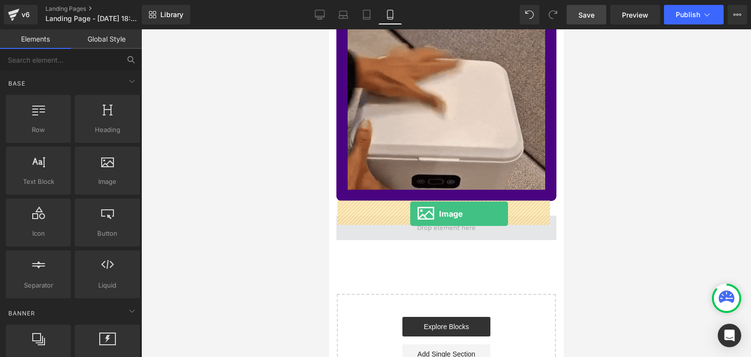
drag, startPoint x: 435, startPoint y: 200, endPoint x: 410, endPoint y: 214, distance: 28.9
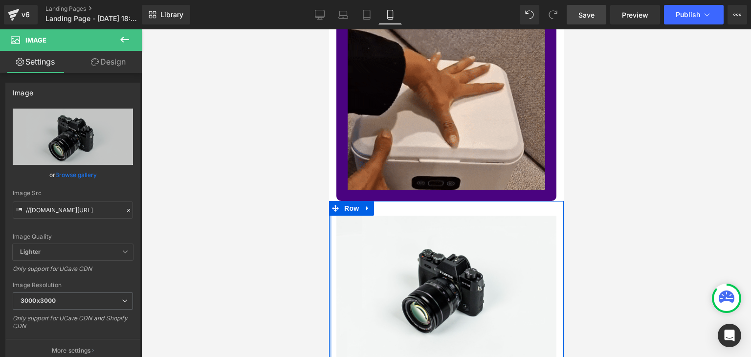
click at [329, 235] on div at bounding box center [330, 283] width 2 height 165
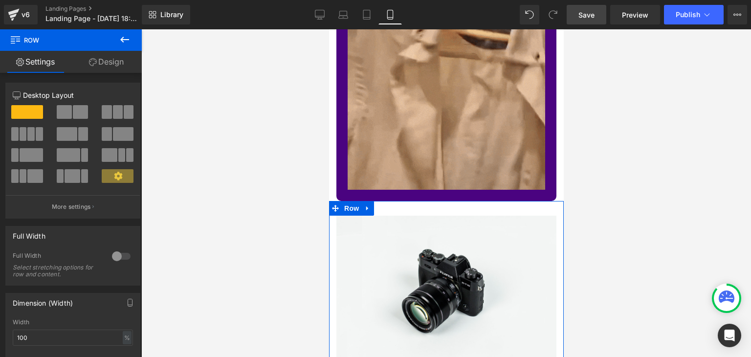
click at [100, 66] on link "Design" at bounding box center [106, 62] width 71 height 22
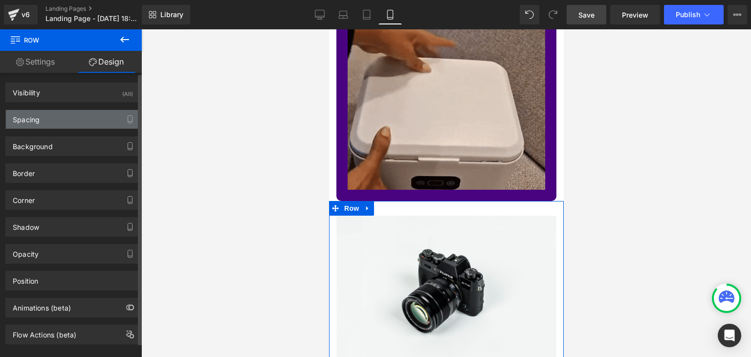
click at [79, 116] on div "Spacing" at bounding box center [73, 119] width 134 height 19
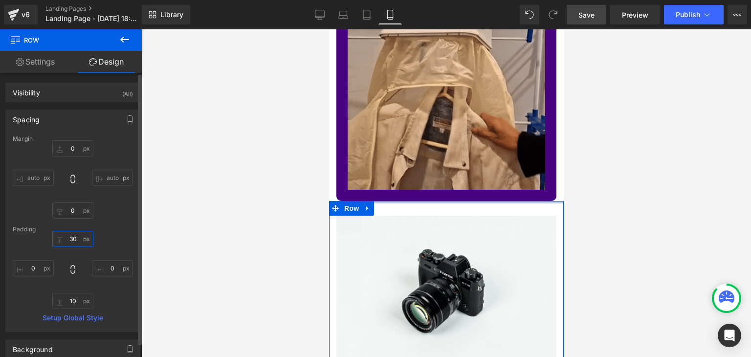
click at [72, 239] on input "30" at bounding box center [72, 239] width 41 height 16
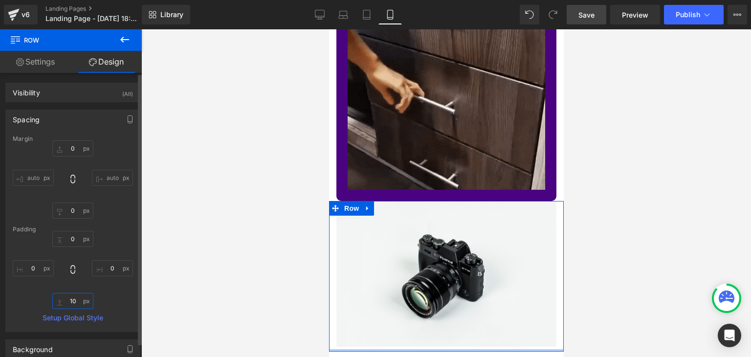
click at [69, 303] on input "10" at bounding box center [72, 301] width 41 height 16
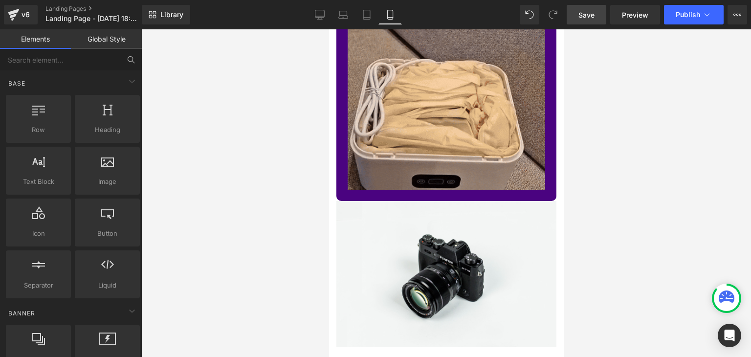
click at [182, 259] on div at bounding box center [446, 193] width 610 height 328
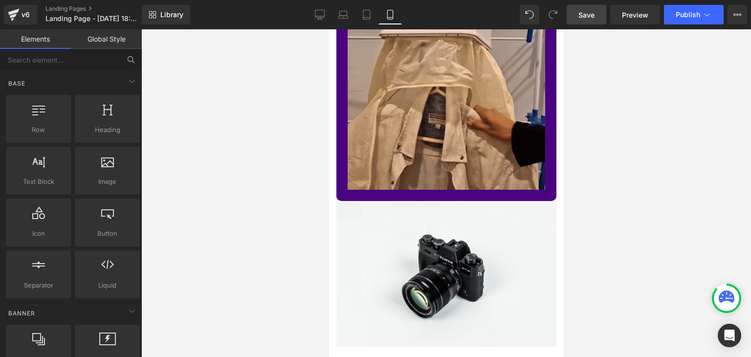
click at [589, 16] on span "Save" at bounding box center [587, 15] width 16 height 10
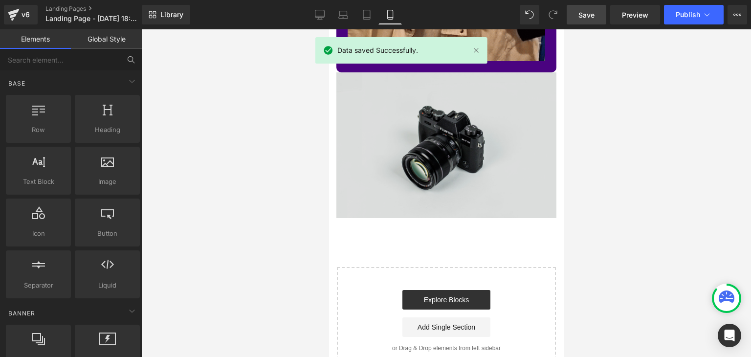
scroll to position [783, 0]
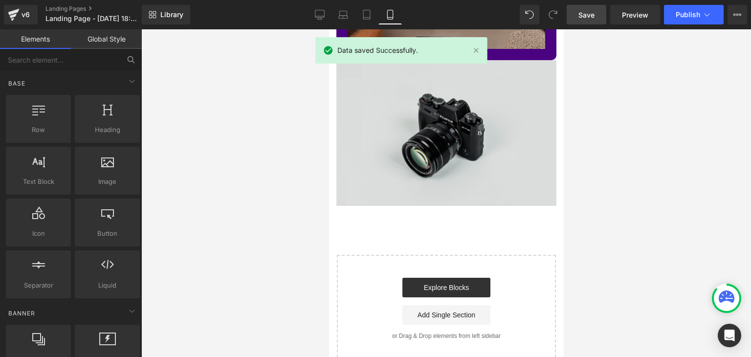
click at [439, 119] on div "Image" at bounding box center [446, 133] width 220 height 146
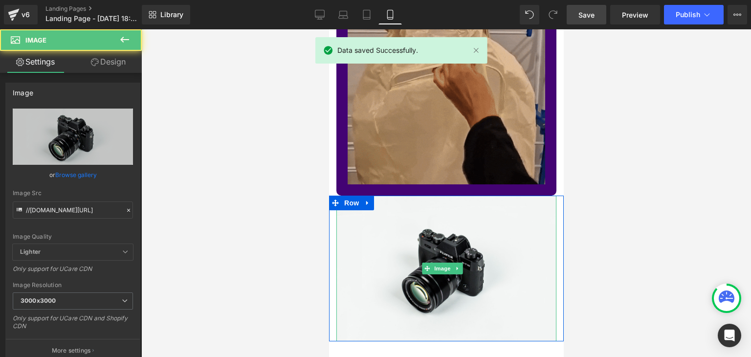
scroll to position [637, 0]
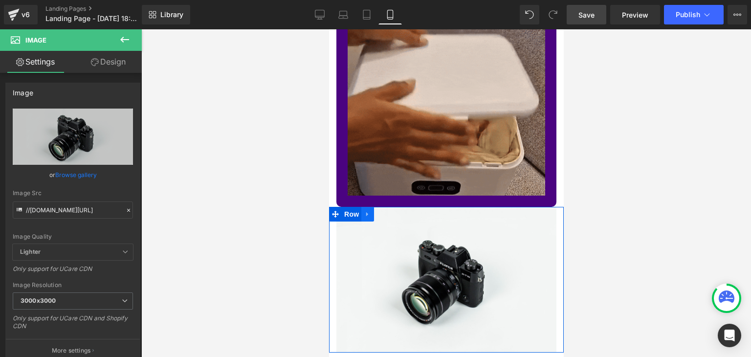
click at [367, 211] on icon at bounding box center [367, 214] width 7 height 7
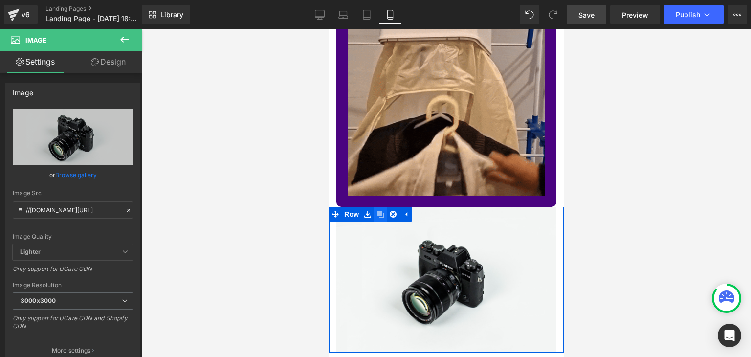
click at [382, 211] on icon at bounding box center [380, 214] width 7 height 7
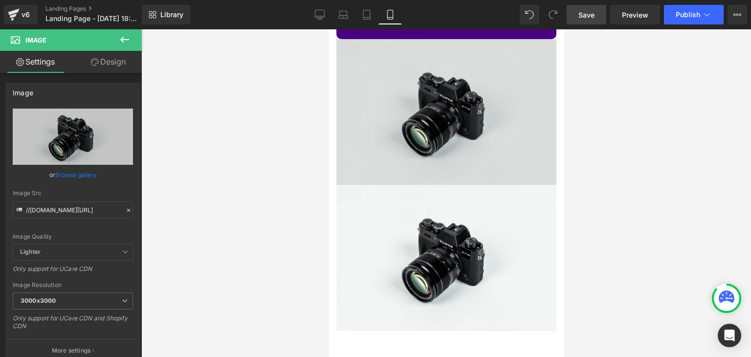
scroll to position [803, 0]
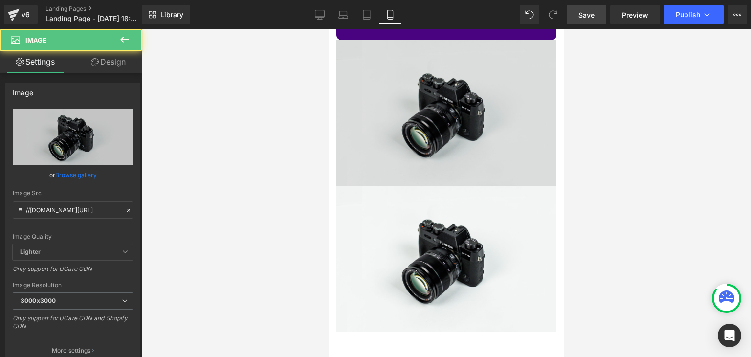
click at [427, 121] on img at bounding box center [446, 113] width 220 height 146
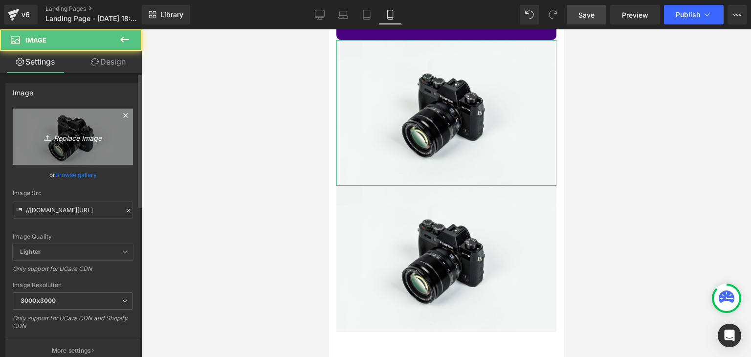
click at [65, 136] on icon "Replace Image" at bounding box center [73, 137] width 78 height 12
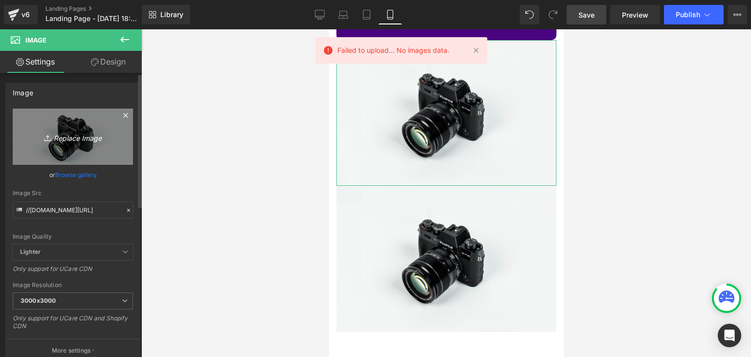
click at [84, 137] on icon "Replace Image" at bounding box center [73, 137] width 78 height 12
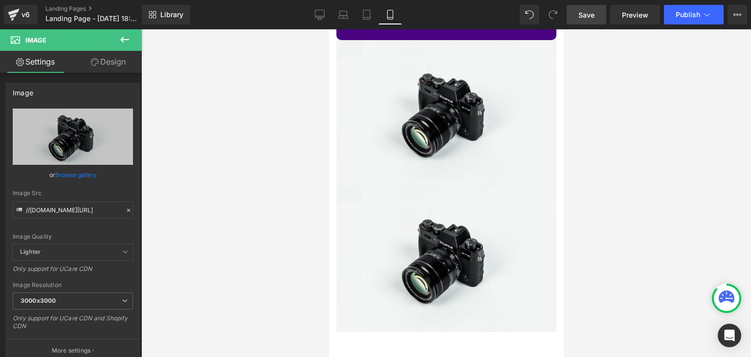
click at [607, 128] on div at bounding box center [446, 193] width 610 height 328
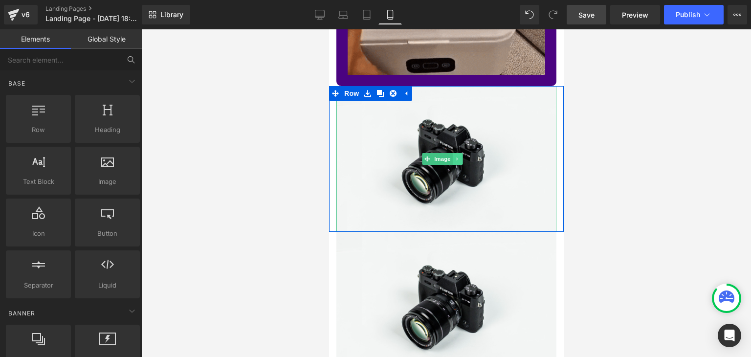
scroll to position [754, 0]
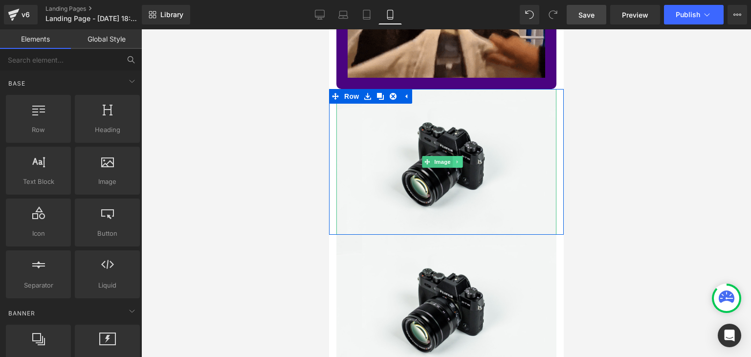
click at [454, 156] on link at bounding box center [458, 162] width 10 height 12
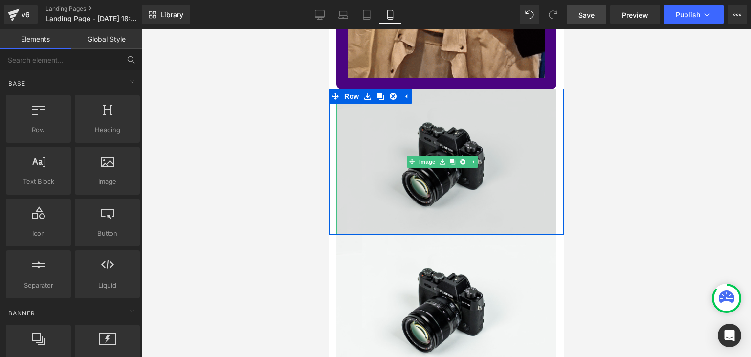
click at [376, 142] on img at bounding box center [446, 162] width 220 height 146
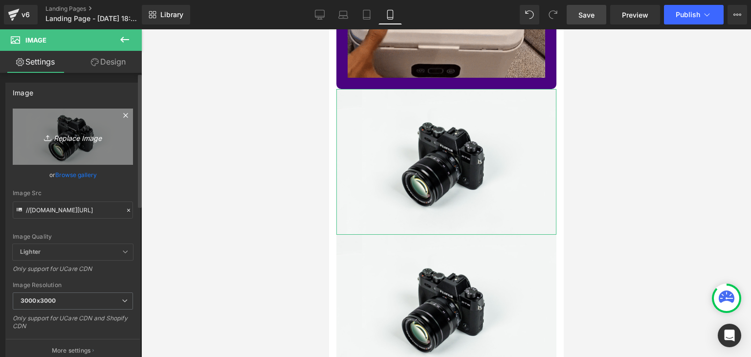
click at [74, 136] on icon "Replace Image" at bounding box center [73, 137] width 78 height 12
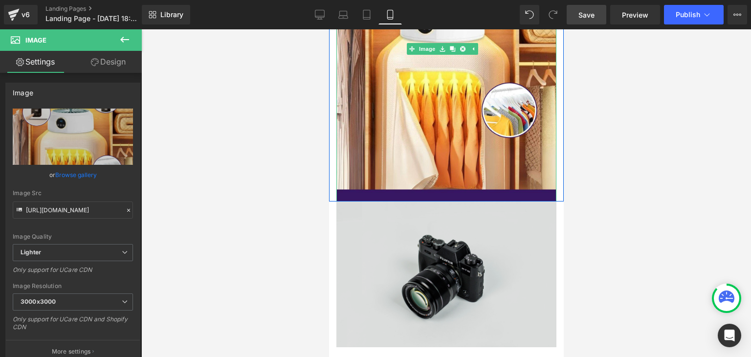
scroll to position [950, 0]
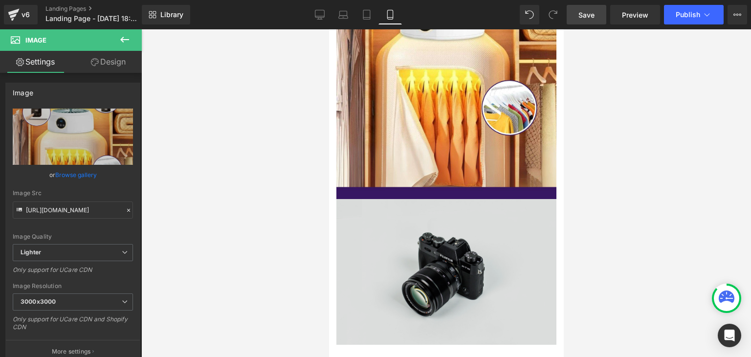
click at [431, 239] on div "Image" at bounding box center [446, 272] width 220 height 146
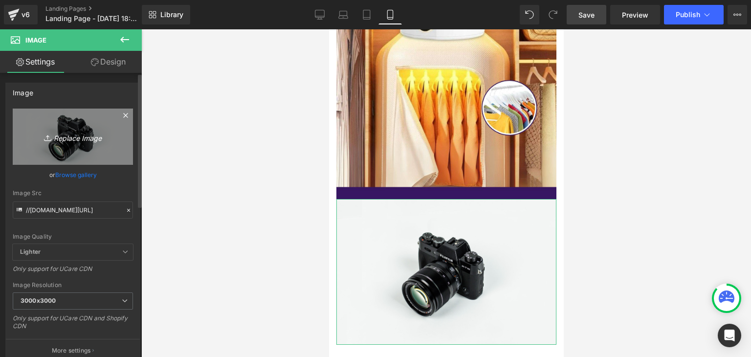
click at [78, 137] on icon "Replace Image" at bounding box center [73, 137] width 78 height 12
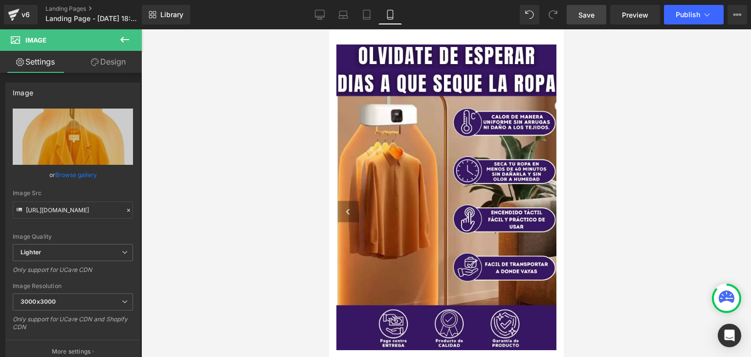
scroll to position [0, 0]
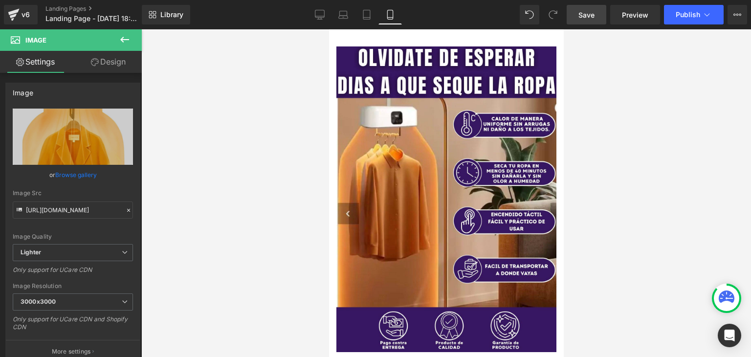
click at [592, 20] on link "Save" at bounding box center [587, 15] width 40 height 20
click at [581, 15] on span "Save" at bounding box center [587, 15] width 16 height 10
click at [580, 16] on span "Save" at bounding box center [587, 15] width 16 height 10
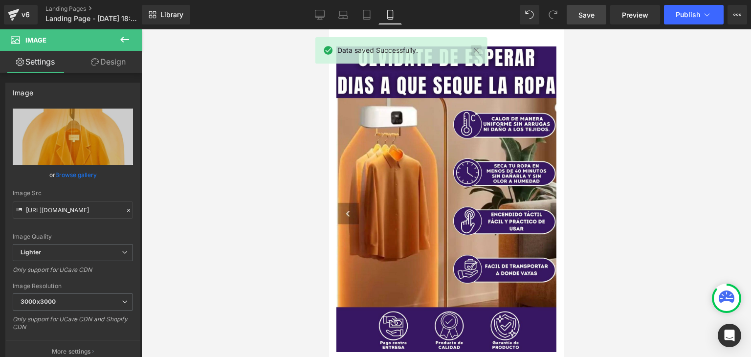
click at [475, 52] on link at bounding box center [476, 50] width 11 height 11
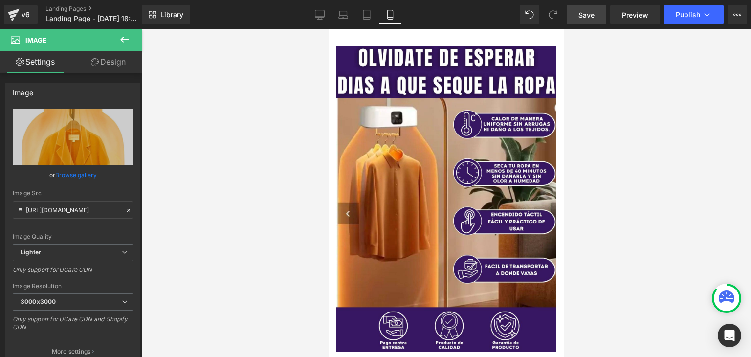
click at [594, 15] on span "Save" at bounding box center [587, 15] width 16 height 10
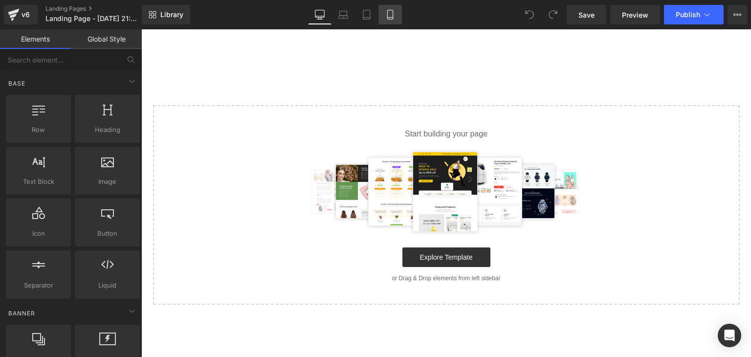
click at [399, 16] on link "Mobile" at bounding box center [390, 15] width 23 height 20
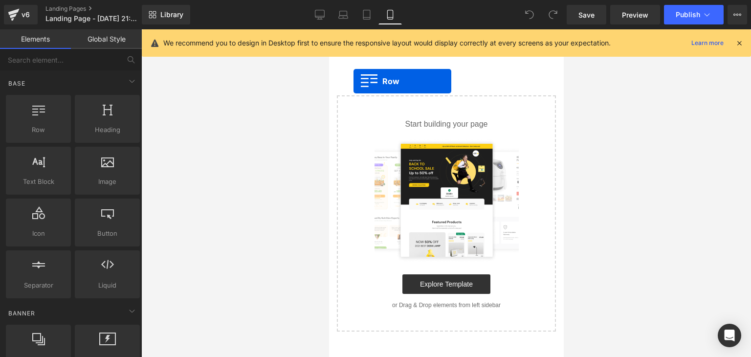
drag, startPoint x: 364, startPoint y: 149, endPoint x: 353, endPoint y: 81, distance: 68.8
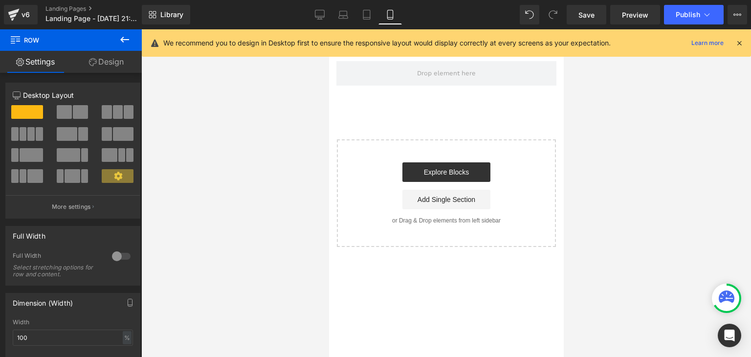
click at [742, 44] on icon at bounding box center [739, 43] width 9 height 9
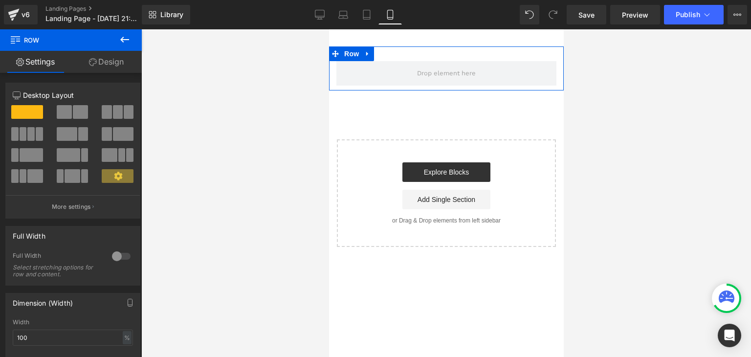
click at [100, 64] on link "Design" at bounding box center [106, 62] width 71 height 22
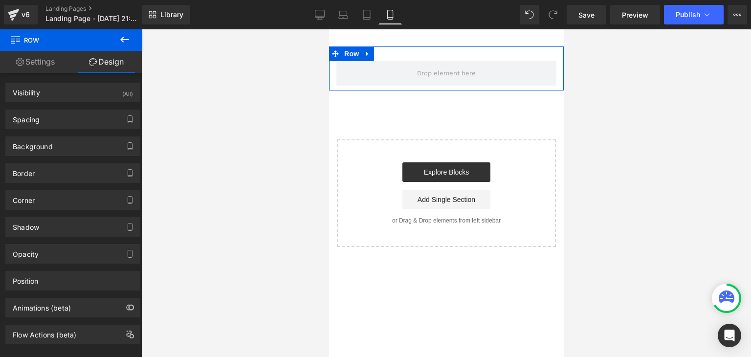
click at [29, 63] on link "Settings" at bounding box center [35, 62] width 71 height 22
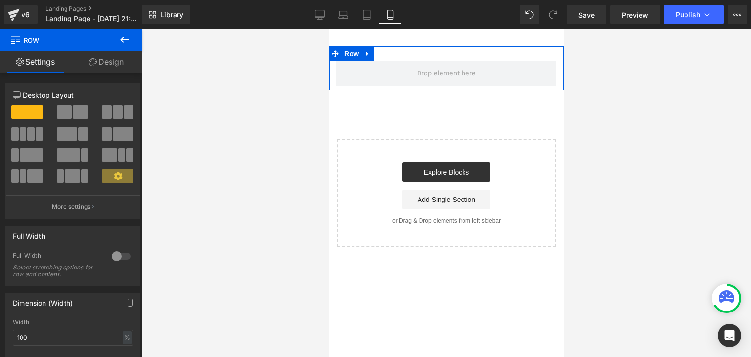
click at [107, 63] on link "Design" at bounding box center [106, 62] width 71 height 22
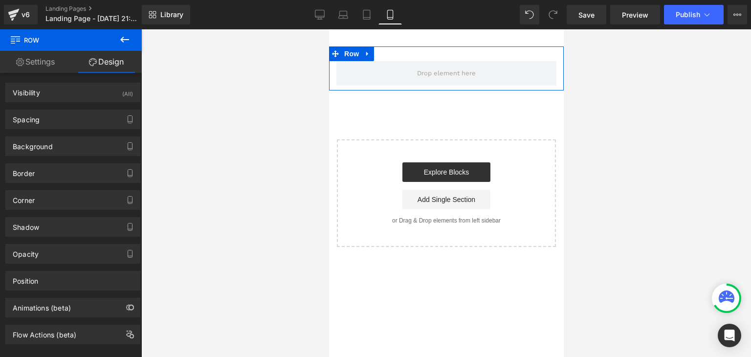
click at [44, 66] on link "Settings" at bounding box center [35, 62] width 71 height 22
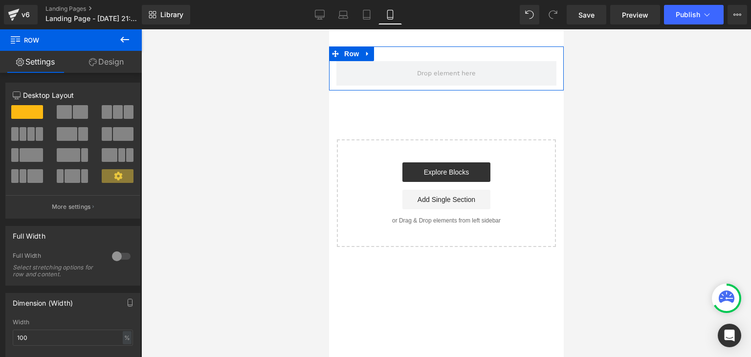
click at [43, 64] on link "Settings" at bounding box center [35, 62] width 71 height 22
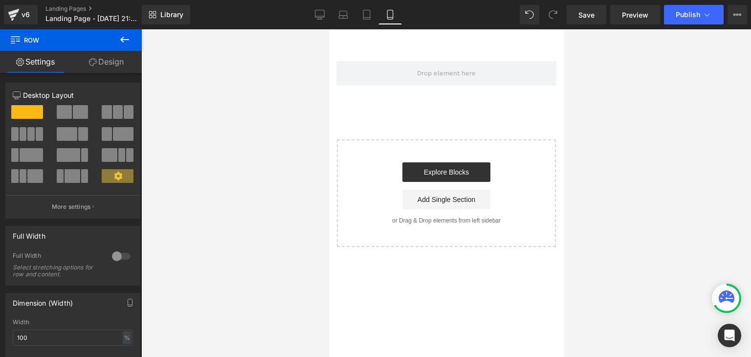
click at [119, 45] on icon at bounding box center [125, 40] width 12 height 12
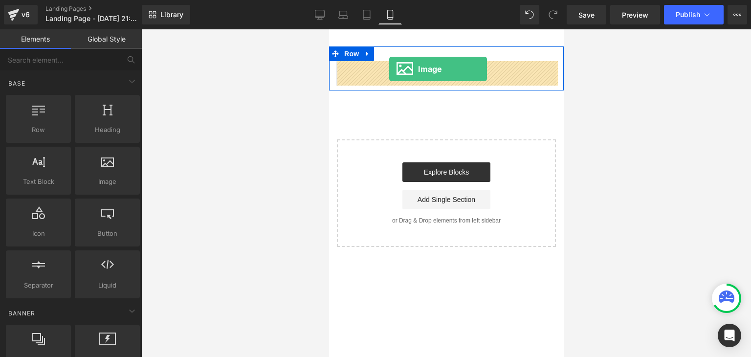
drag, startPoint x: 437, startPoint y: 202, endPoint x: 389, endPoint y: 69, distance: 141.4
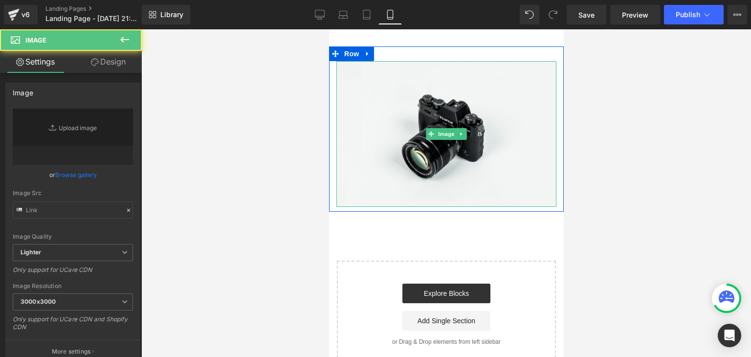
type input "//[DOMAIN_NAME][URL]"
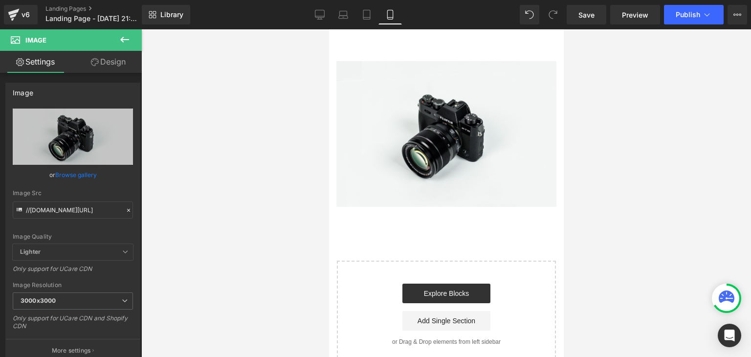
click at [119, 40] on icon at bounding box center [125, 40] width 12 height 12
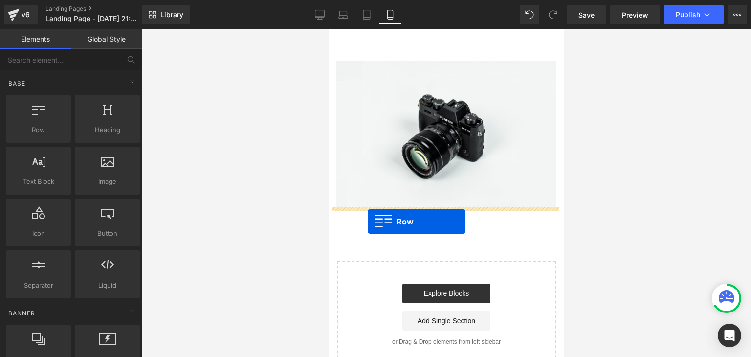
drag, startPoint x: 368, startPoint y: 153, endPoint x: 367, endPoint y: 222, distance: 69.0
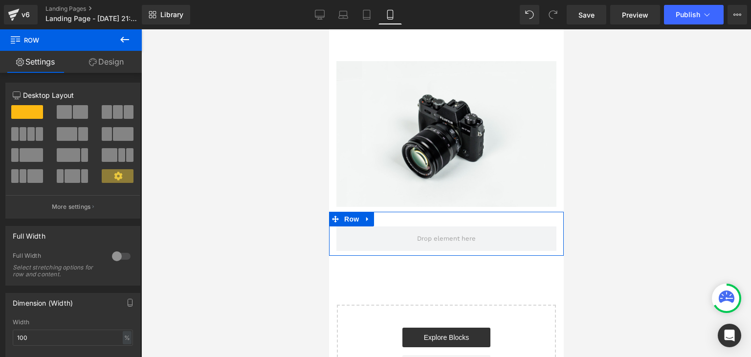
click at [109, 65] on link "Design" at bounding box center [106, 62] width 71 height 22
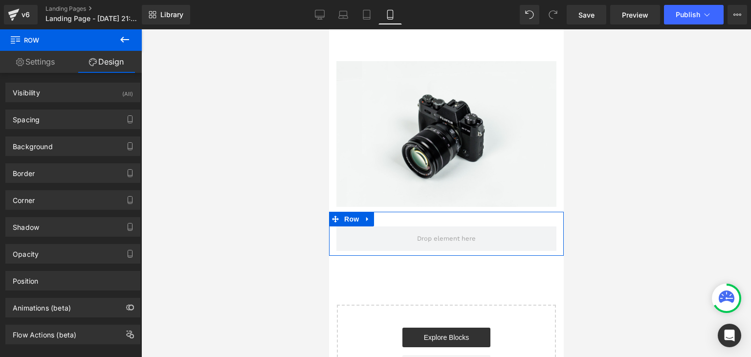
click at [44, 67] on link "Settings" at bounding box center [35, 62] width 71 height 22
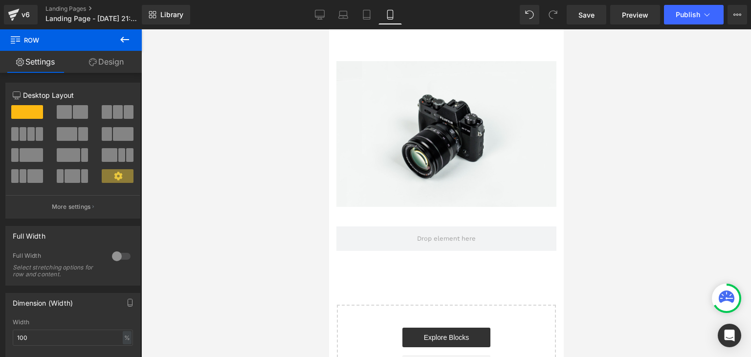
click at [123, 38] on icon at bounding box center [125, 40] width 12 height 12
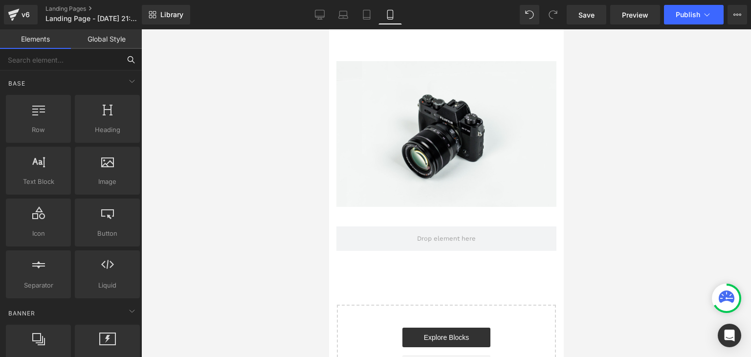
click at [70, 61] on input "text" at bounding box center [60, 60] width 120 height 22
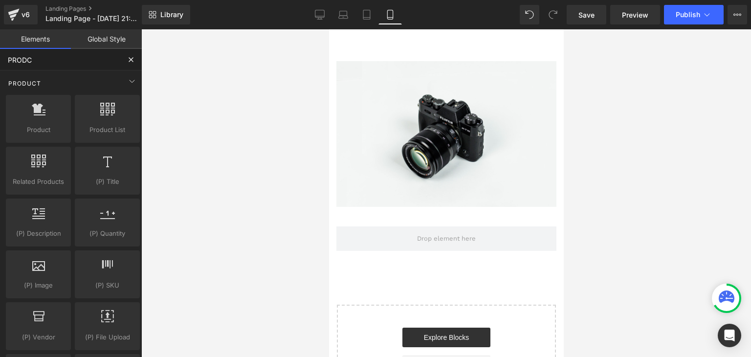
type input "PROD"
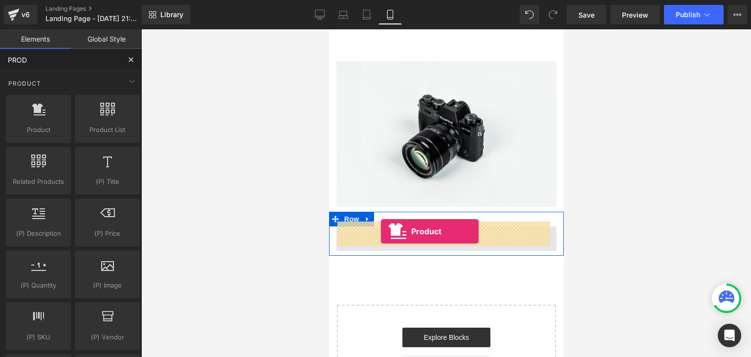
drag, startPoint x: 368, startPoint y: 149, endPoint x: 381, endPoint y: 231, distance: 83.1
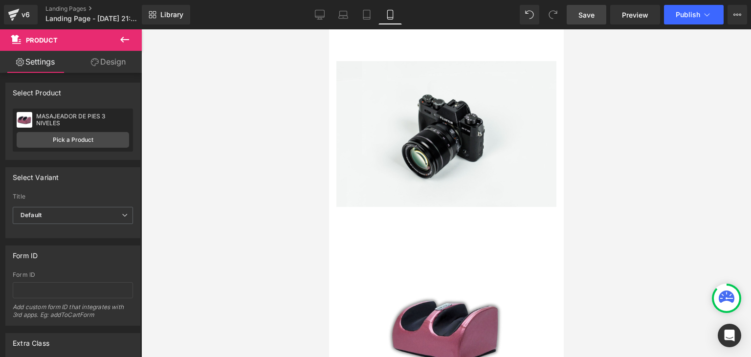
click at [591, 18] on span "Save" at bounding box center [587, 15] width 16 height 10
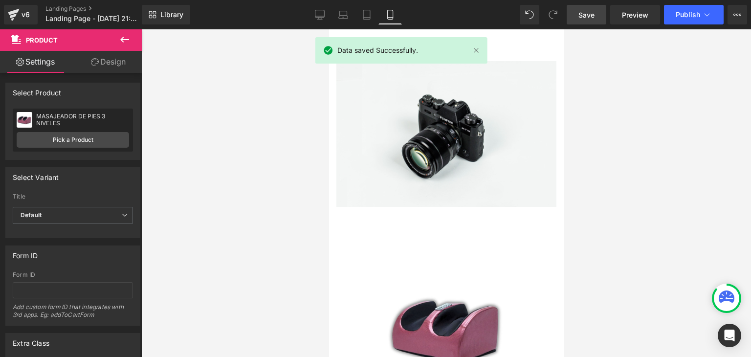
click at [579, 21] on link "Save" at bounding box center [587, 15] width 40 height 20
